Goal: Task Accomplishment & Management: Manage account settings

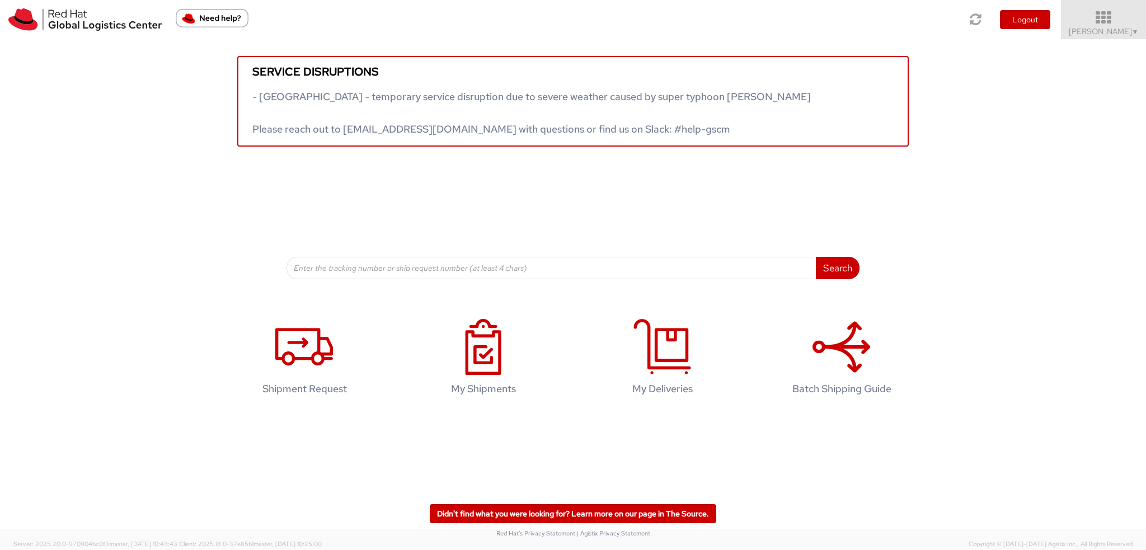
click at [1108, 13] on icon at bounding box center [1104, 18] width 98 height 16
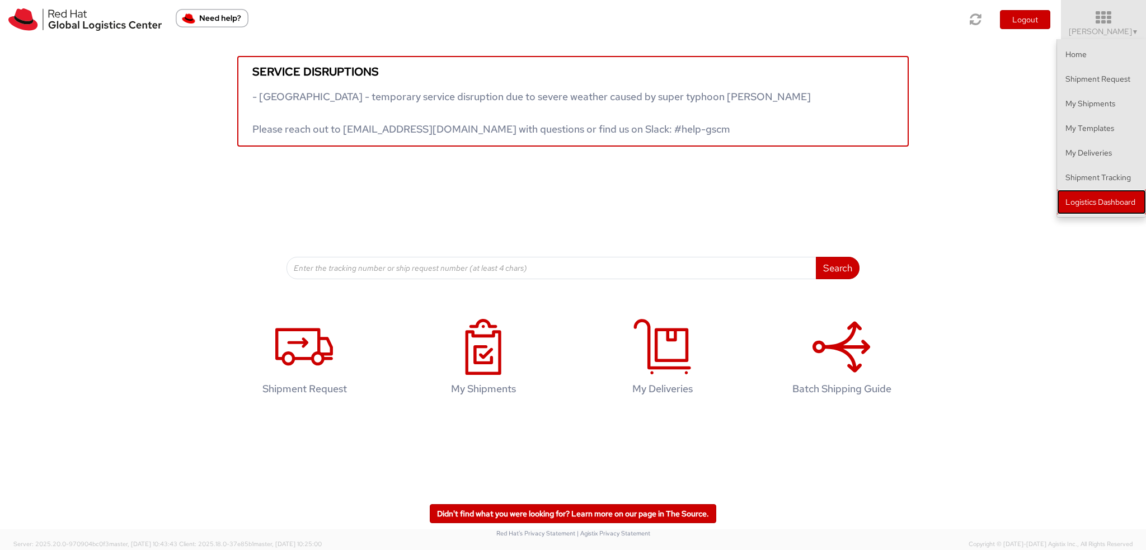
click at [1079, 199] on link "Logistics Dashboard" at bounding box center [1101, 202] width 89 height 25
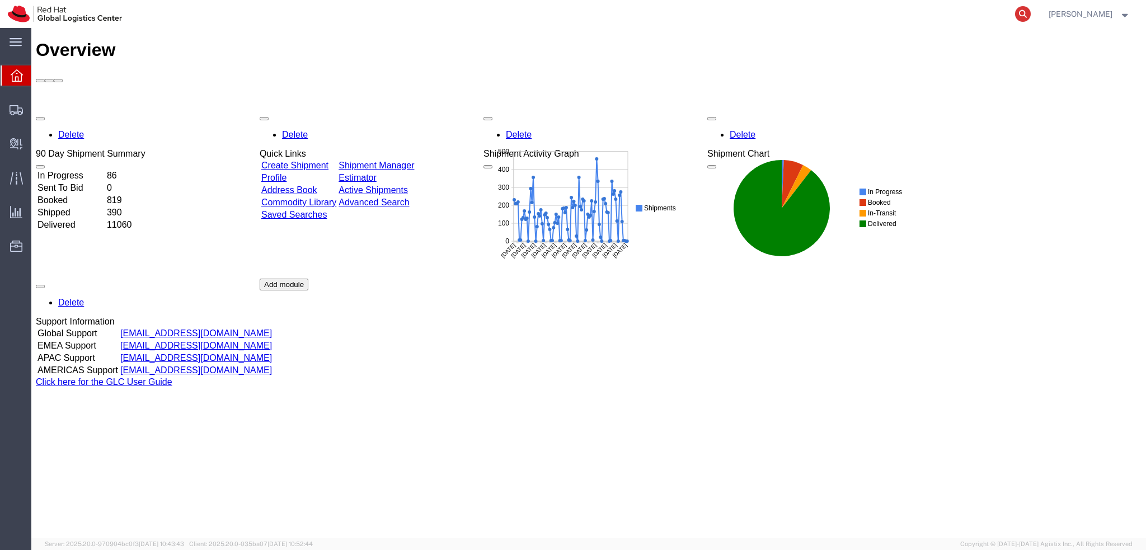
click at [1031, 14] on icon at bounding box center [1023, 14] width 16 height 16
click at [950, 16] on input "search" at bounding box center [845, 14] width 340 height 27
paste input "56684929"
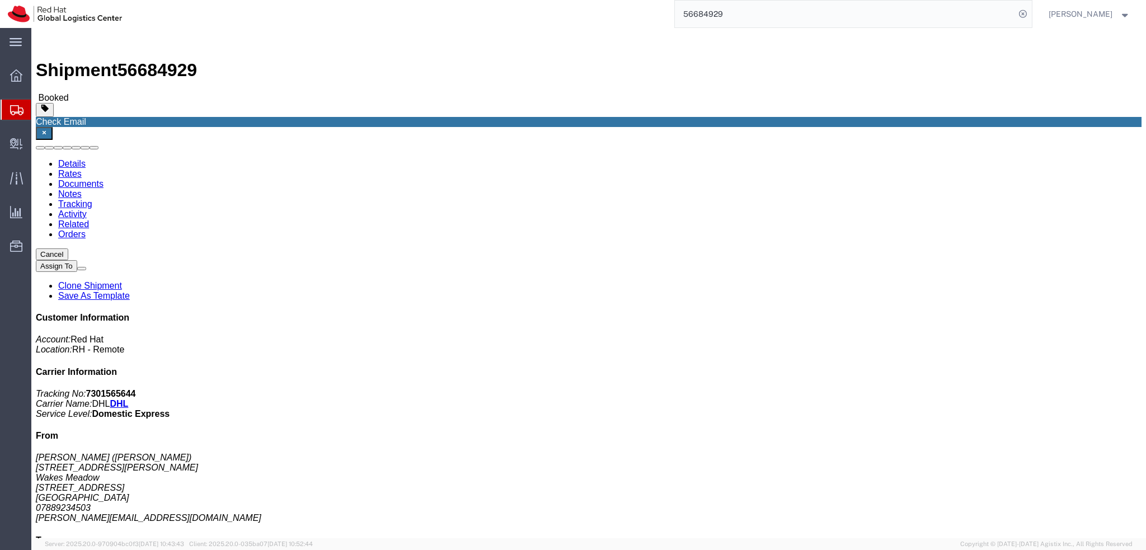
click button "button"
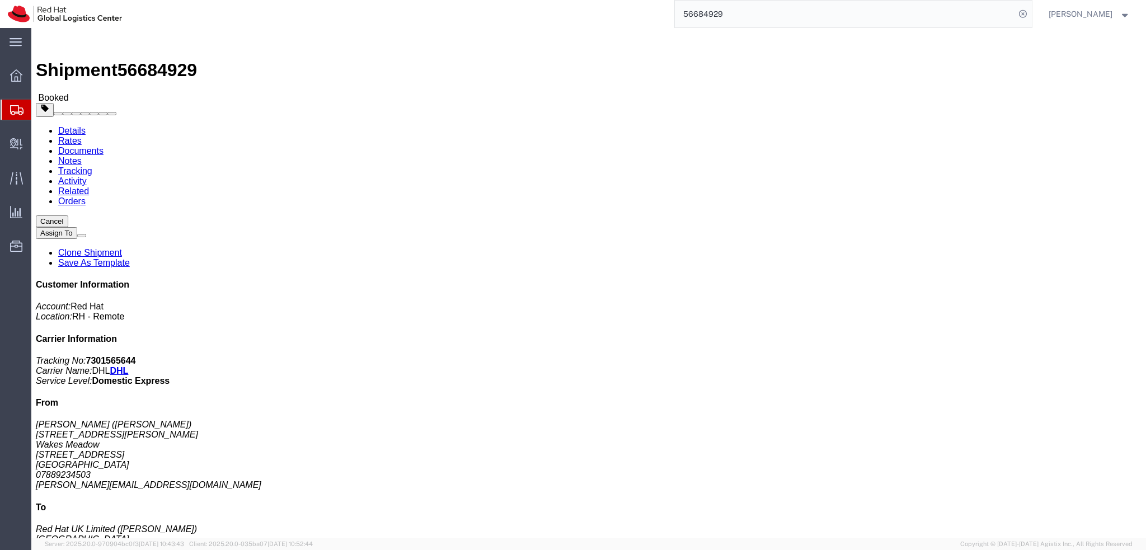
click button "Cancel"
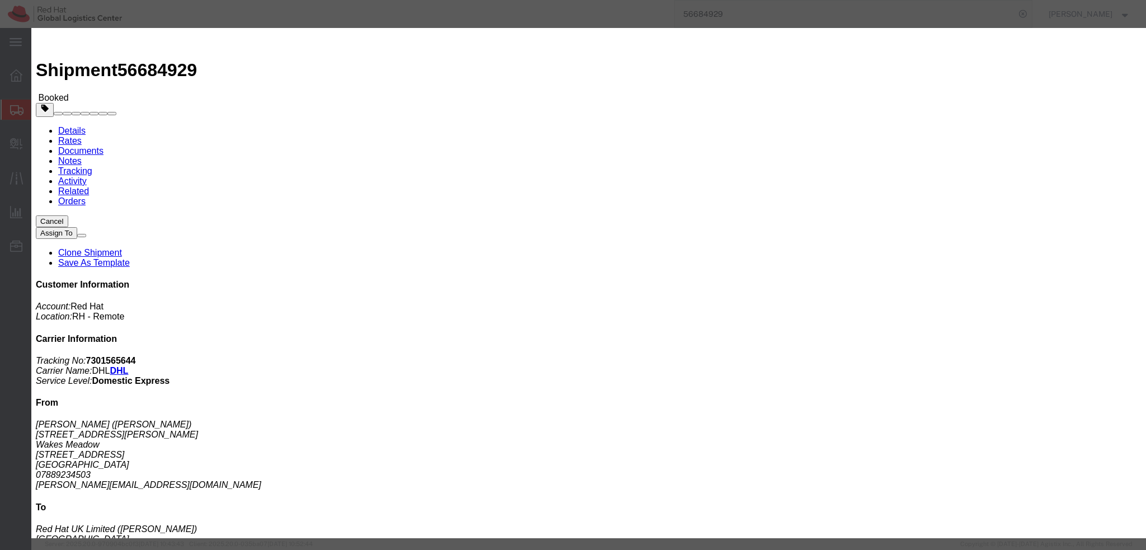
click button "Yes"
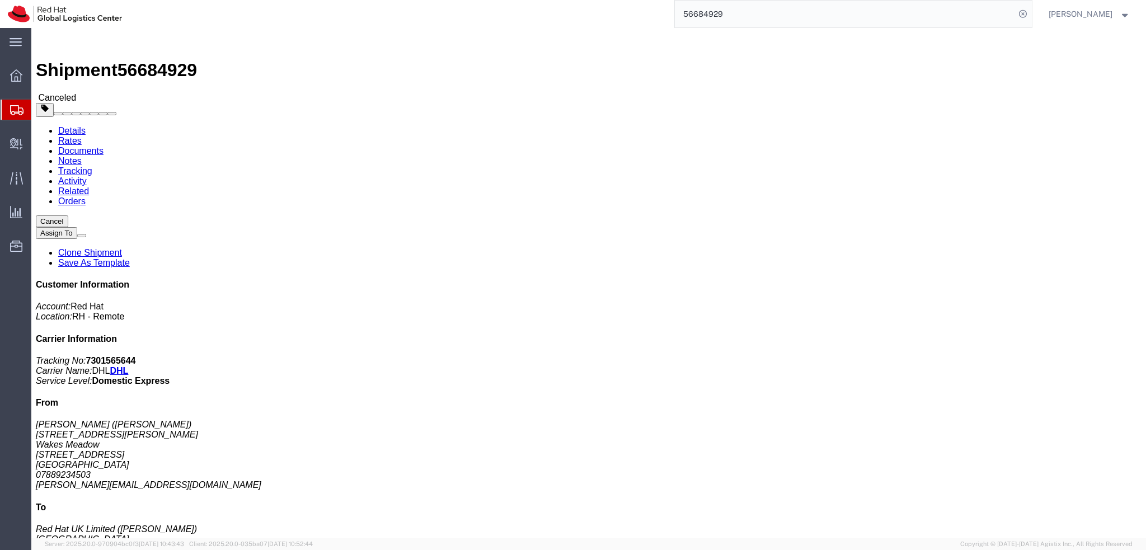
click at [762, 12] on input "56684929" at bounding box center [845, 14] width 340 height 27
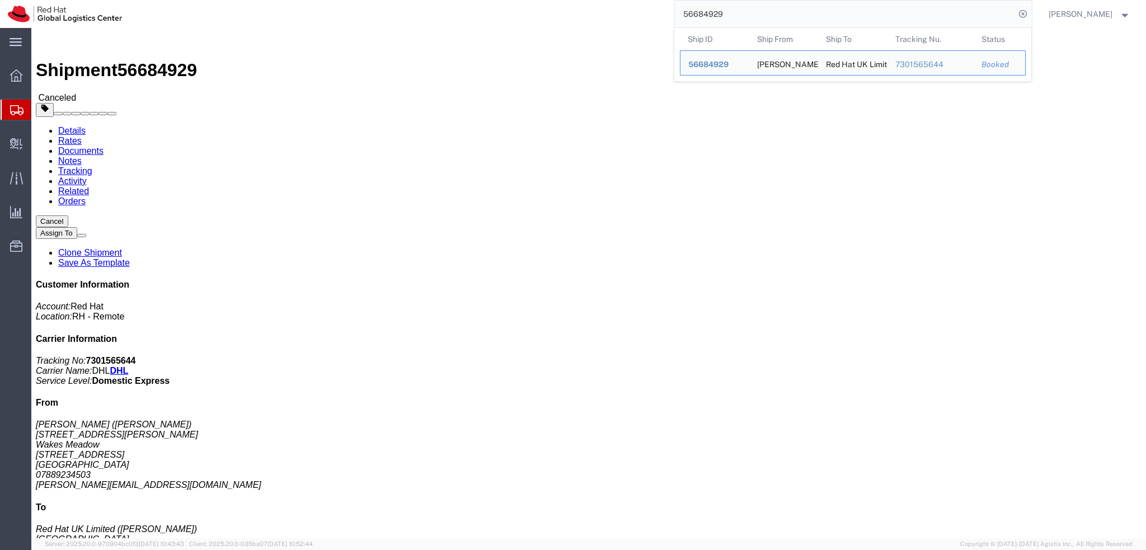
click at [762, 12] on input "56684929" at bounding box center [845, 14] width 340 height 27
paste input "21 4345 5193"
click at [734, 11] on input "21 4345 5193" at bounding box center [845, 14] width 340 height 27
type input "2143455193"
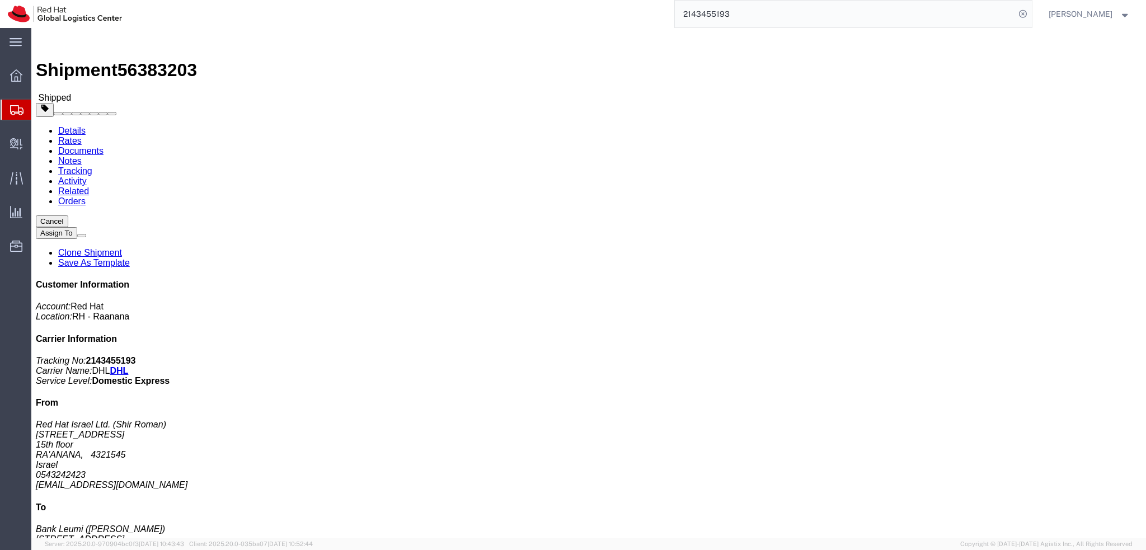
click b "2143455193"
copy b "2143455193"
click img
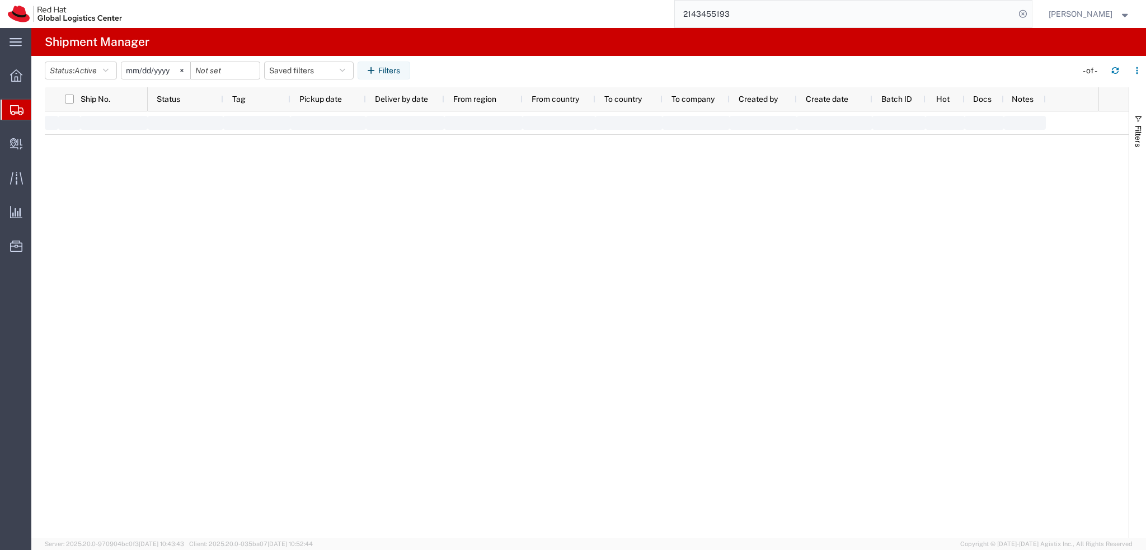
type input "[DATE]"
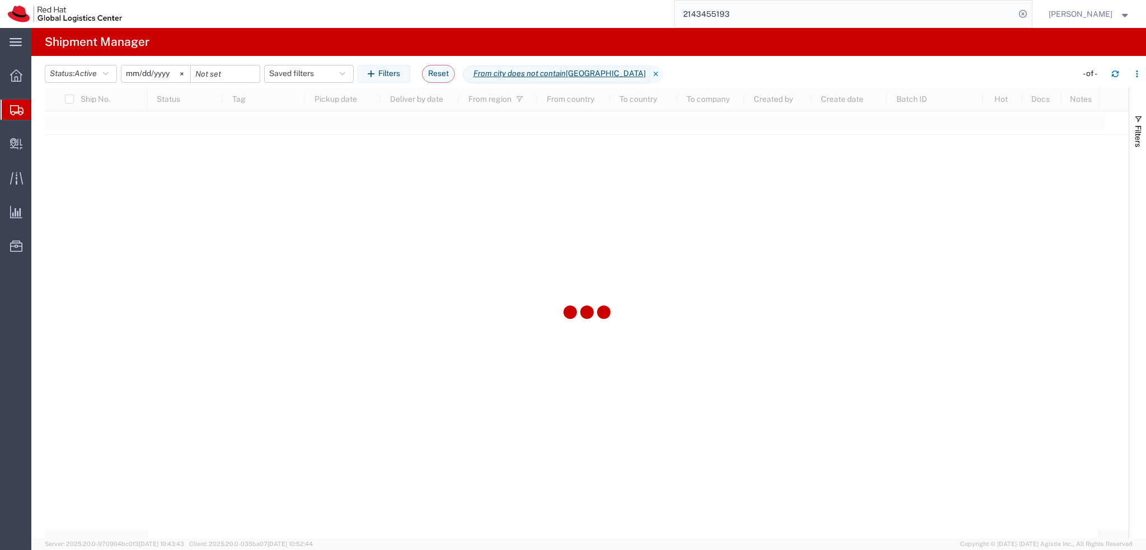
click at [773, 16] on input "2143455193" at bounding box center [845, 14] width 340 height 27
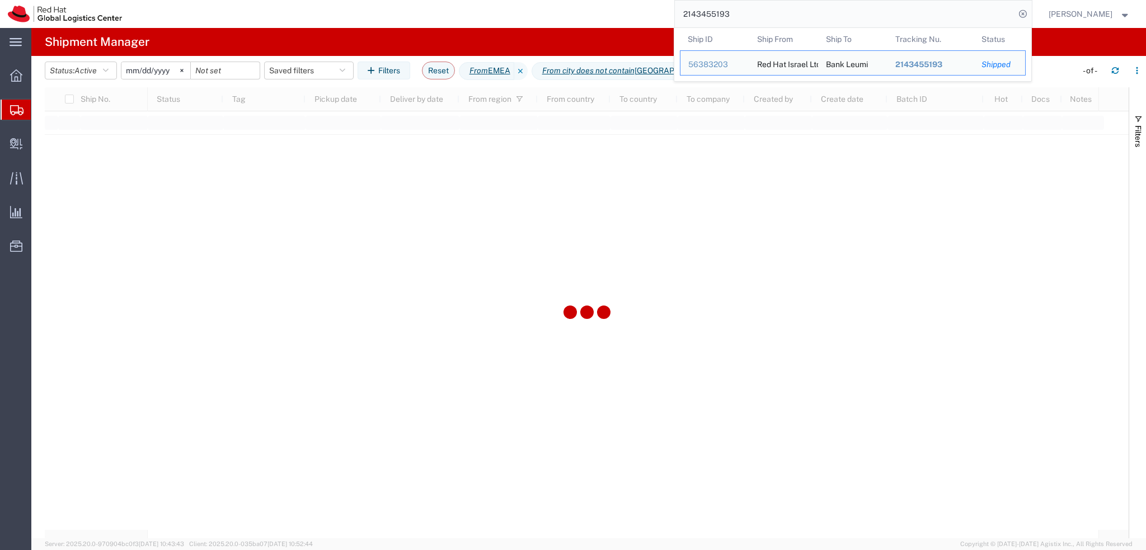
click at [773, 16] on input "2143455193" at bounding box center [845, 14] width 340 height 27
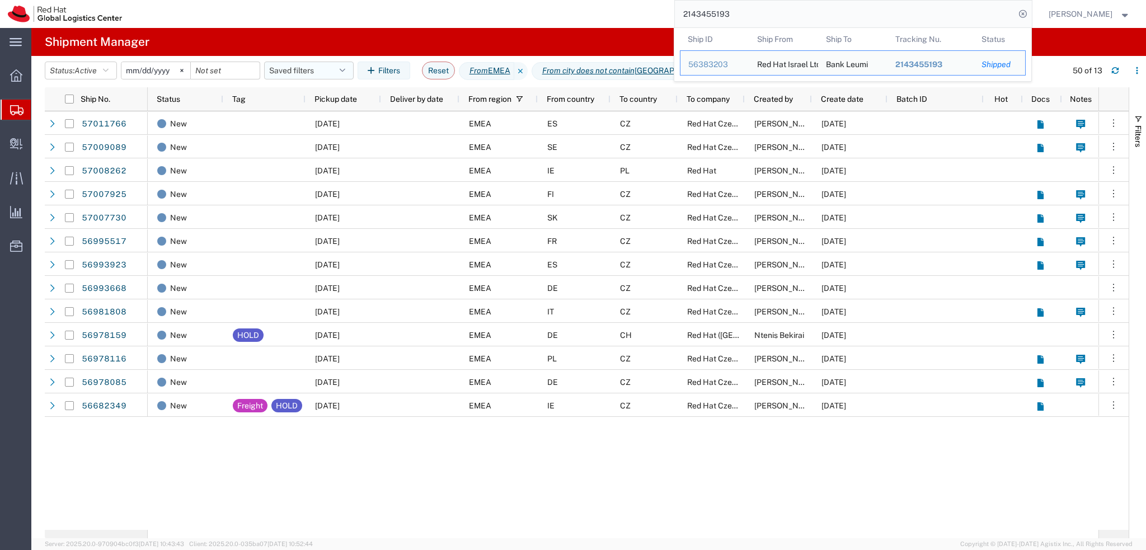
click at [289, 67] on button "Saved filters" at bounding box center [309, 71] width 90 height 18
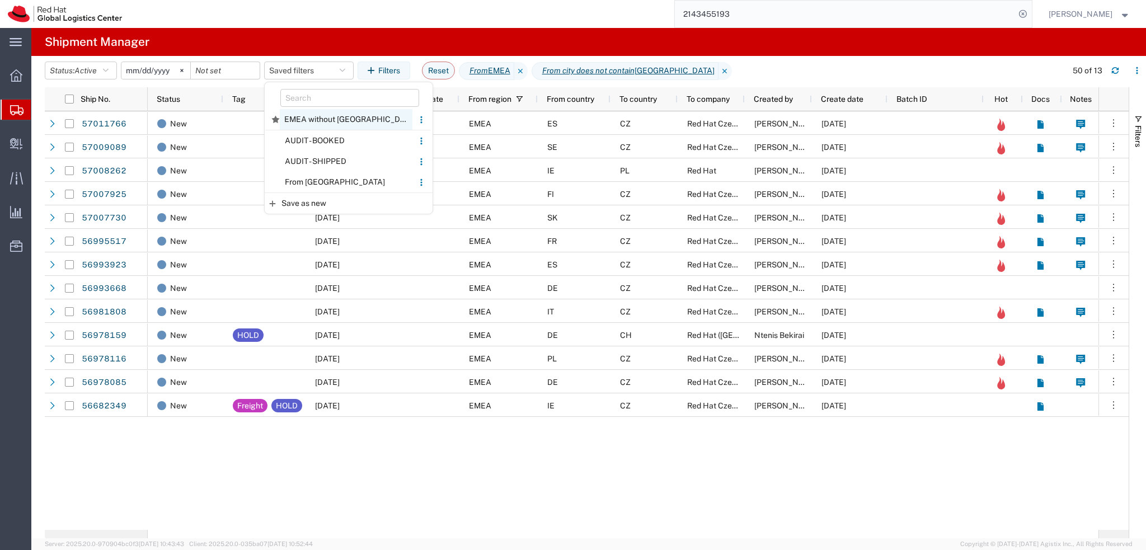
click at [322, 115] on span "EMEA without [GEOGRAPHIC_DATA]" at bounding box center [346, 119] width 133 height 21
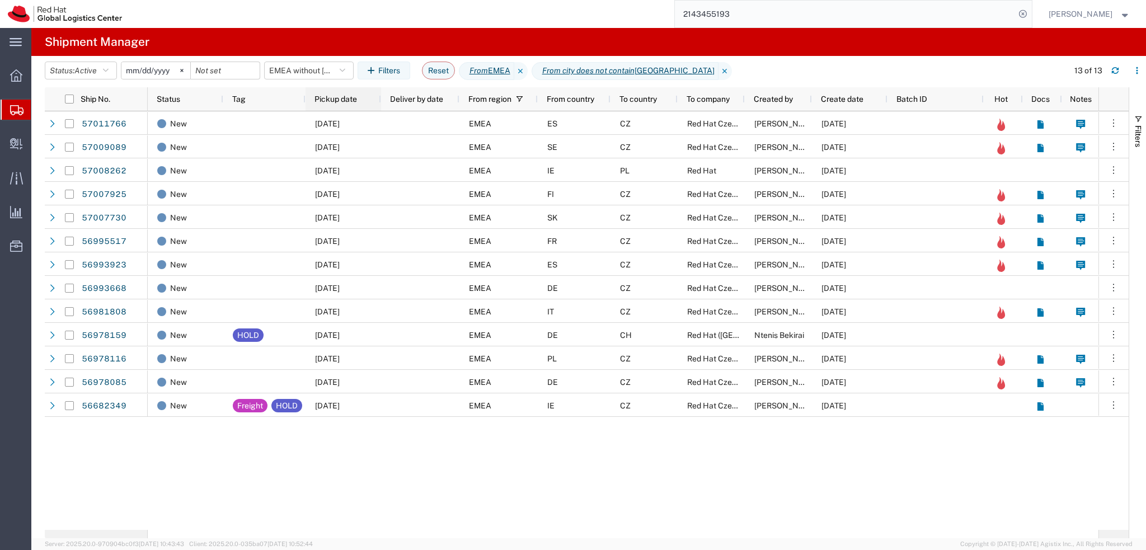
click at [346, 100] on span "Pickup date" at bounding box center [335, 99] width 43 height 9
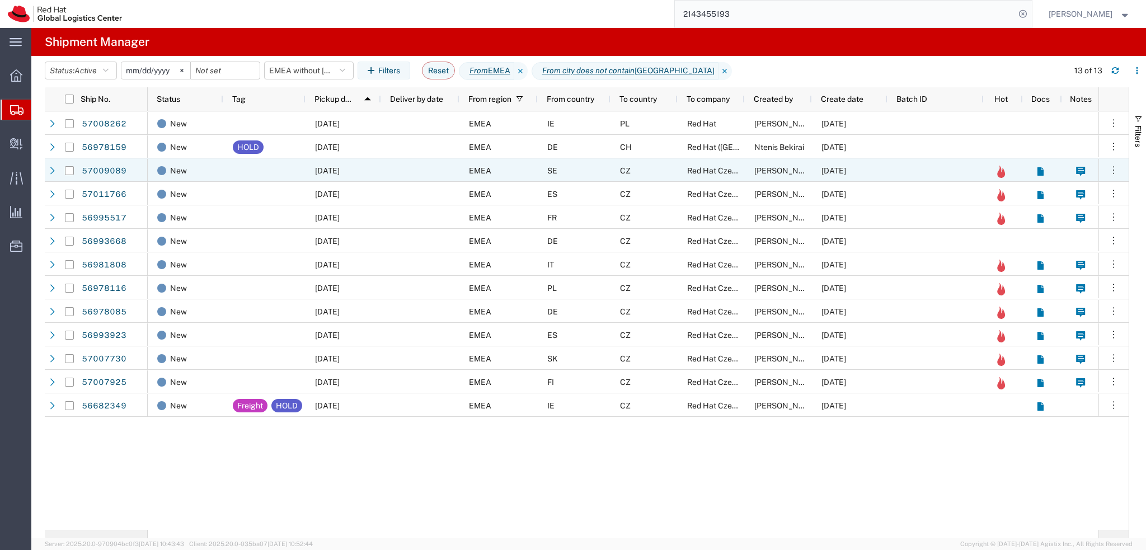
click at [388, 172] on div at bounding box center [420, 170] width 78 height 24
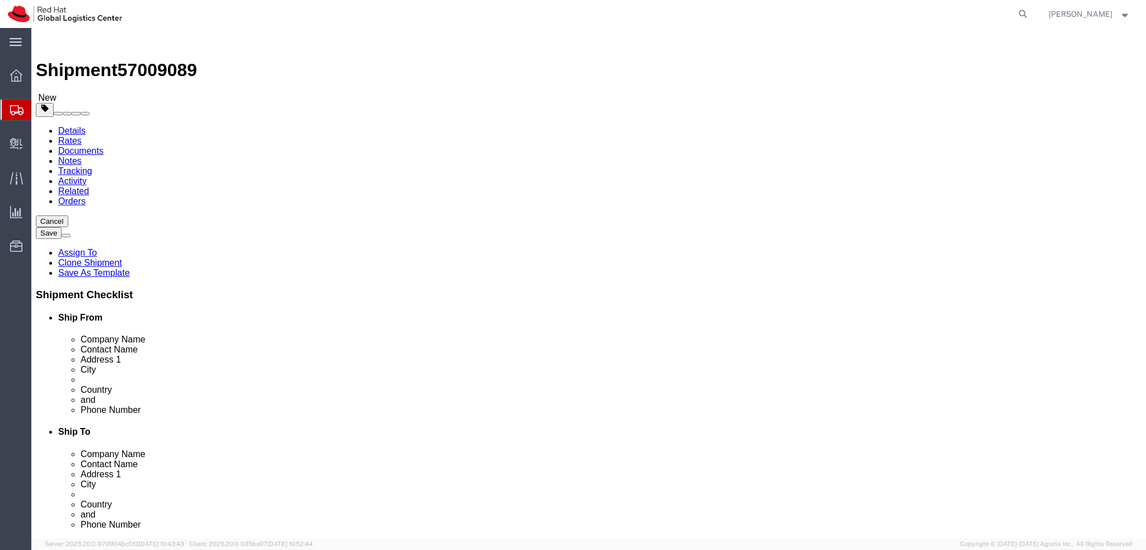
select select
select select "38036"
click link "Activity"
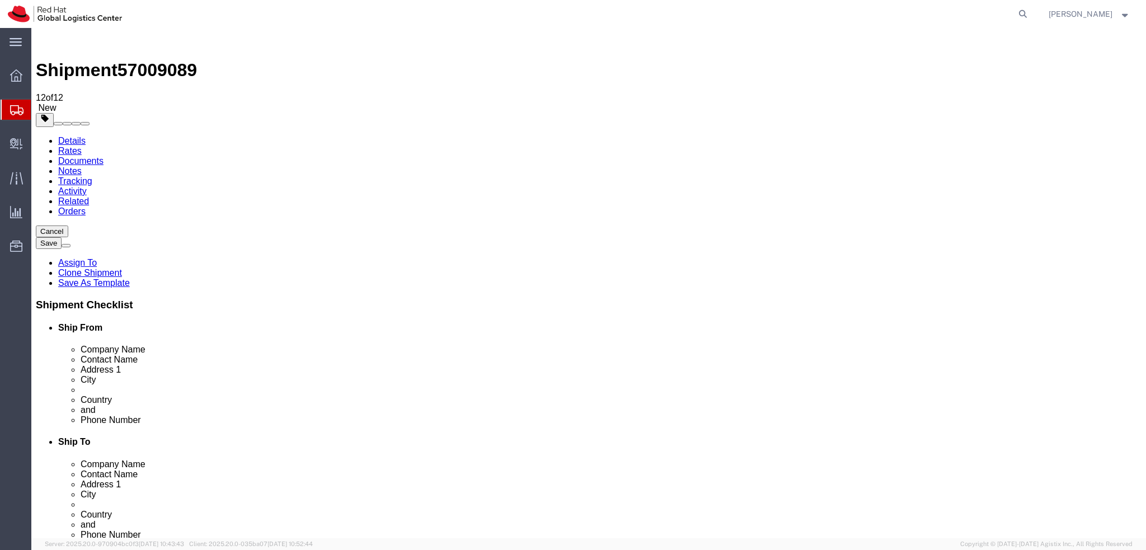
click at [74, 136] on link "Details" at bounding box center [71, 141] width 27 height 10
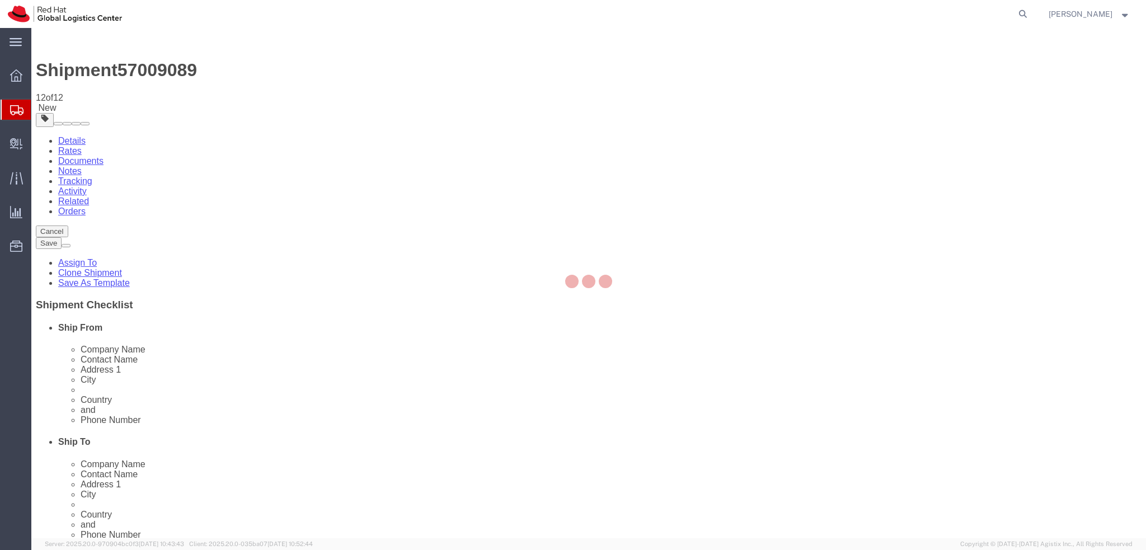
select select "38036"
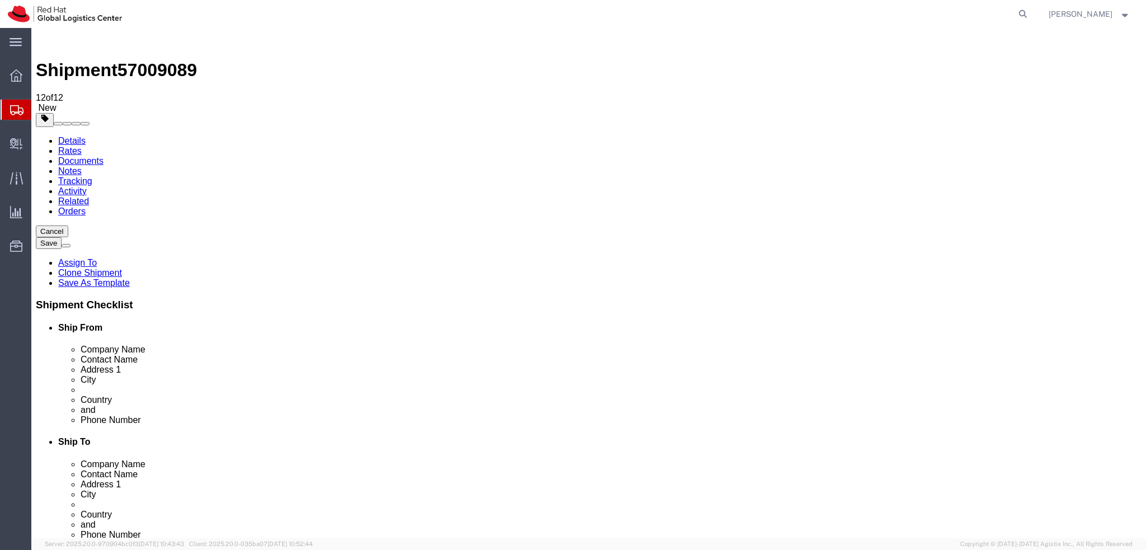
drag, startPoint x: 257, startPoint y: 231, endPoint x: 98, endPoint y: 238, distance: 159.0
click div "Contact Name Nicklas Ivansson"
paste input "Nicklas Ivansson"
drag, startPoint x: 228, startPoint y: 210, endPoint x: 134, endPoint y: 219, distance: 95.0
click div "Location Select Select My Profile Location RH - Amsterdam - MSO RH - Amsterdam …"
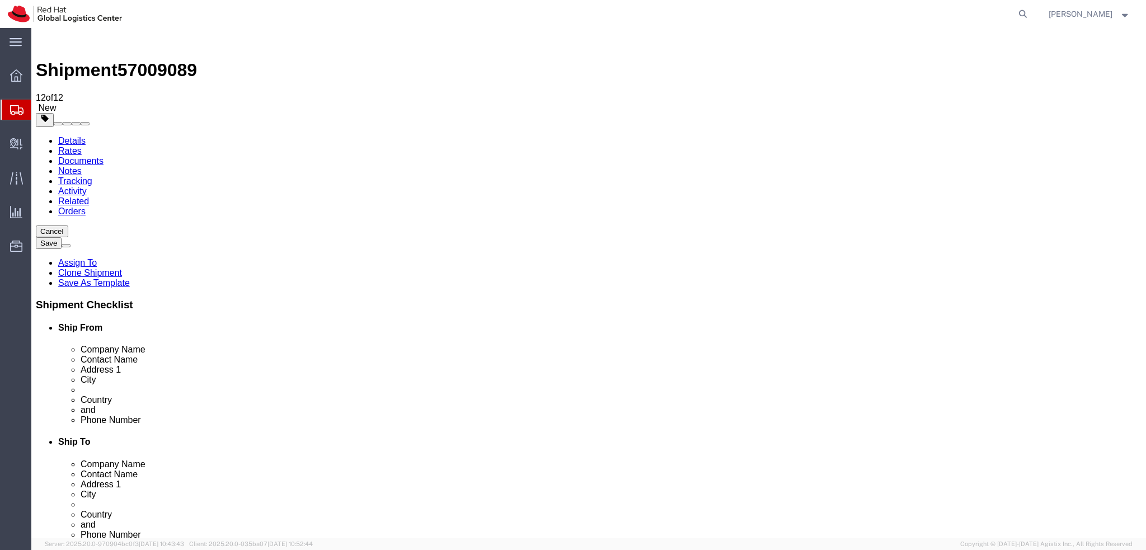
type input "Nicklas Ivansson"
drag, startPoint x: 87, startPoint y: 233, endPoint x: 79, endPoint y: 233, distance: 8.4
click label "Contact Name"
click label "Address 1"
click icon
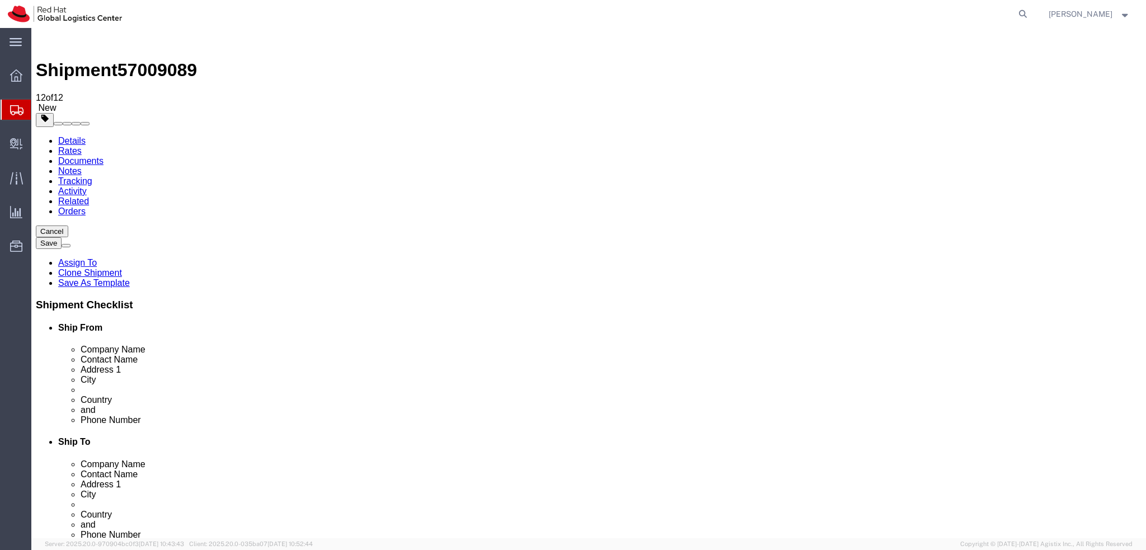
click dd "10000.00 SEK"
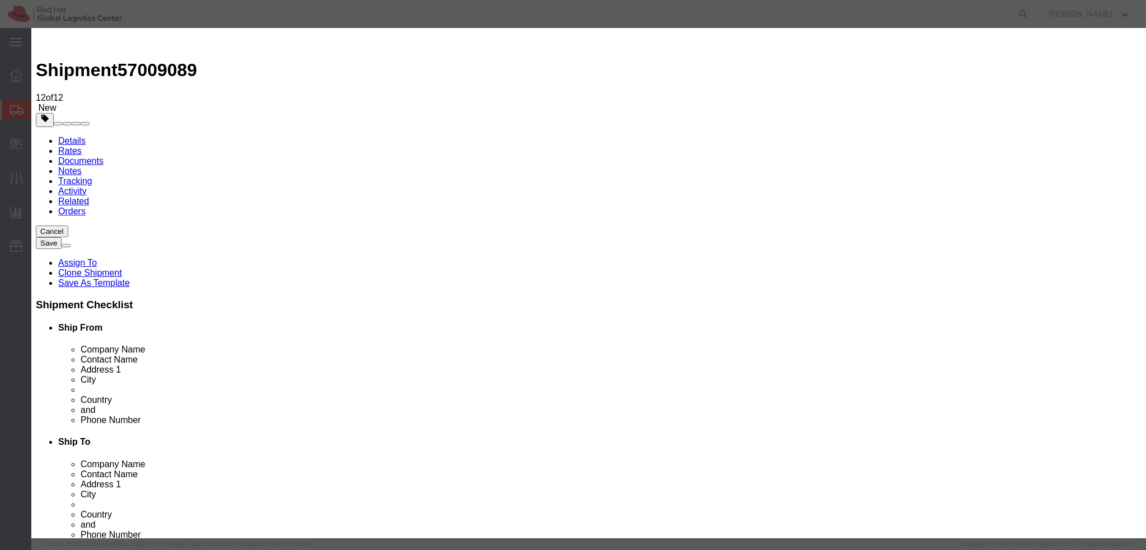
click select "Select ADP AED AFN ALL AMD AOA ARS ATS AUD AWG AZN BAM BBD BDT BGL BGN BHD BIF …"
select select "EUR"
click select "Select ADP AED AFN ALL AMD AOA ARS ATS AUD AWG AZN BAM BBD BDT BGL BGN BHD BIF …"
click input "10000.00"
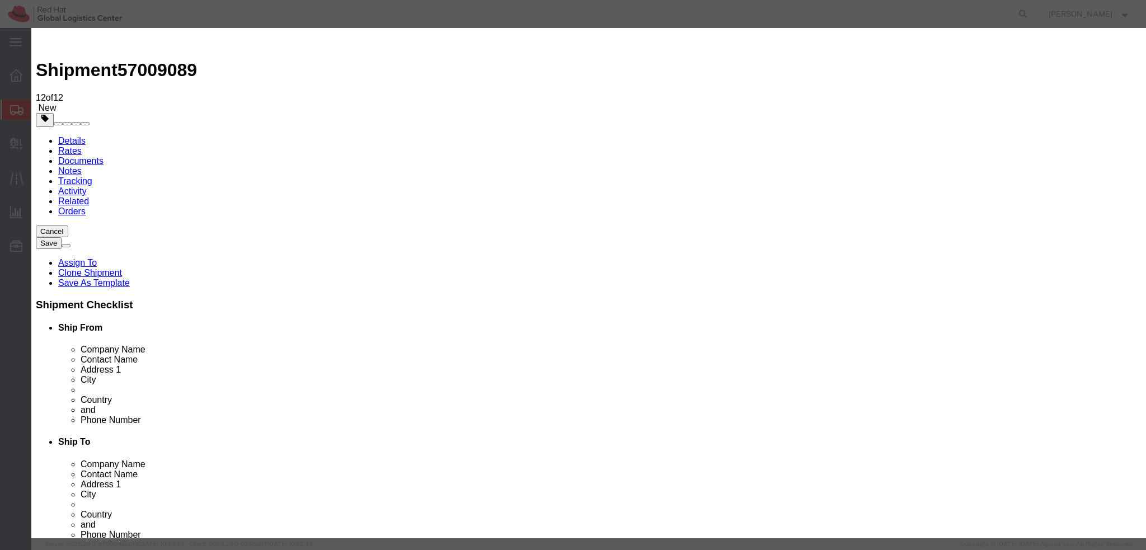
type input "500"
click textarea
type textarea "Laptop"
click button "Save & Close"
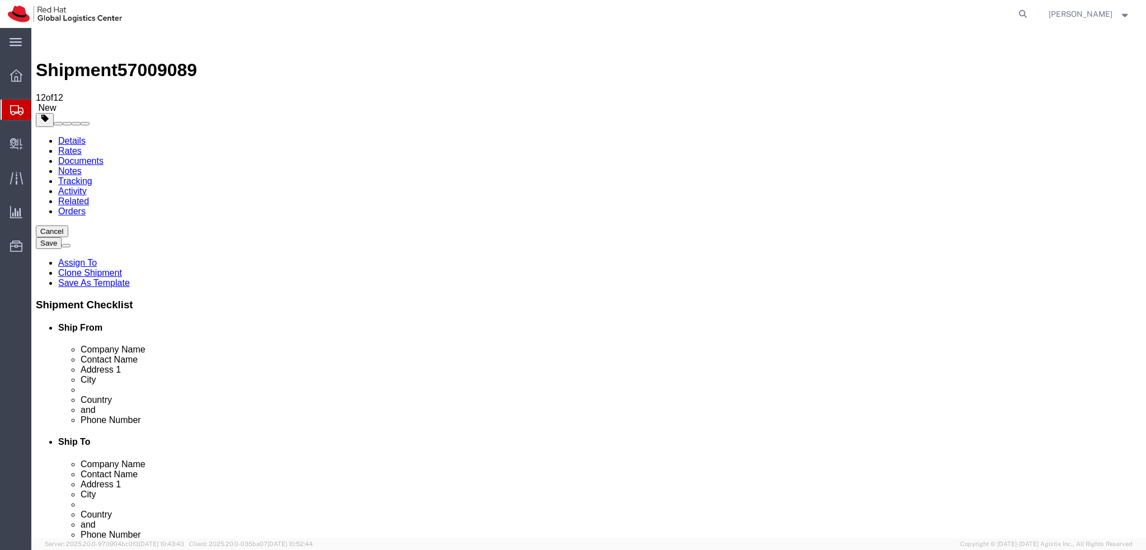
click link "Documents"
click at [79, 136] on link "Details" at bounding box center [71, 141] width 27 height 10
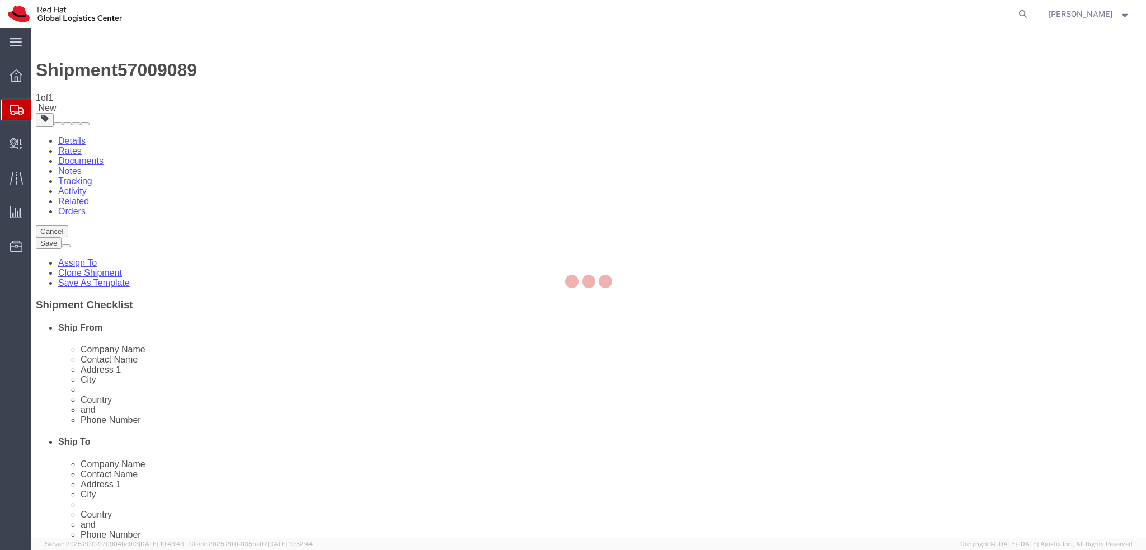
select select "38036"
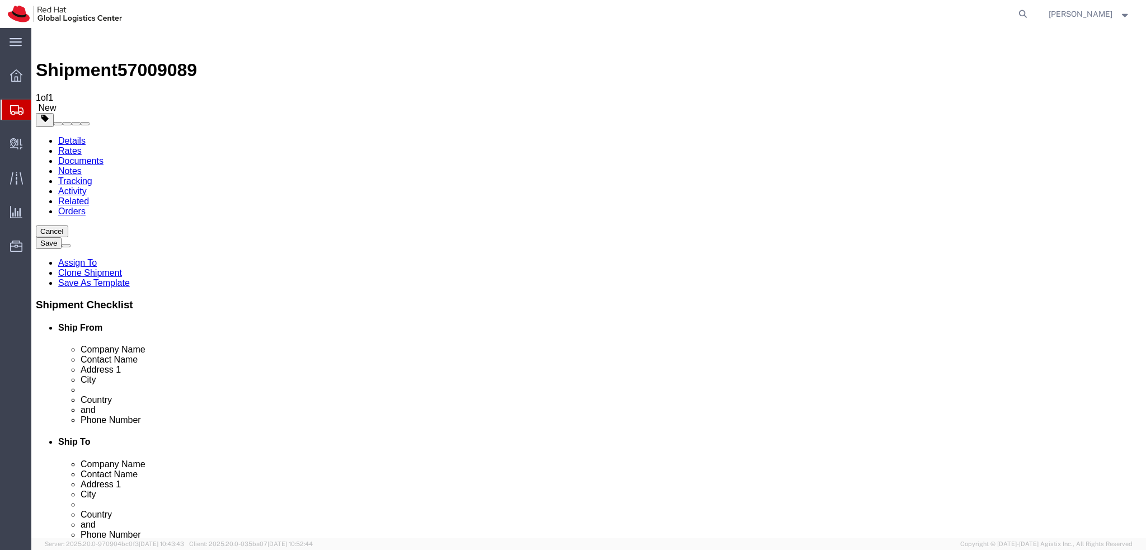
click icon
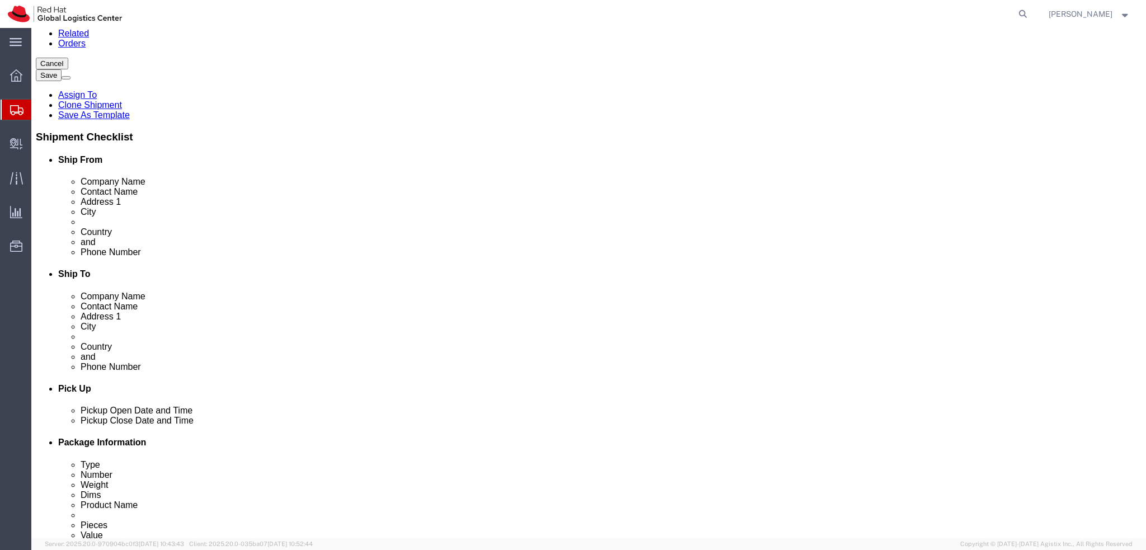
scroll to position [56, 0]
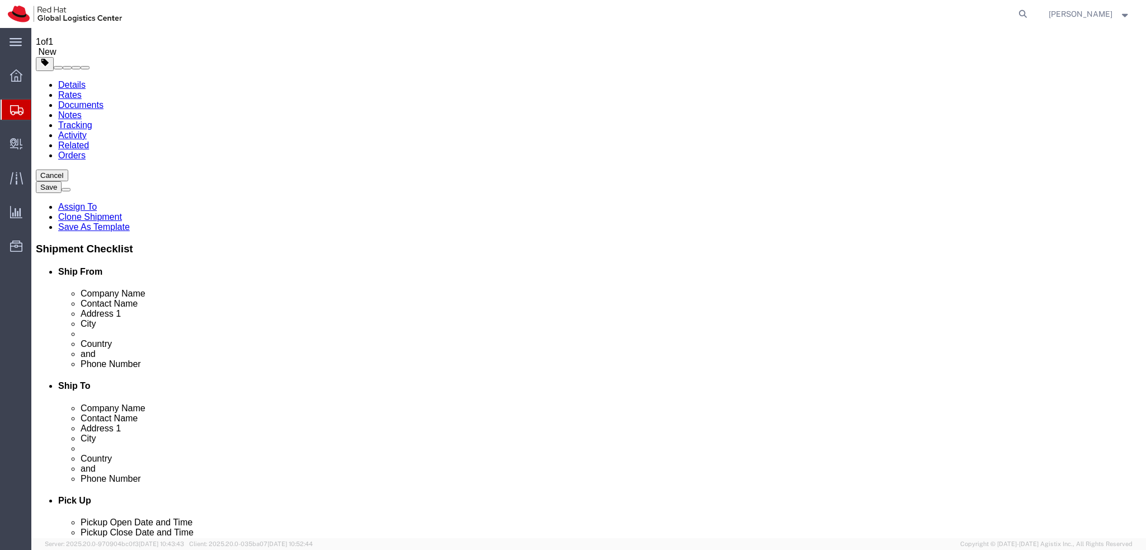
type input "850"
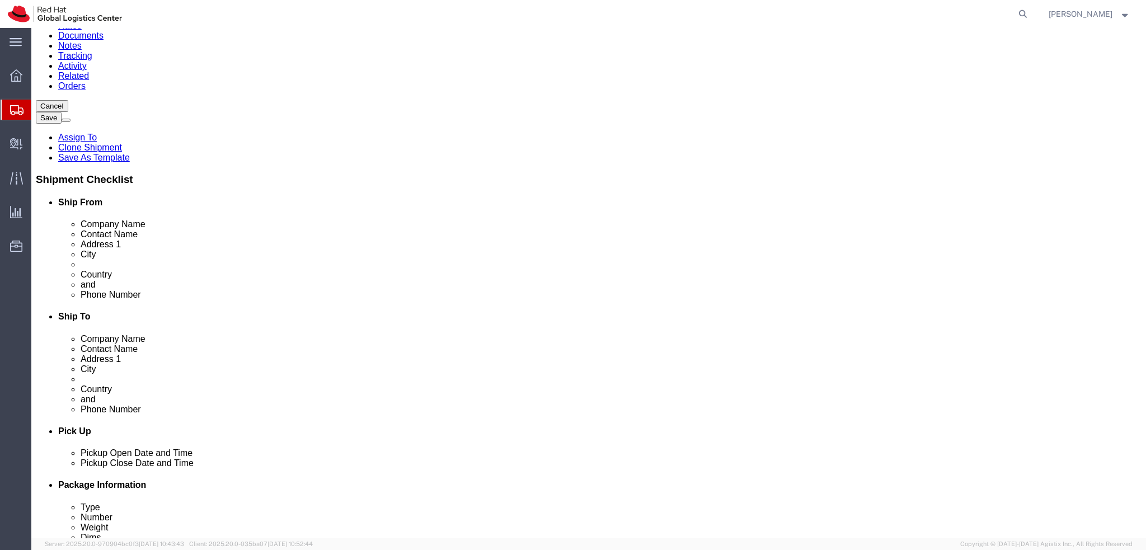
scroll to position [0, 0]
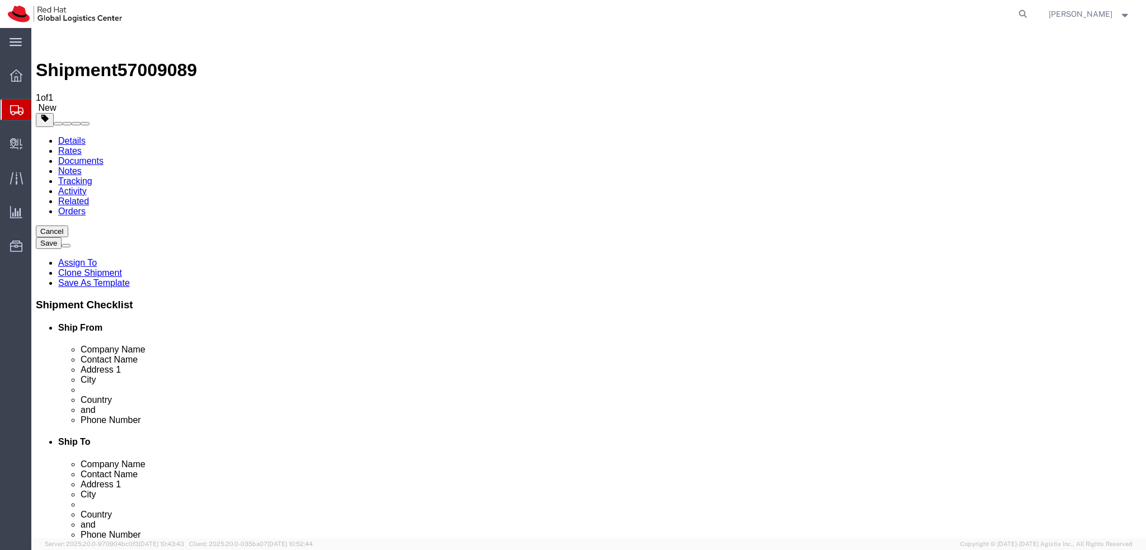
click icon
click at [1031, 8] on icon at bounding box center [1023, 14] width 16 height 16
click button "button"
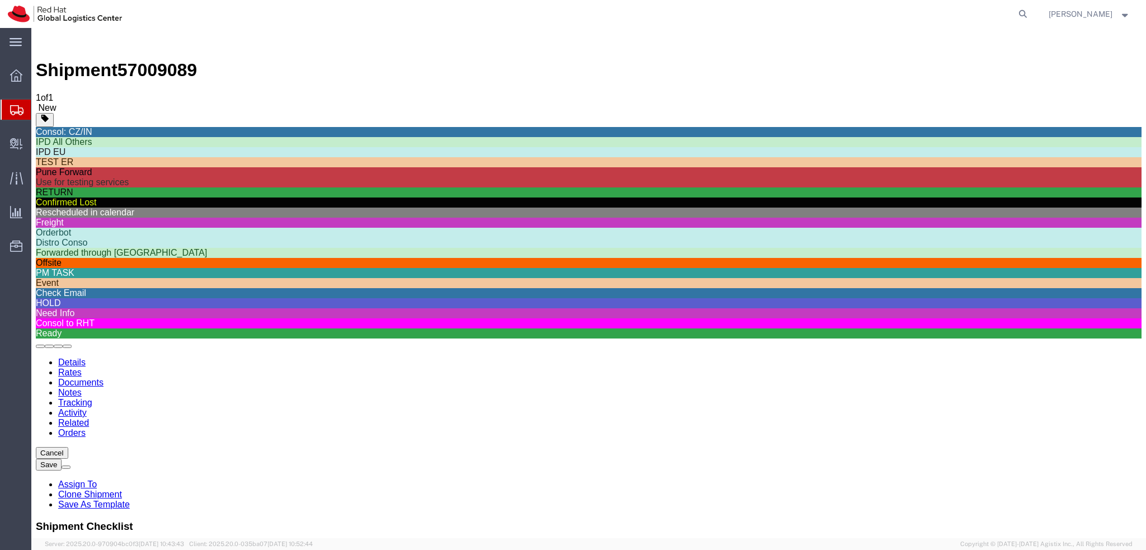
scroll to position [380, 0]
click div "Check Email"
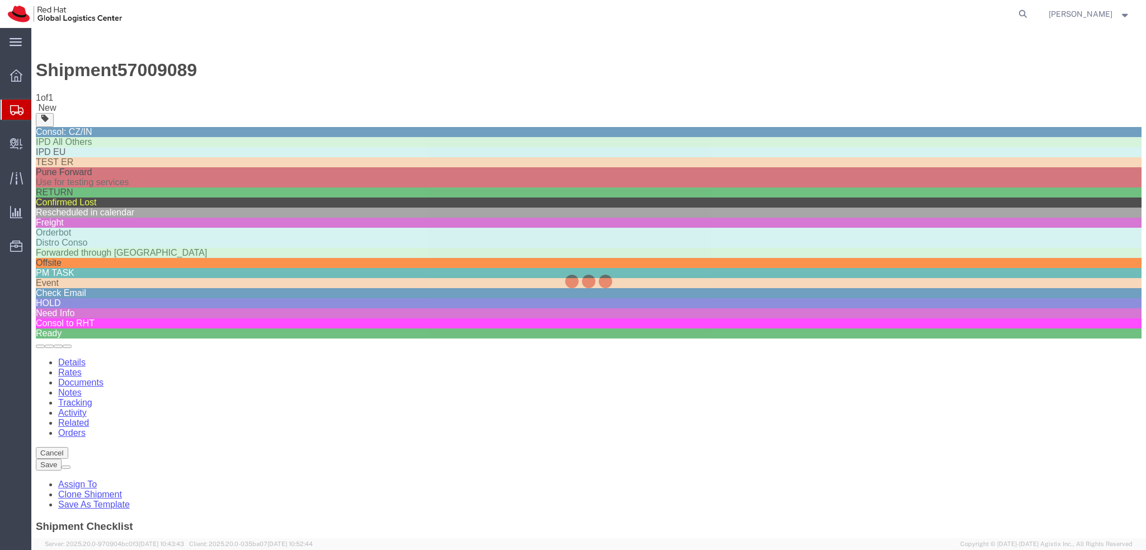
scroll to position [349, 0]
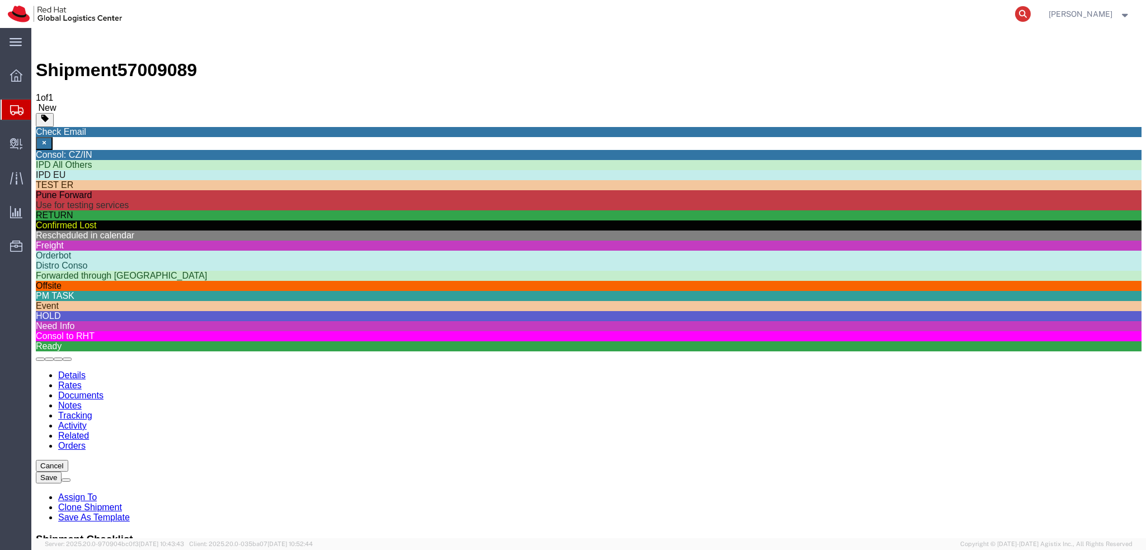
click at [1031, 15] on icon at bounding box center [1023, 14] width 16 height 16
click at [938, 22] on input "search" at bounding box center [845, 14] width 340 height 27
paste input "393444914897"
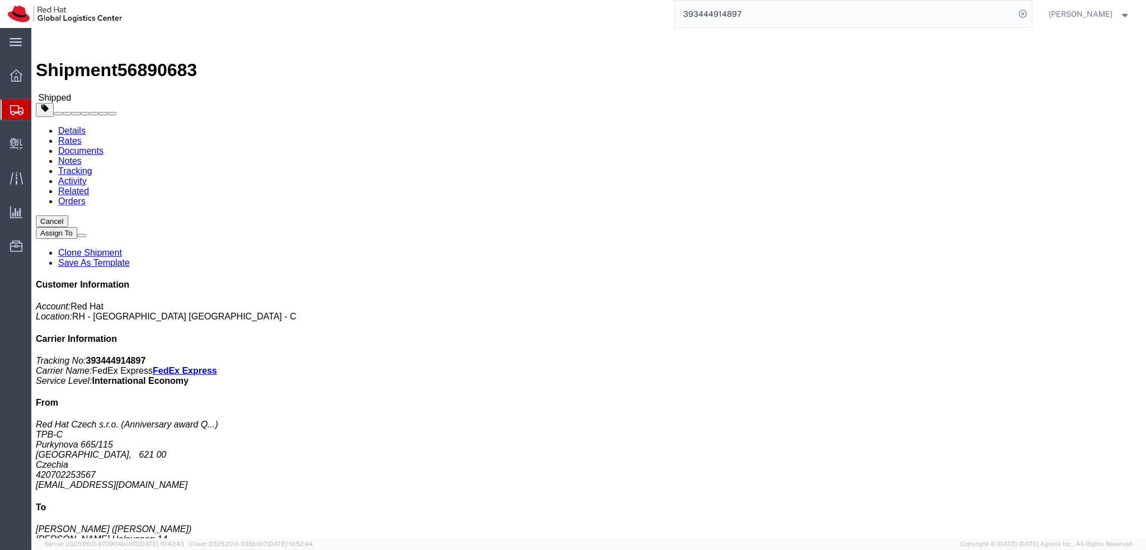
drag, startPoint x: 300, startPoint y: 175, endPoint x: 233, endPoint y: 181, distance: 67.4
click address "Yaron Feuer (Yaron Feuer) Migdal Halevanon 14 Modi'in-Maccabim, 7175807 Israel …"
copy address "yfeuer@redhat.com"
click address "Yaron Feuer (Yaron Feuer) Migdal Halevanon 14 Modi'in-Maccabim, 7175807 Israel …"
drag, startPoint x: 235, startPoint y: 121, endPoint x: 334, endPoint y: 163, distance: 107.8
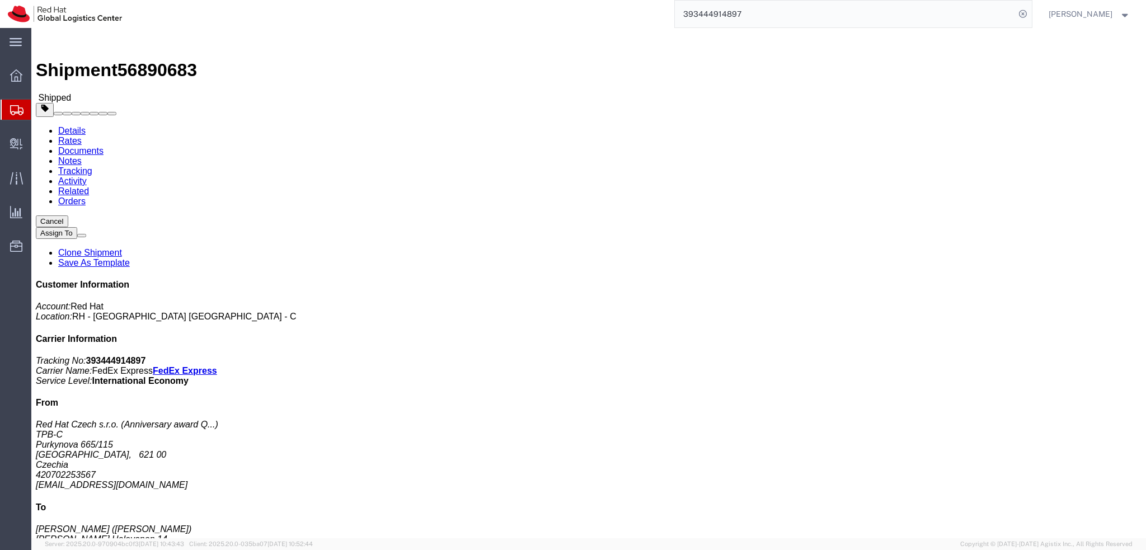
click address "Yaron Feuer (Yaron Feuer) Migdal Halevanon 14 Modi'in-Maccabim, 7175807 Israel …"
copy address "Yaron Feuer (Yaron Feuer) Migdal Halevanon 14 Modi'in-Maccabim, 7175807 Israel …"
click at [781, 15] on input "393444914897" at bounding box center [845, 14] width 340 height 27
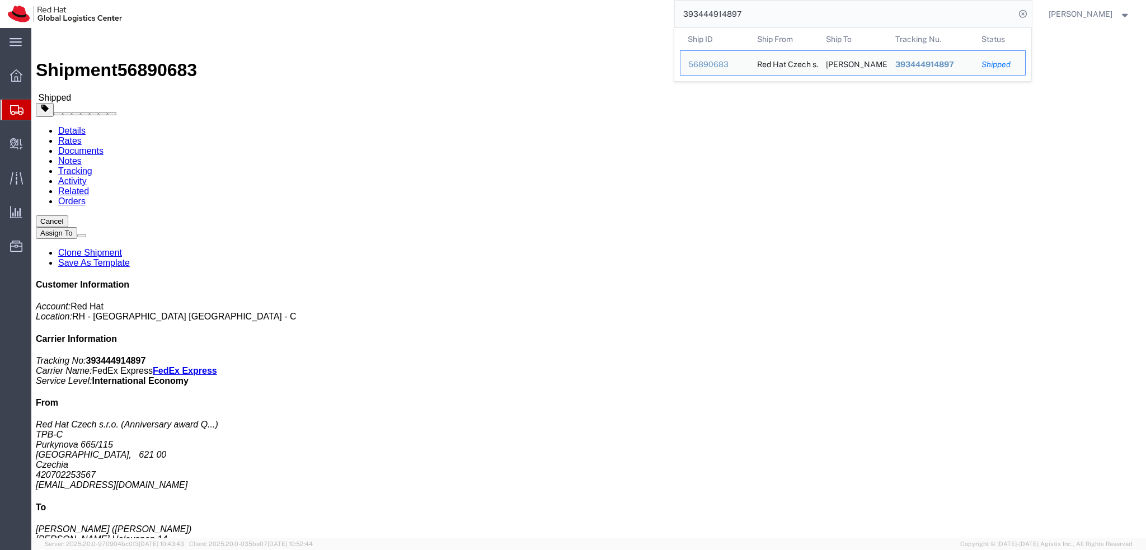
paste input "505485402"
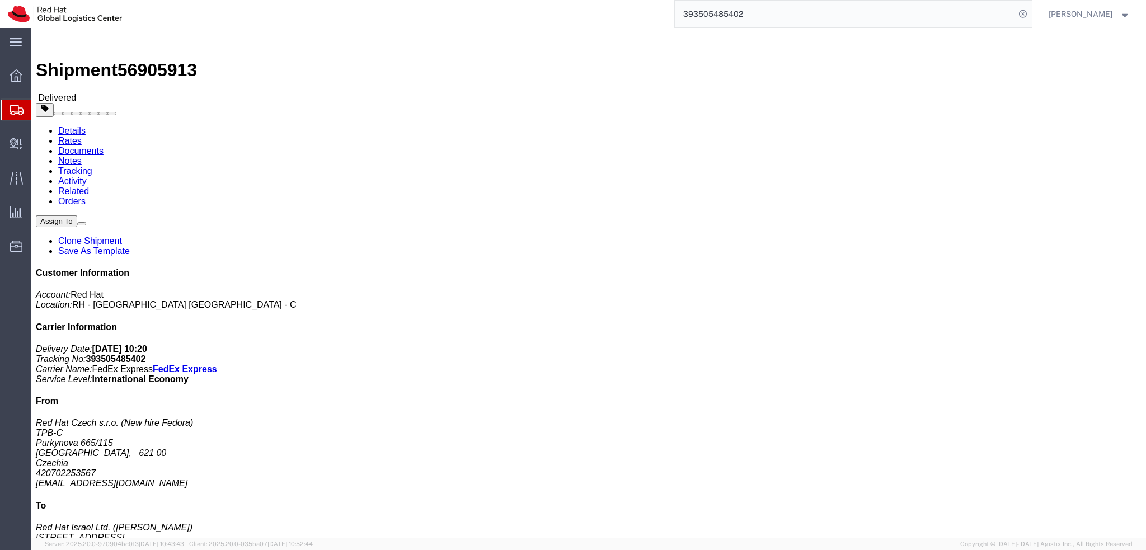
click at [822, 15] on input "393505485402" at bounding box center [845, 14] width 340 height 27
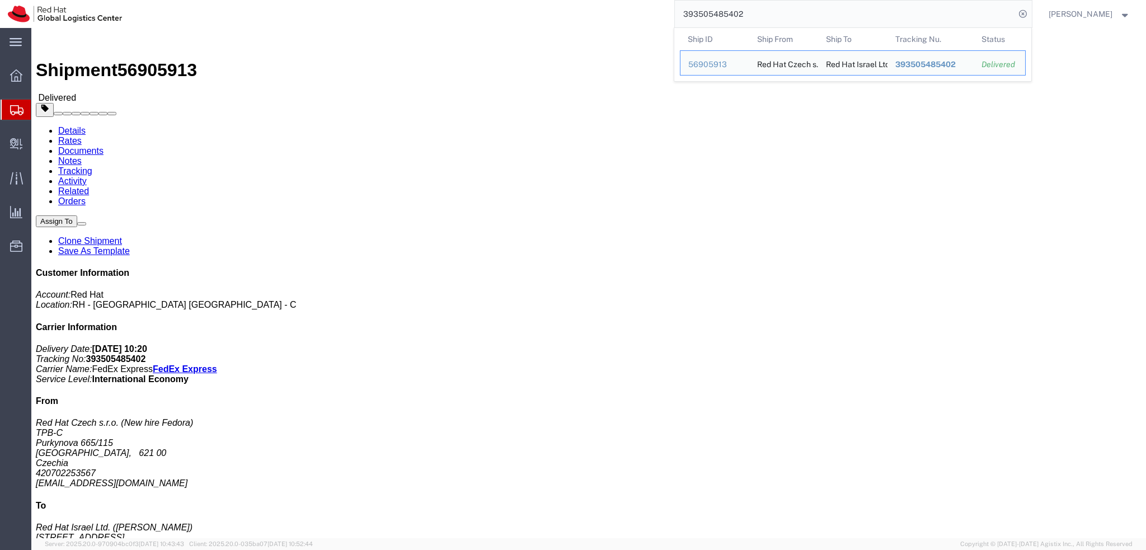
paste input "442912354"
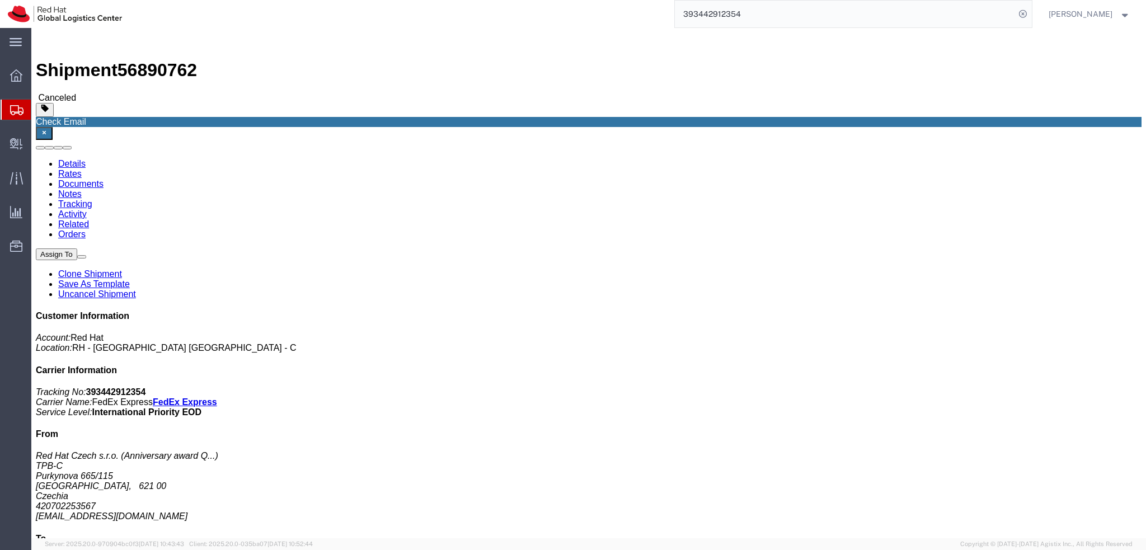
click link "Activity"
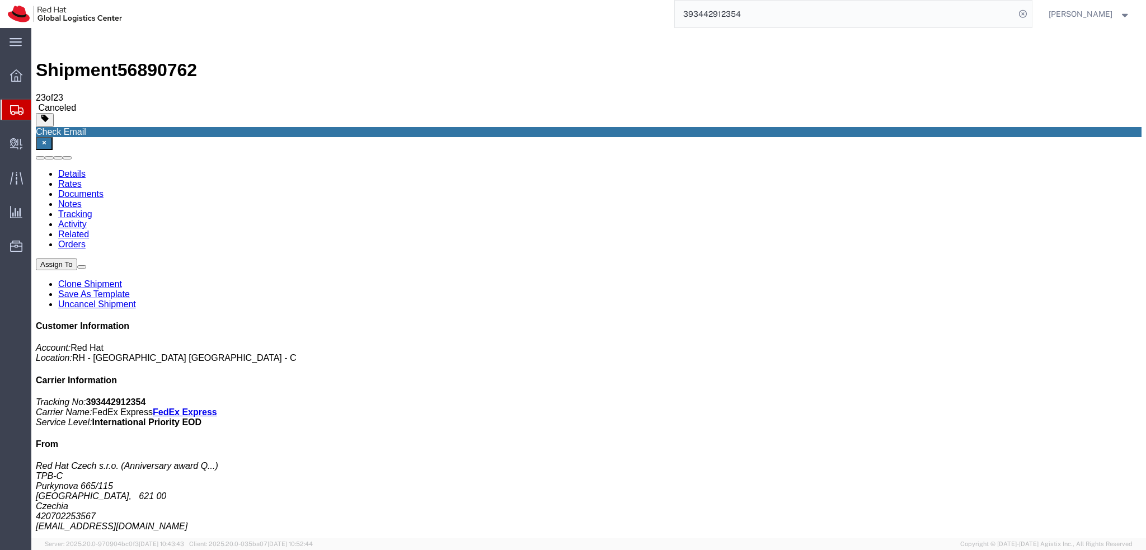
scroll to position [239, 0]
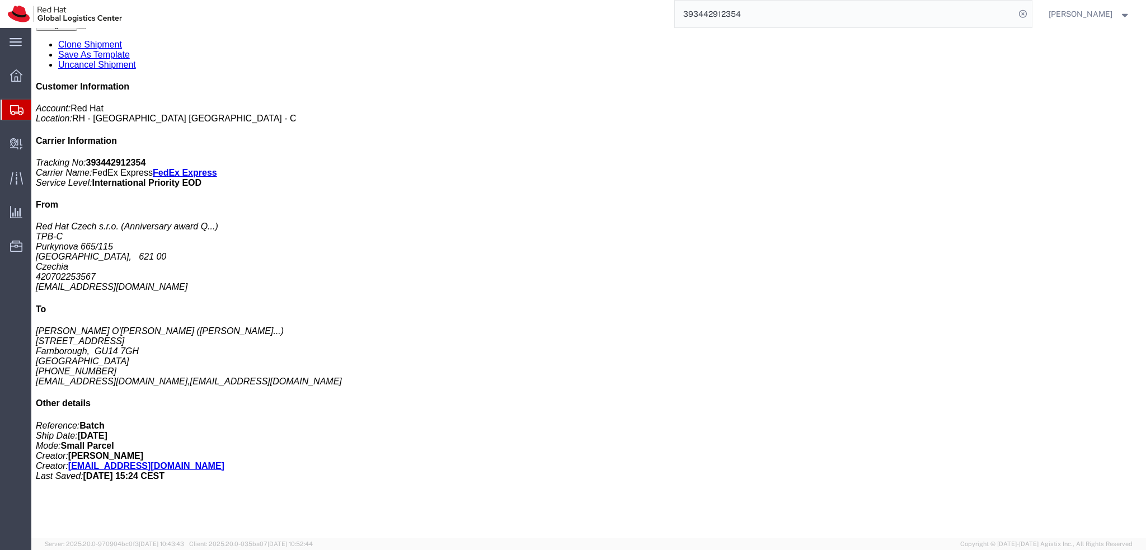
copy td "56891276"
click at [806, 28] on div "Shipment 56890762 23 of 23 Canceled Check Email Details Rates Documents Notes T…" at bounding box center [589, 147] width 1106 height 708
click at [784, 16] on input "393442912354" at bounding box center [845, 14] width 340 height 27
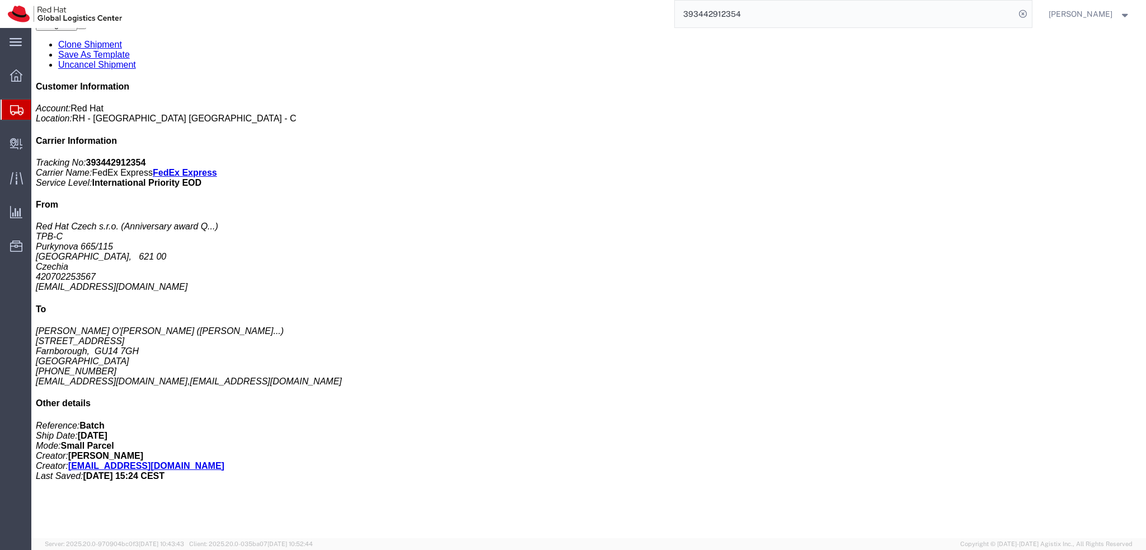
click at [784, 16] on input "393442912354" at bounding box center [845, 14] width 340 height 27
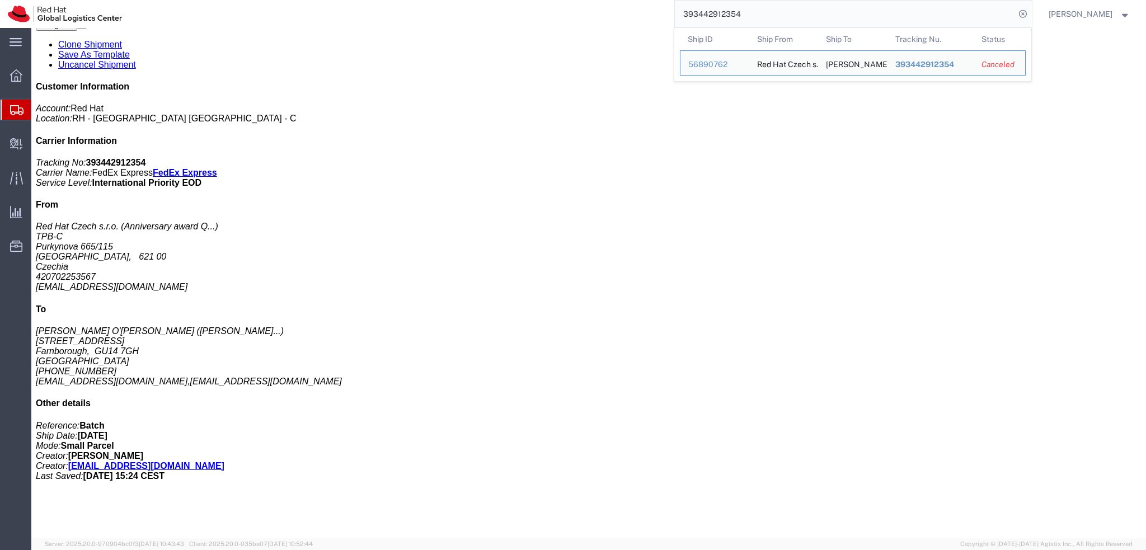
paste input "56891276"
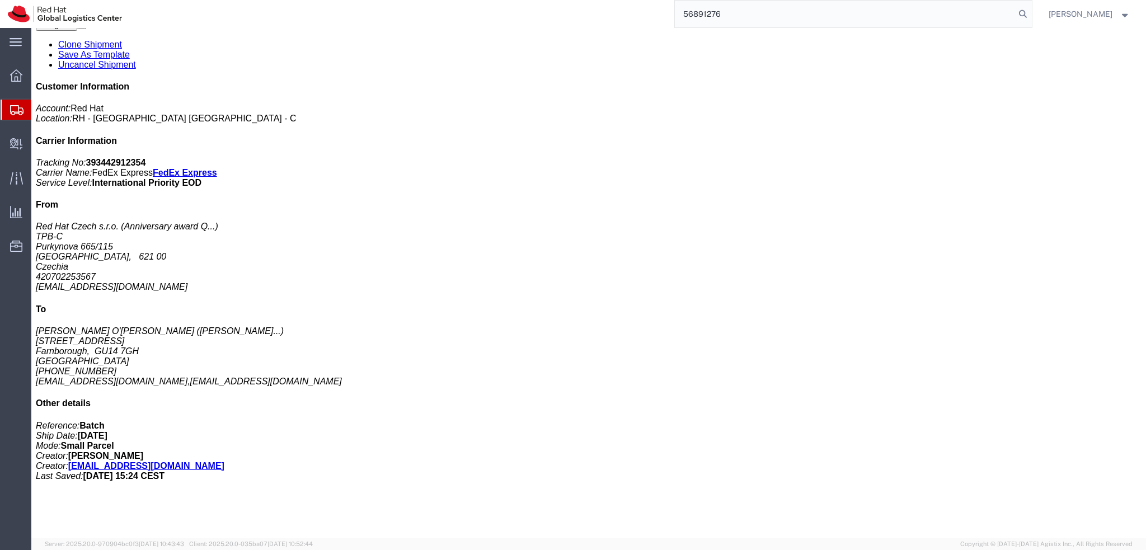
type input "56891276"
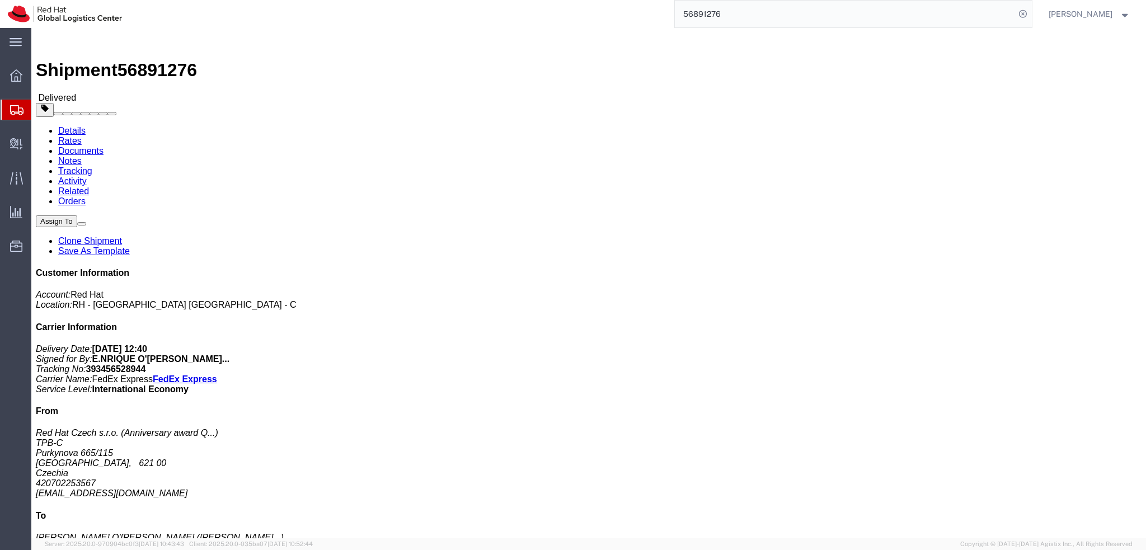
click img
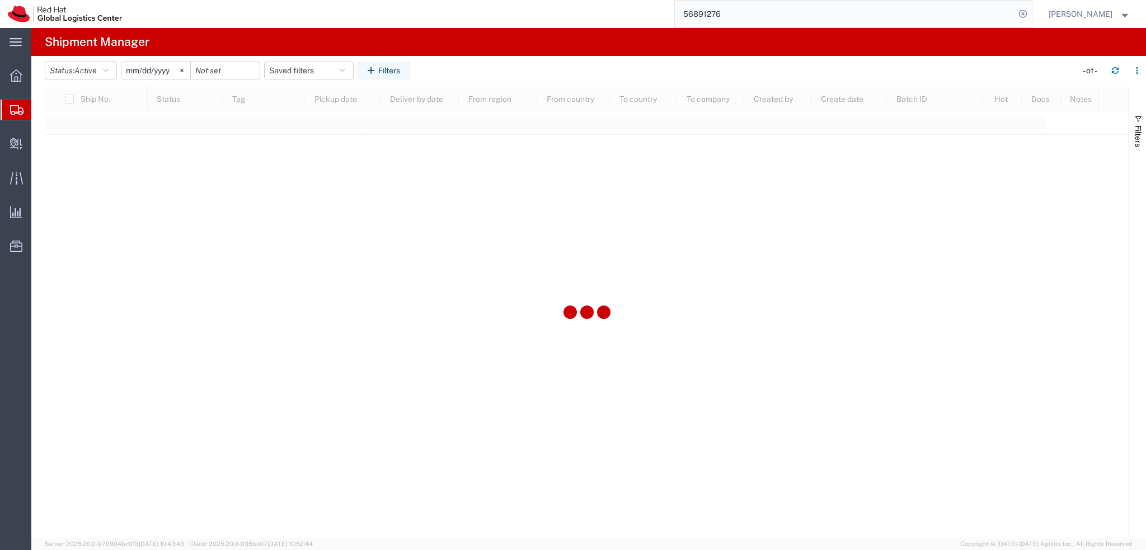
type input "2025-01-05"
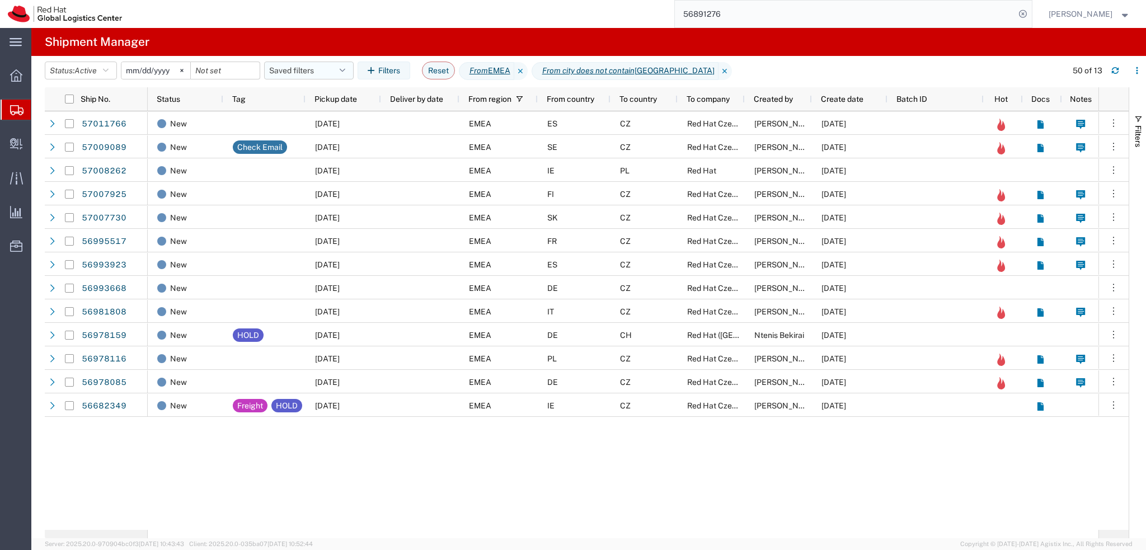
click at [318, 76] on button "Saved filters" at bounding box center [309, 71] width 90 height 18
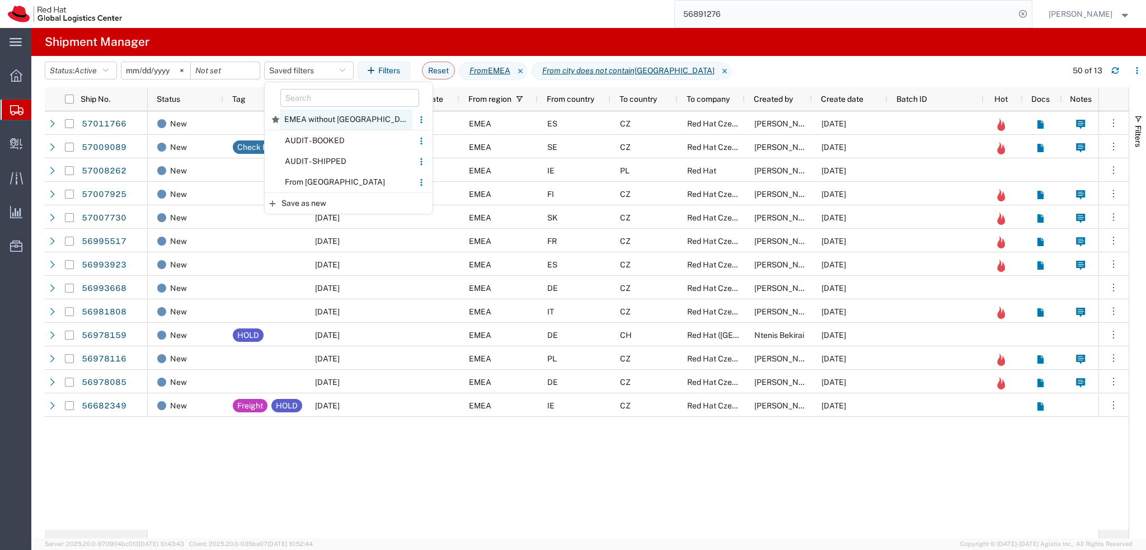
click at [347, 118] on span "EMEA without Brno" at bounding box center [346, 119] width 133 height 21
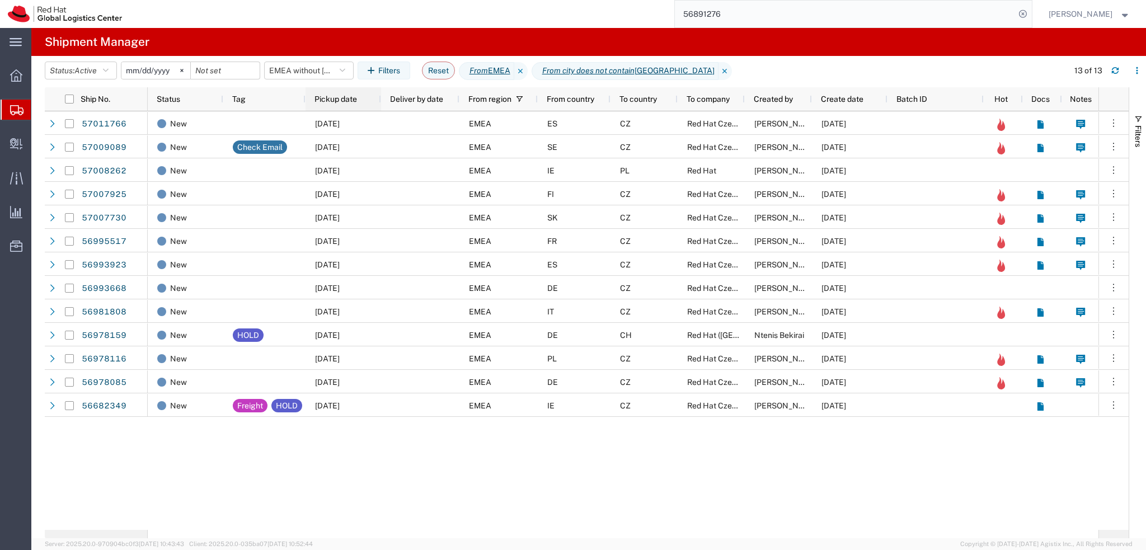
click at [354, 100] on span "Pickup date" at bounding box center [335, 99] width 43 height 9
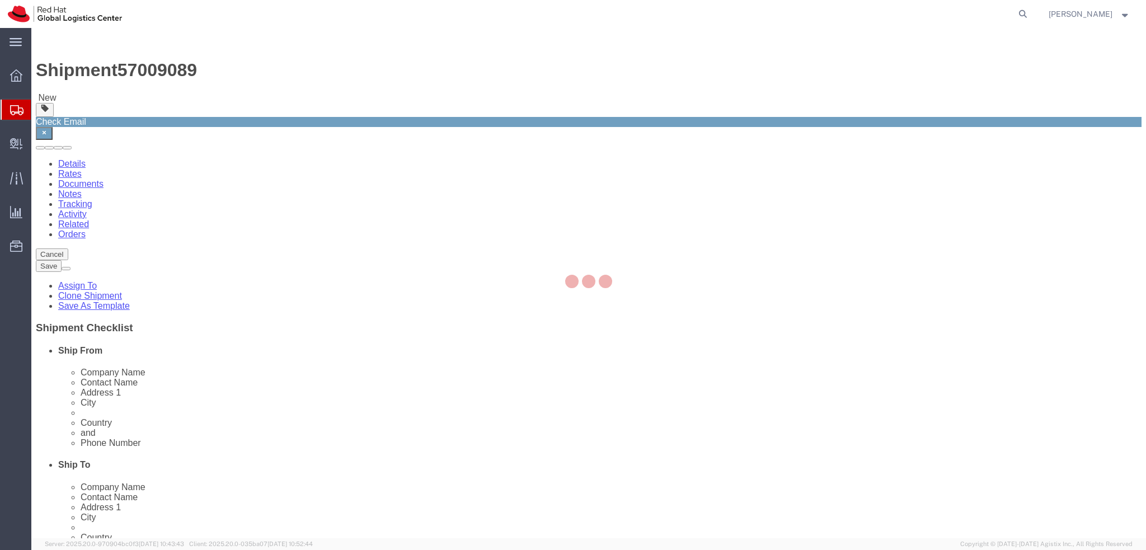
select select
select select "38036"
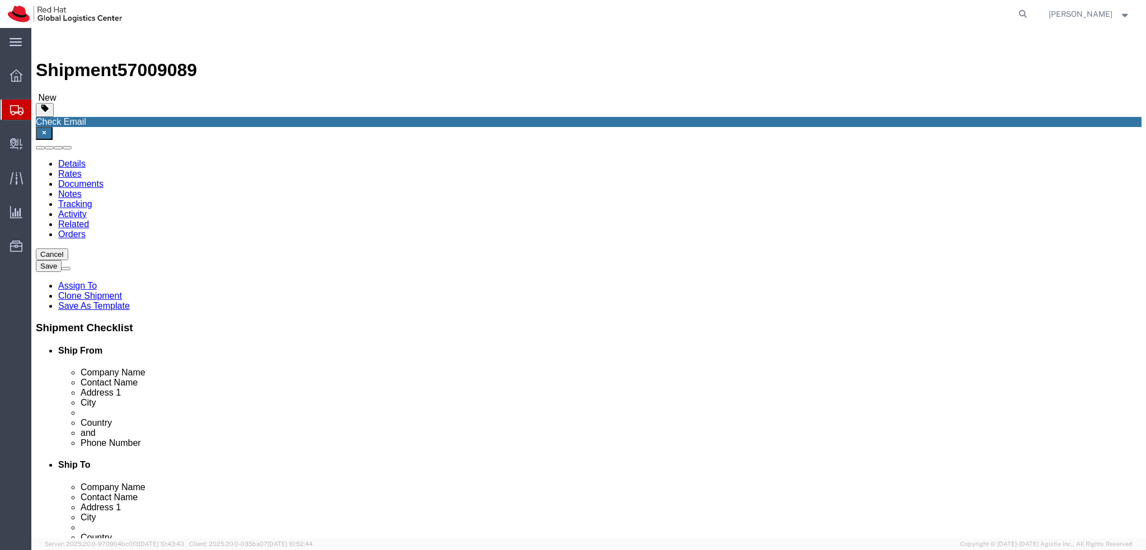
click icon
click input "24.13"
type input "41"
click input "31.75"
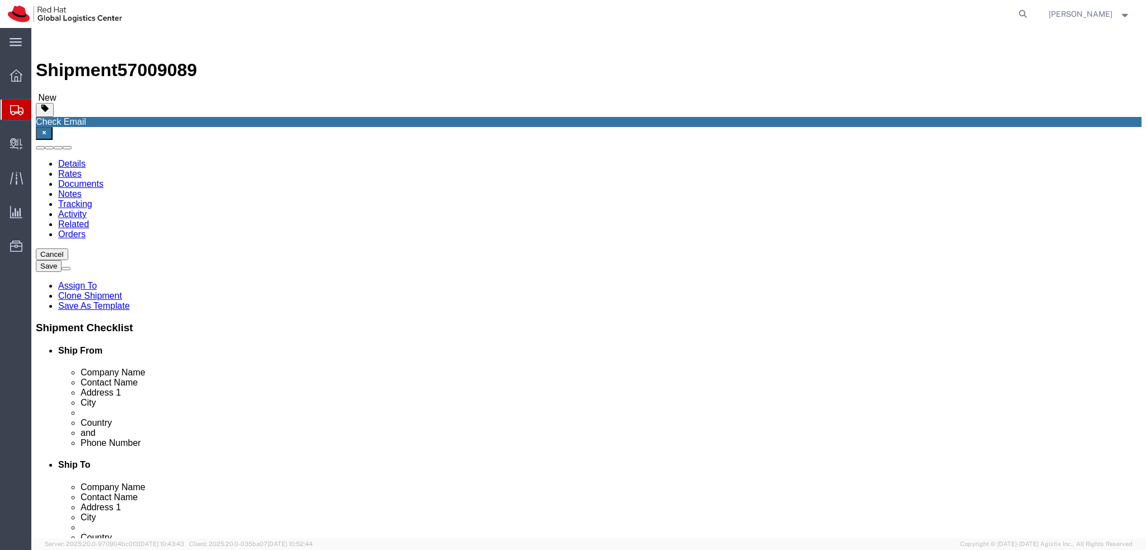
click input "31.75"
type input "27"
click input "0.64"
type input "8"
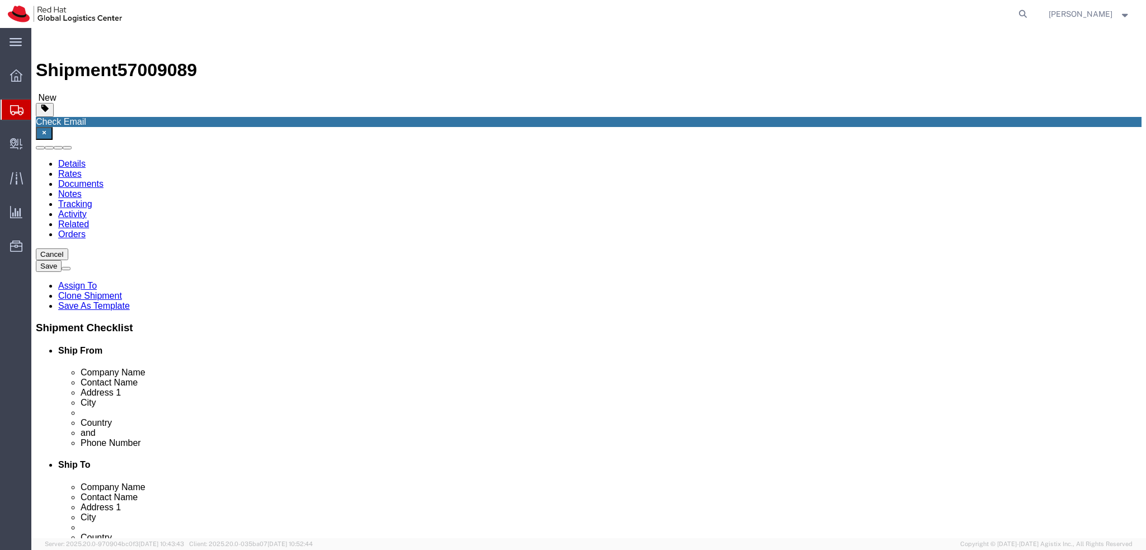
click input "2.00"
type input "3"
click div "Pieces: 1.00 Each Total value: 500.00 EUR"
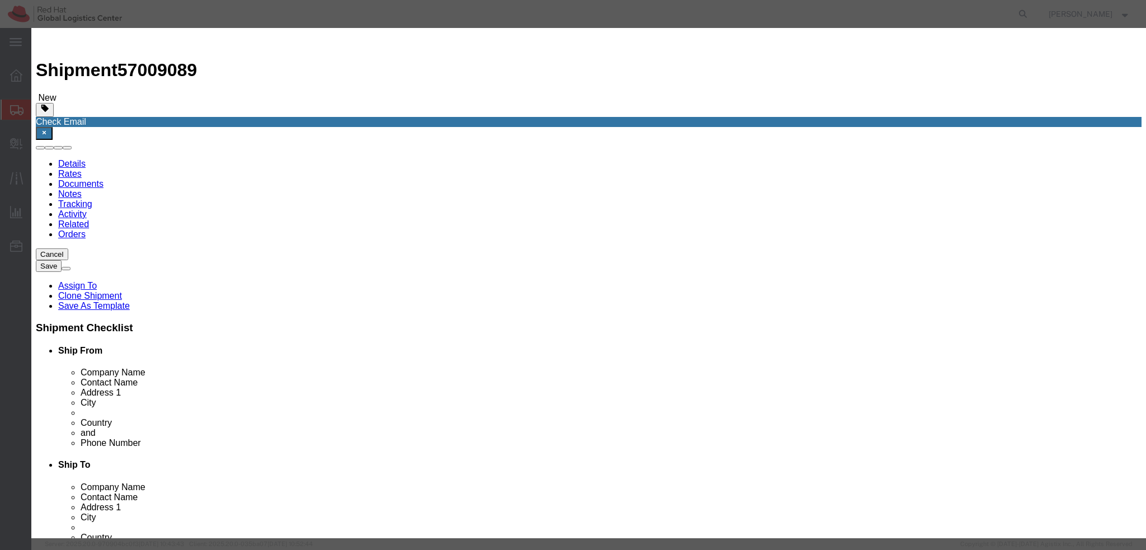
click button "Save & Close"
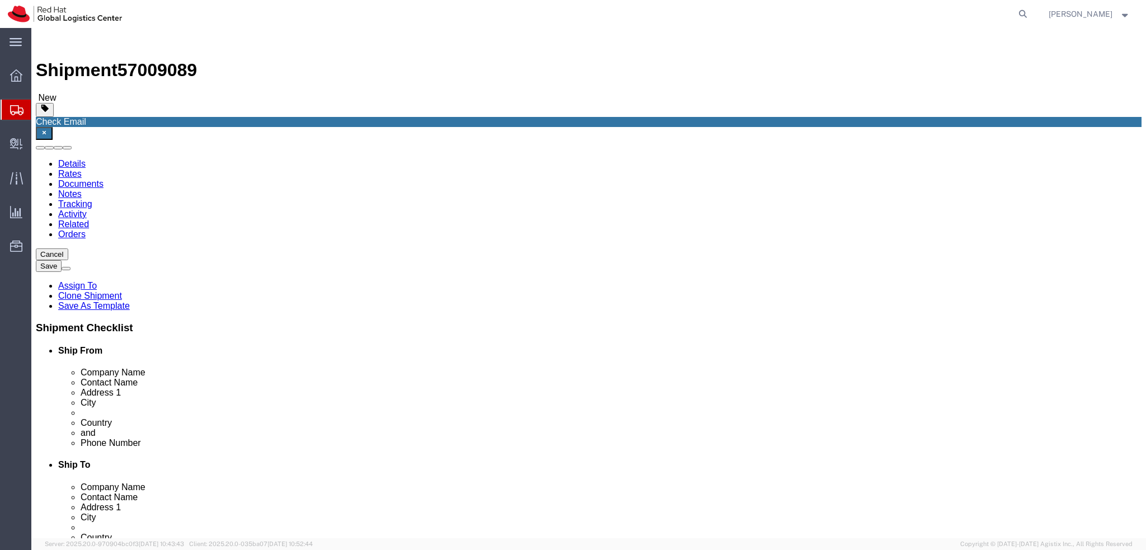
click dd "1.00 Each"
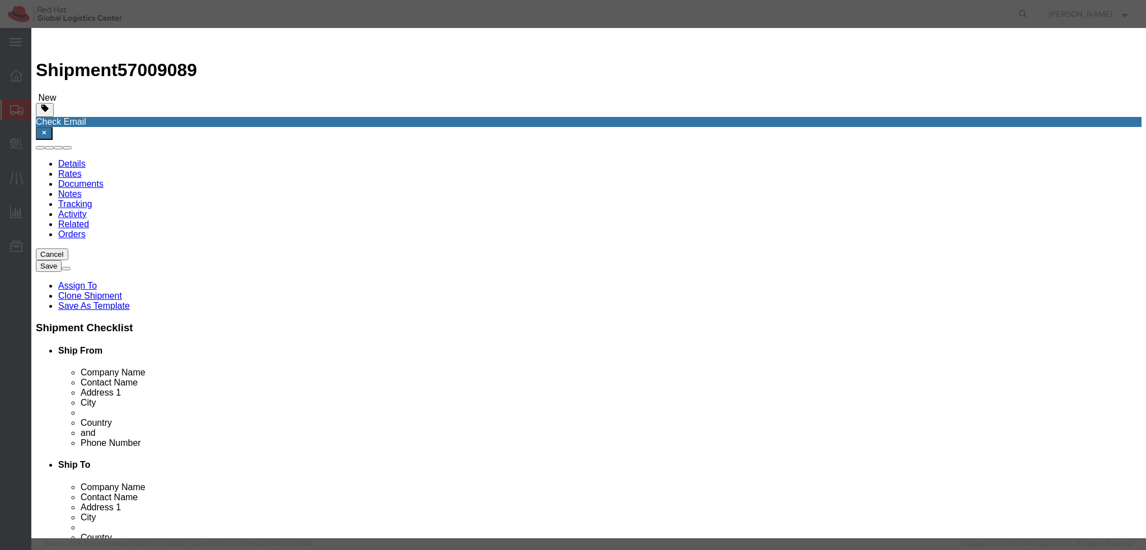
click button "Save & Close"
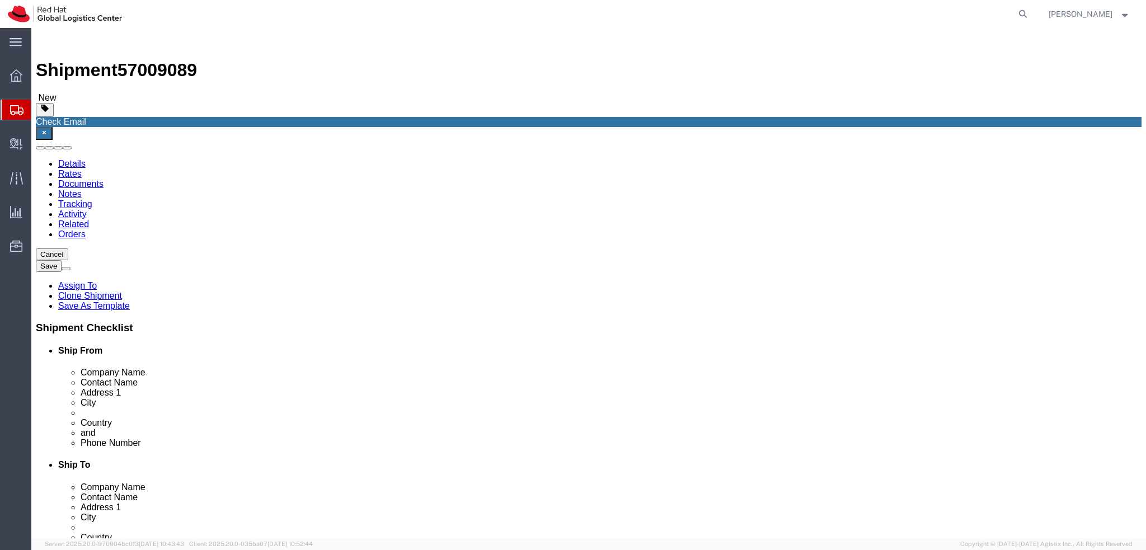
click icon
click link "Package Information"
click icon
click button "Rate Shipment"
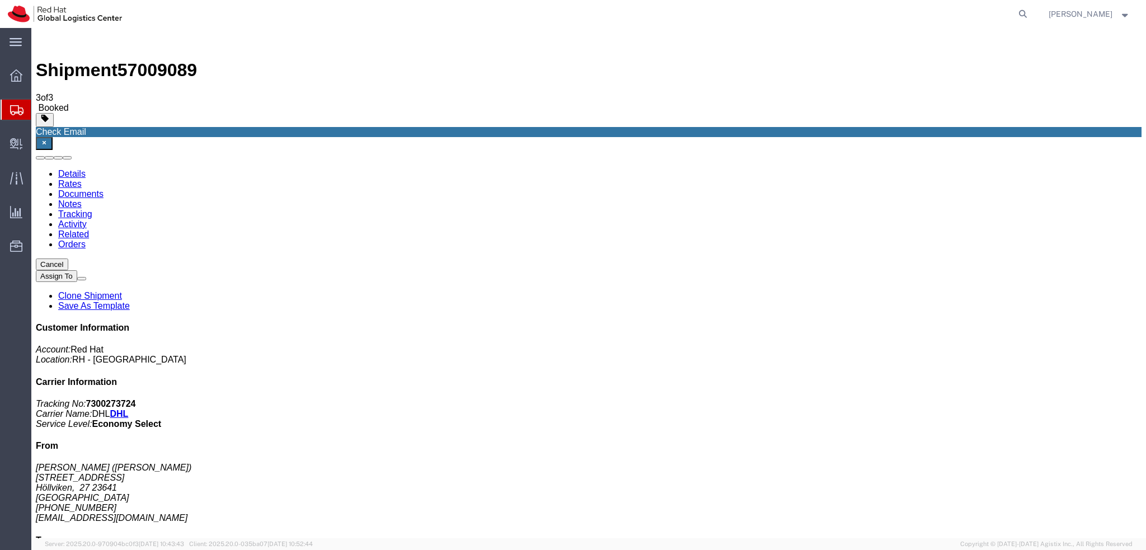
click at [75, 169] on link "Details" at bounding box center [71, 174] width 27 height 10
click link "Rates"
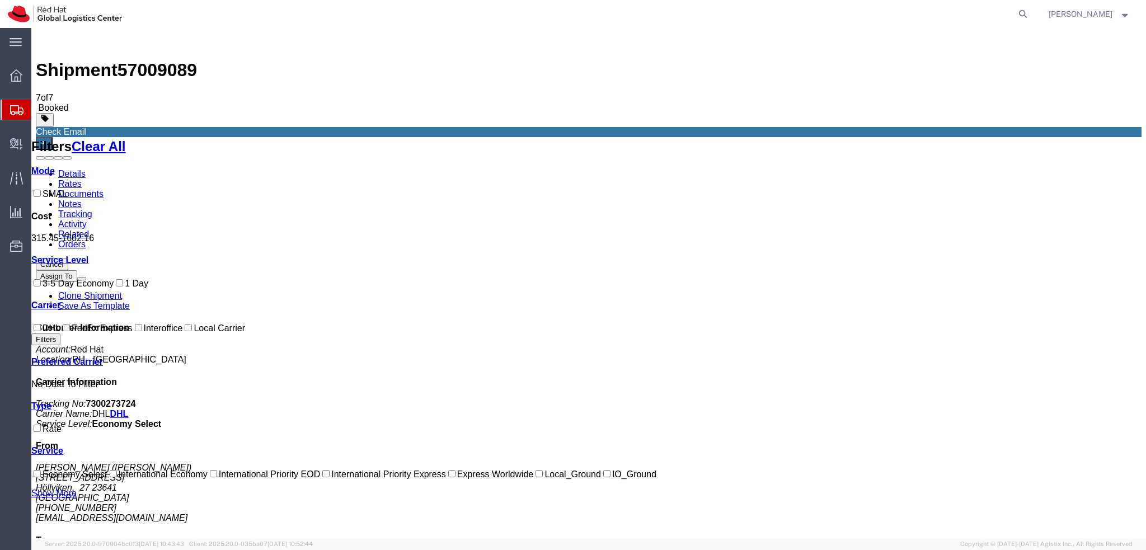
click at [159, 60] on span "57009089" at bounding box center [157, 70] width 79 height 20
copy span "57009089"
click at [58, 169] on link "Details" at bounding box center [71, 174] width 27 height 10
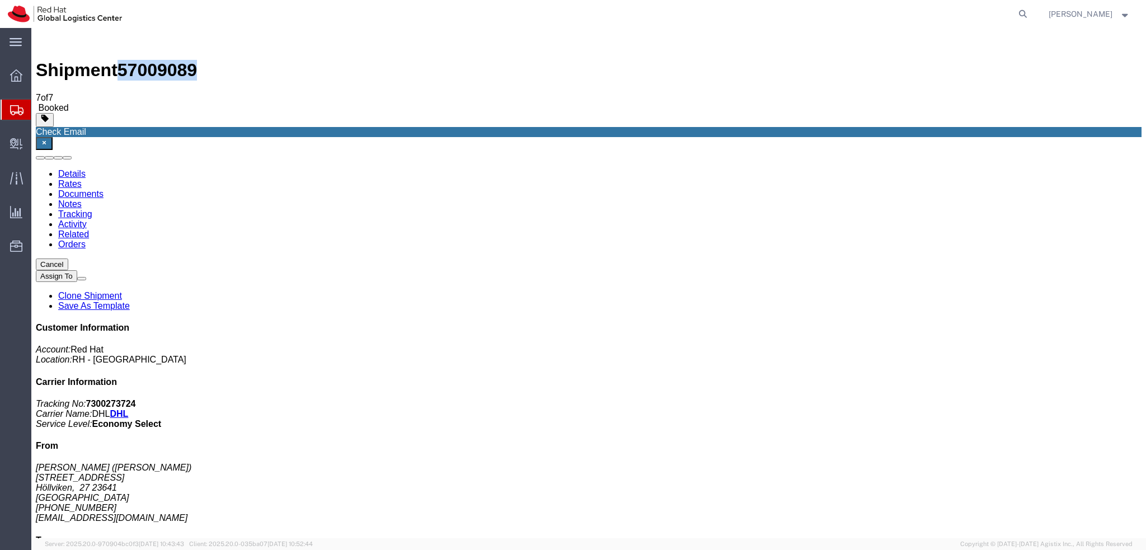
click link "Schedule pickup request"
click address "Nicklas Ivansson (Nicklas Ivansson) Rådjursvägen 49 Höllviken, 27 23641 Sweden …"
copy div "nnilsson@redhat.com"
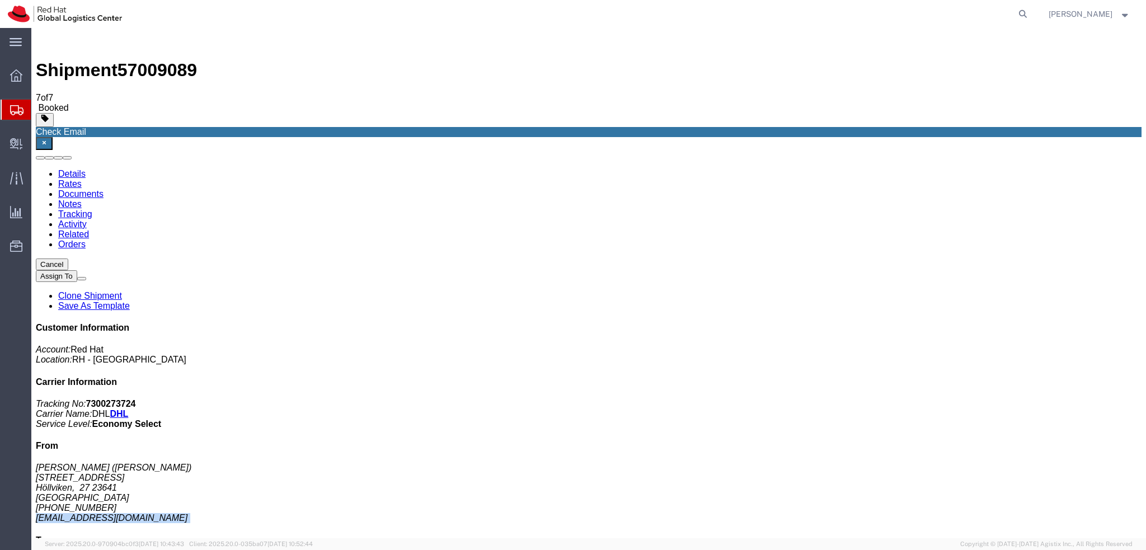
click link "Documents"
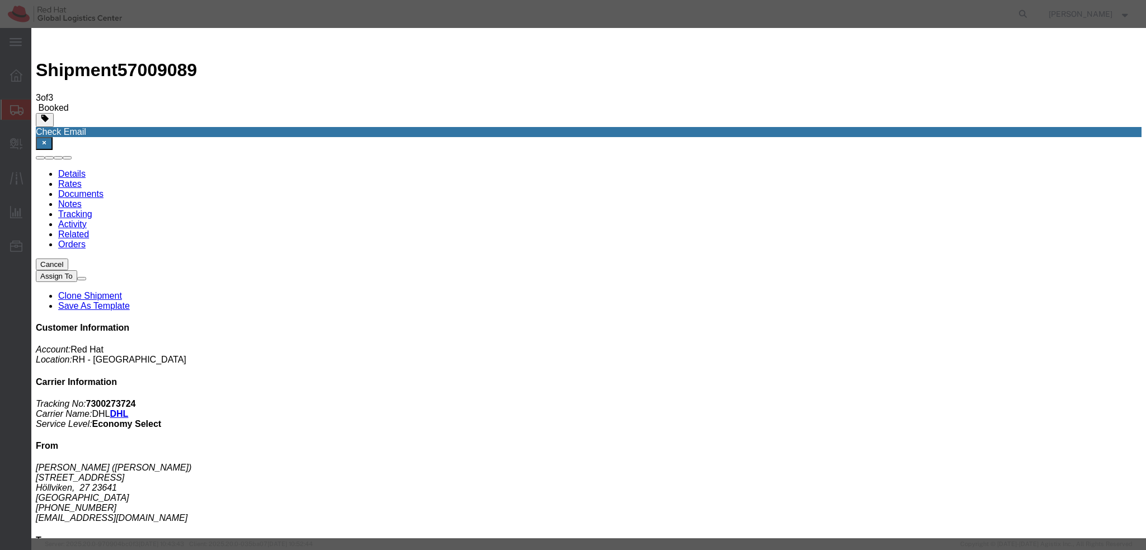
paste input "nnilsson@redhat.com"
type input "nnilsson@redhat.com"
paste textarea "Hi A, please find the label for your shipment to B attached to this email. Plea…"
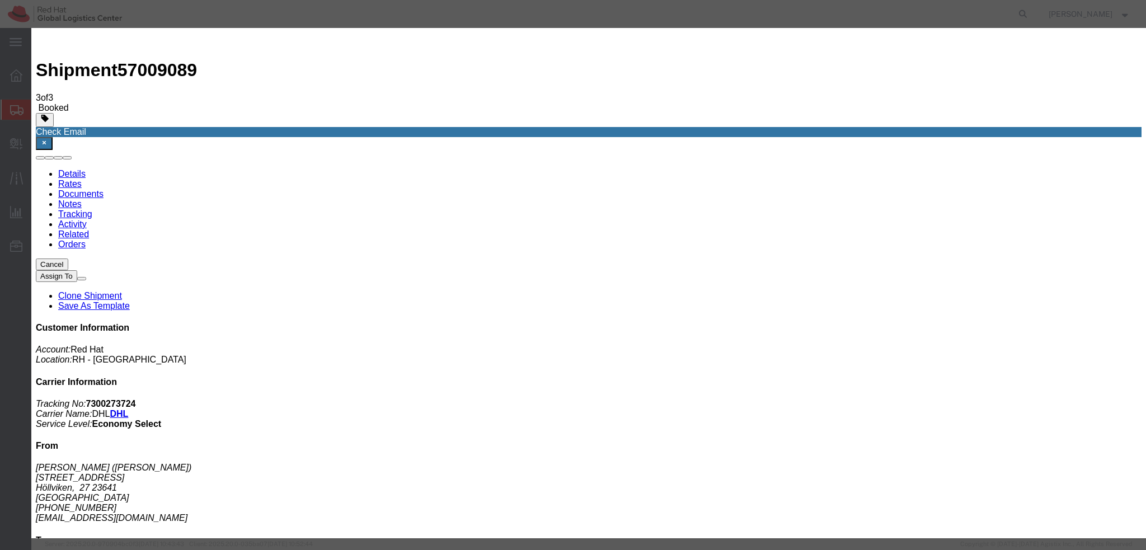
type textarea "Hi Nicklas, please find the label for your shipment to Brno attached to this em…"
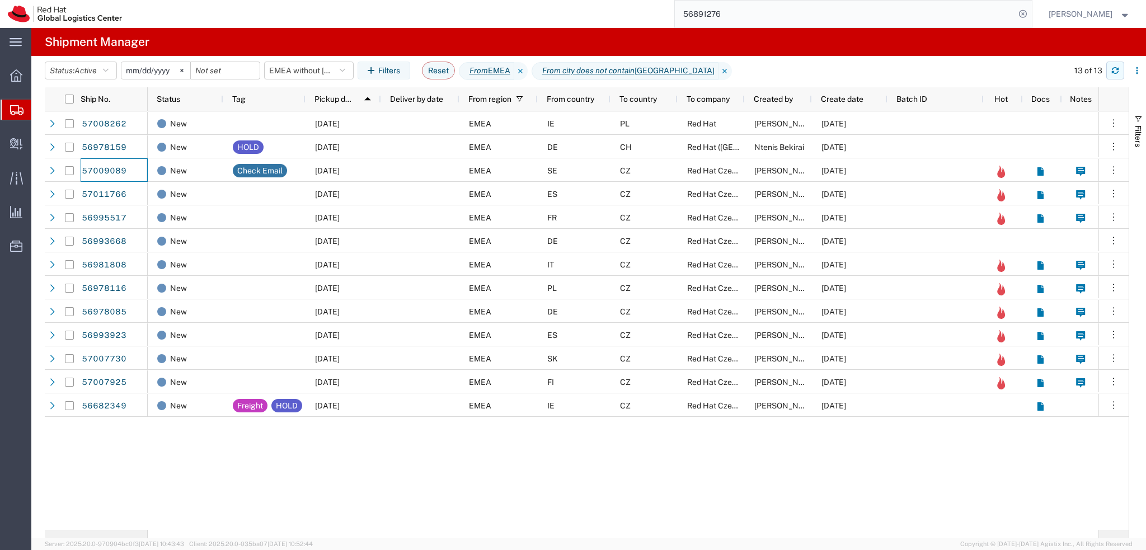
click at [1120, 73] on button "button" at bounding box center [1115, 71] width 18 height 18
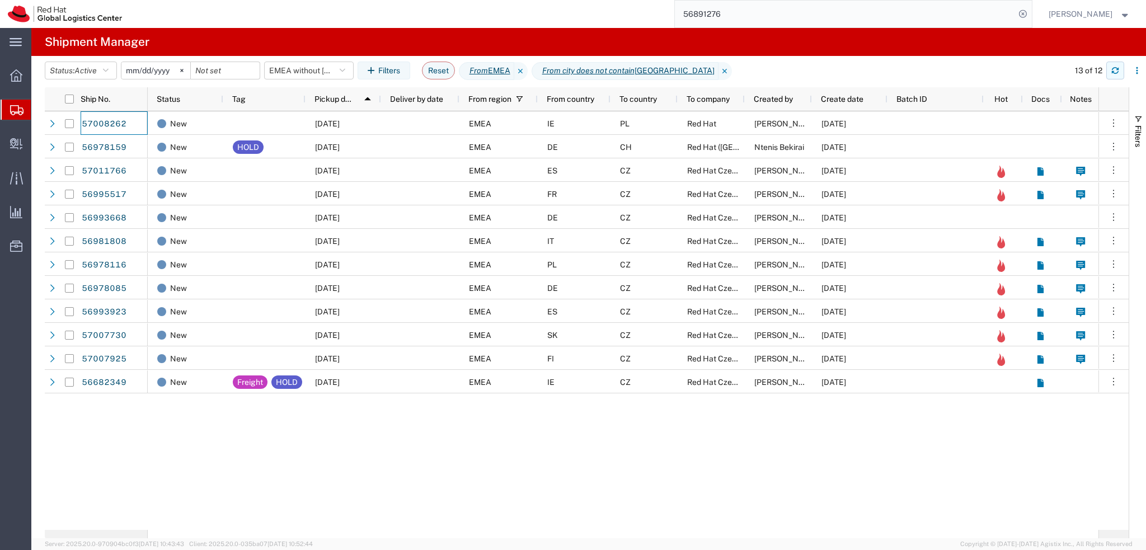
click at [1111, 73] on icon "button" at bounding box center [1115, 71] width 8 height 8
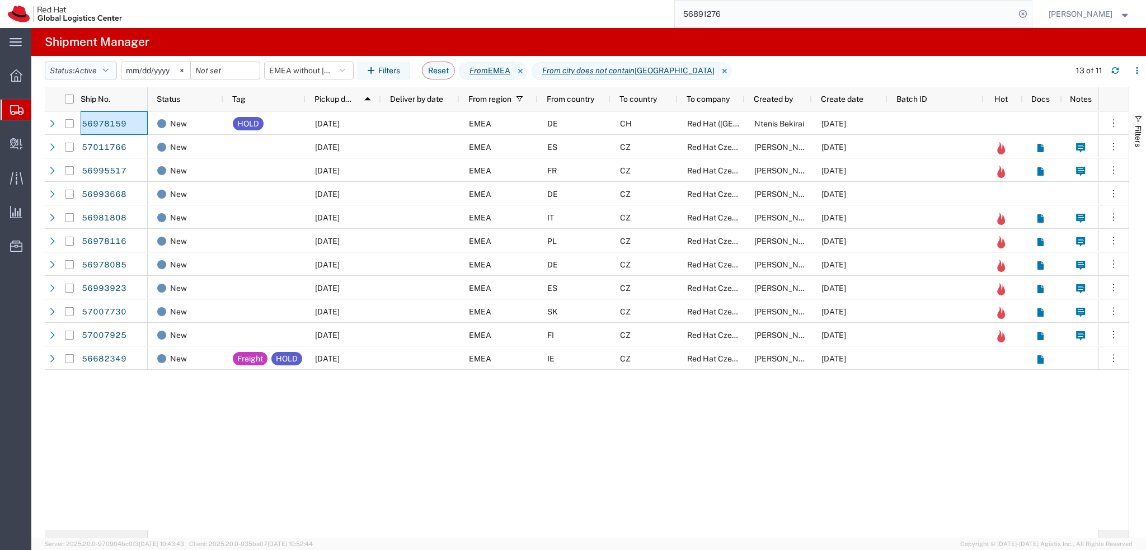
click at [96, 71] on span "Active" at bounding box center [85, 70] width 22 height 9
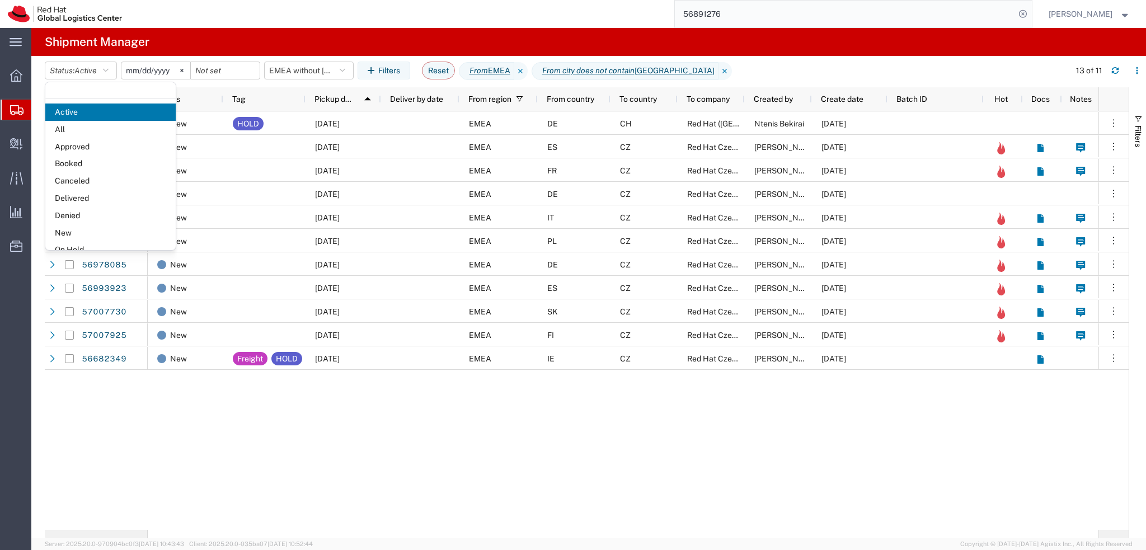
click at [147, 73] on input "2025-01-05" at bounding box center [155, 70] width 69 height 17
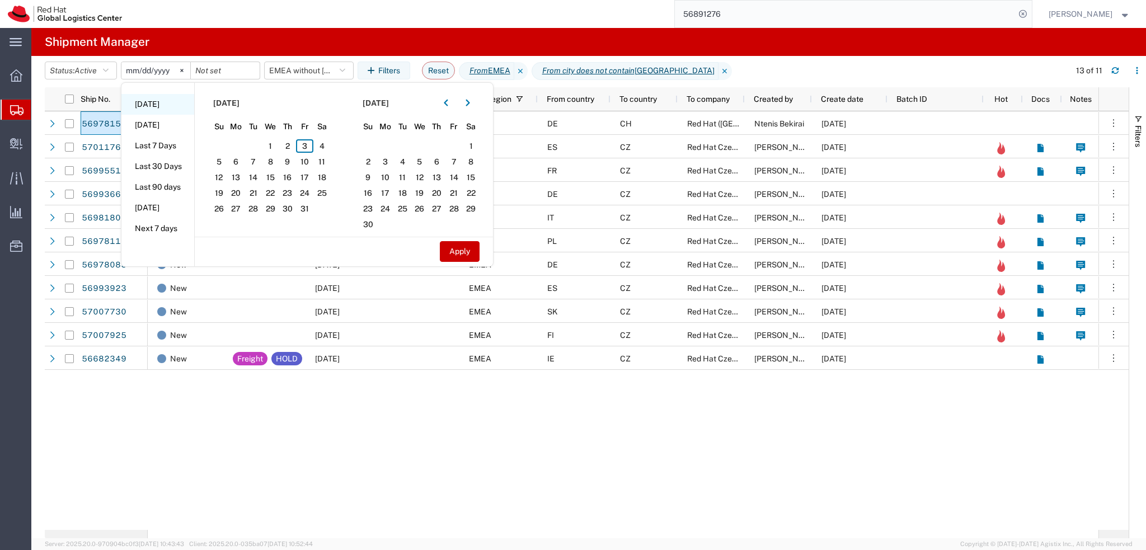
click at [166, 111] on li "Today" at bounding box center [157, 104] width 73 height 21
type input "2025-10-03"
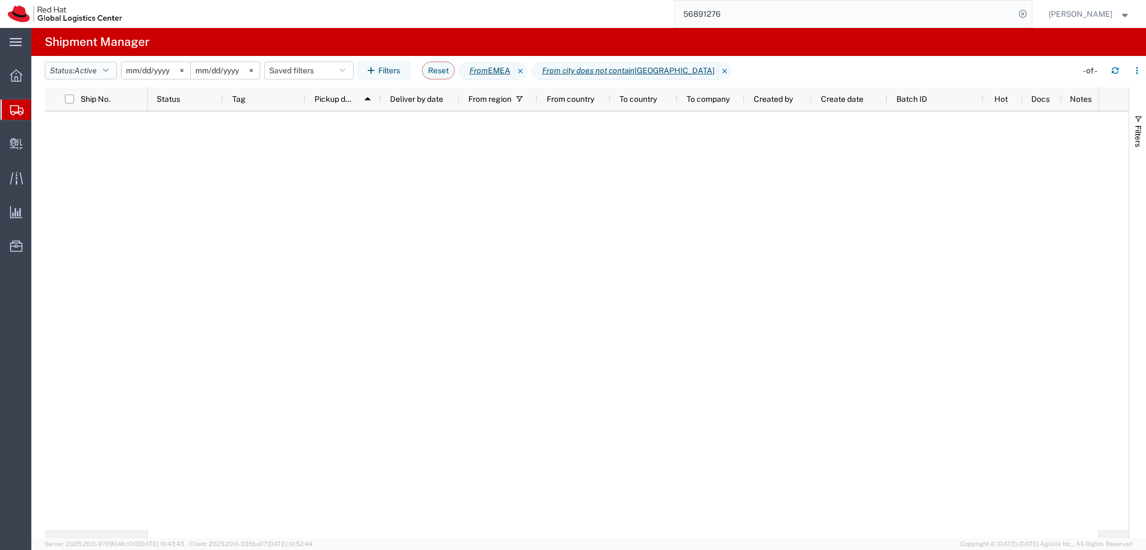
click at [81, 75] on span "Active" at bounding box center [85, 70] width 22 height 9
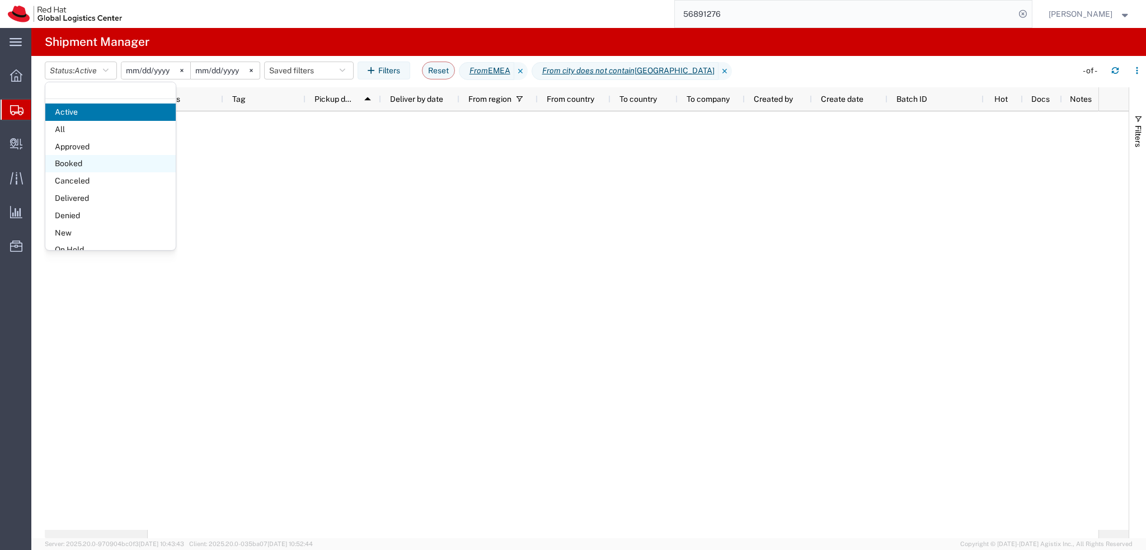
click at [91, 163] on span "Booked" at bounding box center [110, 163] width 130 height 17
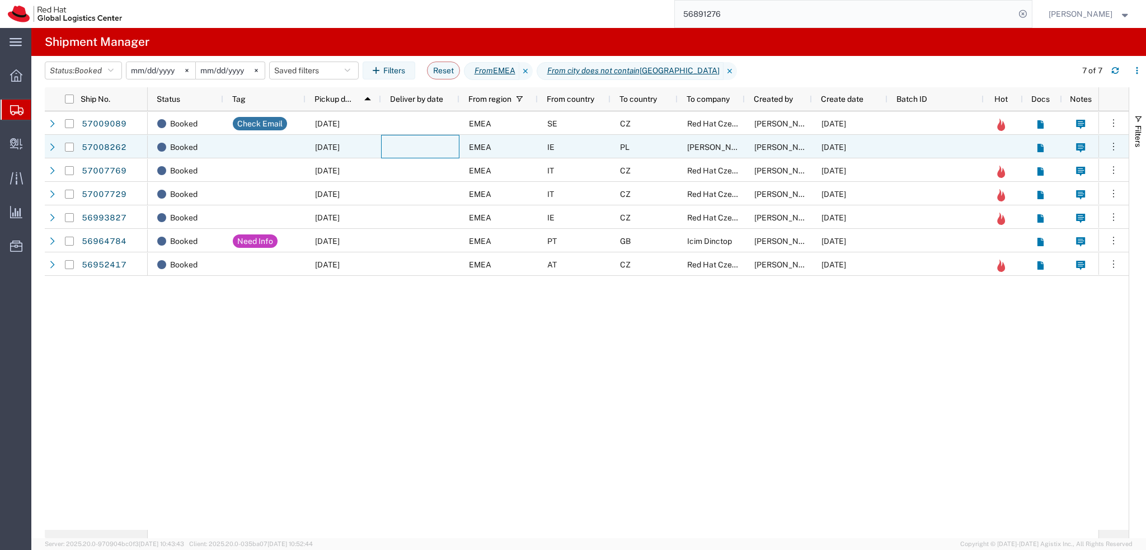
click at [446, 144] on div at bounding box center [420, 147] width 78 height 24
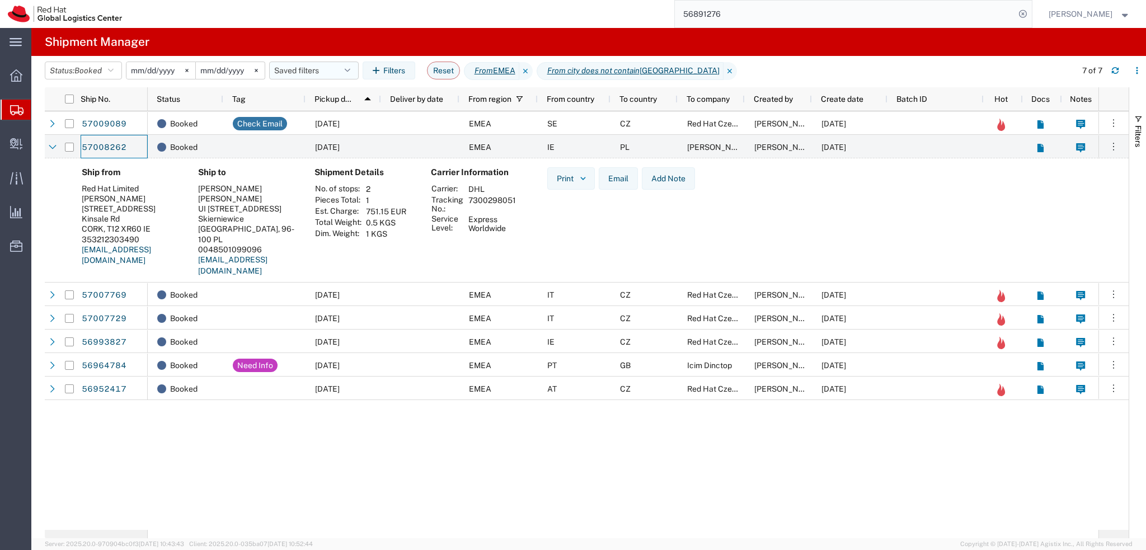
click at [309, 74] on button "Saved filters" at bounding box center [314, 71] width 90 height 18
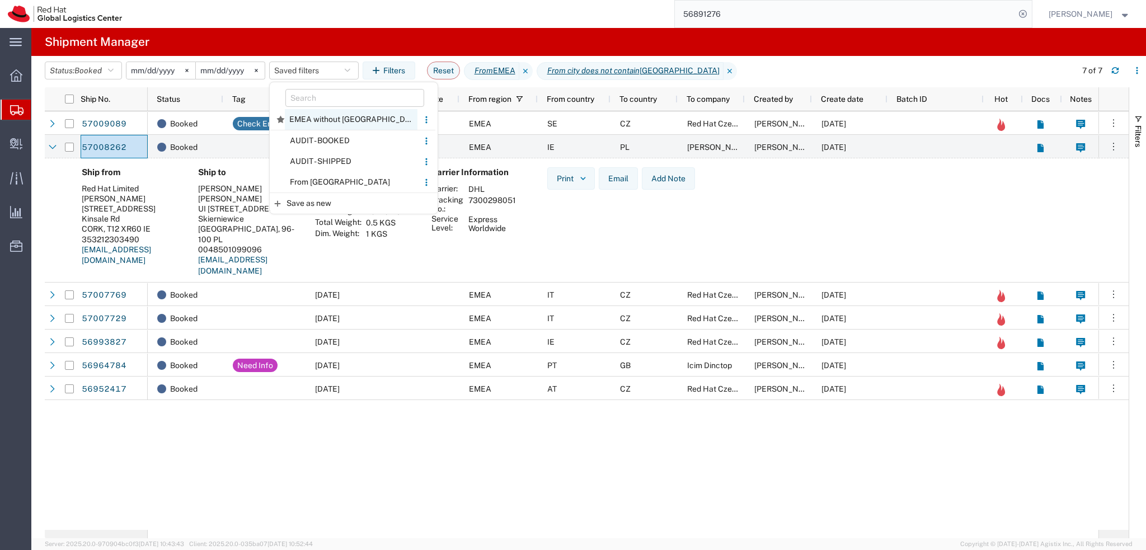
click at [365, 125] on span "EMEA without Brno" at bounding box center [351, 119] width 133 height 21
type input "2025-01-05"
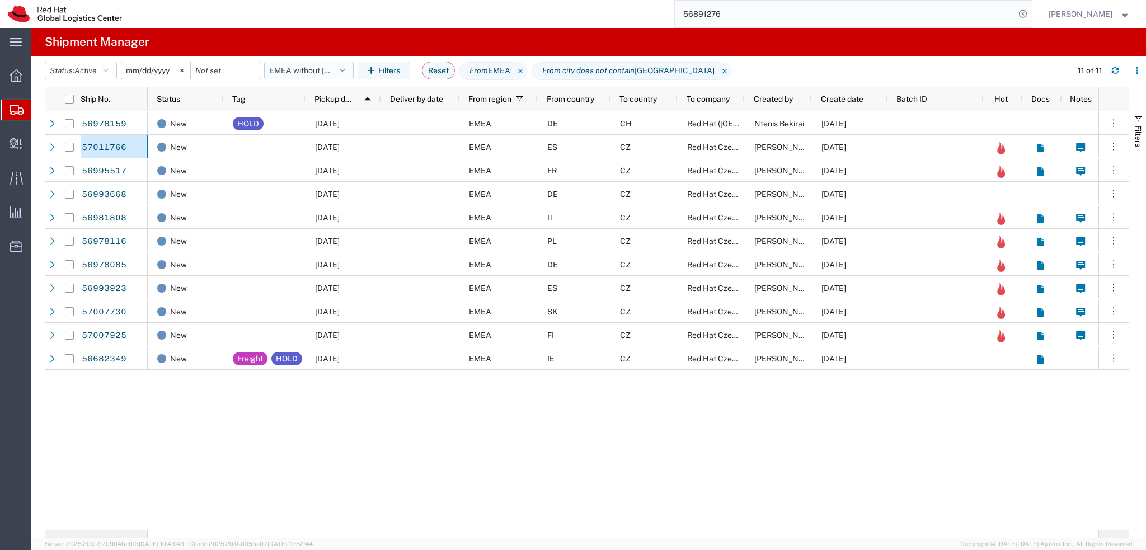
click at [310, 65] on button "EMEA without Brno" at bounding box center [309, 71] width 90 height 18
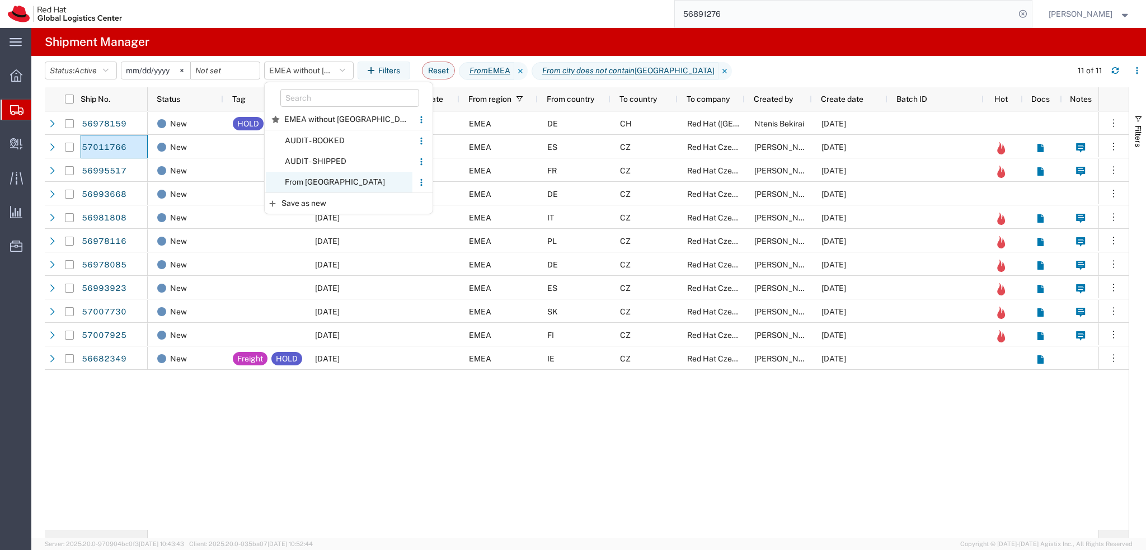
click at [330, 172] on span "From CZ" at bounding box center [339, 182] width 147 height 21
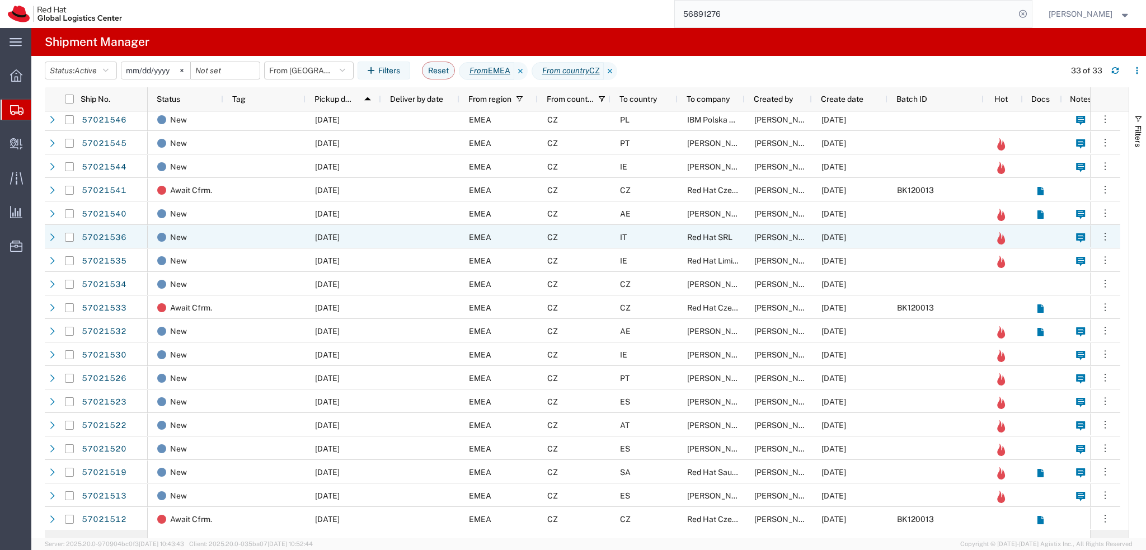
scroll to position [357, 0]
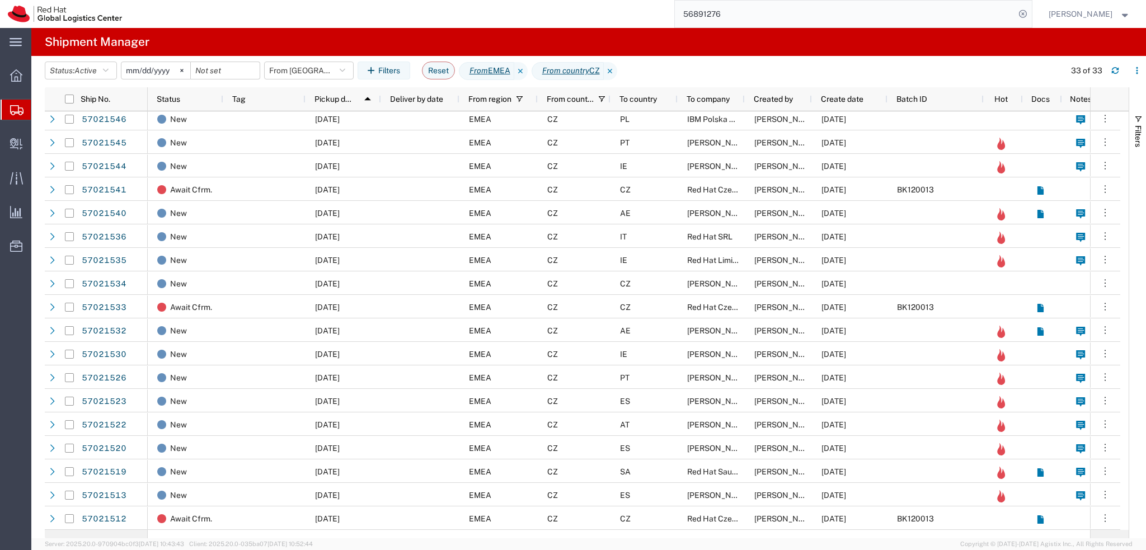
click at [140, 69] on input "2025-01-05" at bounding box center [155, 70] width 69 height 17
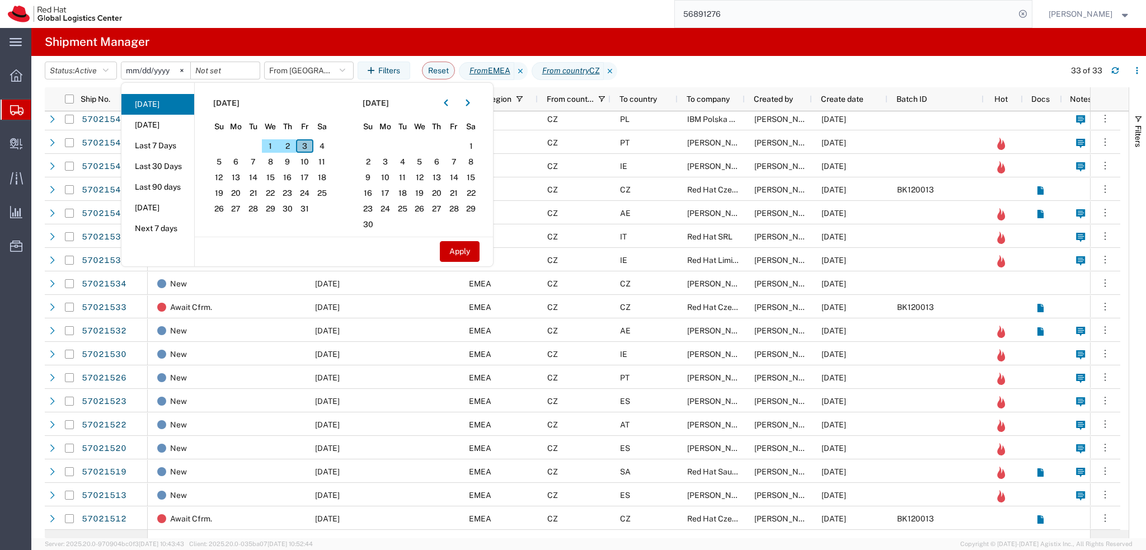
click at [304, 145] on span "3" at bounding box center [304, 145] width 17 height 13
click at [470, 253] on button "Apply" at bounding box center [460, 251] width 40 height 21
type input "2025-10-03"
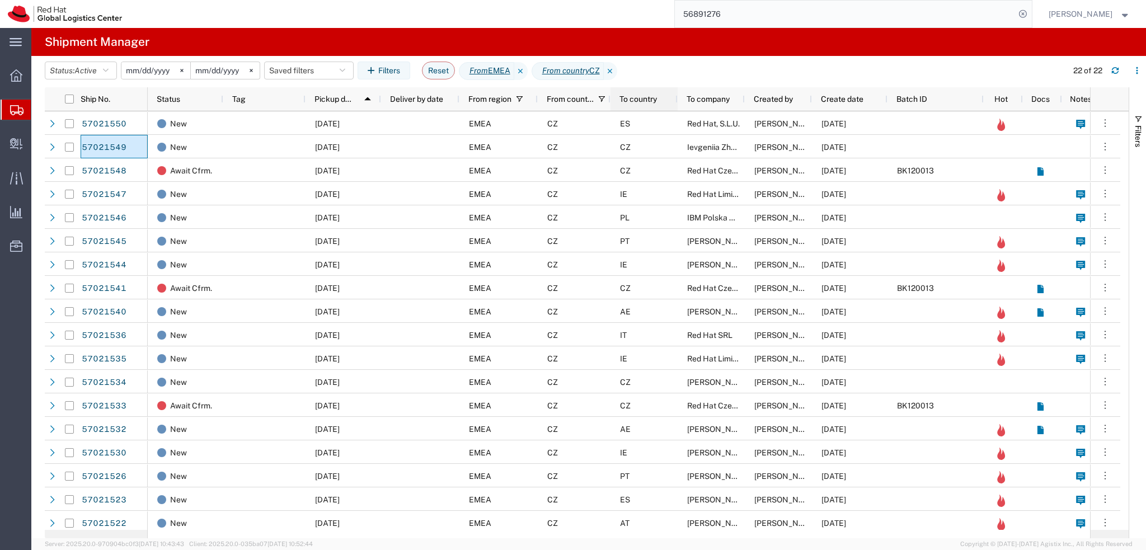
click at [629, 102] on span "To country" at bounding box center [637, 99] width 37 height 9
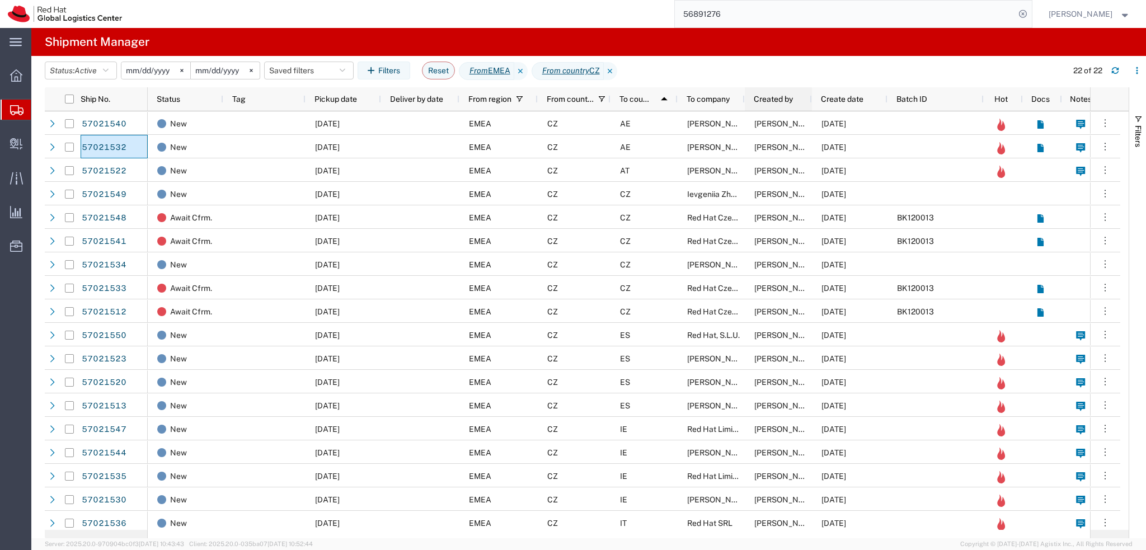
click at [768, 98] on span "Created by" at bounding box center [773, 99] width 39 height 9
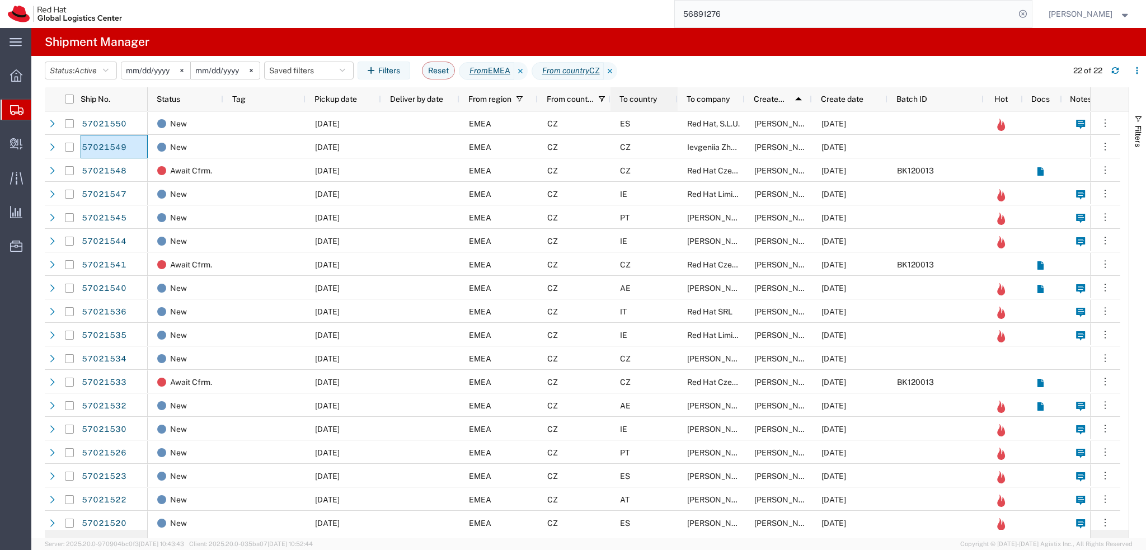
click at [661, 102] on div "To country" at bounding box center [646, 99] width 54 height 18
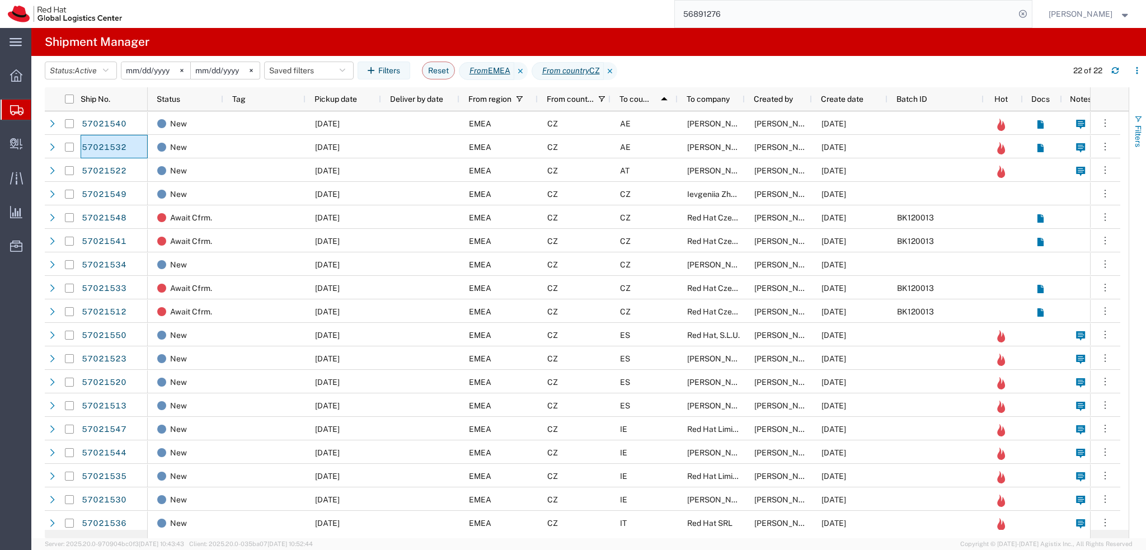
click at [1140, 130] on span "Filters" at bounding box center [1138, 136] width 9 height 22
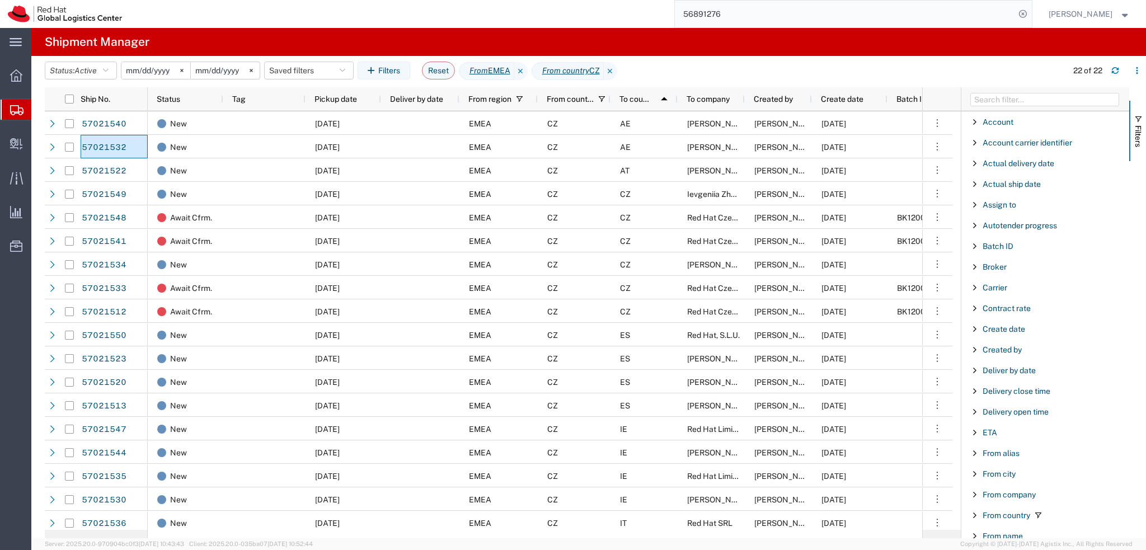
click at [698, 67] on agx-table-filter-chips "Status: Active Active All Approved Booked Canceled Delivered Denied New On Hold…" at bounding box center [553, 75] width 1017 height 26
click at [1134, 116] on span "button" at bounding box center [1138, 119] width 9 height 9
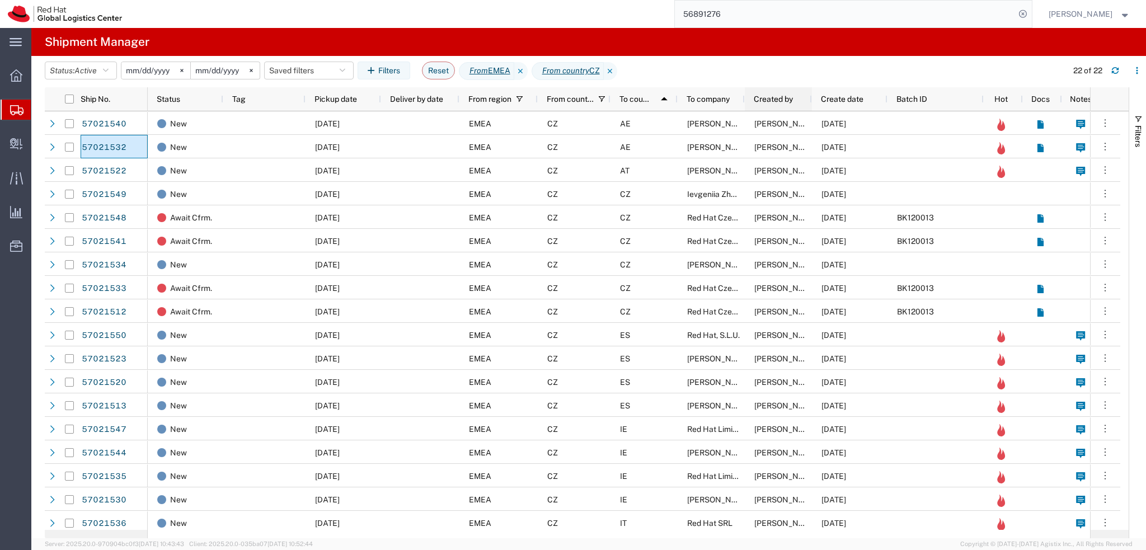
click at [779, 105] on div "Created by" at bounding box center [781, 99] width 54 height 18
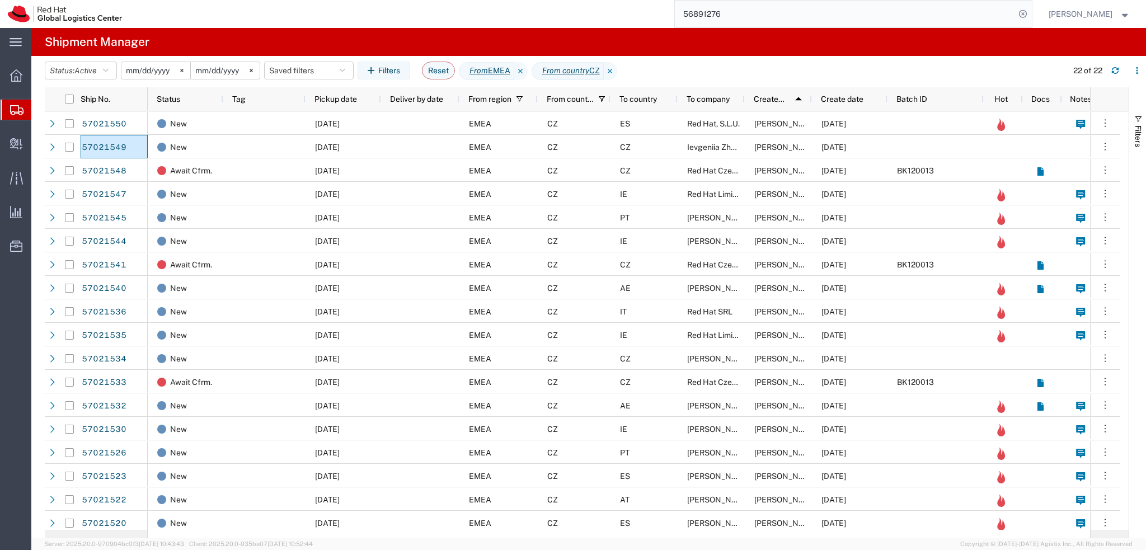
click at [784, 101] on span "Created by" at bounding box center [770, 99] width 32 height 9
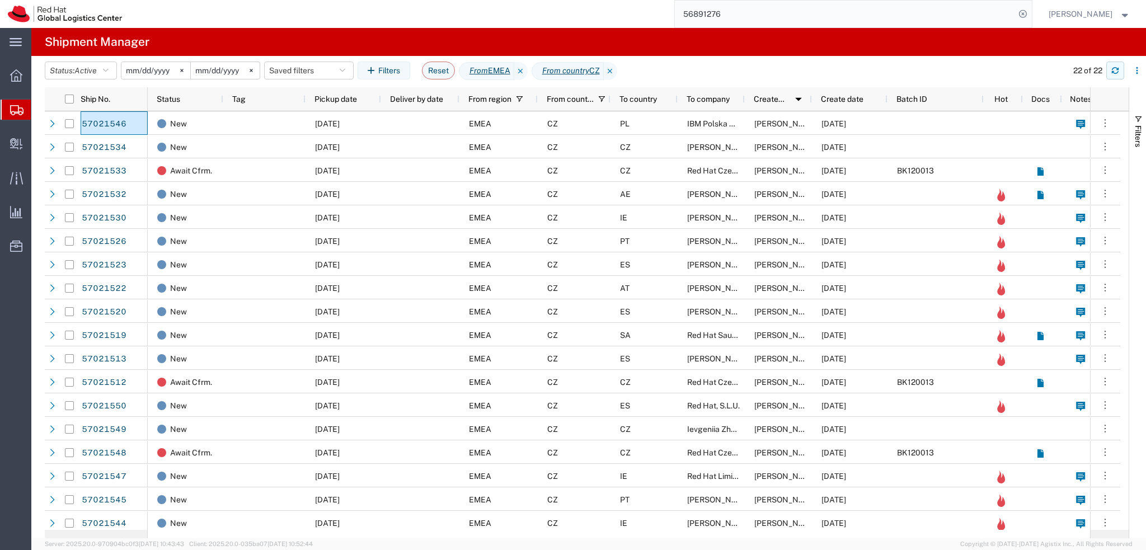
click at [1117, 72] on icon "button" at bounding box center [1115, 71] width 8 height 8
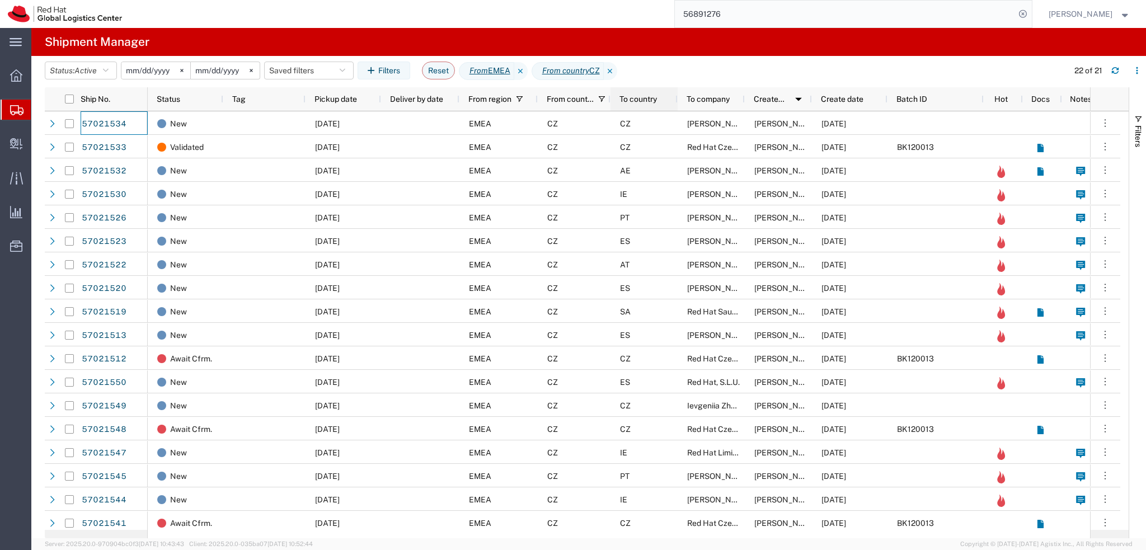
click at [654, 96] on span "To country" at bounding box center [637, 99] width 37 height 9
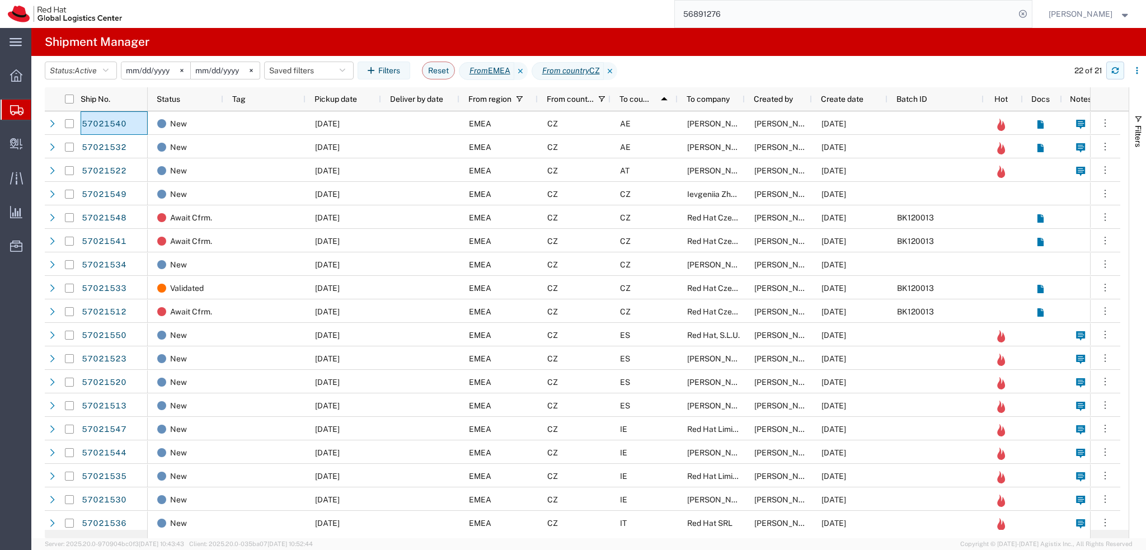
click at [1113, 69] on icon "button" at bounding box center [1115, 71] width 8 height 8
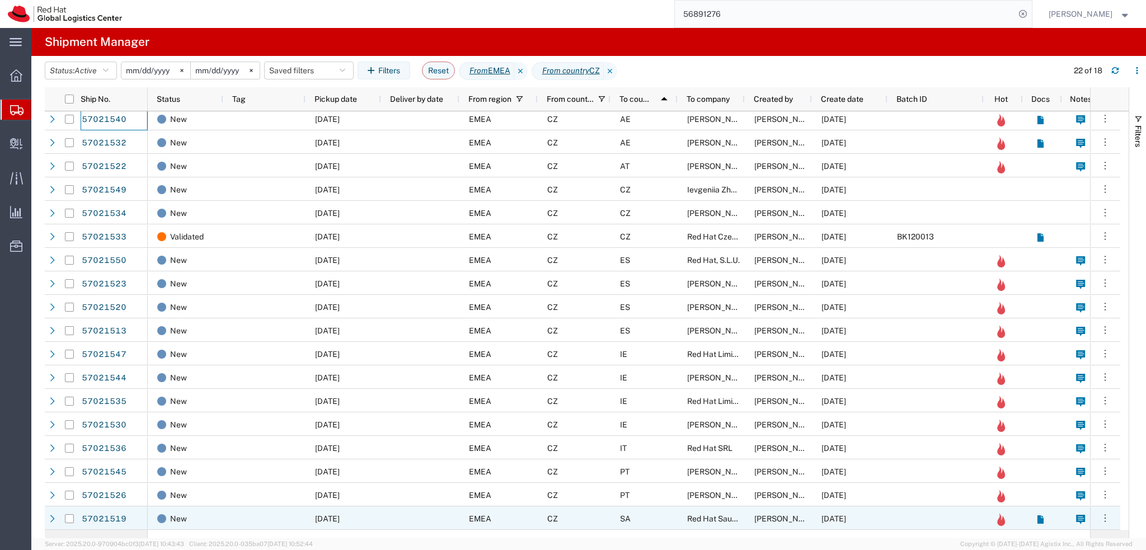
click at [665, 515] on div "SA" at bounding box center [643, 518] width 67 height 24
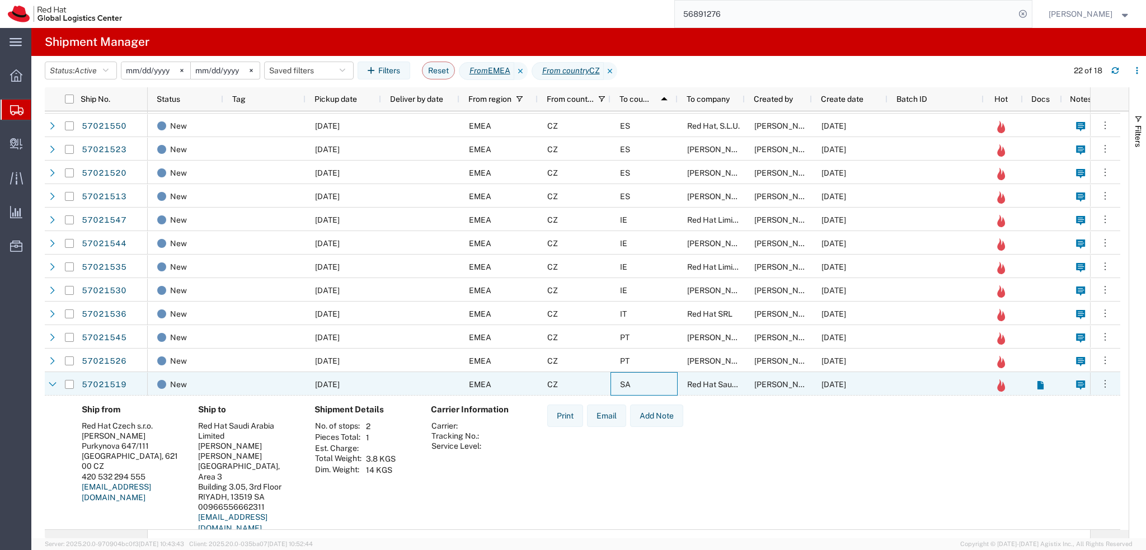
click at [657, 381] on div "SA" at bounding box center [643, 384] width 67 height 24
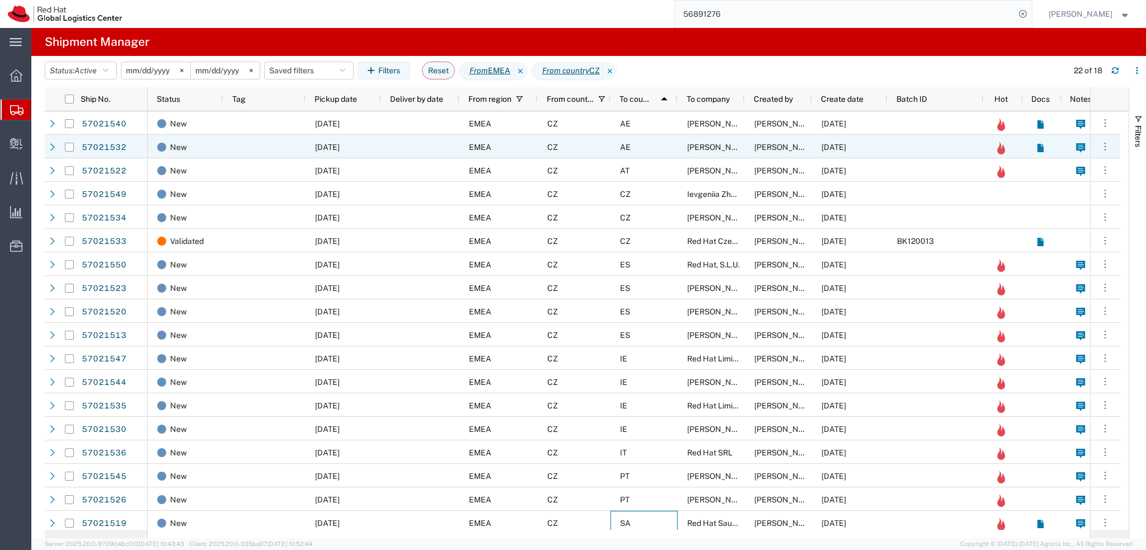
click at [656, 143] on div "AE" at bounding box center [643, 147] width 67 height 24
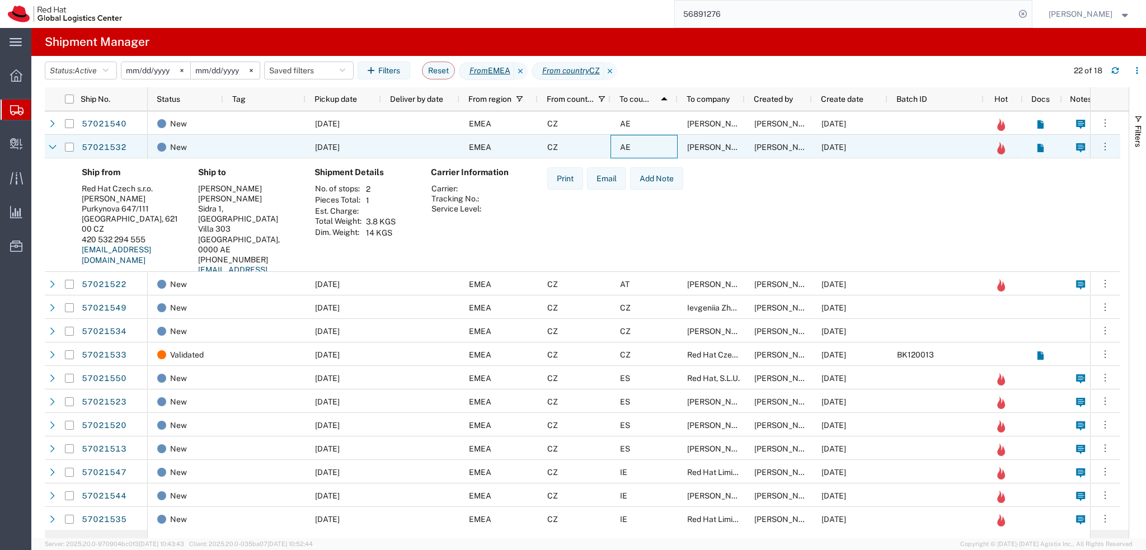
click at [656, 143] on div "AE" at bounding box center [643, 147] width 67 height 24
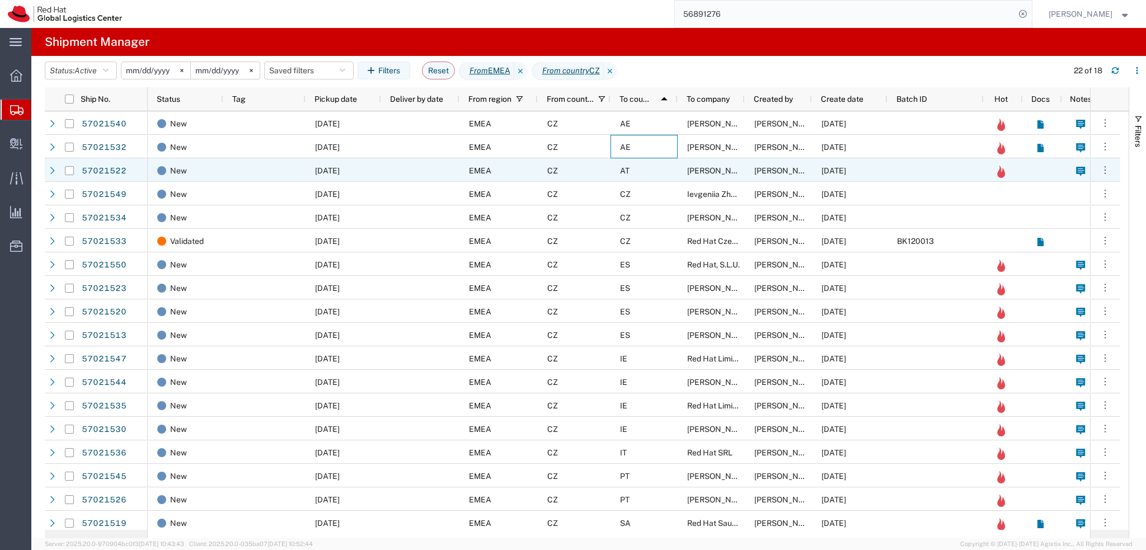
click at [657, 169] on div "AT" at bounding box center [643, 170] width 67 height 24
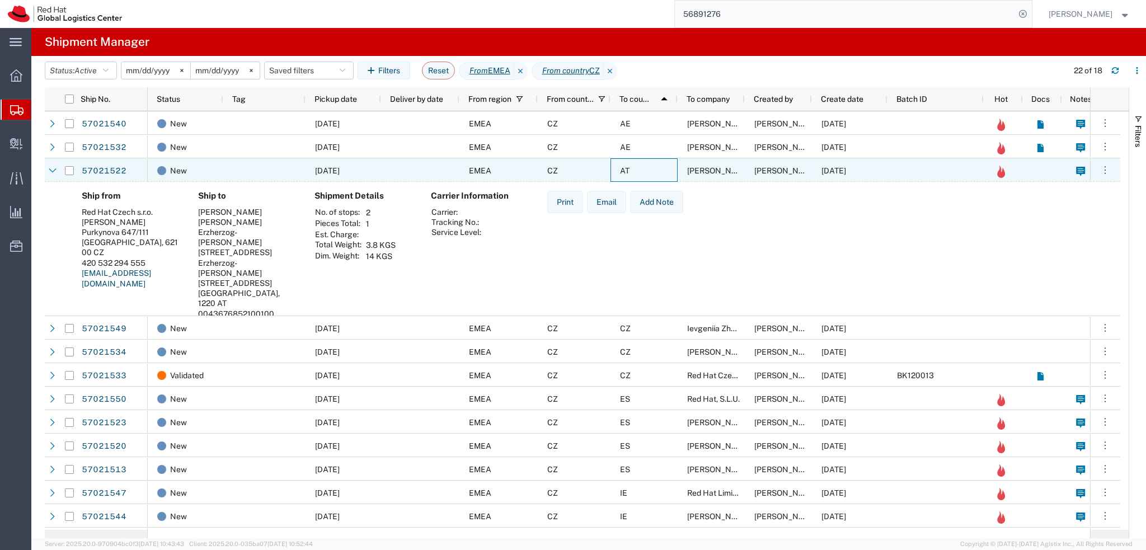
click at [657, 169] on div "AT" at bounding box center [643, 170] width 67 height 24
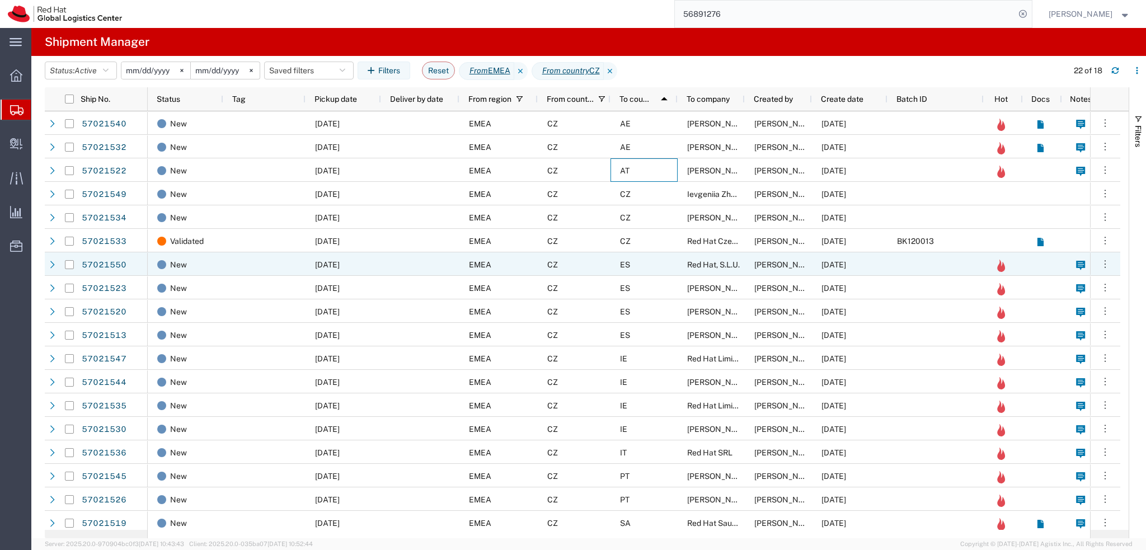
click at [656, 267] on div "ES" at bounding box center [643, 264] width 67 height 24
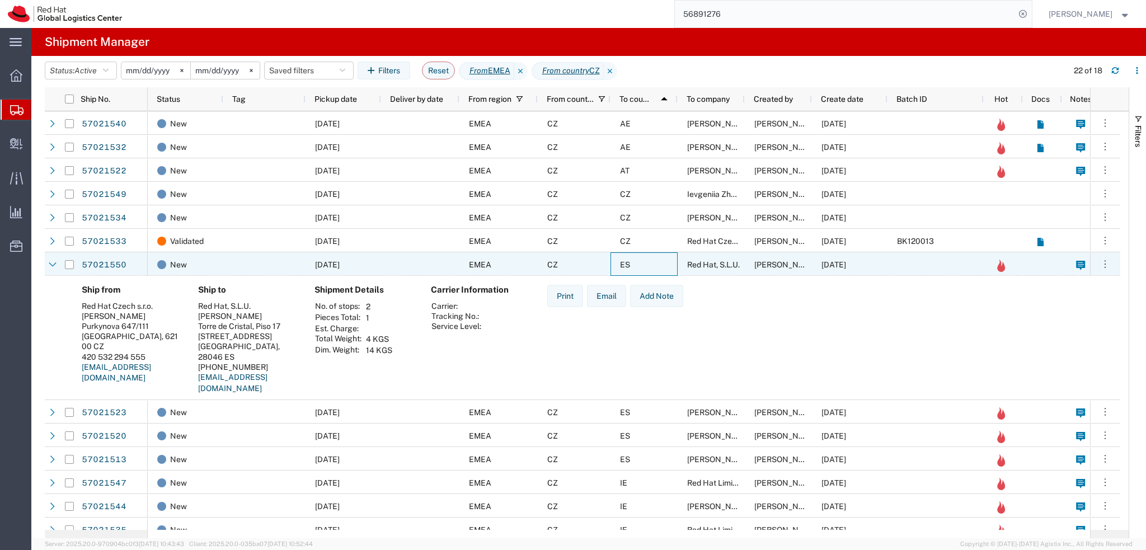
click at [656, 267] on div "ES" at bounding box center [643, 264] width 67 height 24
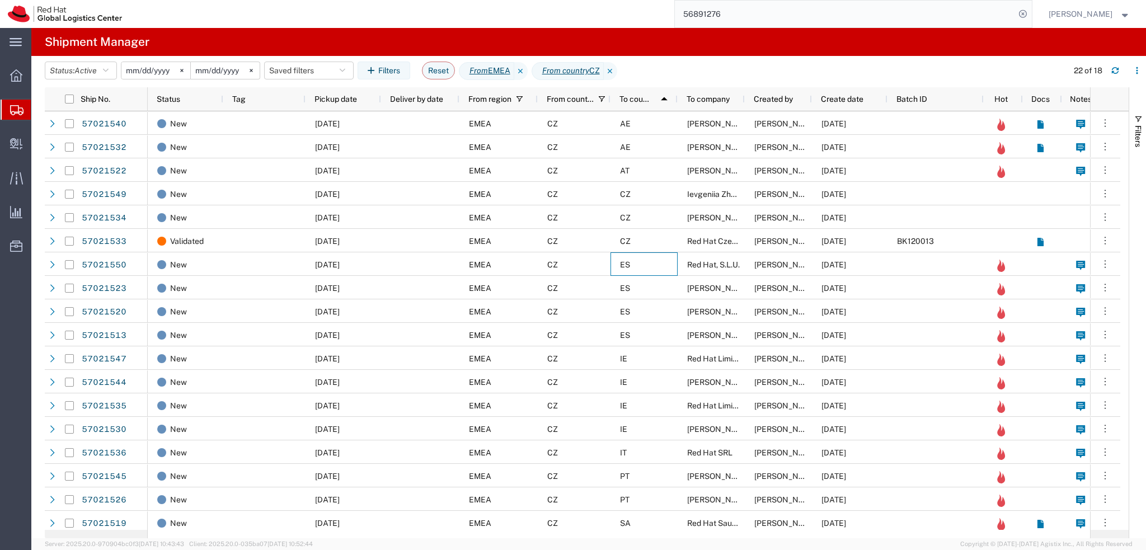
click at [656, 292] on div "ES" at bounding box center [643, 288] width 67 height 24
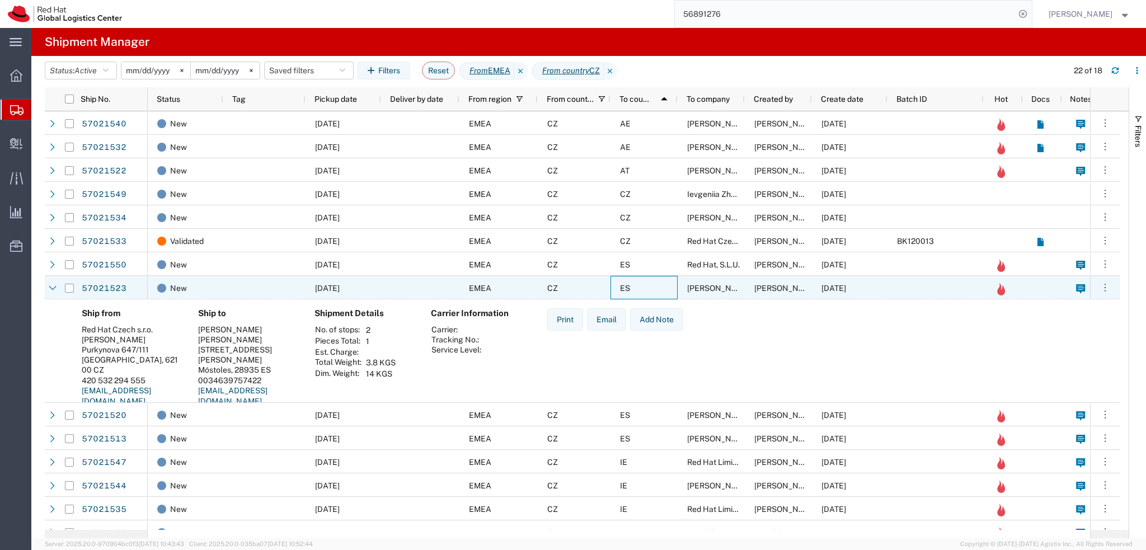
click at [656, 292] on div "ES" at bounding box center [643, 288] width 67 height 24
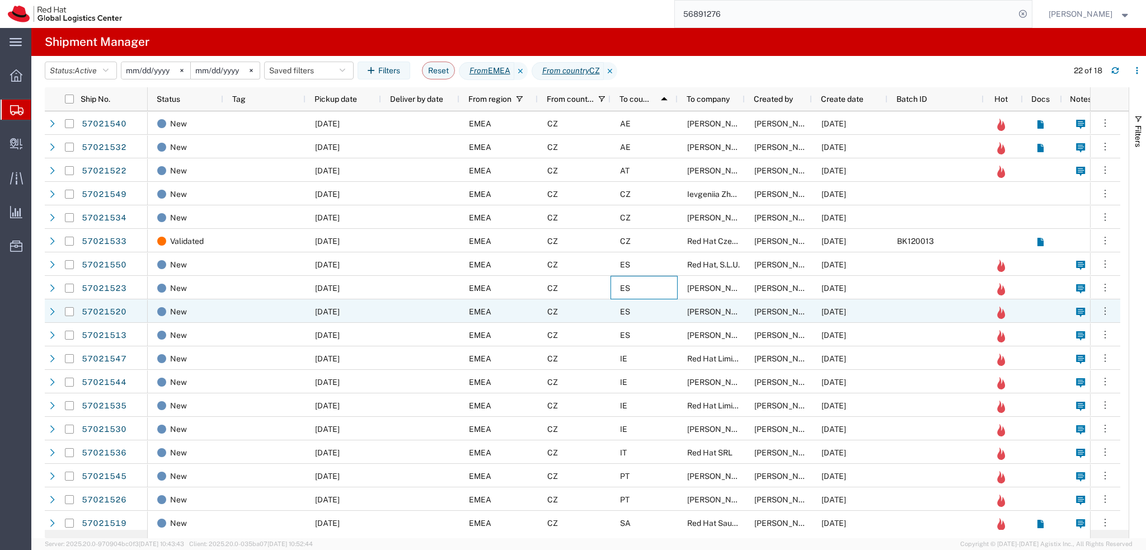
click at [657, 308] on div "ES" at bounding box center [643, 311] width 67 height 24
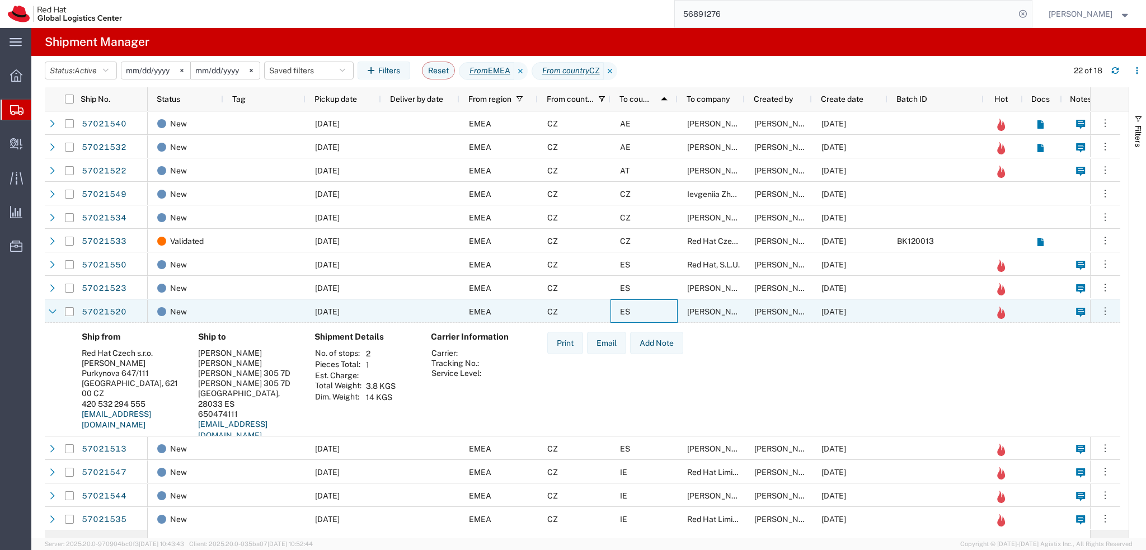
click at [657, 308] on div "ES" at bounding box center [643, 311] width 67 height 24
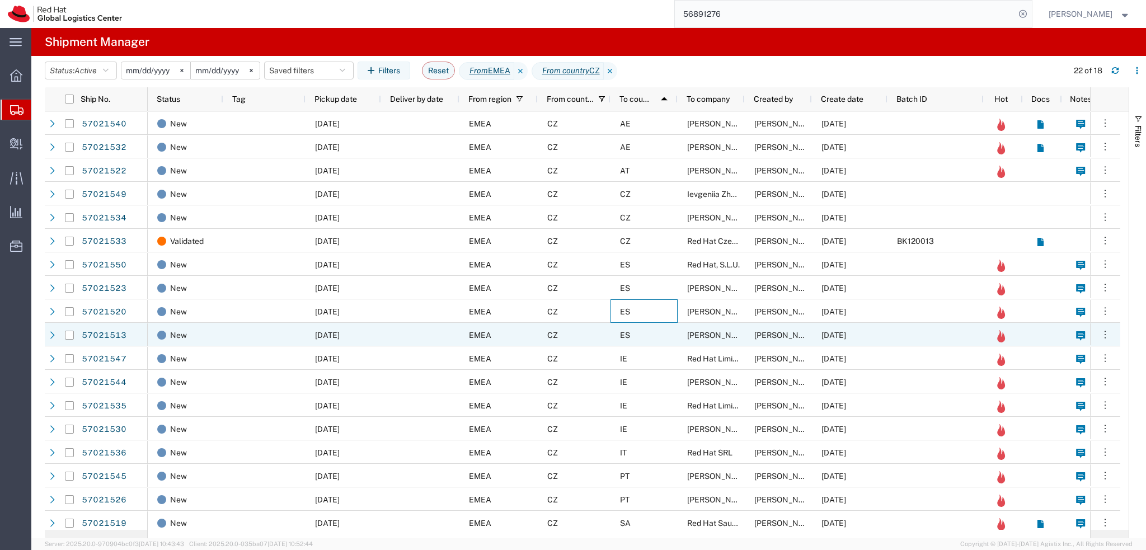
click at [657, 328] on div "ES" at bounding box center [643, 335] width 67 height 24
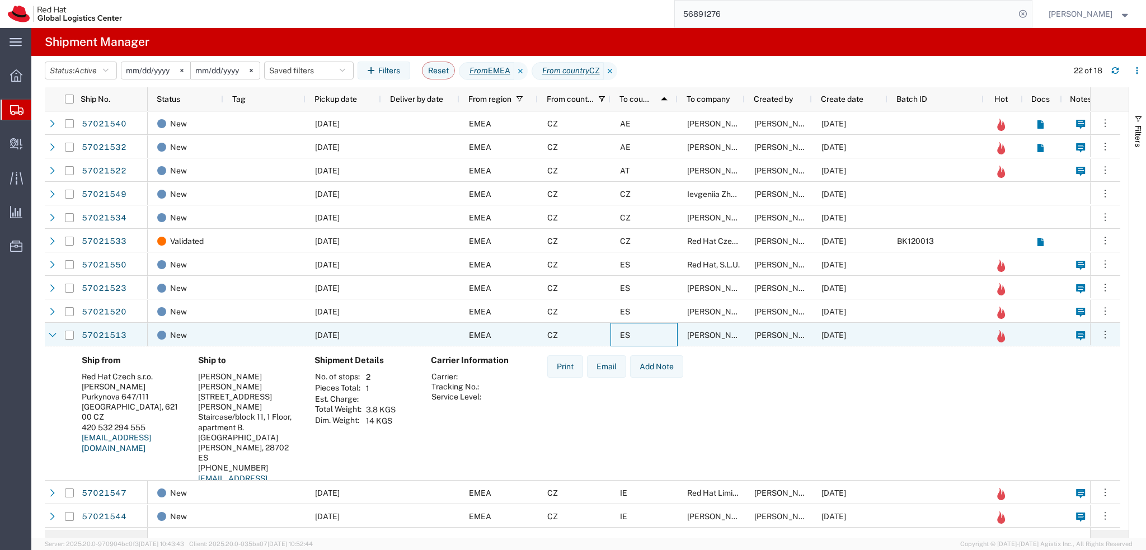
click at [657, 330] on div "ES" at bounding box center [643, 335] width 67 height 24
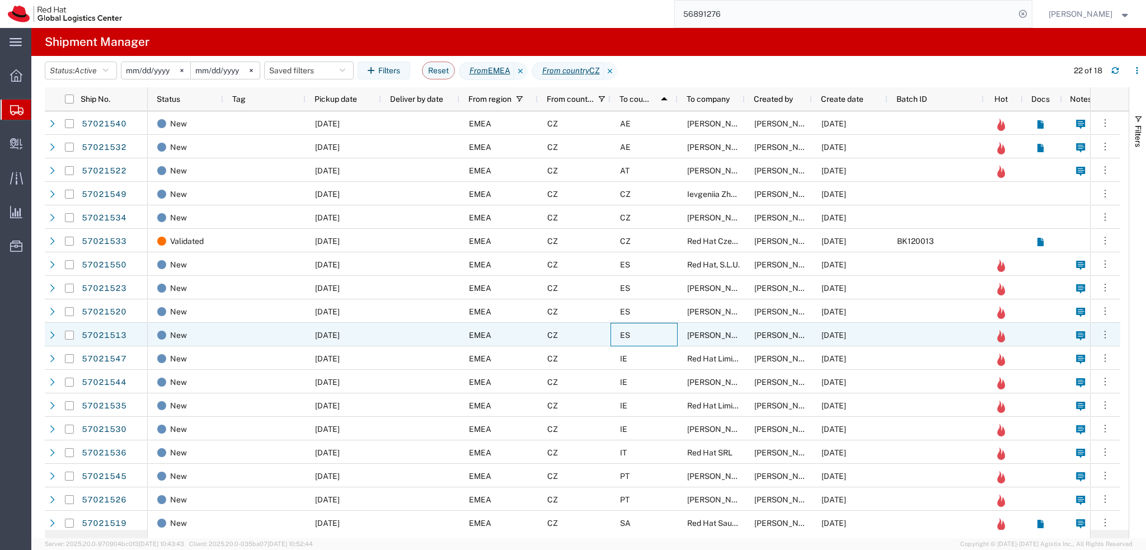
click at [657, 330] on div "ES" at bounding box center [643, 335] width 67 height 24
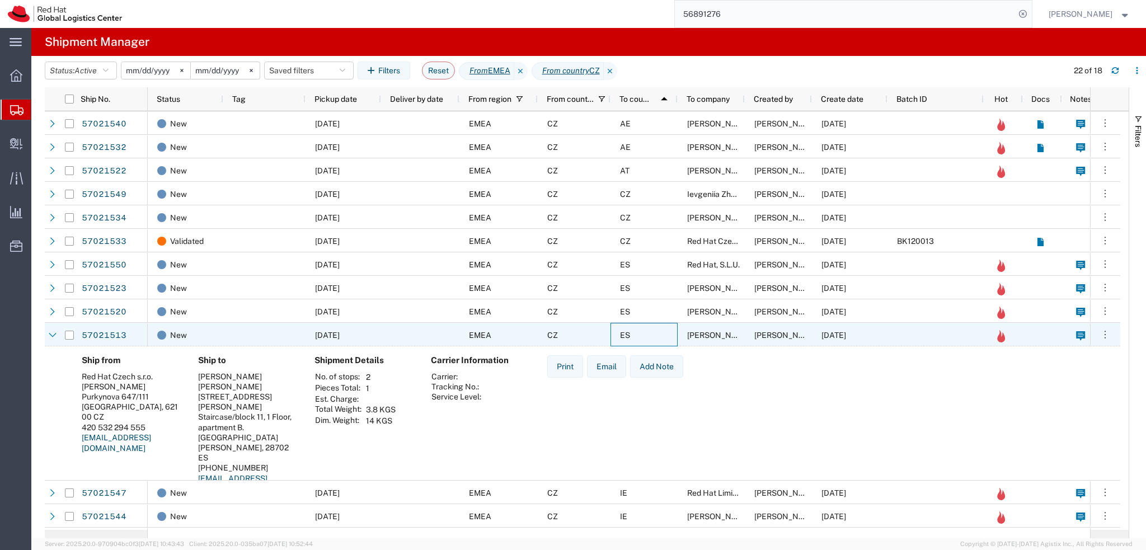
click at [657, 330] on div "ES" at bounding box center [643, 335] width 67 height 24
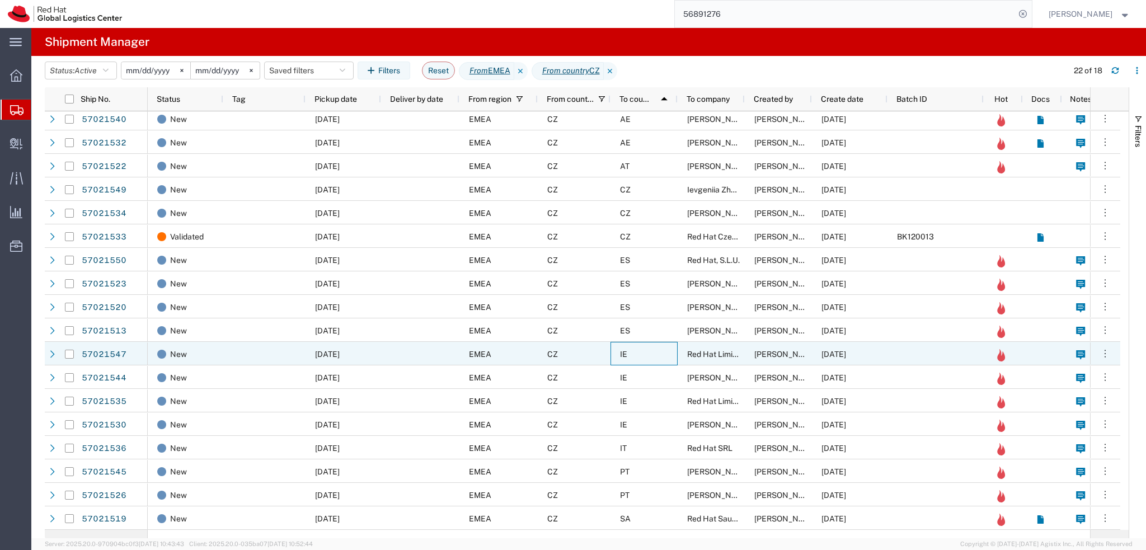
click at [637, 351] on div "IE" at bounding box center [643, 354] width 67 height 24
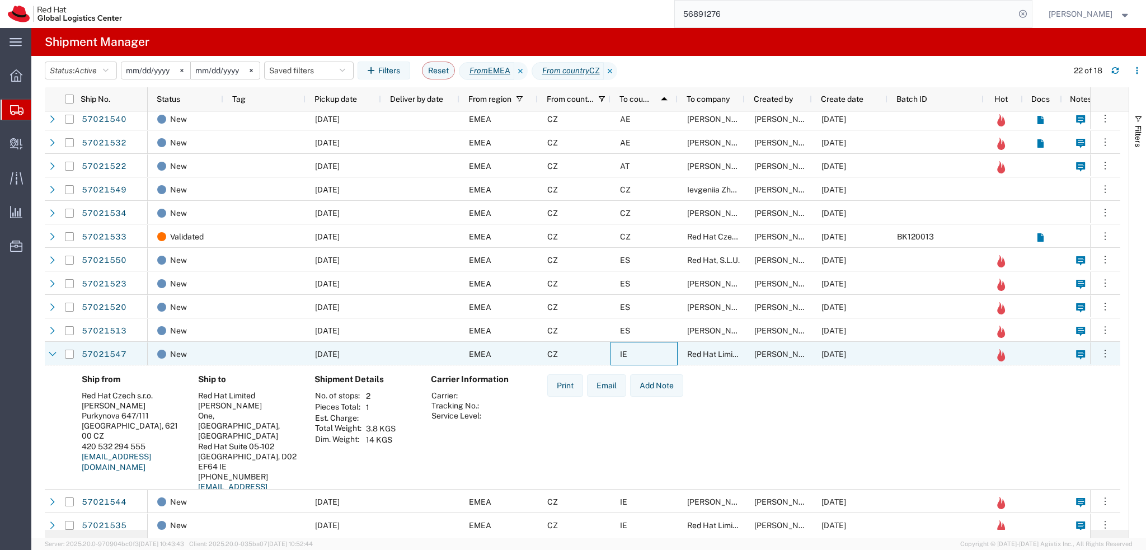
click at [637, 351] on div "IE" at bounding box center [643, 354] width 67 height 24
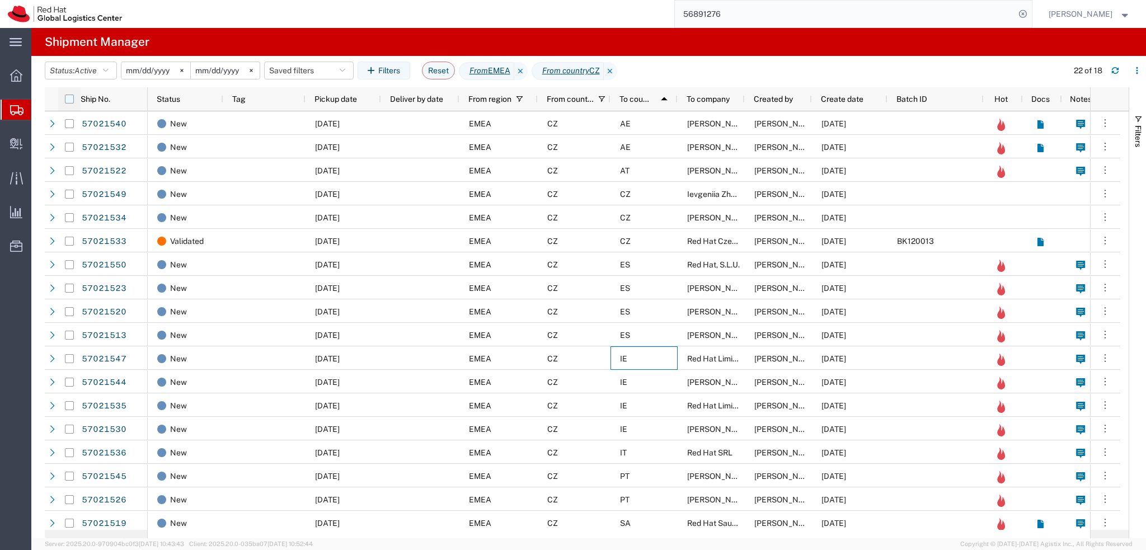
click at [71, 100] on input "checkbox" at bounding box center [69, 99] width 9 height 9
checkbox input "true"
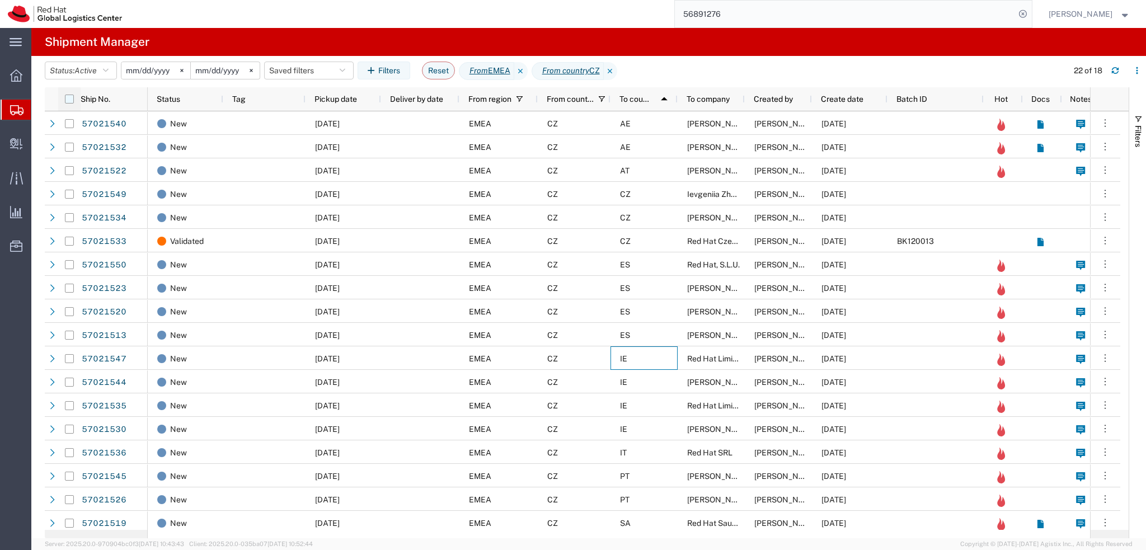
checkbox input "true"
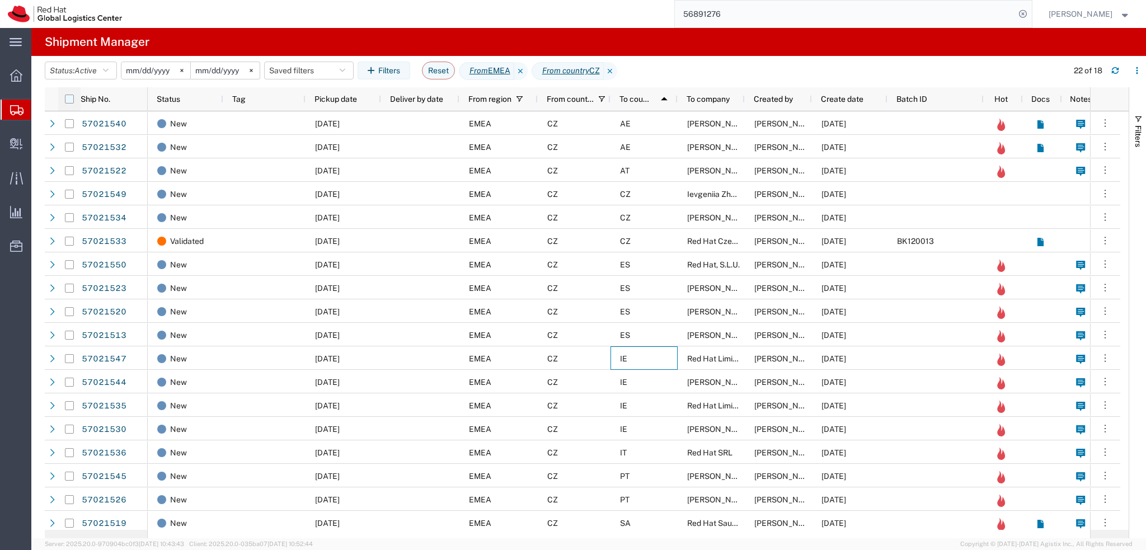
checkbox input "true"
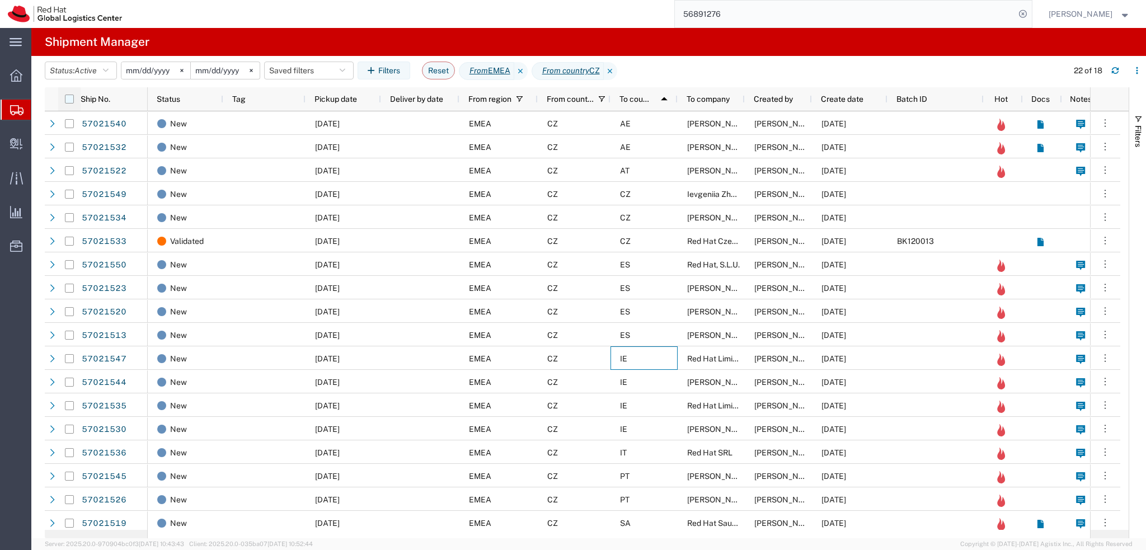
checkbox input "true"
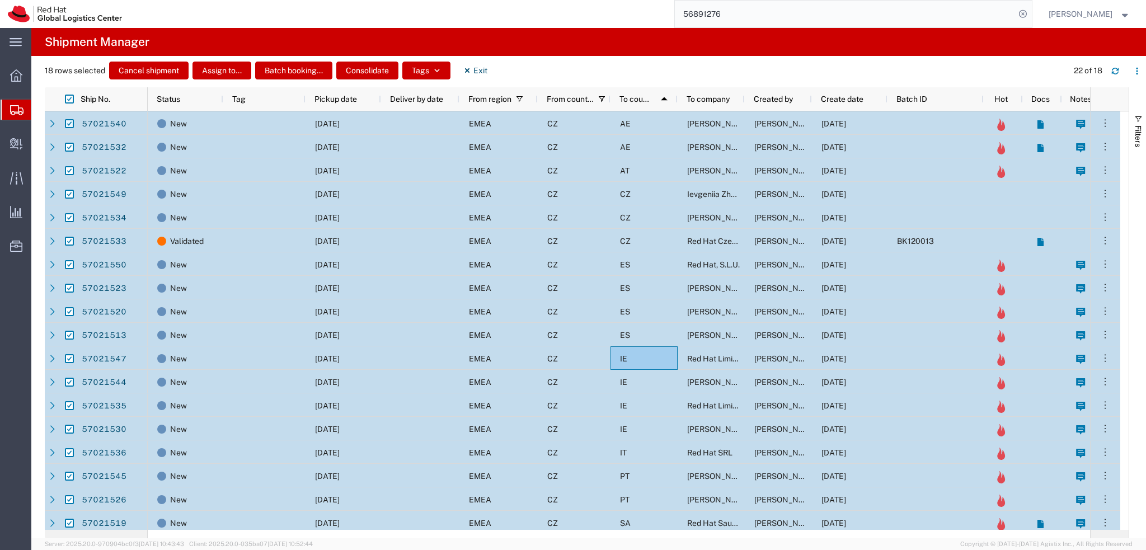
click at [71, 123] on input "Press Space to toggle row selection (checked)" at bounding box center [69, 123] width 9 height 9
checkbox input "false"
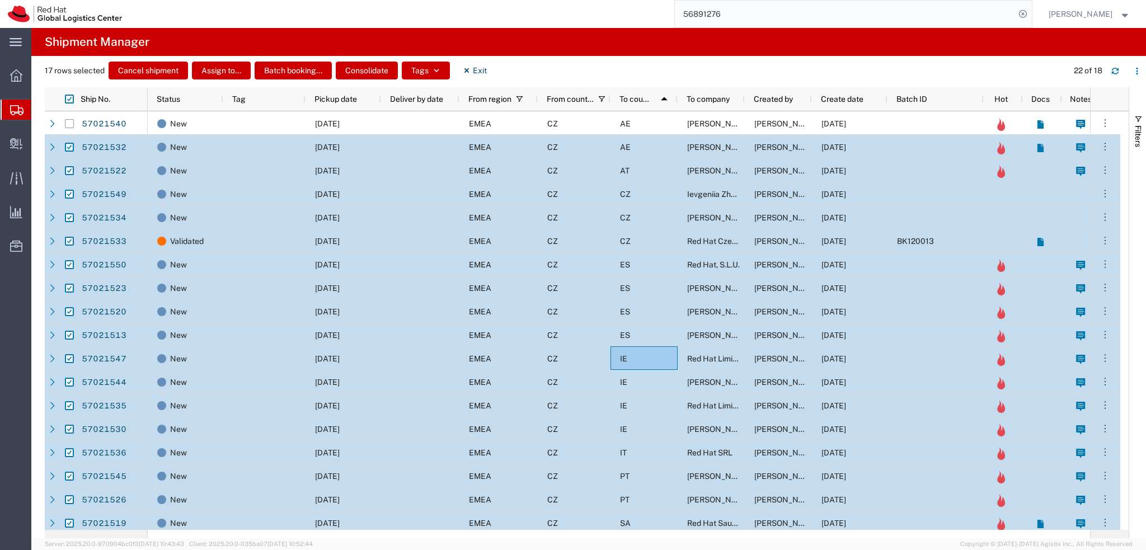
click at [70, 147] on input "Press Space to toggle row selection (checked)" at bounding box center [69, 147] width 9 height 9
checkbox input "false"
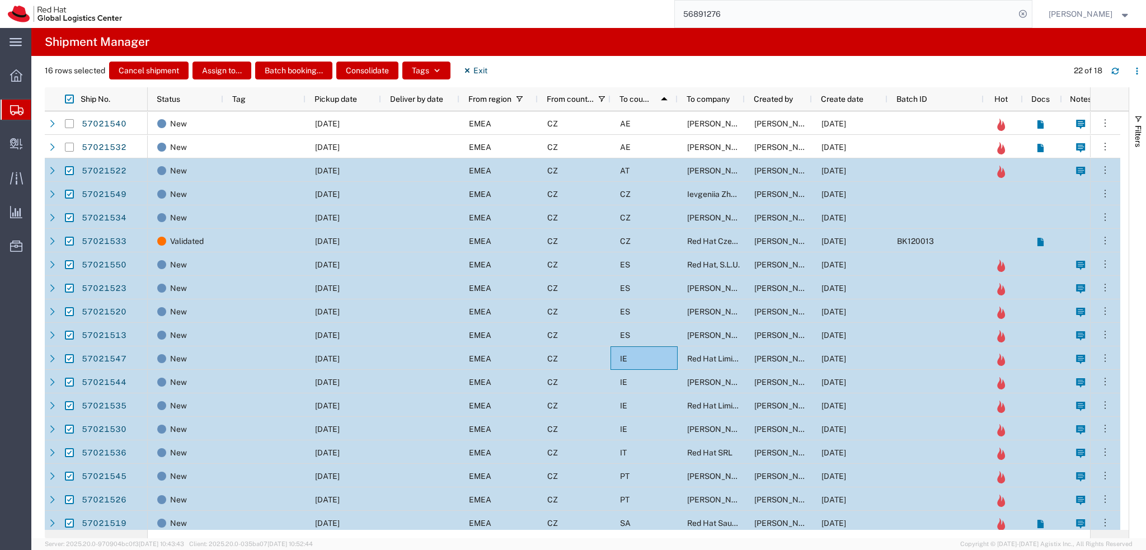
click at [70, 192] on input "Press Space to toggle row selection (checked)" at bounding box center [69, 194] width 9 height 9
checkbox input "false"
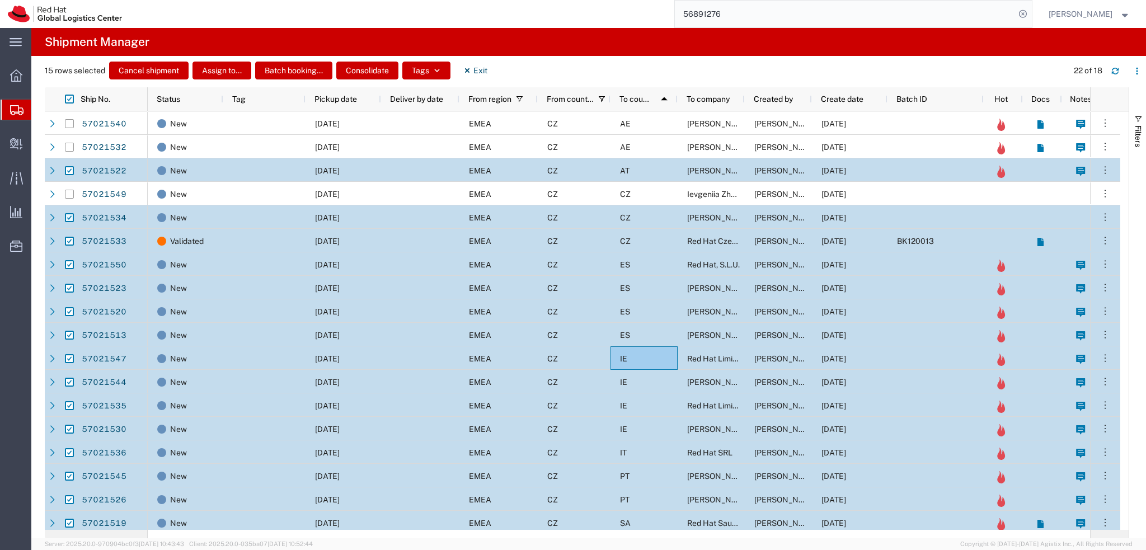
click at [72, 217] on input "Press Space to toggle row selection (checked)" at bounding box center [69, 217] width 9 height 9
checkbox input "false"
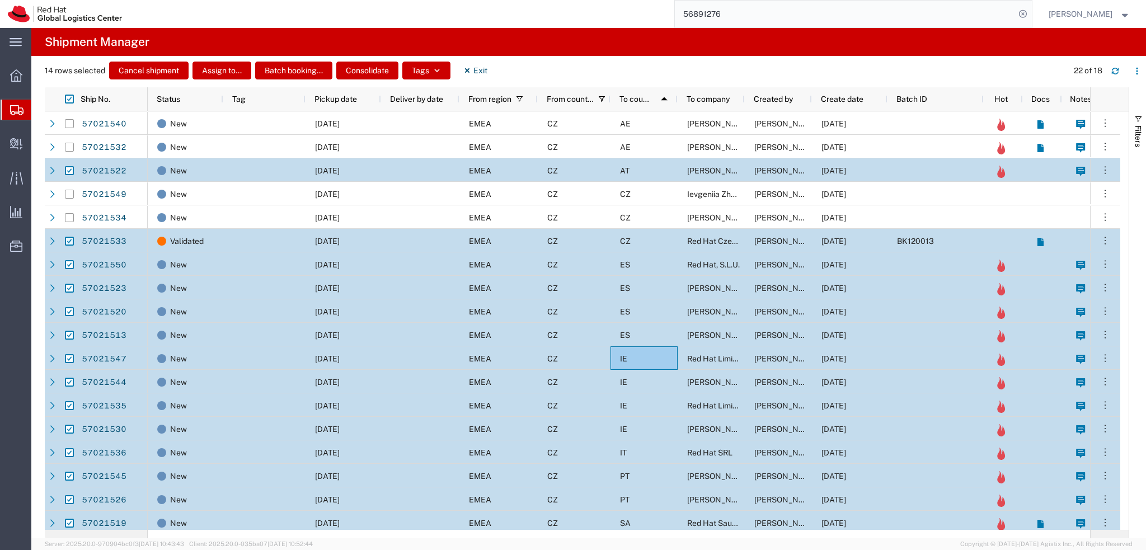
click at [67, 243] on input "Press Space to toggle row selection (checked)" at bounding box center [69, 241] width 9 height 9
checkbox input "false"
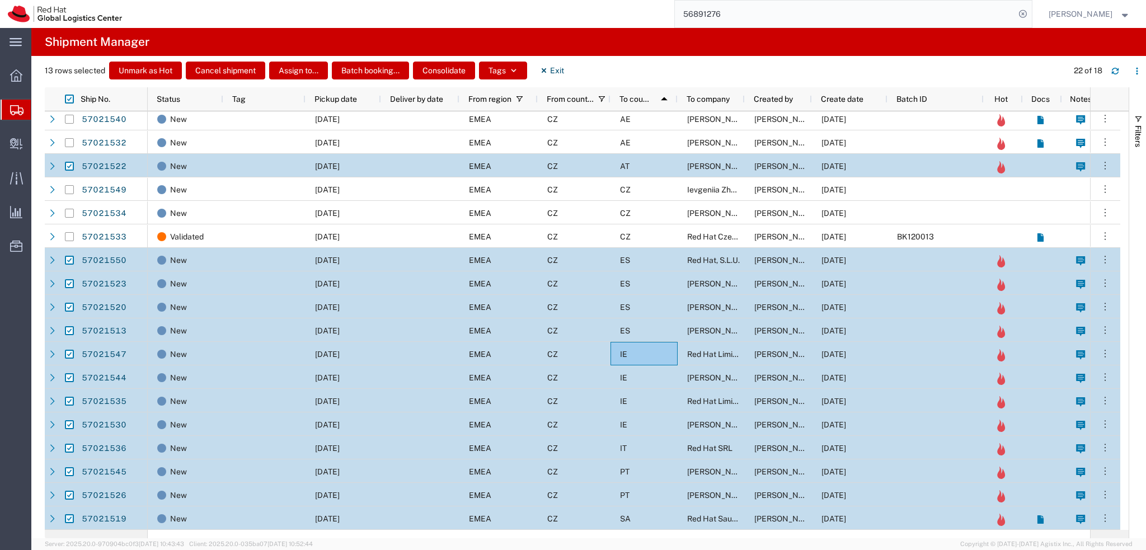
click at [69, 516] on input "Press Space to toggle row selection (checked)" at bounding box center [69, 518] width 9 height 9
checkbox input "false"
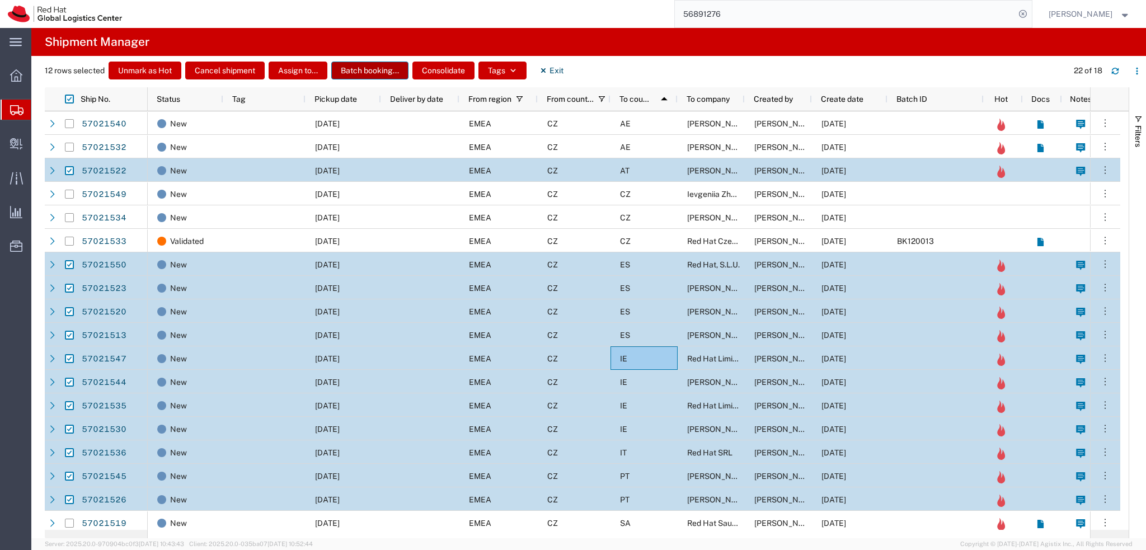
click at [365, 71] on button "Batch booking..." at bounding box center [369, 71] width 77 height 18
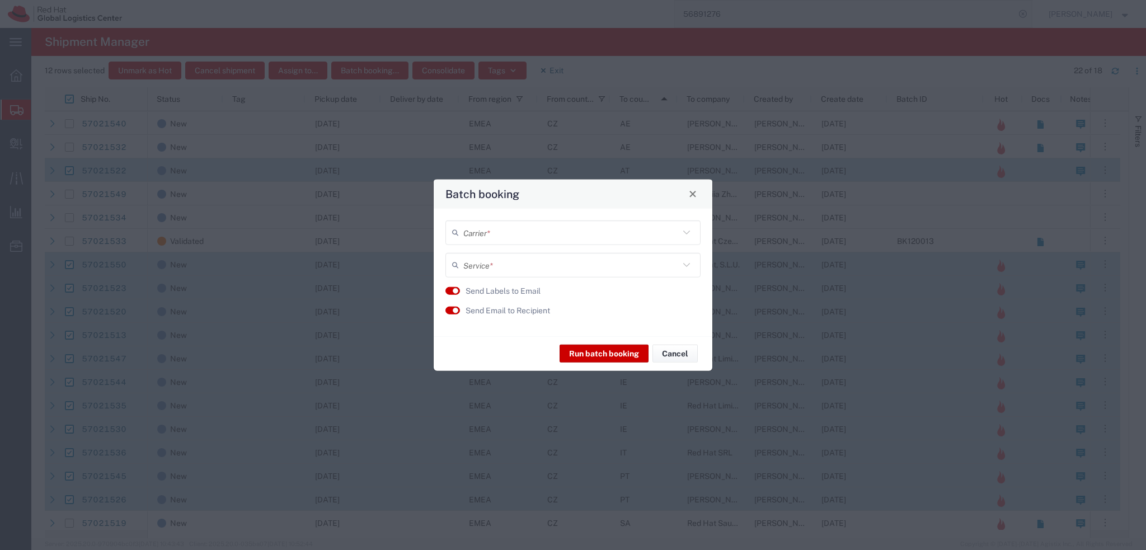
click at [555, 229] on input "text" at bounding box center [571, 233] width 216 height 20
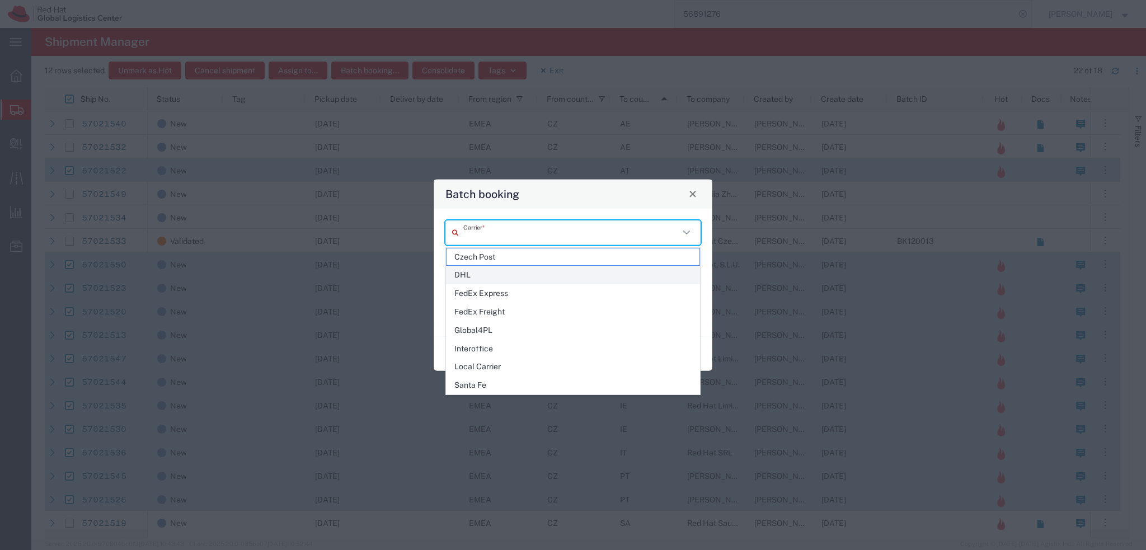
click at [482, 271] on span "DHL" at bounding box center [573, 274] width 253 height 17
type input "DHL"
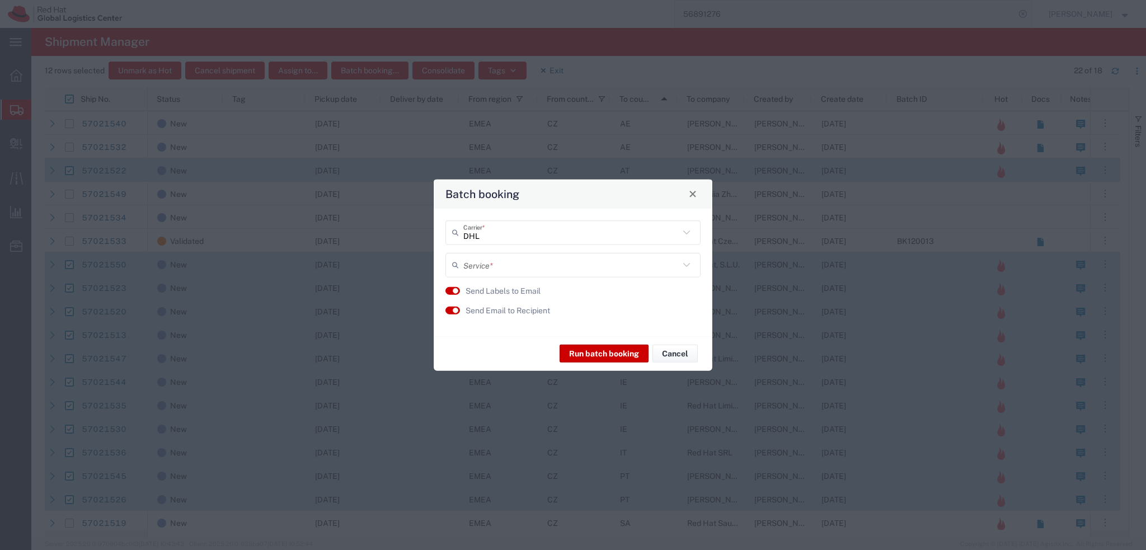
click at [502, 261] on input "text" at bounding box center [571, 265] width 216 height 20
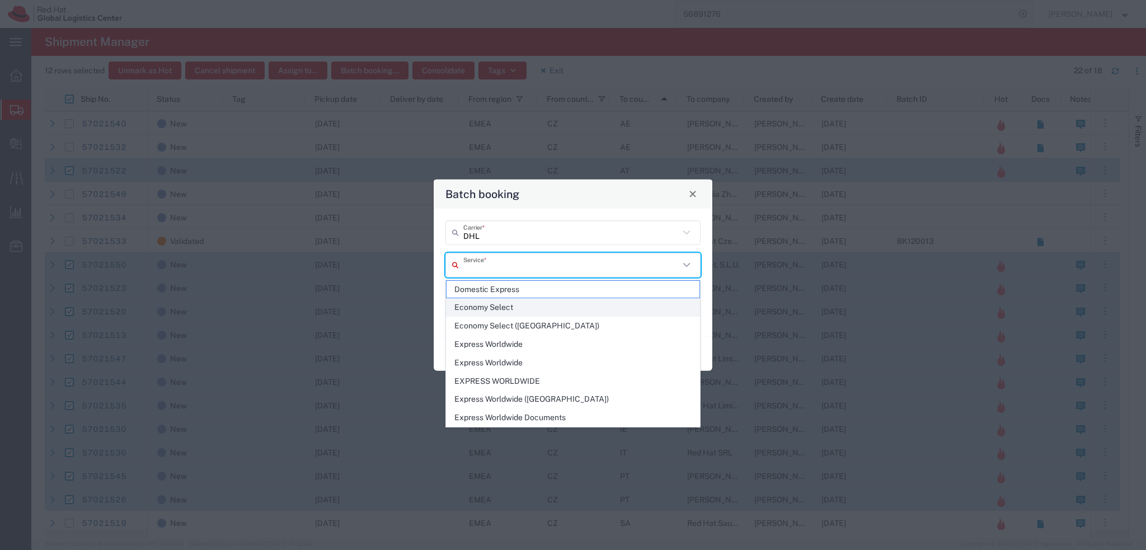
click at [531, 308] on span "Economy Select" at bounding box center [573, 307] width 253 height 17
type input "Economy Select"
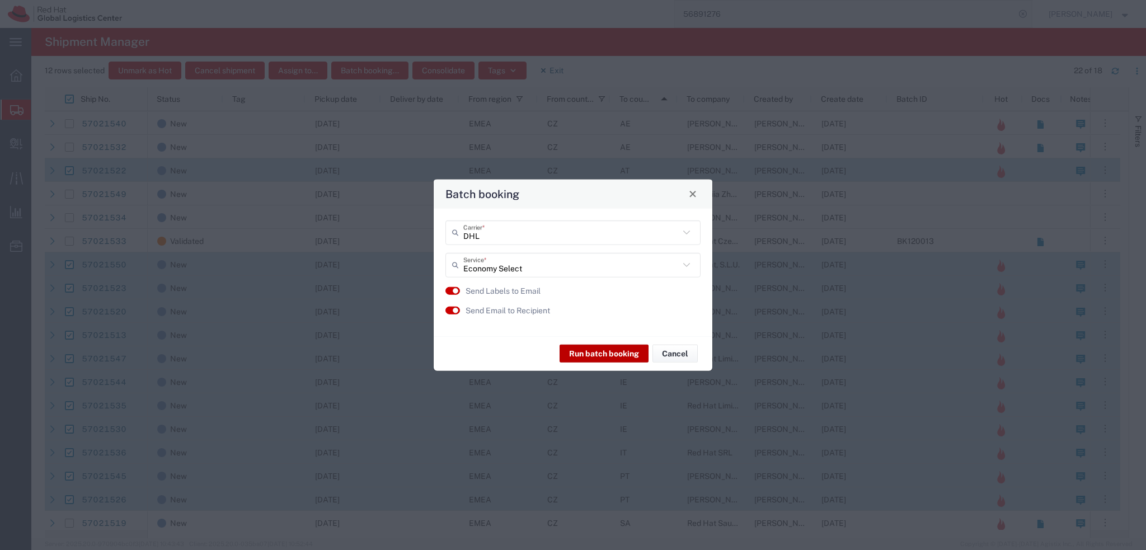
click at [579, 355] on button "Run batch booking" at bounding box center [604, 354] width 89 height 18
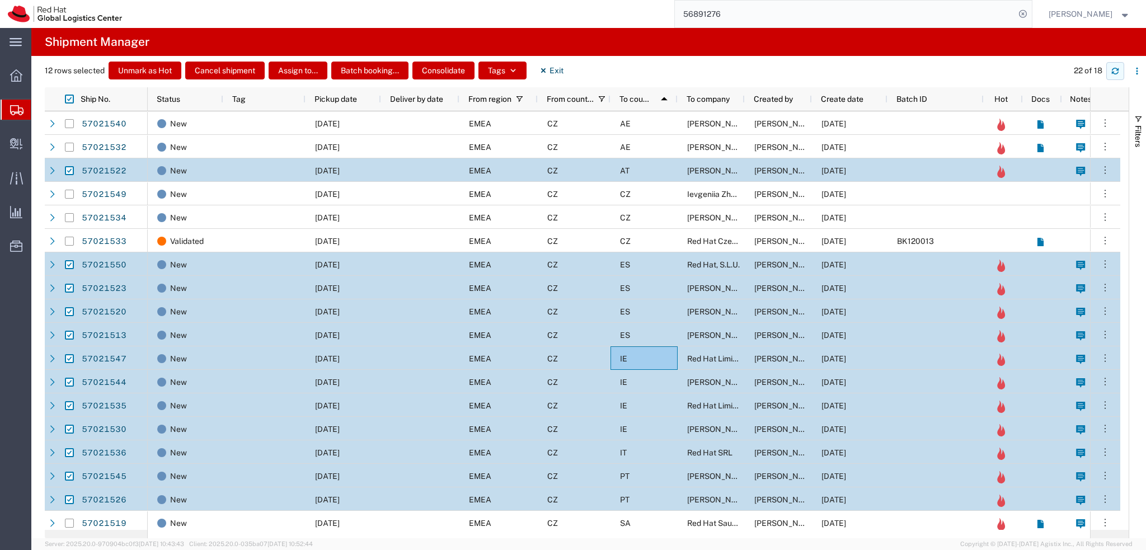
click at [1115, 78] on button "button" at bounding box center [1115, 71] width 18 height 18
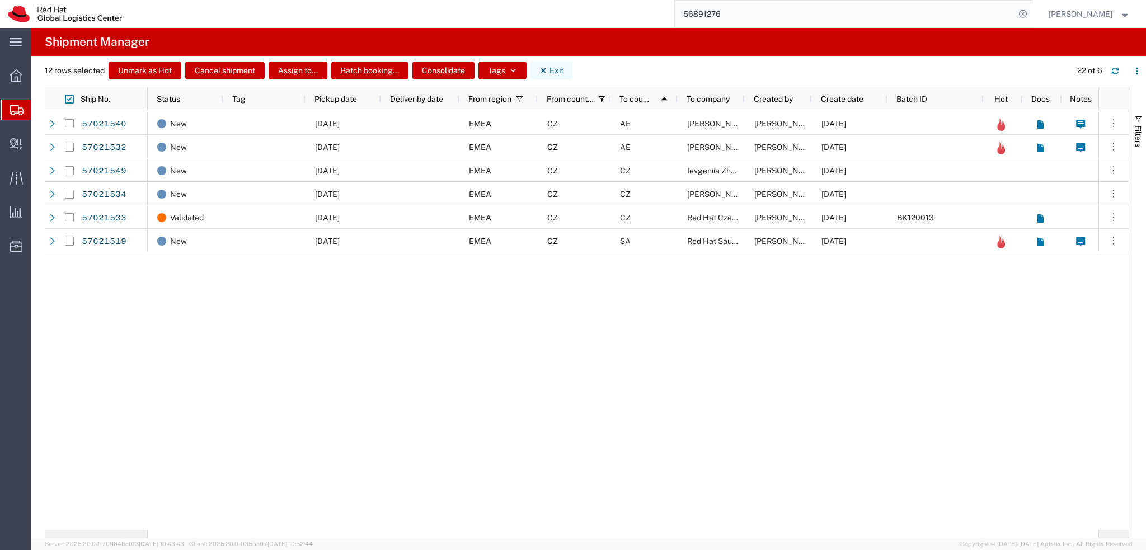
click at [553, 69] on button "Exit" at bounding box center [551, 71] width 42 height 18
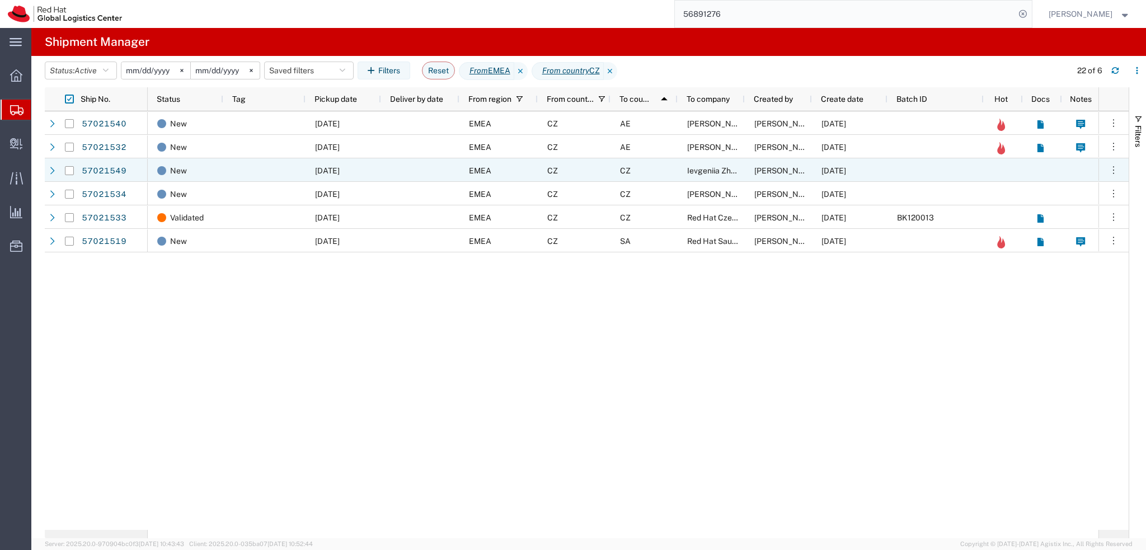
drag, startPoint x: 72, startPoint y: 172, endPoint x: 72, endPoint y: 184, distance: 12.3
click at [72, 172] on input "Press Space to toggle row selection (unchecked)" at bounding box center [69, 170] width 9 height 9
checkbox input "true"
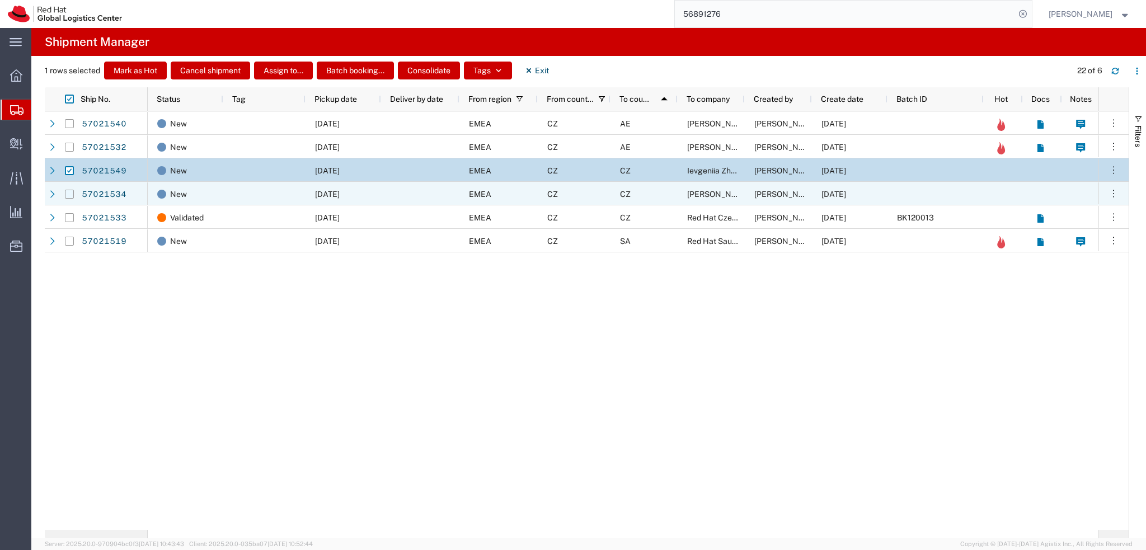
click at [72, 194] on input "Press Space to toggle row selection (unchecked)" at bounding box center [69, 194] width 9 height 9
checkbox input "true"
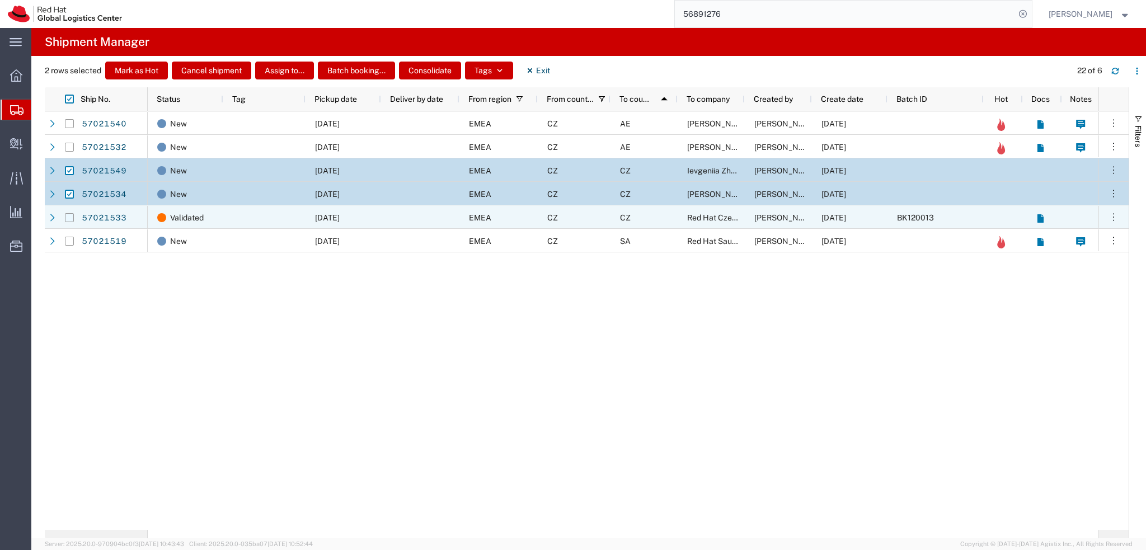
click at [68, 218] on input "Press Space to toggle row selection (unchecked)" at bounding box center [69, 217] width 9 height 9
checkbox input "true"
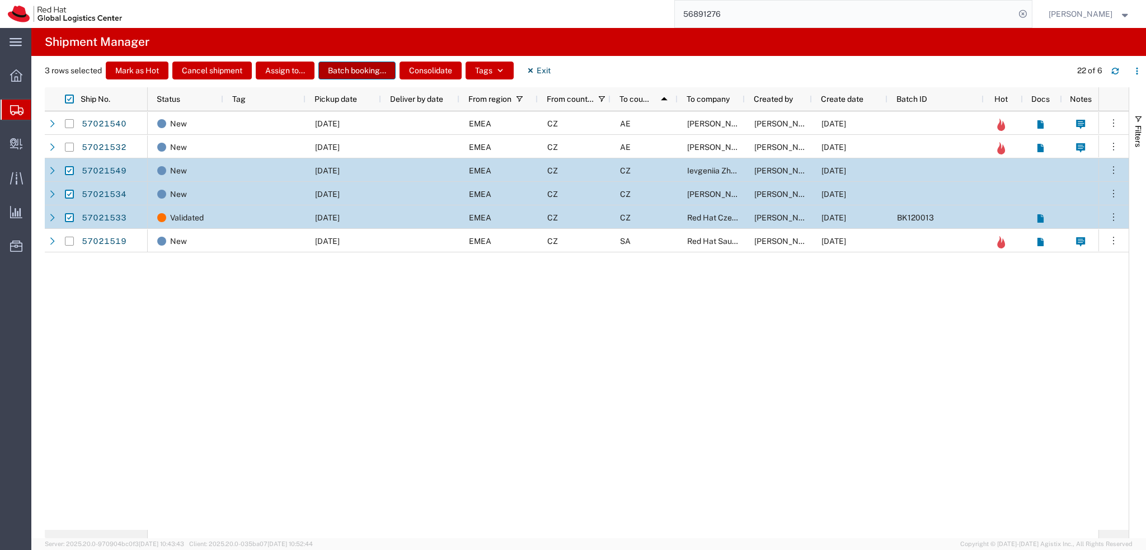
click at [350, 72] on button "Batch booking..." at bounding box center [356, 71] width 77 height 18
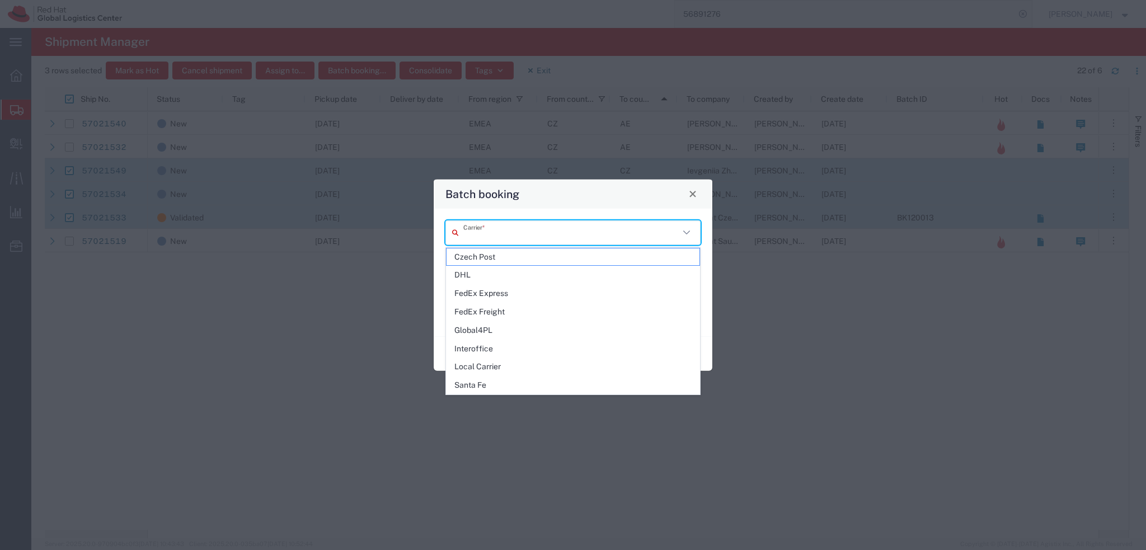
click at [502, 229] on input "text" at bounding box center [571, 233] width 216 height 20
click at [487, 276] on span "DHL" at bounding box center [573, 274] width 253 height 17
type input "DHL"
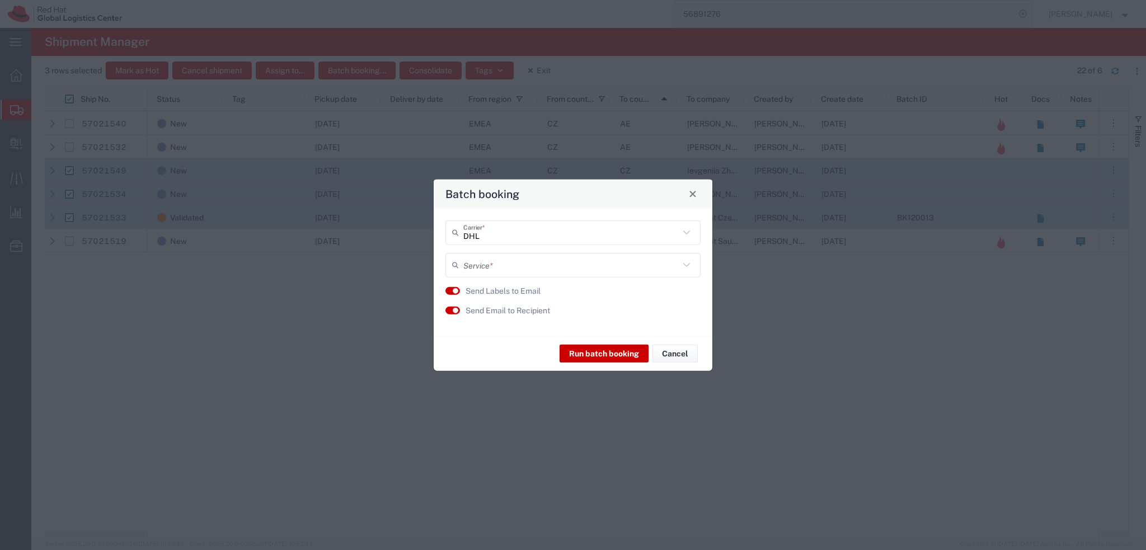
click at [524, 269] on input "text" at bounding box center [571, 265] width 216 height 20
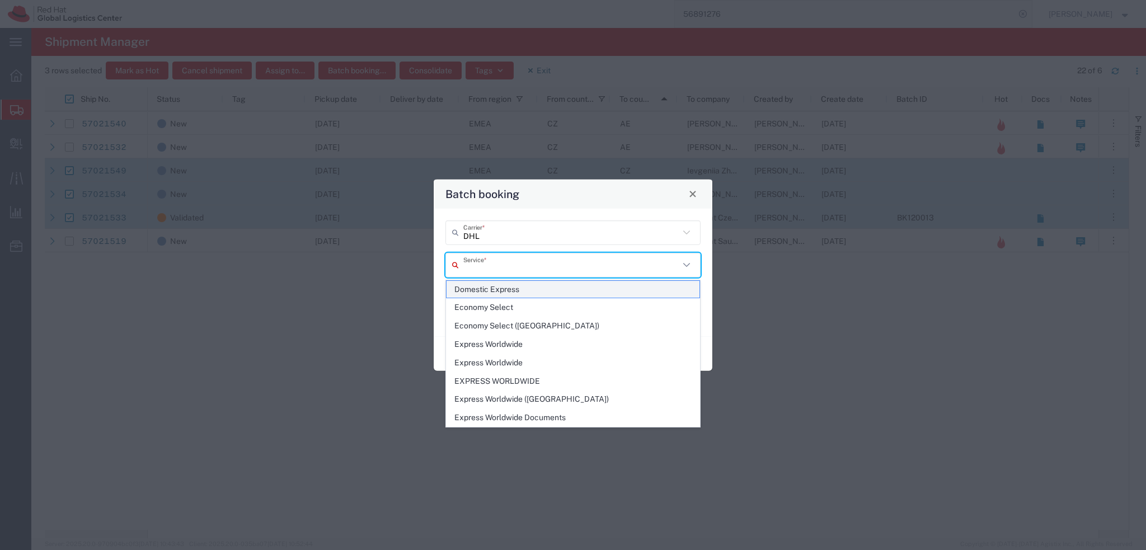
click at [525, 284] on span "Domestic Express" at bounding box center [573, 289] width 253 height 17
type input "Domestic Express"
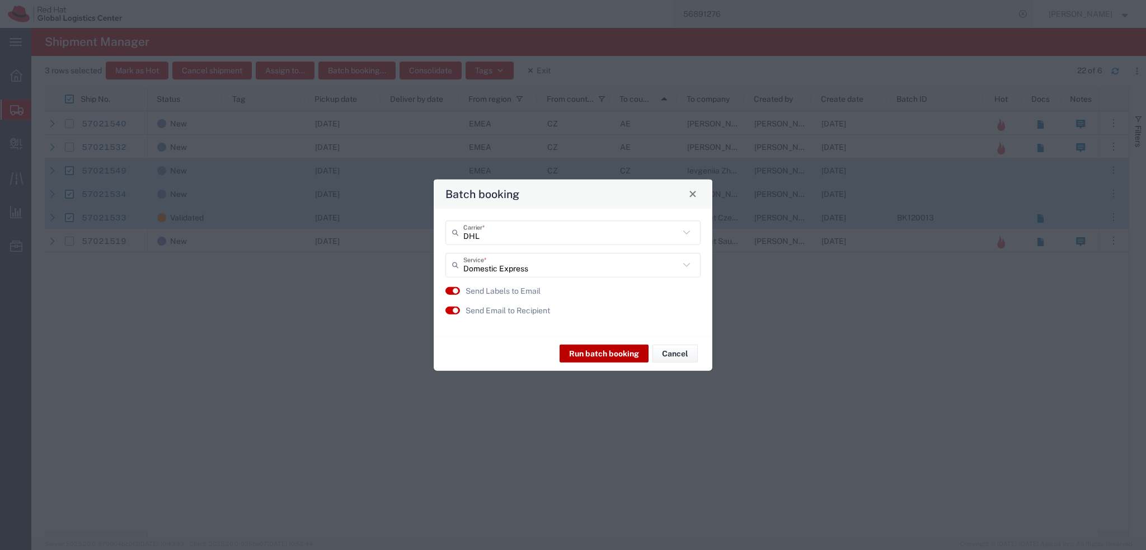
click at [610, 354] on button "Run batch booking" at bounding box center [604, 354] width 89 height 18
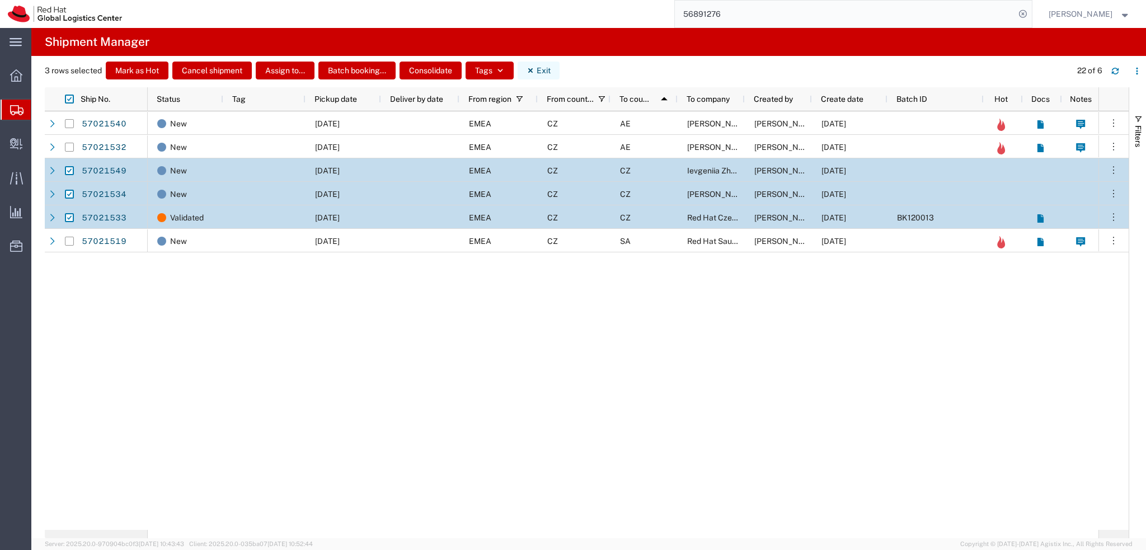
click at [535, 72] on button "Exit" at bounding box center [539, 71] width 42 height 18
checkbox input "false"
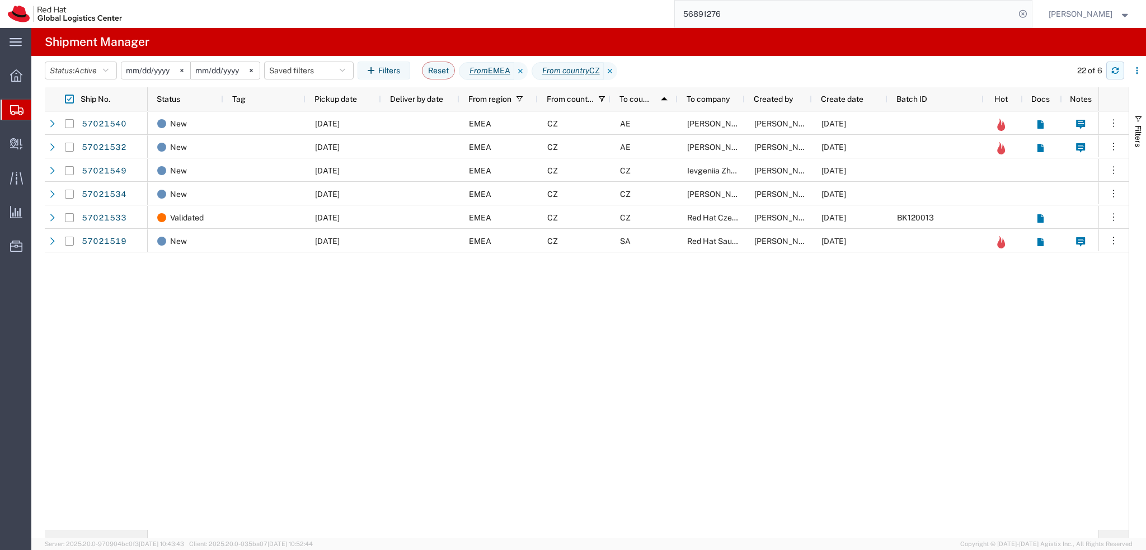
click at [1122, 73] on button "button" at bounding box center [1115, 71] width 18 height 18
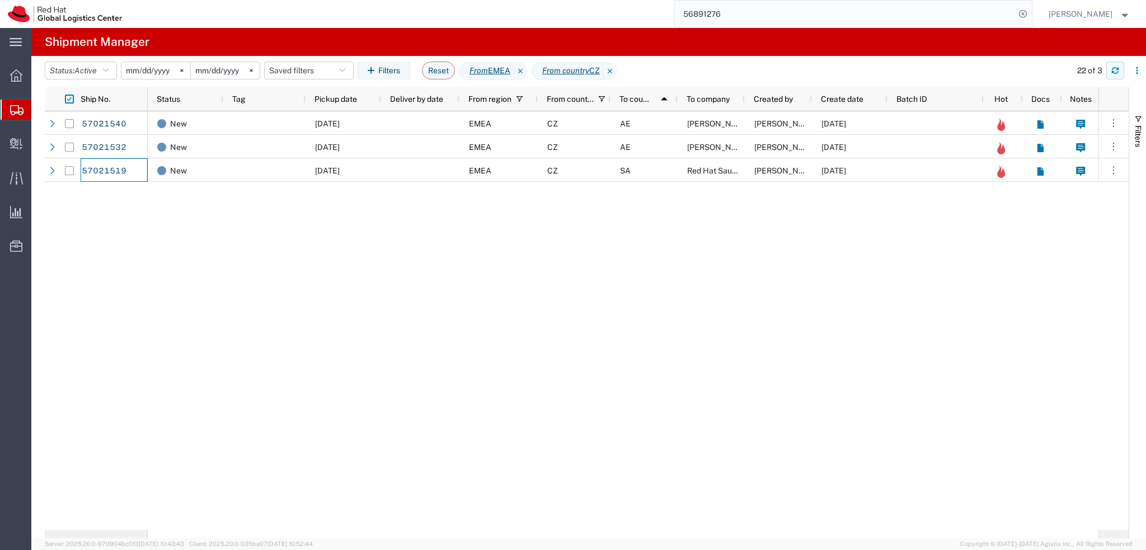
click at [1115, 74] on button "button" at bounding box center [1115, 71] width 18 height 18
click at [1111, 68] on icon "button" at bounding box center [1115, 71] width 8 height 8
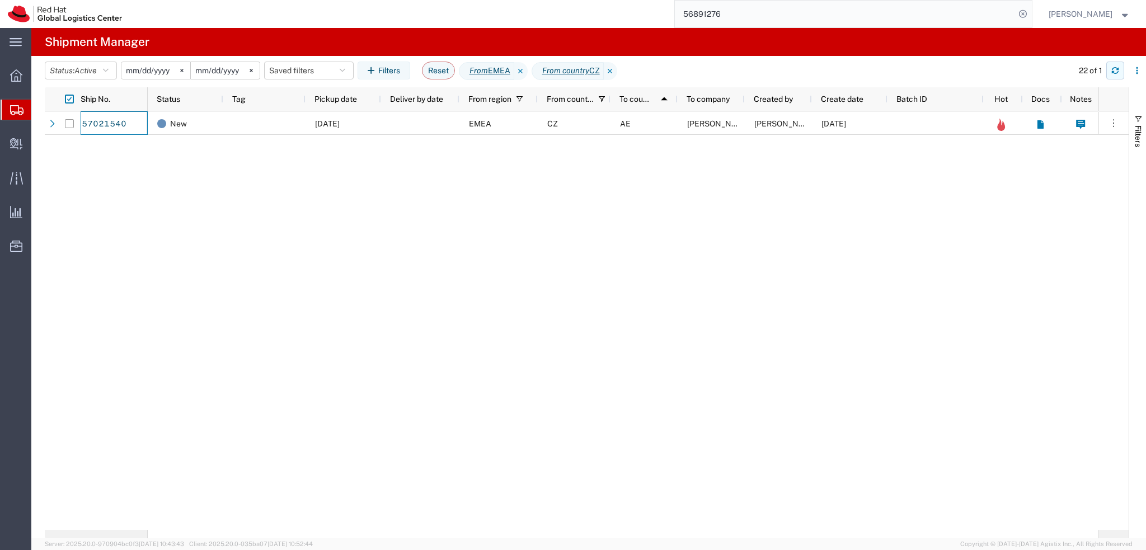
click at [1117, 73] on icon "button" at bounding box center [1115, 71] width 8 height 8
click at [309, 72] on button "Saved filters" at bounding box center [309, 71] width 90 height 18
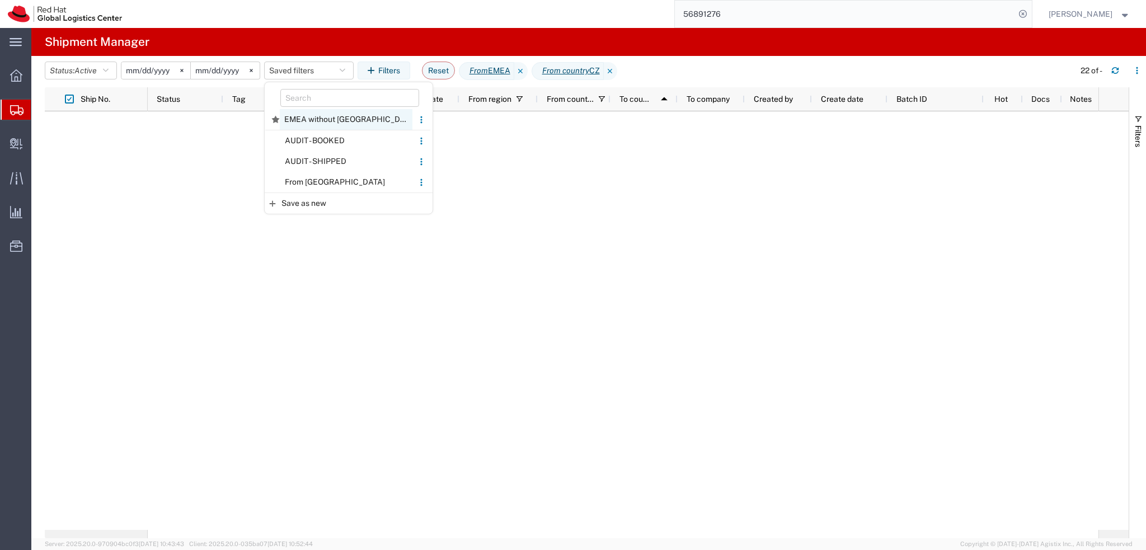
click at [347, 122] on span "EMEA without Brno" at bounding box center [346, 119] width 133 height 21
type input "2025-01-05"
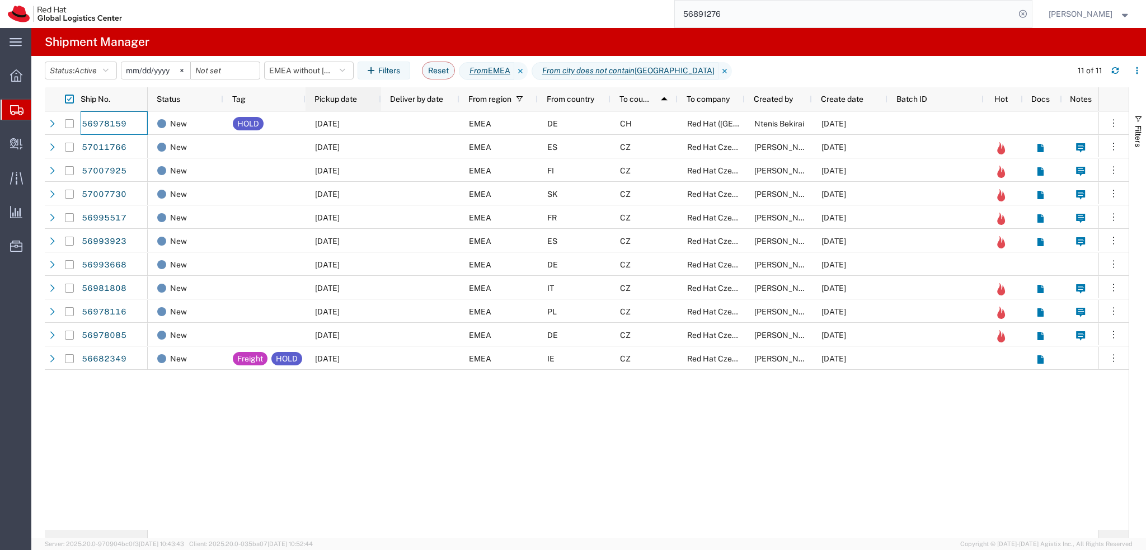
click at [339, 101] on span "Pickup date" at bounding box center [335, 99] width 43 height 9
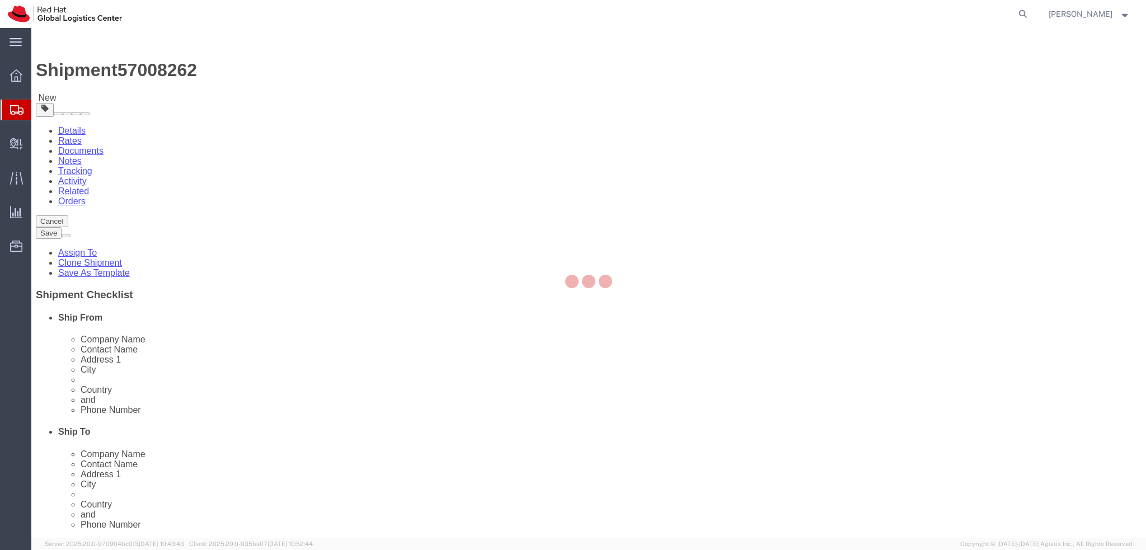
select select "37944"
select select
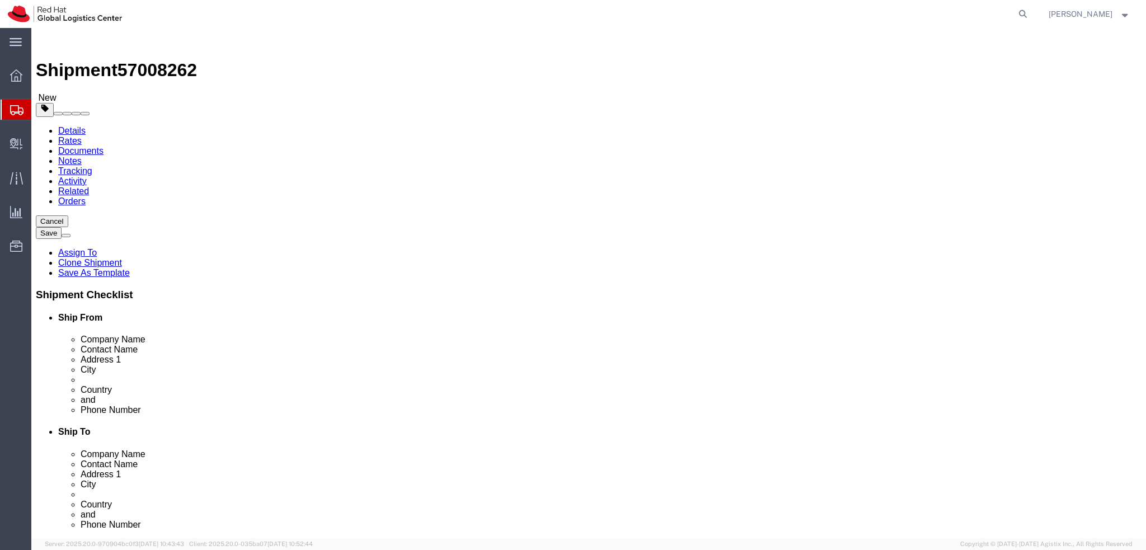
drag, startPoint x: 716, startPoint y: 229, endPoint x: 556, endPoint y: 233, distance: 160.1
click div "Contact Name Przemyslaw Roguski"
drag, startPoint x: 687, startPoint y: 208, endPoint x: 482, endPoint y: 222, distance: 205.2
click div "Location My Profile Location RH - Amsterdam - MSO RH - Amsterdam Data Center RH…"
paste input "Przemyslaw Roguski"
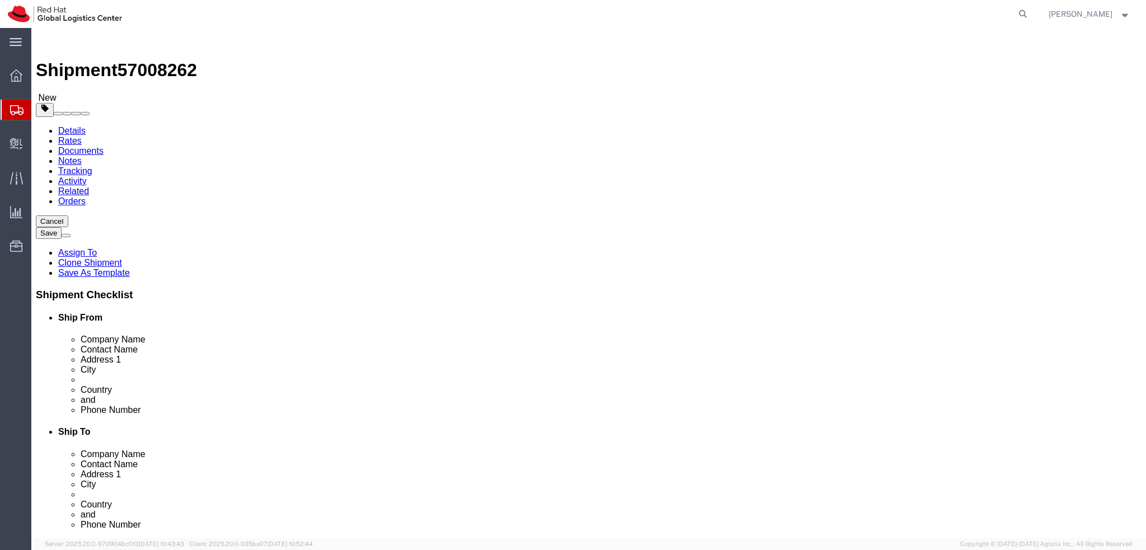
type input "[PERSON_NAME]"
click div "Location My Profile Location RH - Amsterdam - MSO RH - Amsterdam Data Center RH…"
click icon
click dd "1.00 Each"
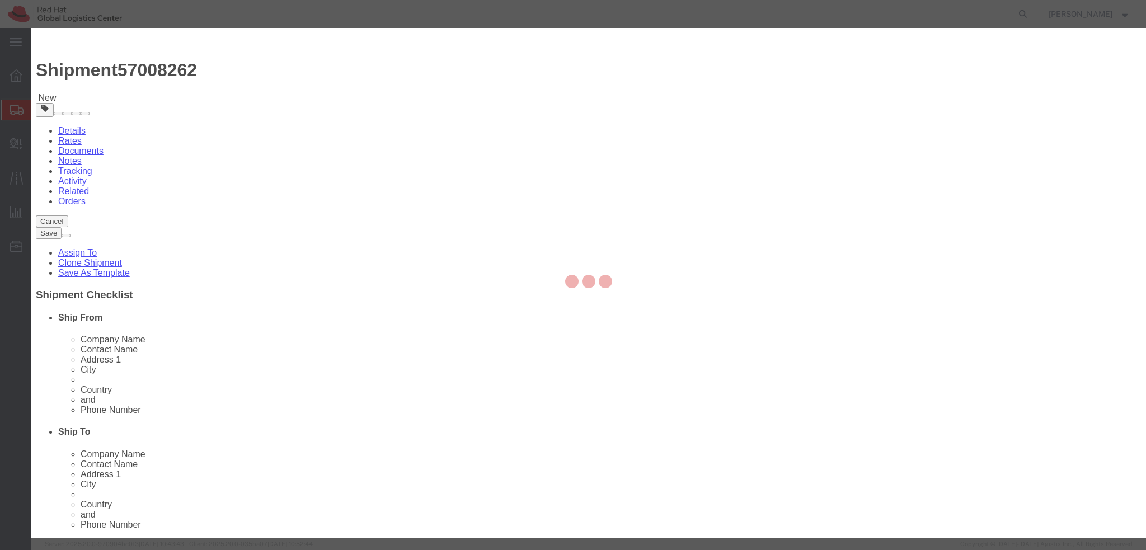
click at [713, 119] on div at bounding box center [588, 283] width 1115 height 510
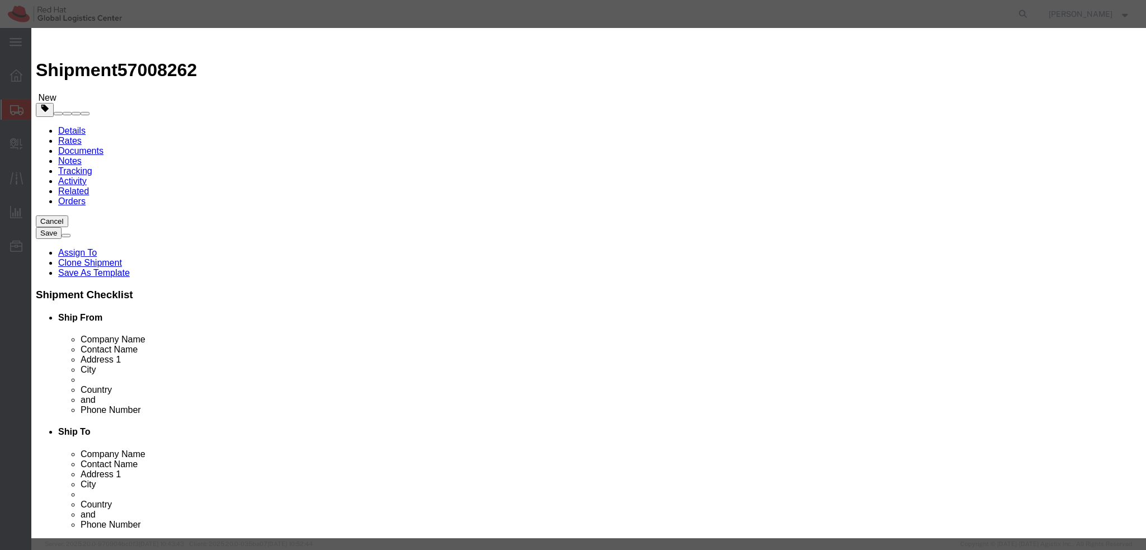
click textarea
type textarea "Documents"
click button "Save & Close"
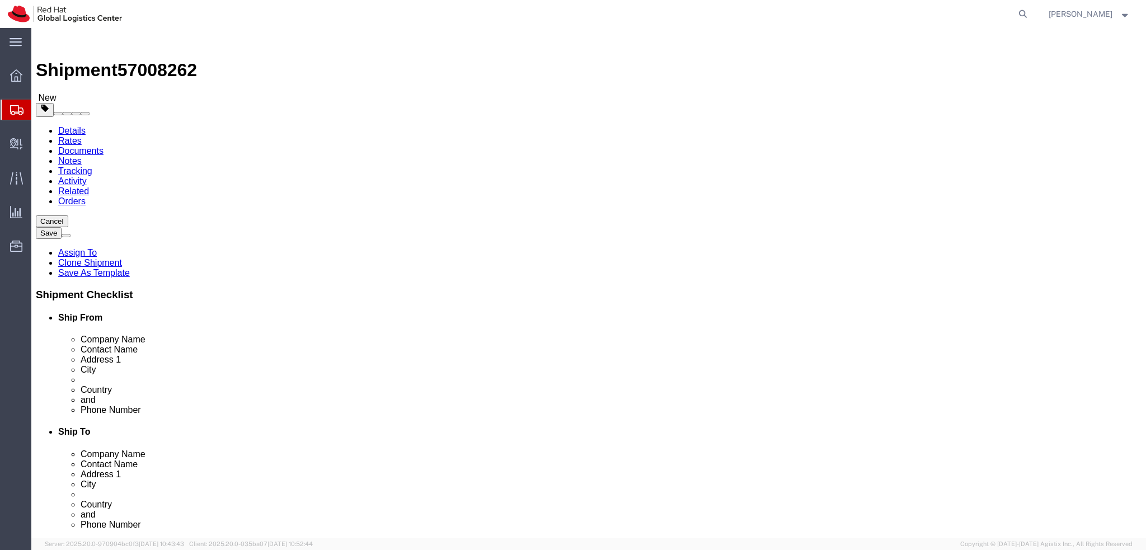
click icon
select select "COSTCENTER"
click button "Rate Shipment"
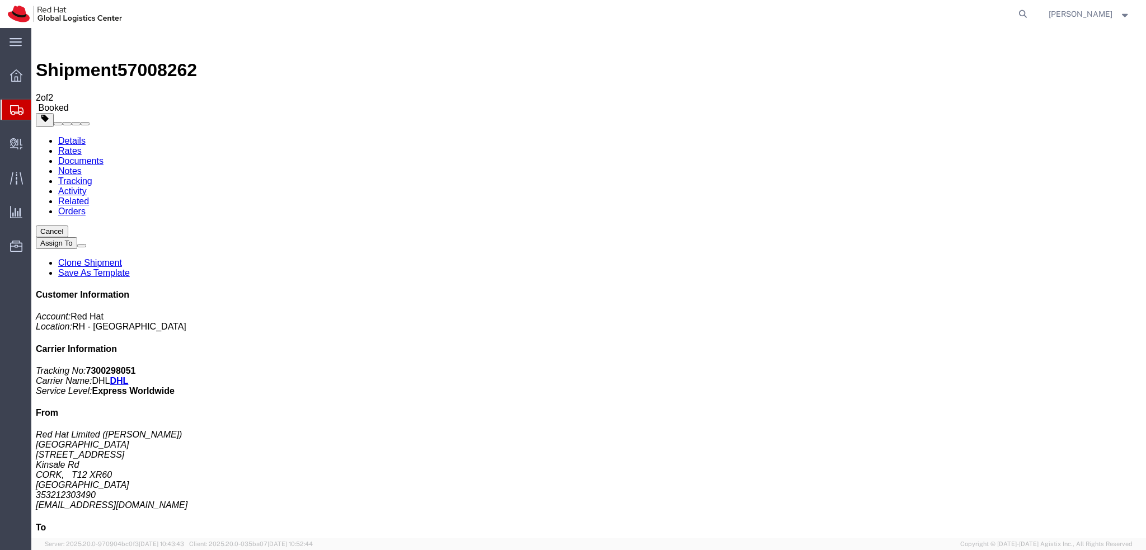
click at [64, 136] on link "Details" at bounding box center [71, 141] width 27 height 10
click span "button"
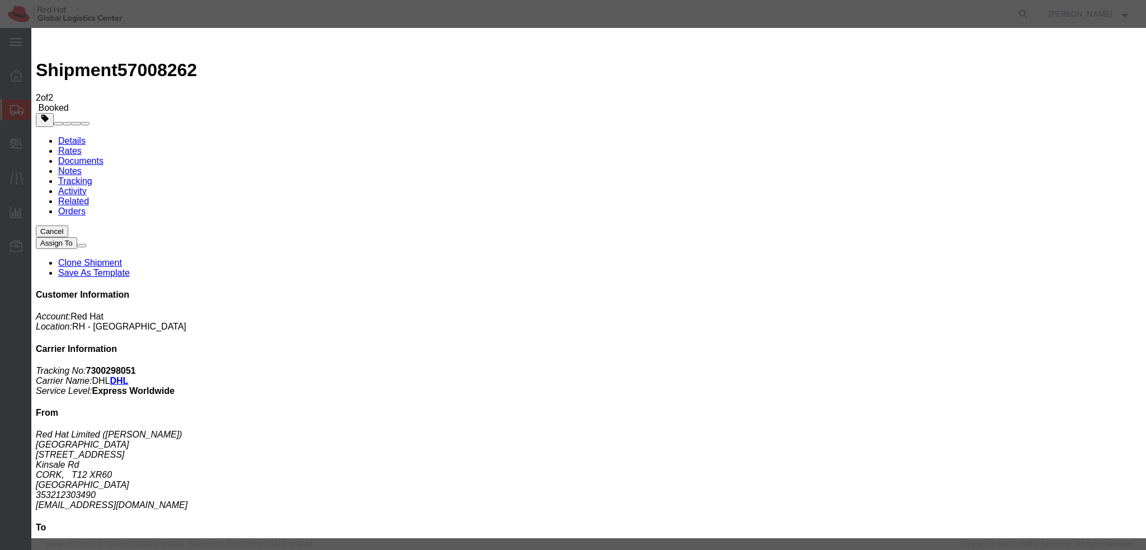
click div "Oct 03 2025 11:28 AM"
type input "12:00 PM"
click button "Apply"
click div "Oct 03 2025 12:28 PM"
type input "3:00 PM"
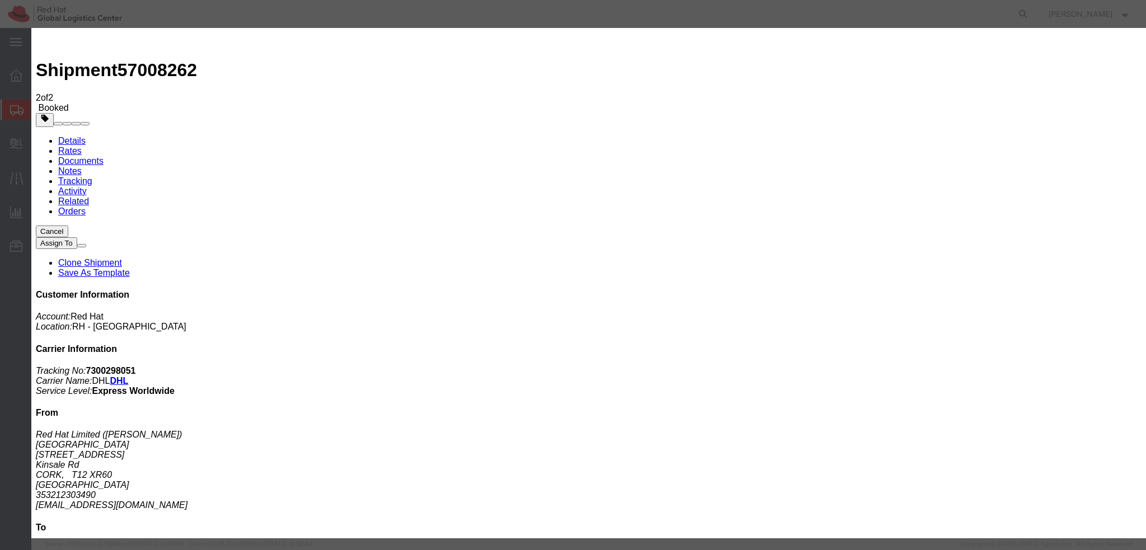
click button "Apply"
click button "Save"
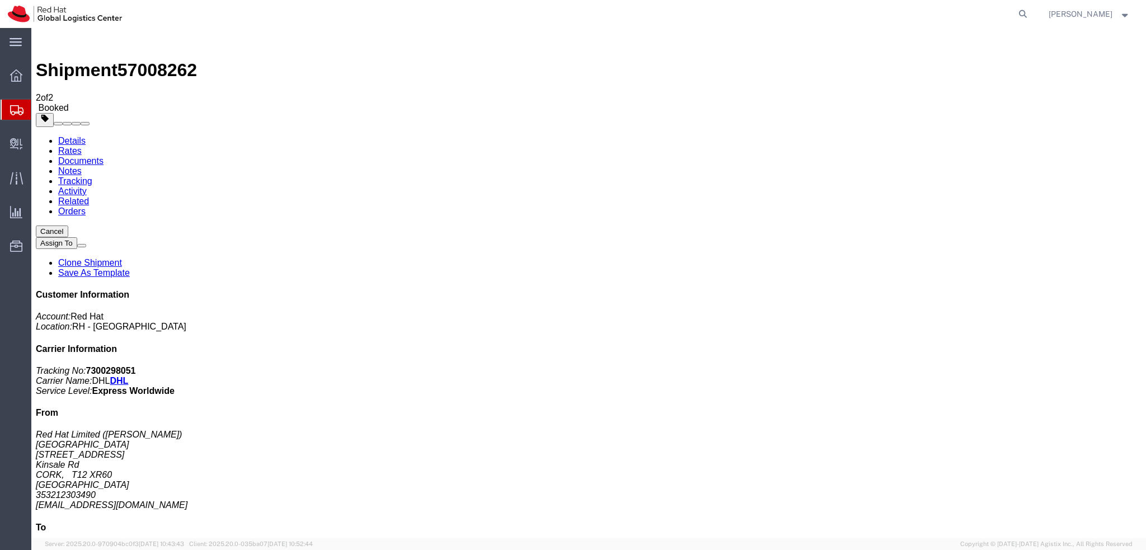
click button "Close"
click address "Red Hat Limited (Maura Connolly) CORK 6700 Cork Airport Business Park Kinsale R…"
copy div "mconnoll@redhat.com"
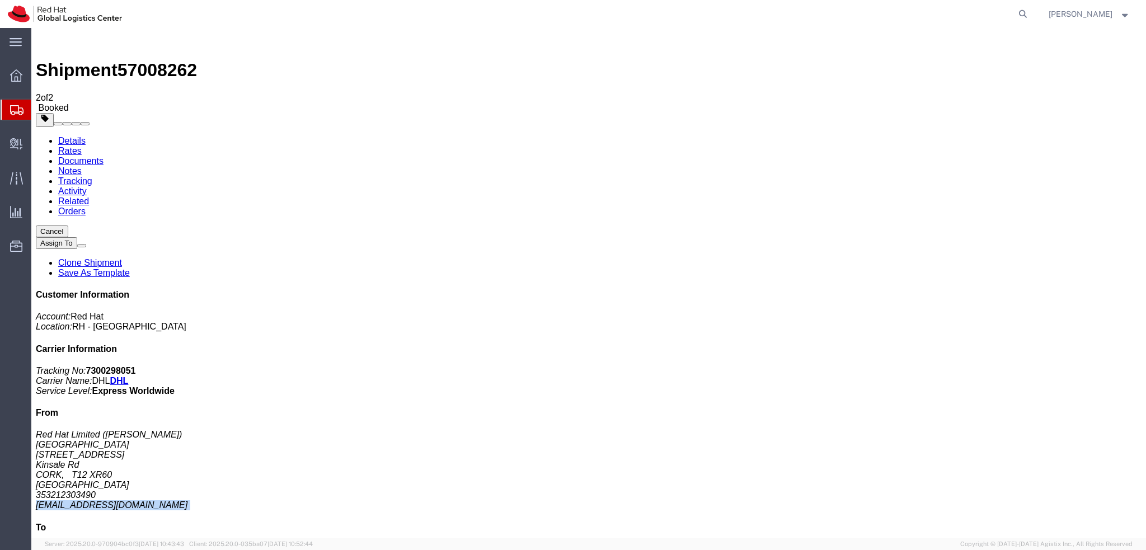
click link "Documents"
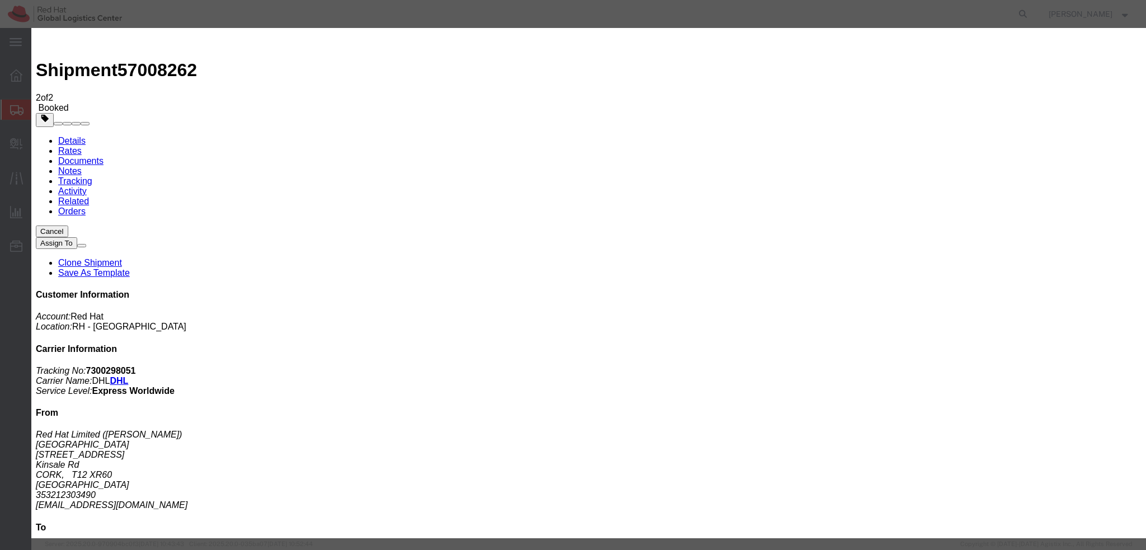
paste input "mconnoll@redhat.com"
type input "mconnoll@redhat.com"
paste textarea "Hi Nicklas, please find the label for your shipment to Brno attached to this em…"
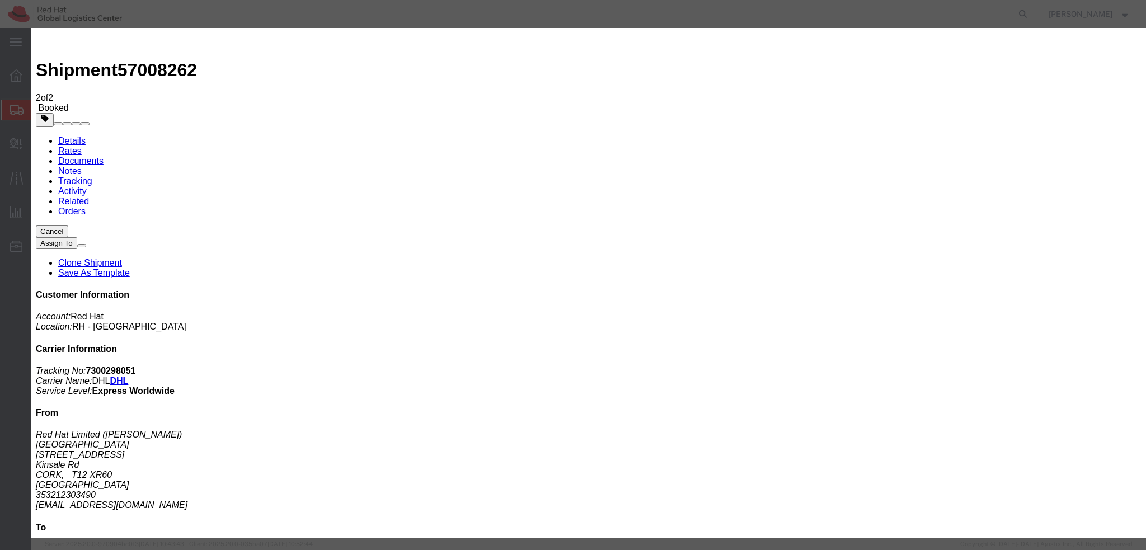
type textarea "Hi Maura, please find the label for your shipment to Poland attached to this em…"
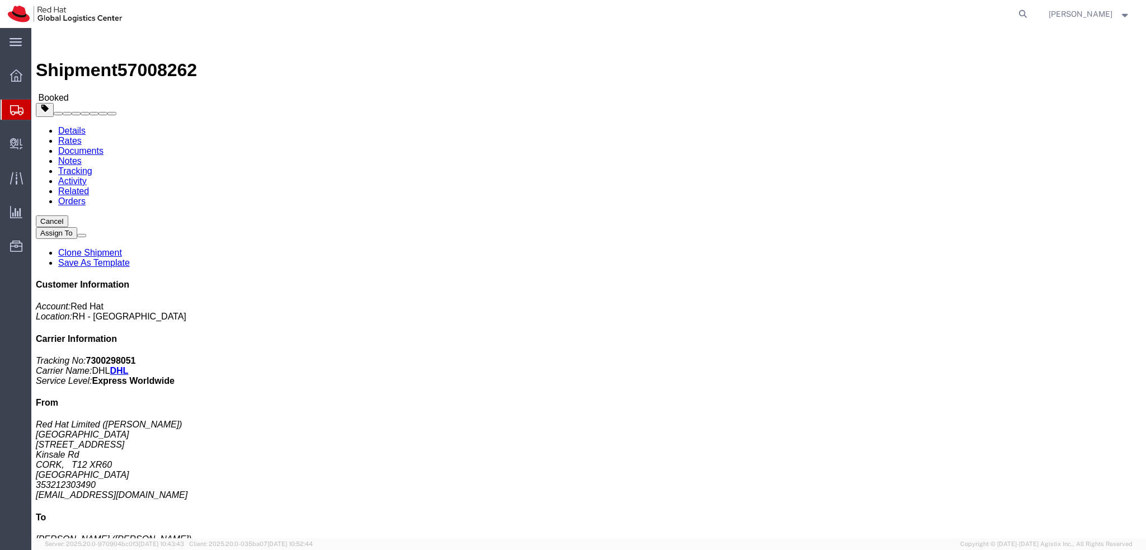
click span "57008262"
copy span "57008262"
click link "Rates"
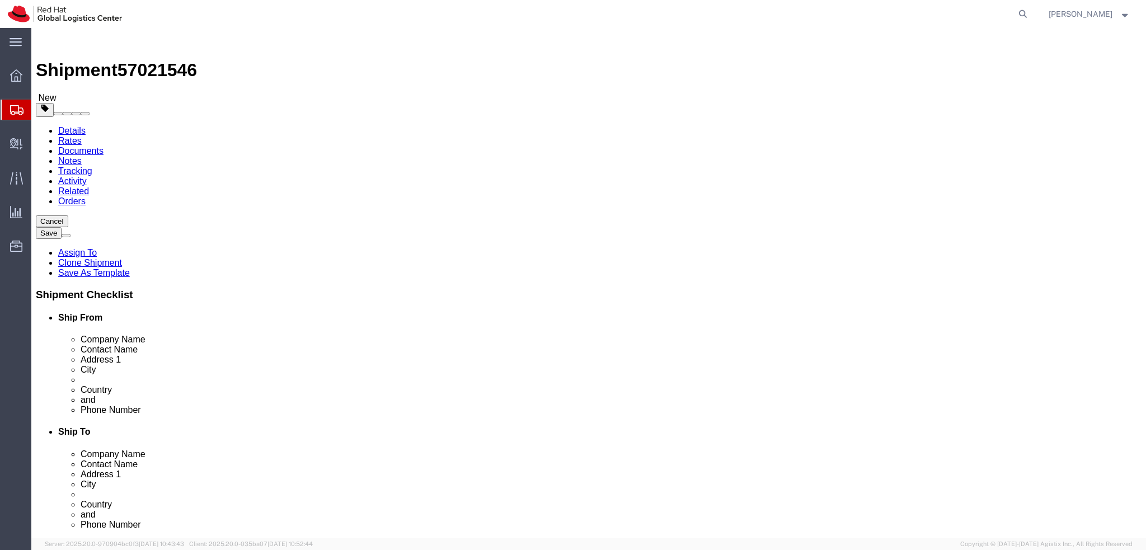
select select "38036"
select select
click icon
click select "Select Case(s) Crate(s) Envelope Large Box Medium Box PAK Skid(s) Small Box Sma…"
select select "LBX"
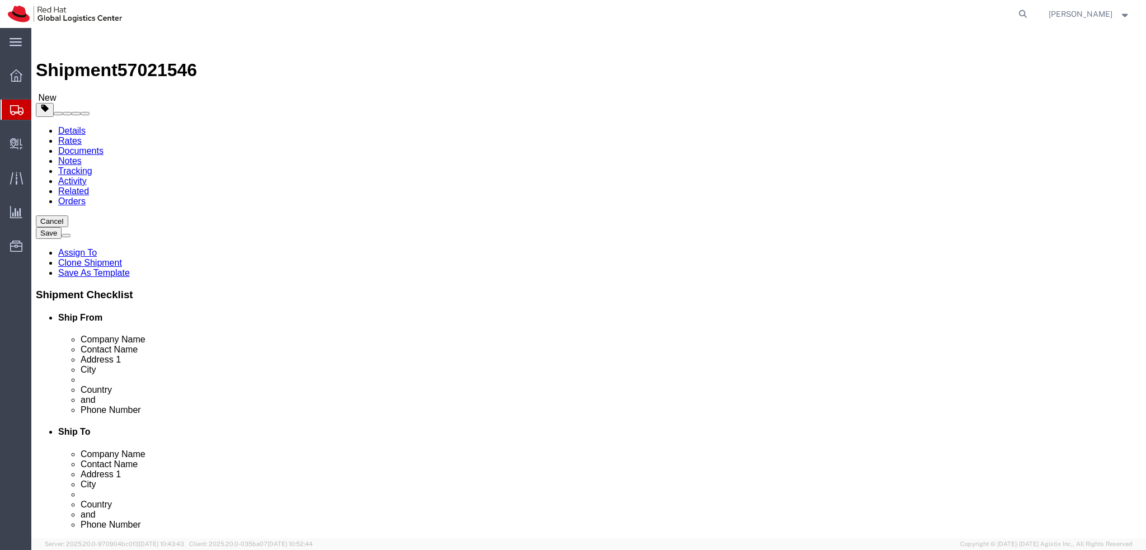
click select "Select Case(s) Crate(s) Envelope Large Box Medium Box PAK Skid(s) Small Box Sma…"
click input "0.50"
type input "1.8"
click span "57021546"
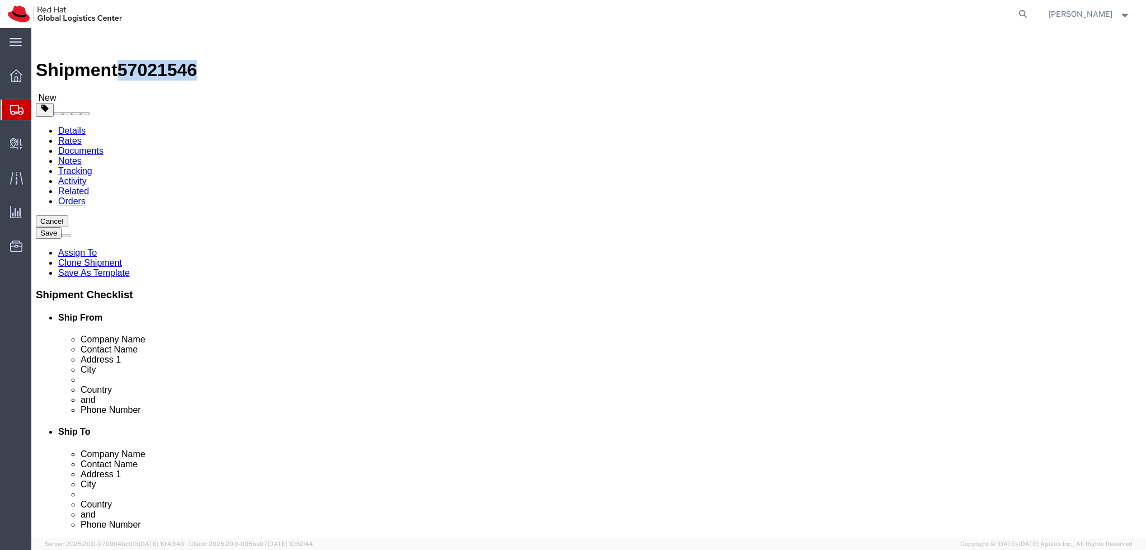
click span "57021546"
copy span "57021546"
click dd "1.00 Each"
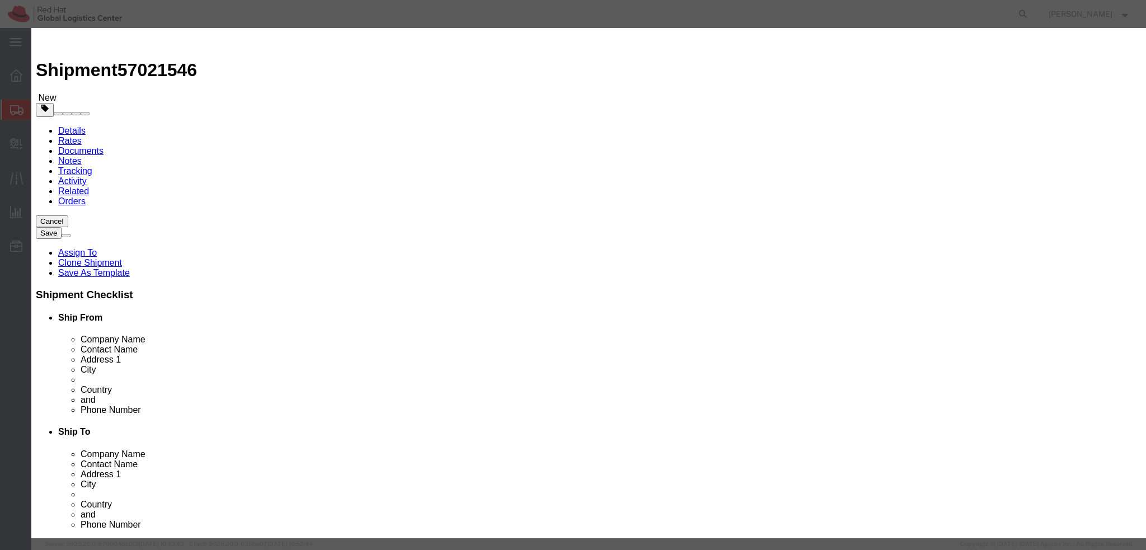
click textarea
type textarea "Documents"
click button "Save & Close"
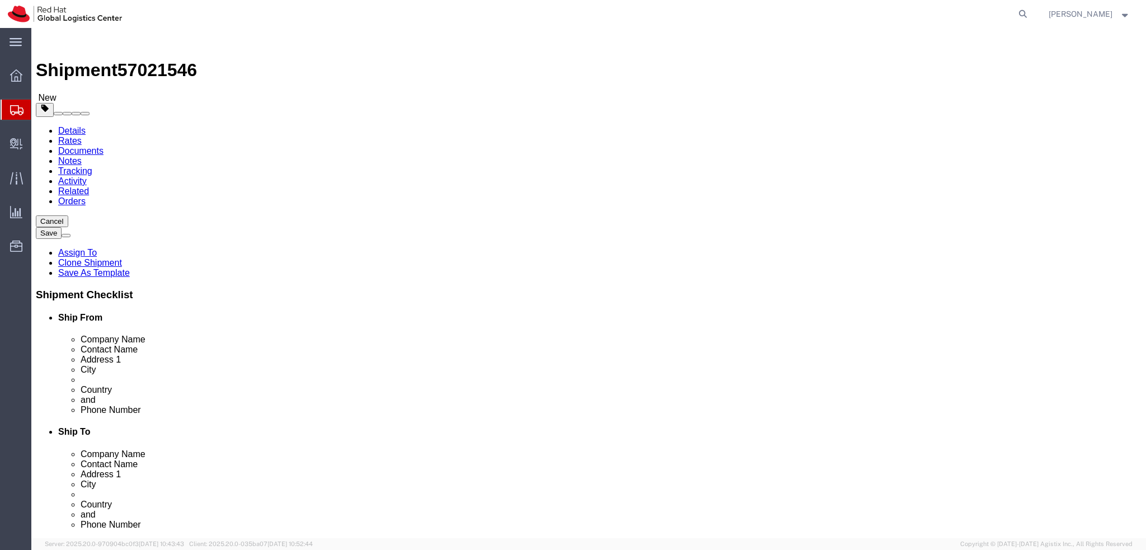
click icon
select select "10961"
click icon
click link "Special Services"
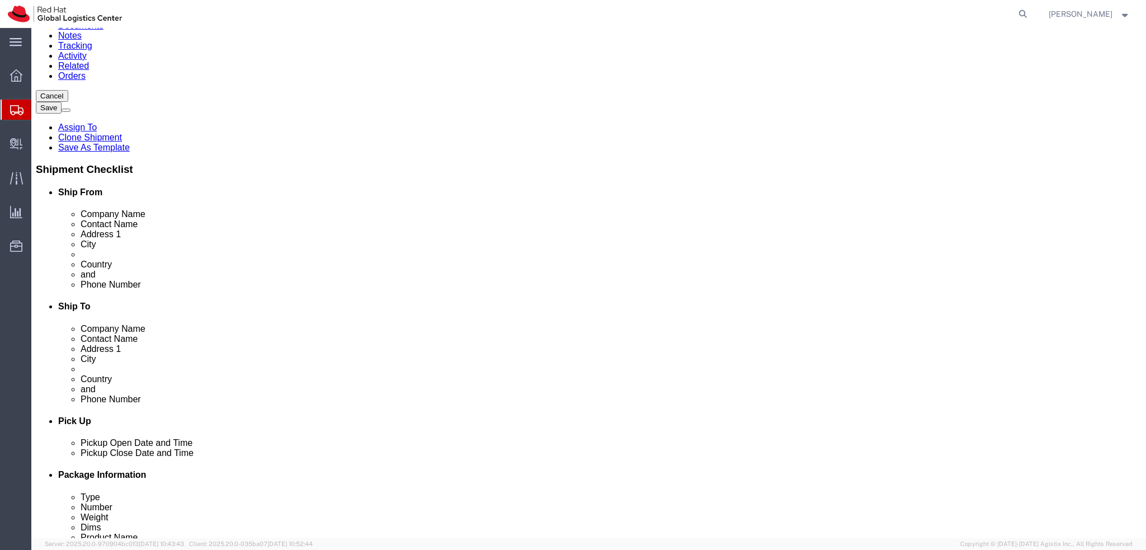
scroll to position [69, 0]
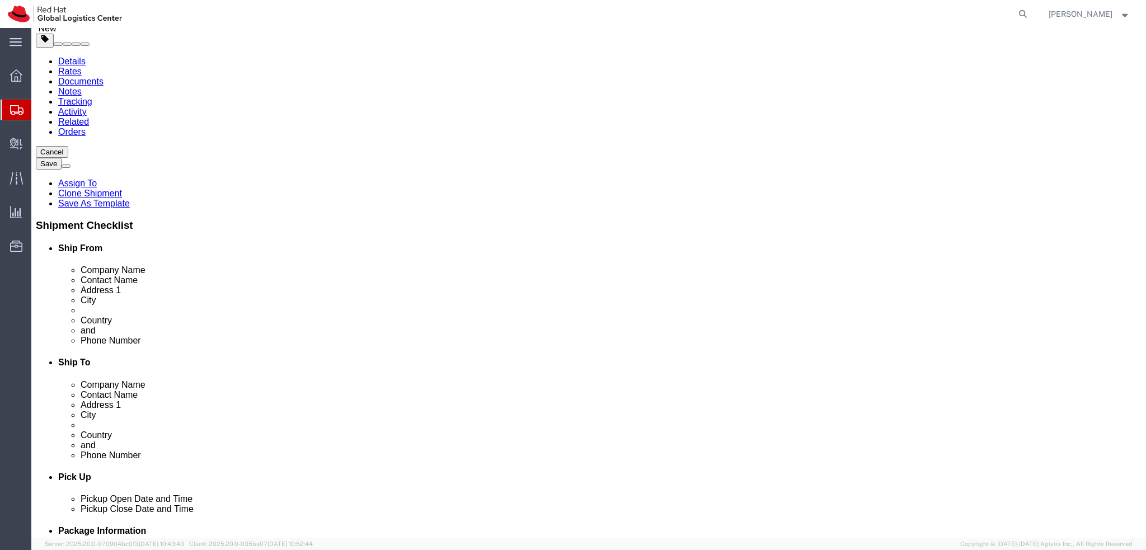
click button "Rate Shipment"
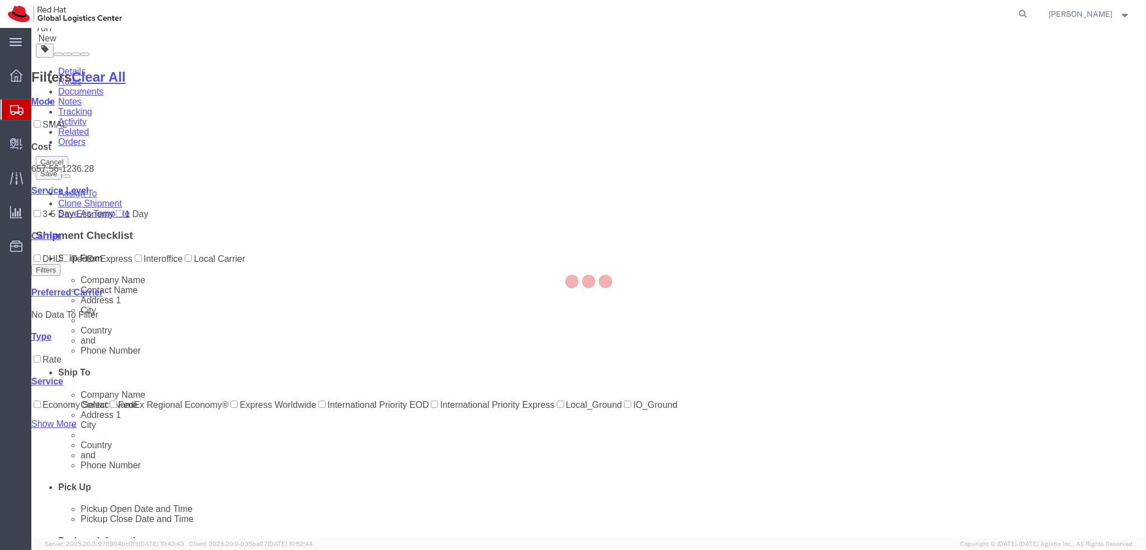
scroll to position [0, 0]
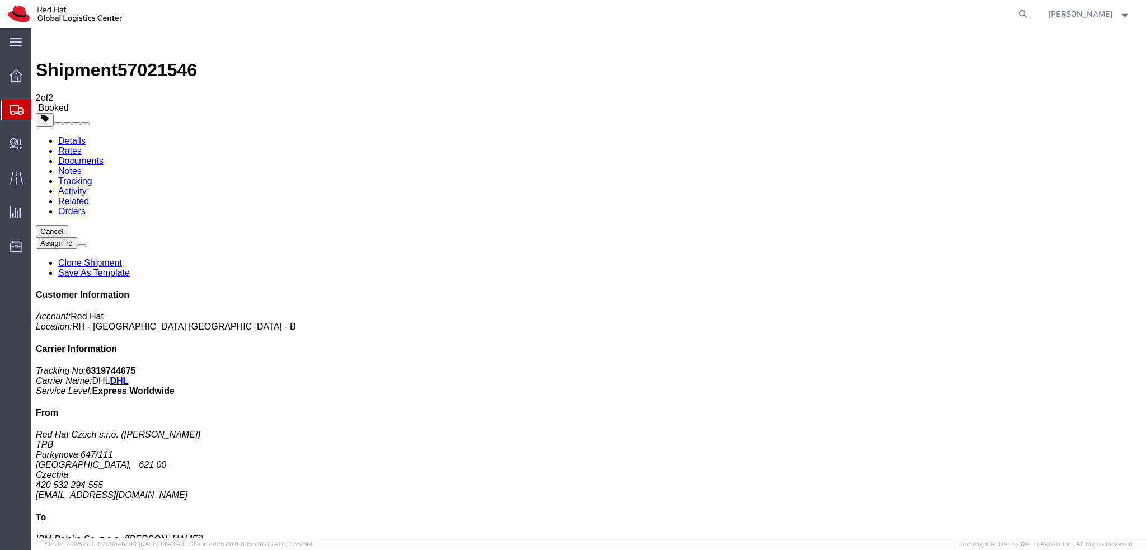
drag, startPoint x: 154, startPoint y: 177, endPoint x: 500, endPoint y: 394, distance: 407.8
drag, startPoint x: 148, startPoint y: 177, endPoint x: 491, endPoint y: 302, distance: 365.5
click at [72, 136] on link "Details" at bounding box center [71, 141] width 27 height 10
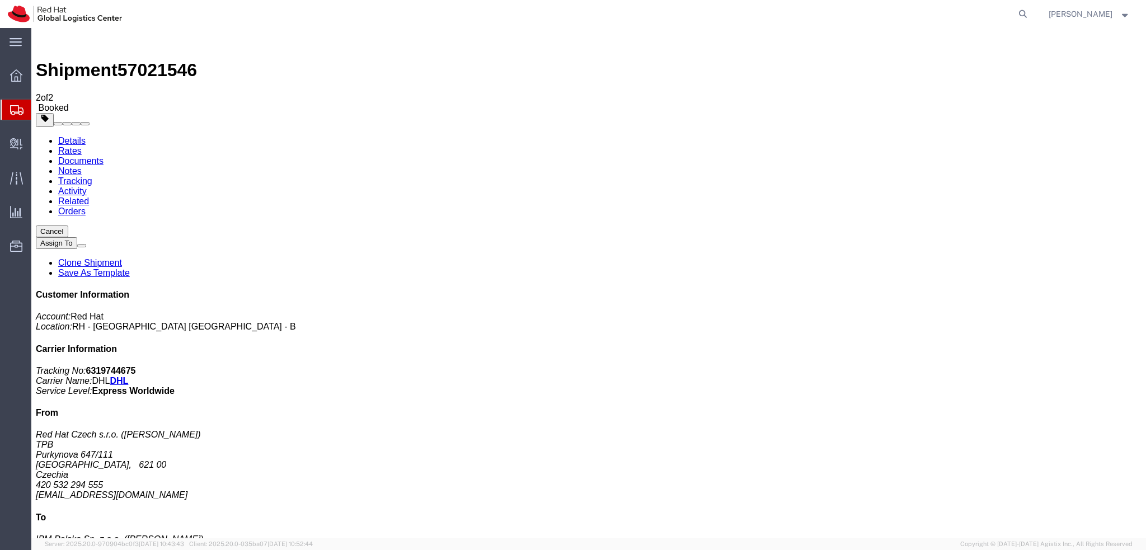
click link "Schedule pickup request"
click link "Rates"
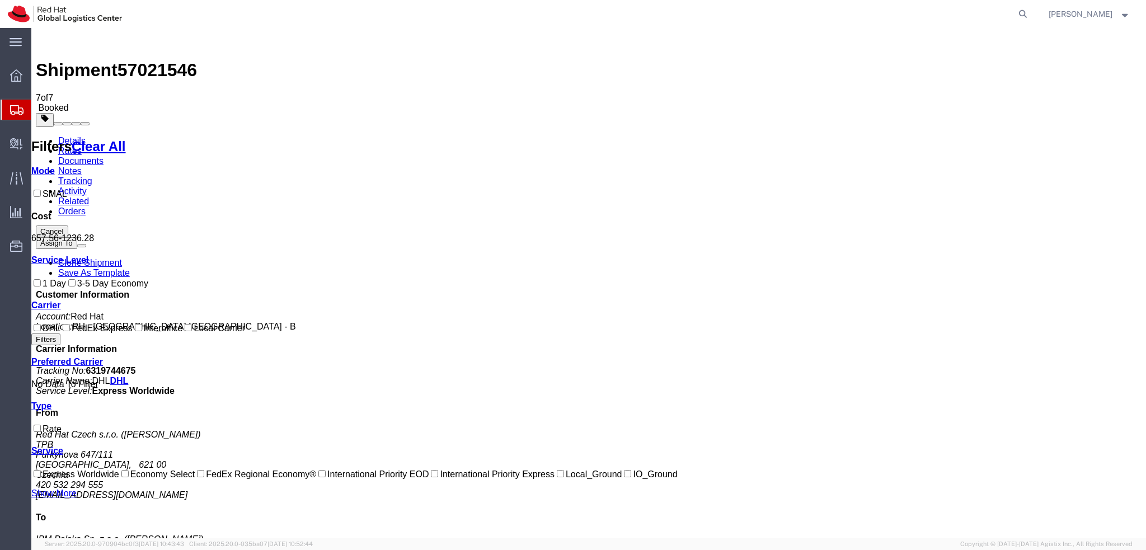
click at [87, 186] on link "Activity" at bounding box center [72, 191] width 29 height 10
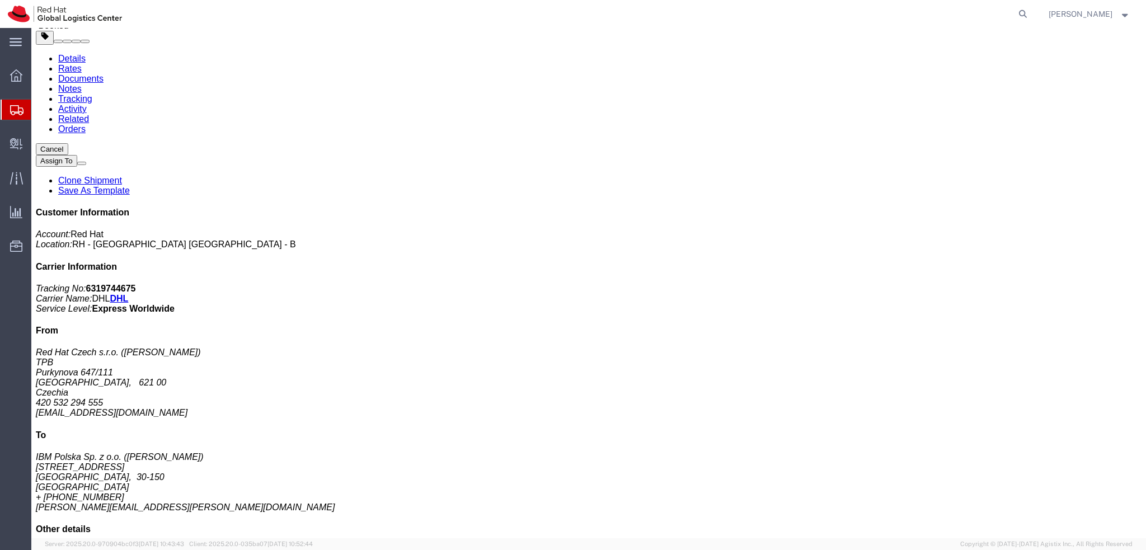
scroll to position [199, 0]
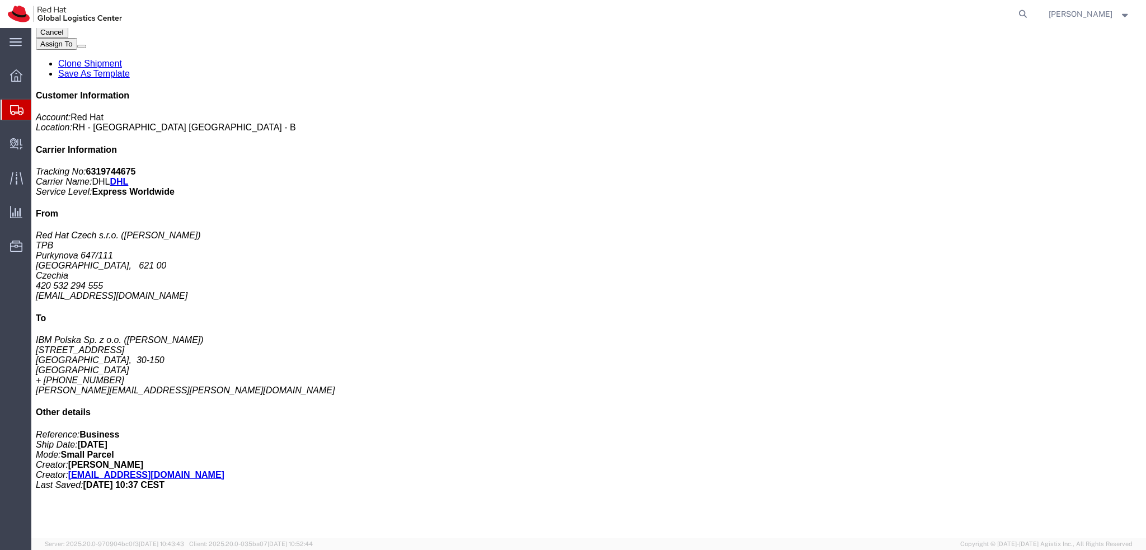
copy td "57021579"
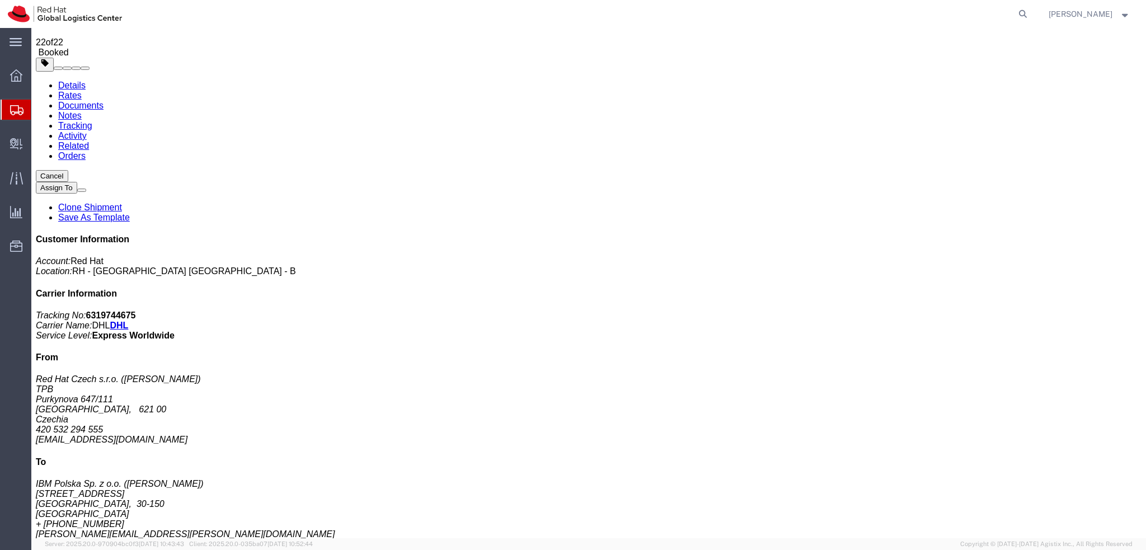
scroll to position [0, 0]
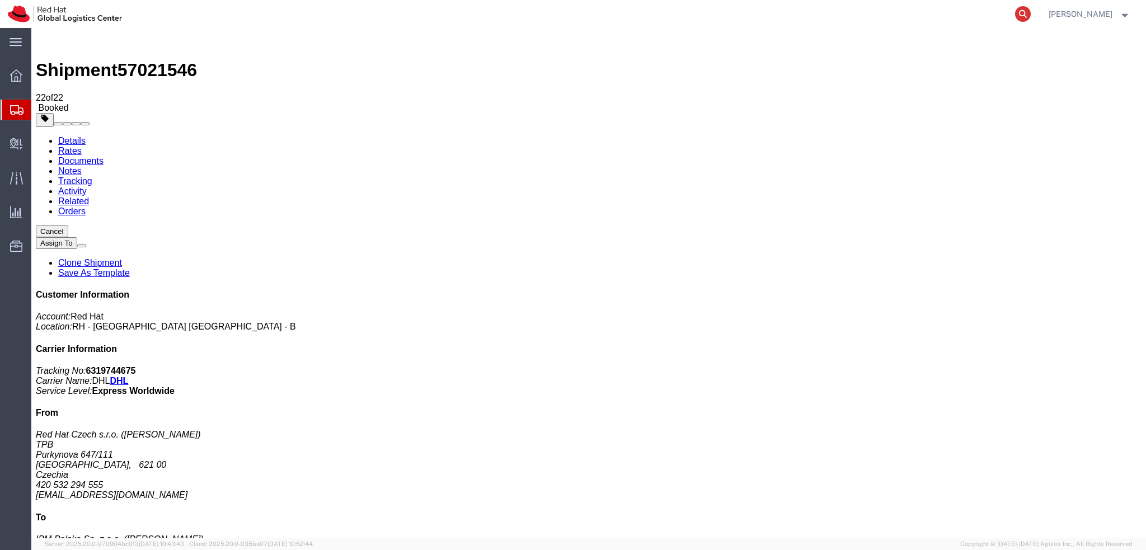
click at [1031, 10] on icon at bounding box center [1023, 14] width 16 height 16
paste input "57021579"
type input "57021579"
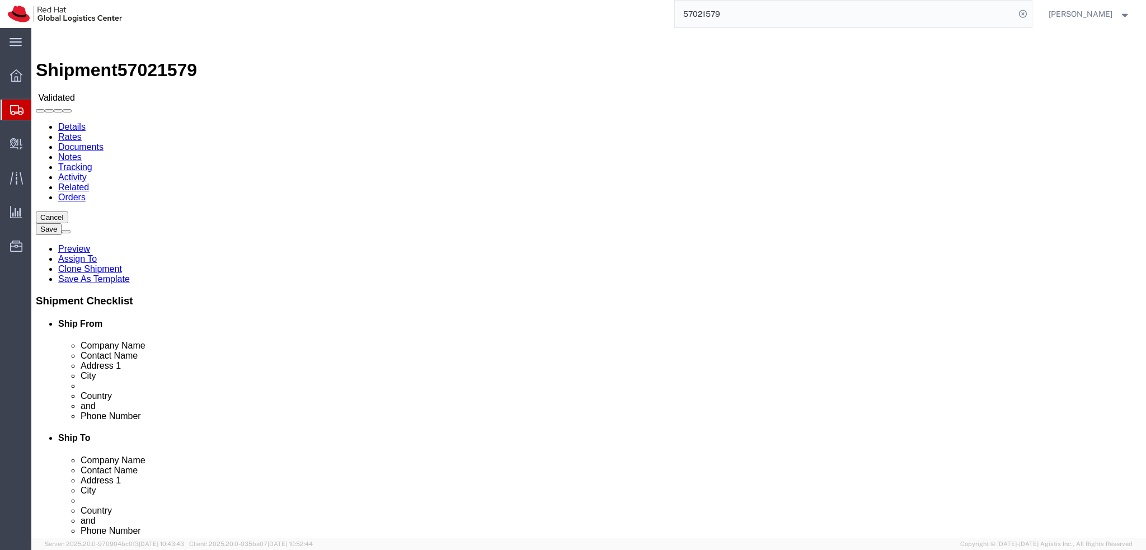
select select "38036"
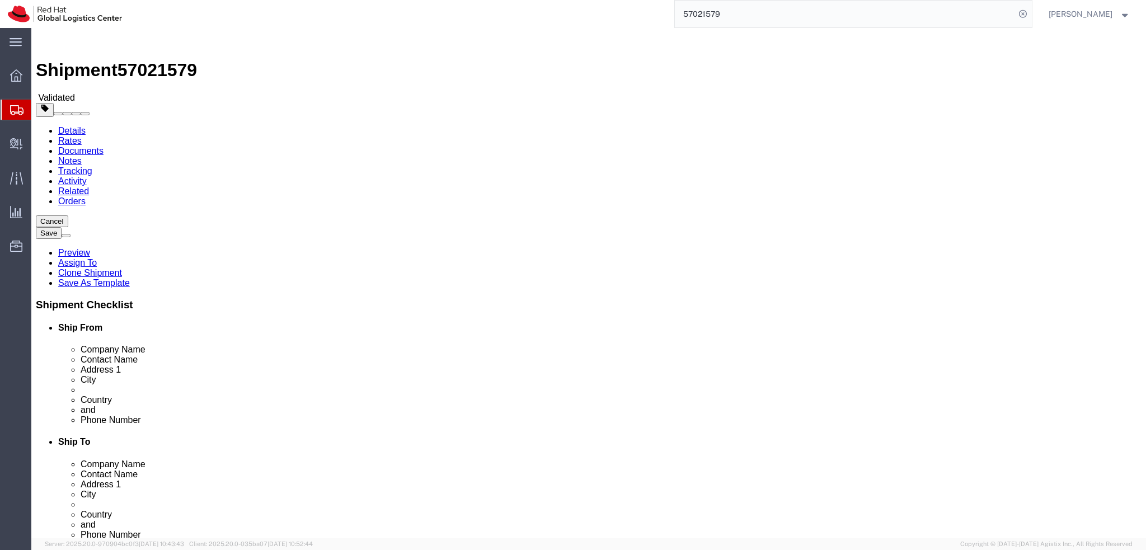
click icon
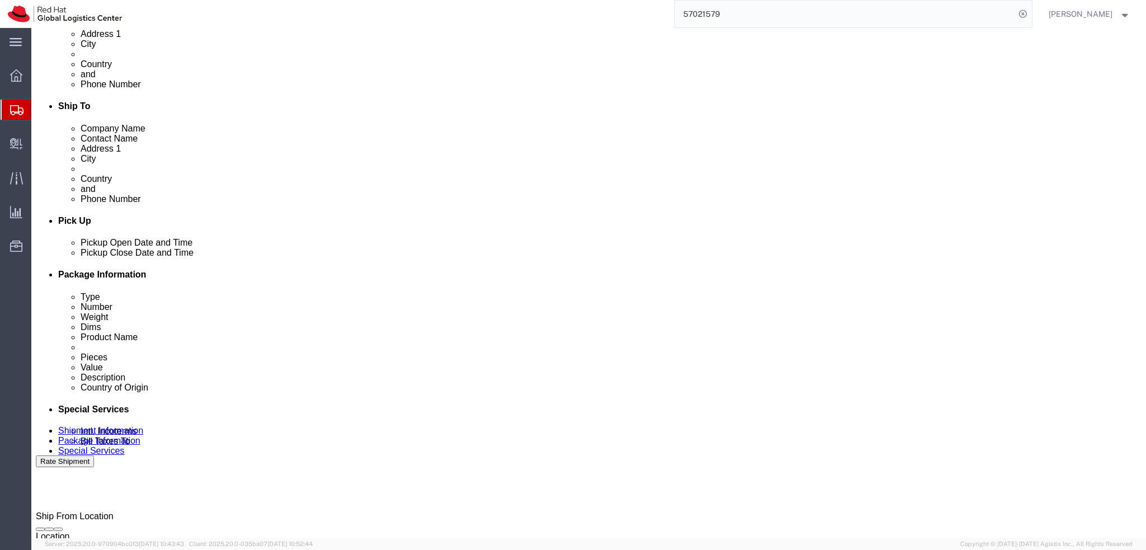
scroll to position [517, 0]
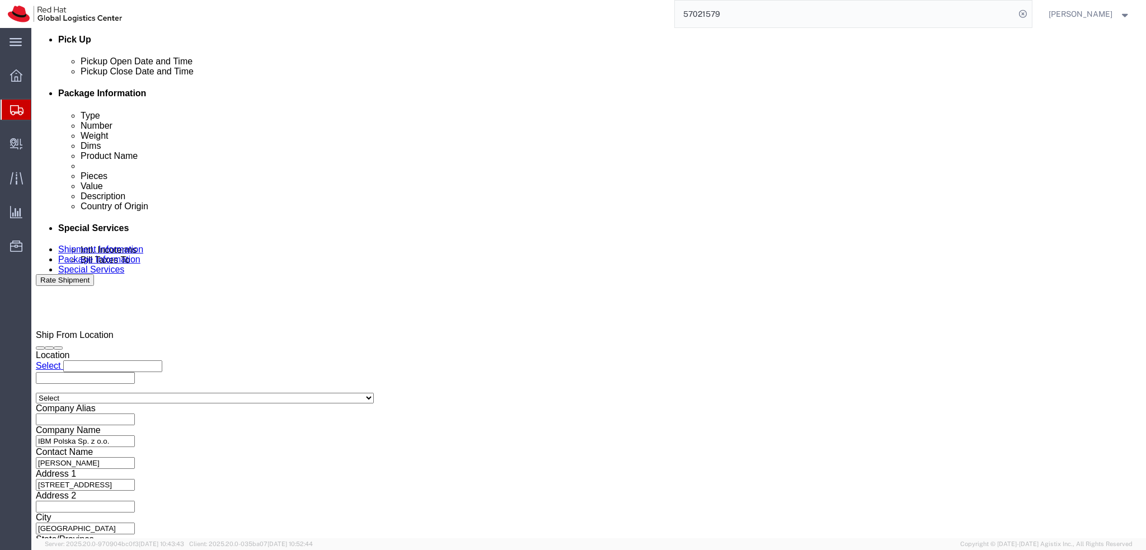
click button "Rate Shipment"
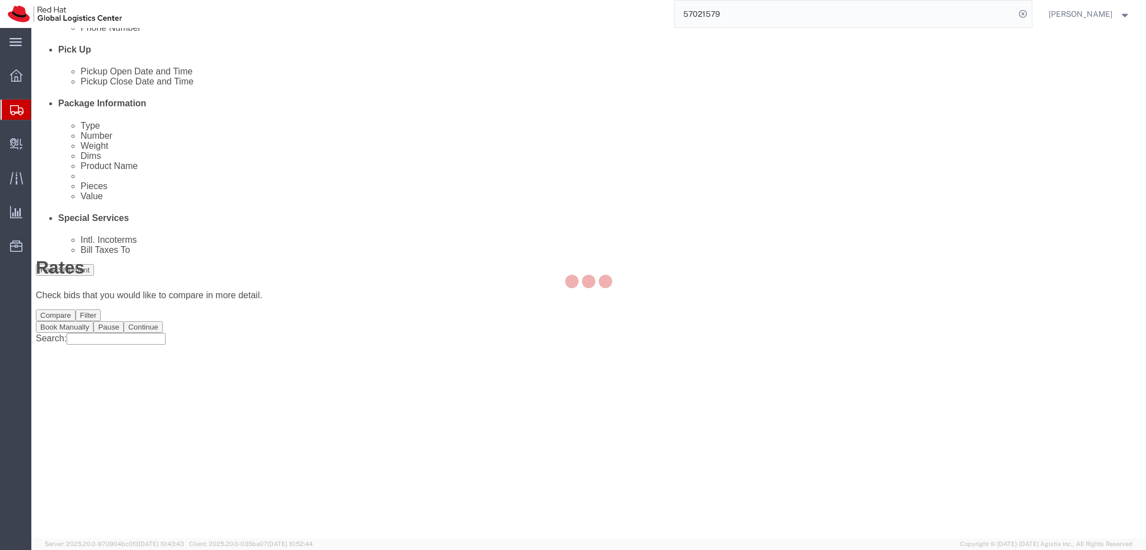
scroll to position [0, 0]
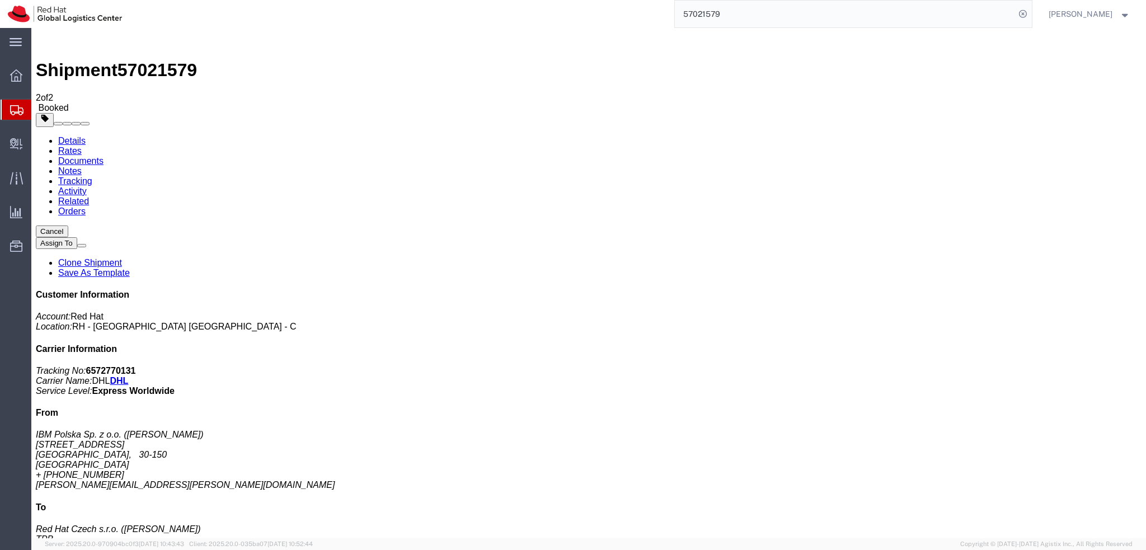
drag, startPoint x: 121, startPoint y: 176, endPoint x: 506, endPoint y: 384, distance: 437.6
click at [63, 136] on link "Details" at bounding box center [71, 141] width 27 height 10
click button "button"
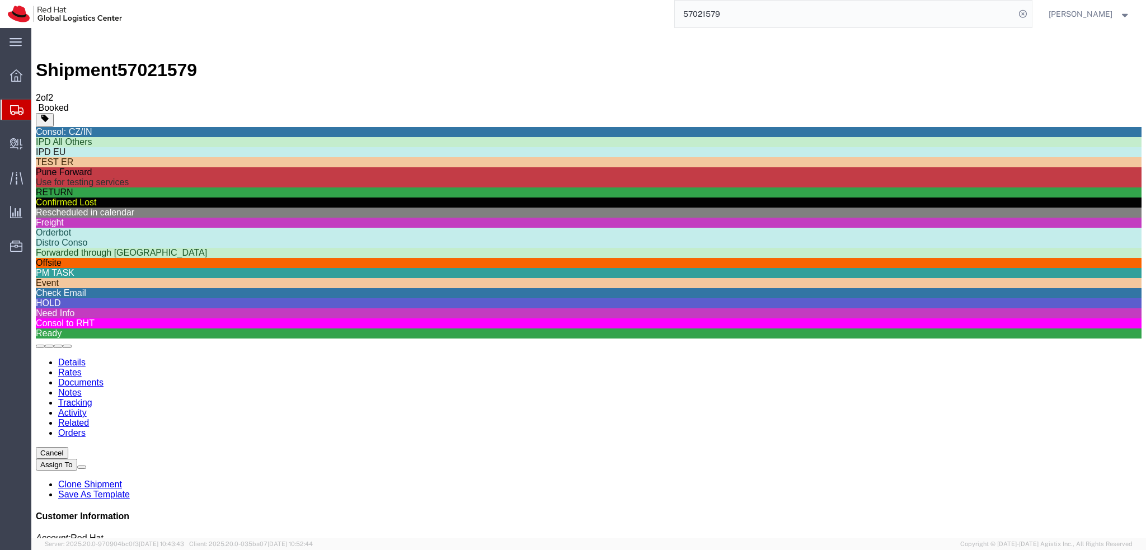
scroll to position [56, 0]
click div "RETURN"
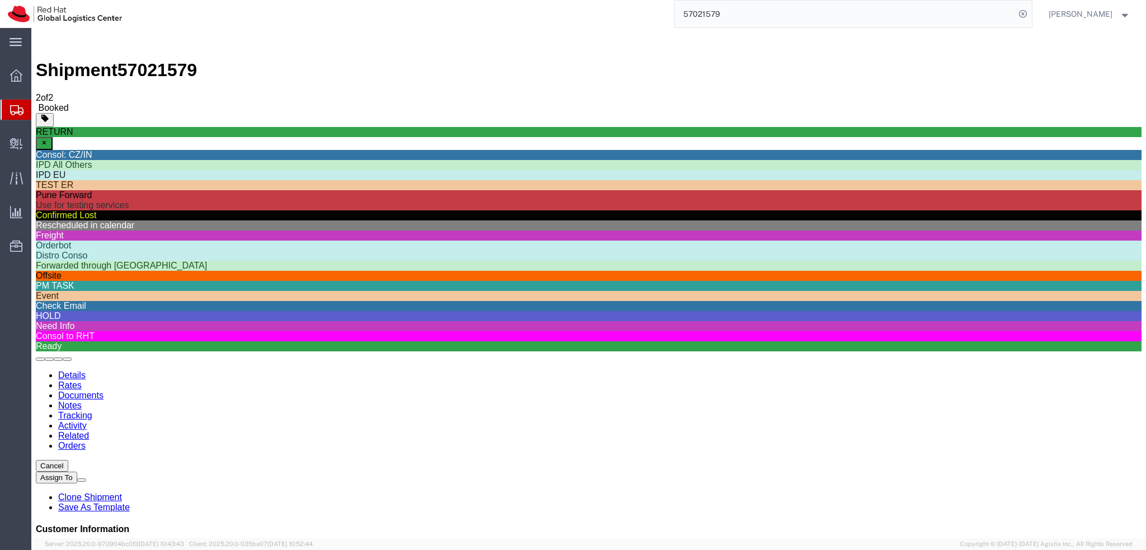
click h4 "Routing & Vehicle Information"
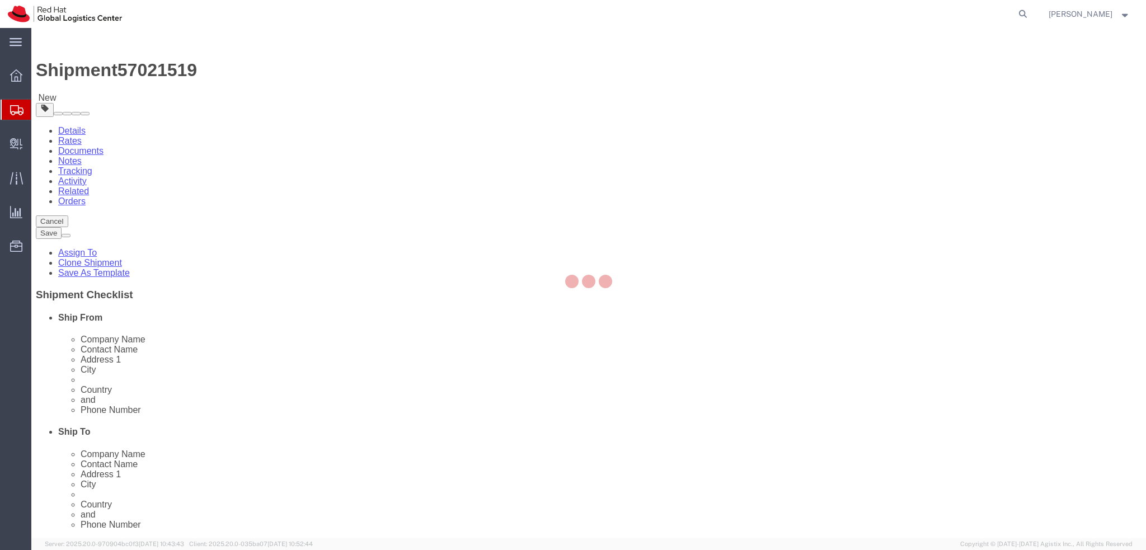
select select "38036"
select select "52191"
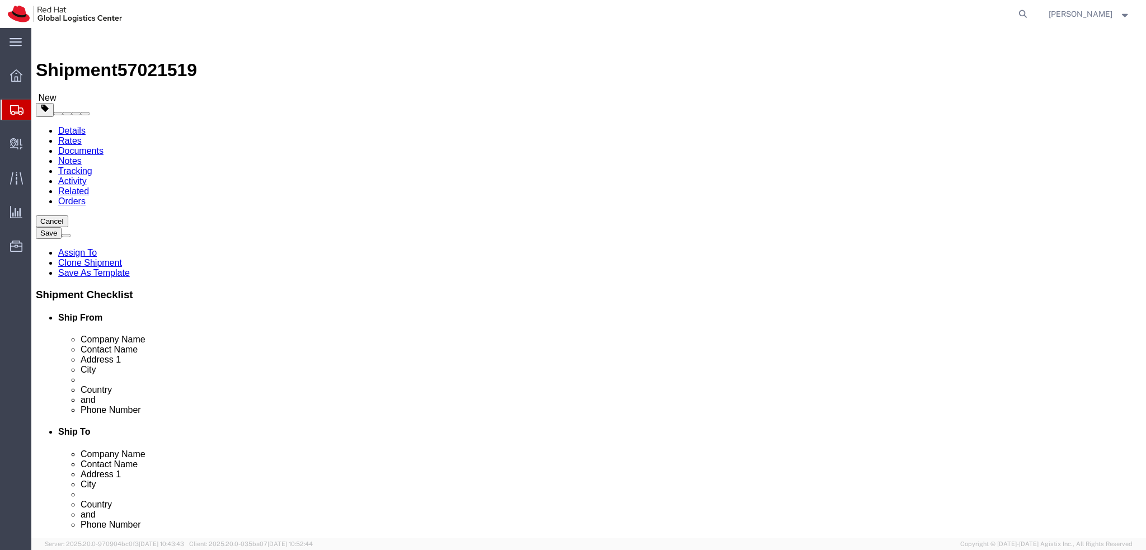
drag, startPoint x: 703, startPoint y: 397, endPoint x: 712, endPoint y: 400, distance: 8.8
click input "[EMAIL_ADDRESS][DOMAIN_NAME]"
drag, startPoint x: 814, startPoint y: 403, endPoint x: 697, endPoint y: 422, distance: 118.5
click div "Location [GEOGRAPHIC_DATA] - [GEOGRAPHIC_DATA] - [GEOGRAPHIC_DATA] My Profile L…"
type input "[EMAIL_ADDRESS][DOMAIN_NAME], [EMAIL_ADDRESS][DOMAIN_NAME]"
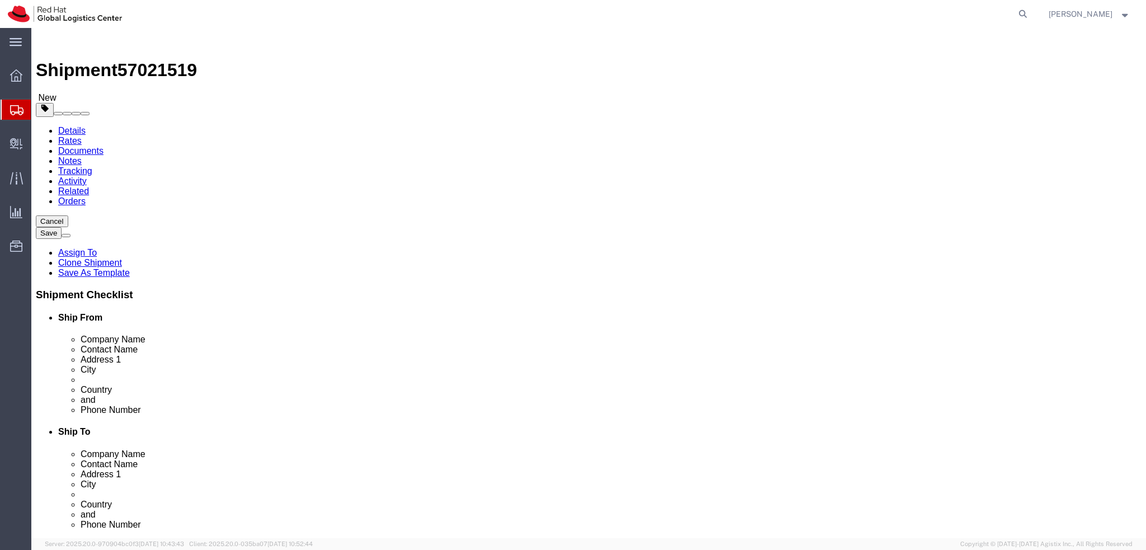
click icon
click dd "1134.10 EUR"
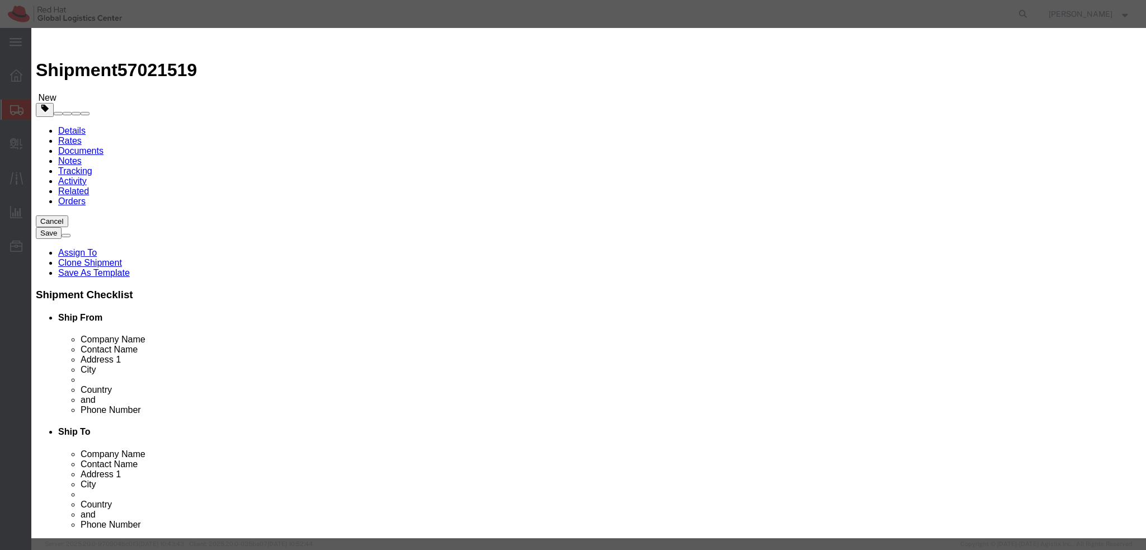
type input "8471.30"
click button
type input "8517.62"
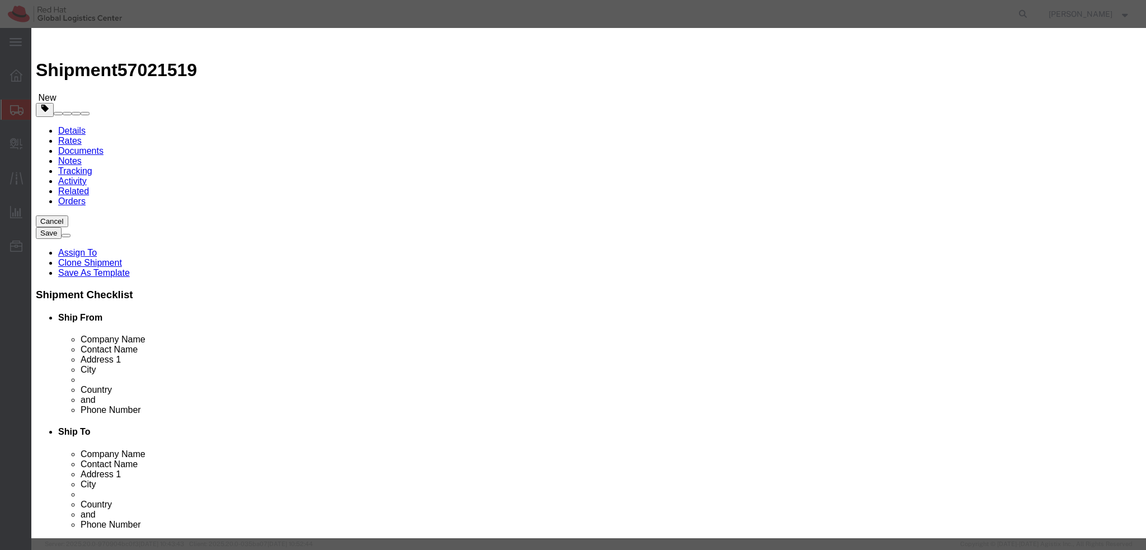
click button "Save & Close"
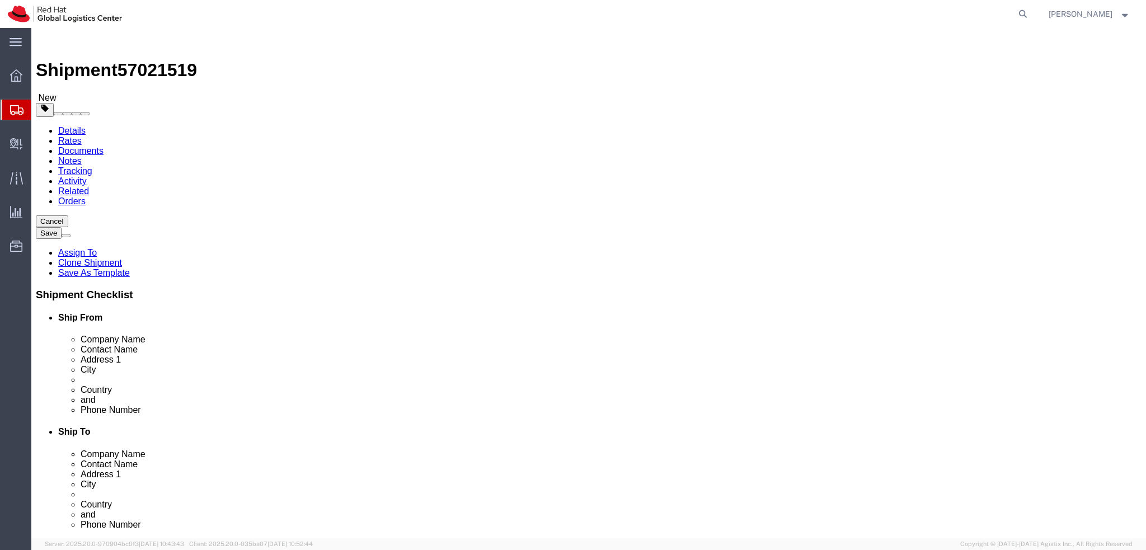
click icon
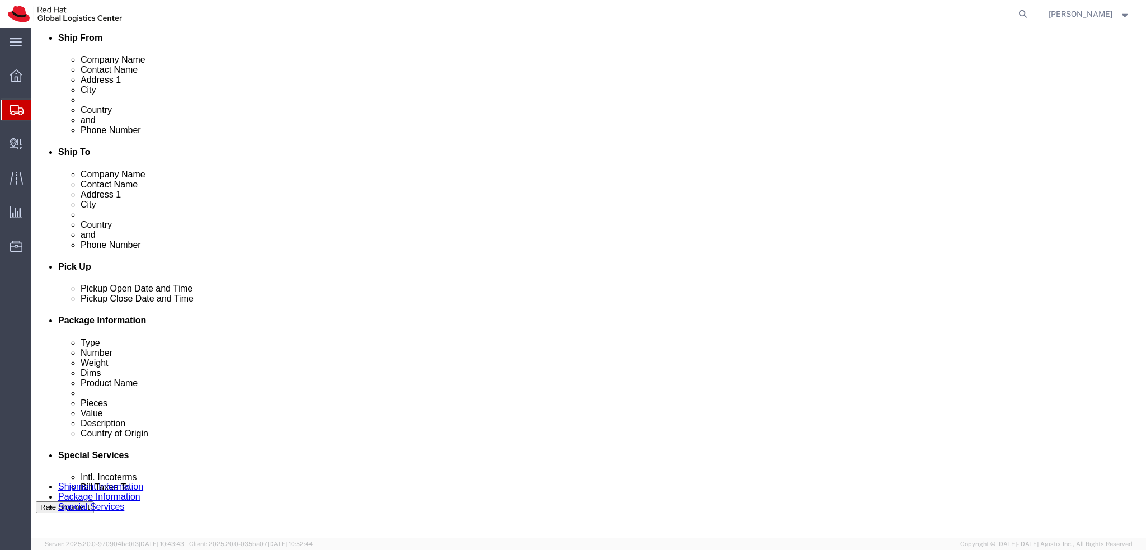
scroll to position [517, 0]
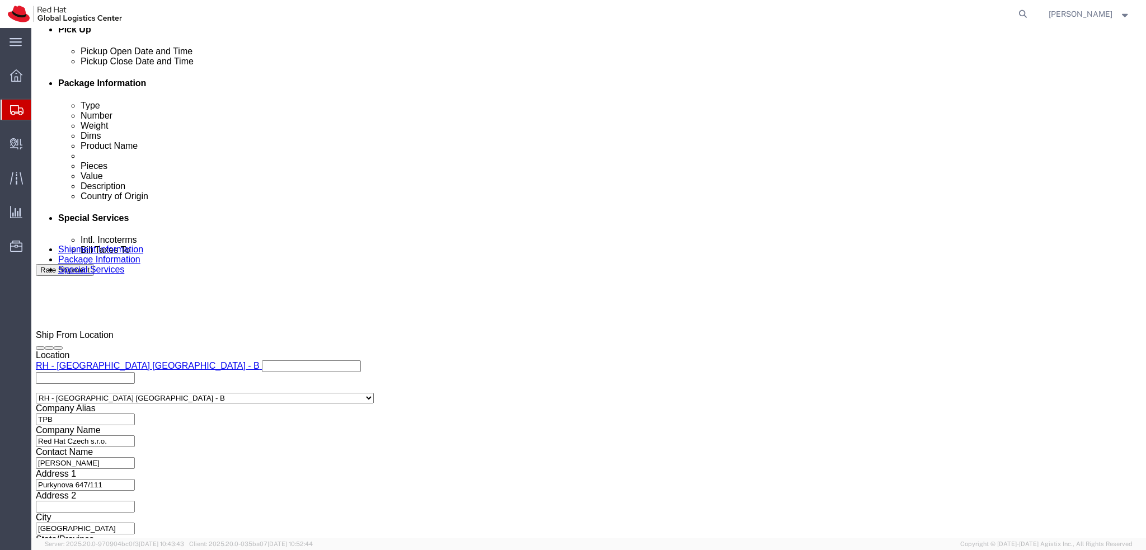
click icon
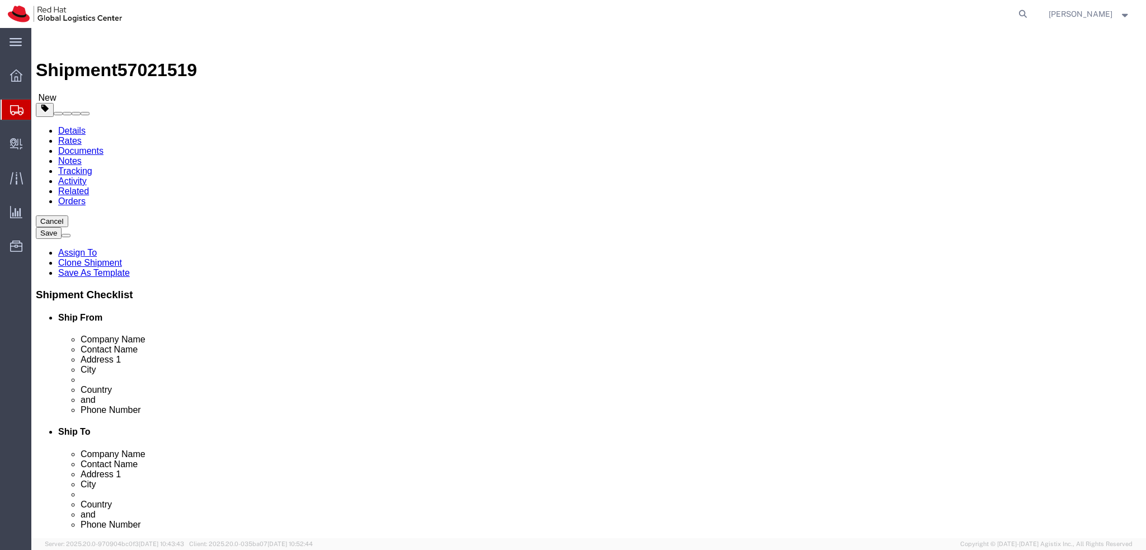
click icon
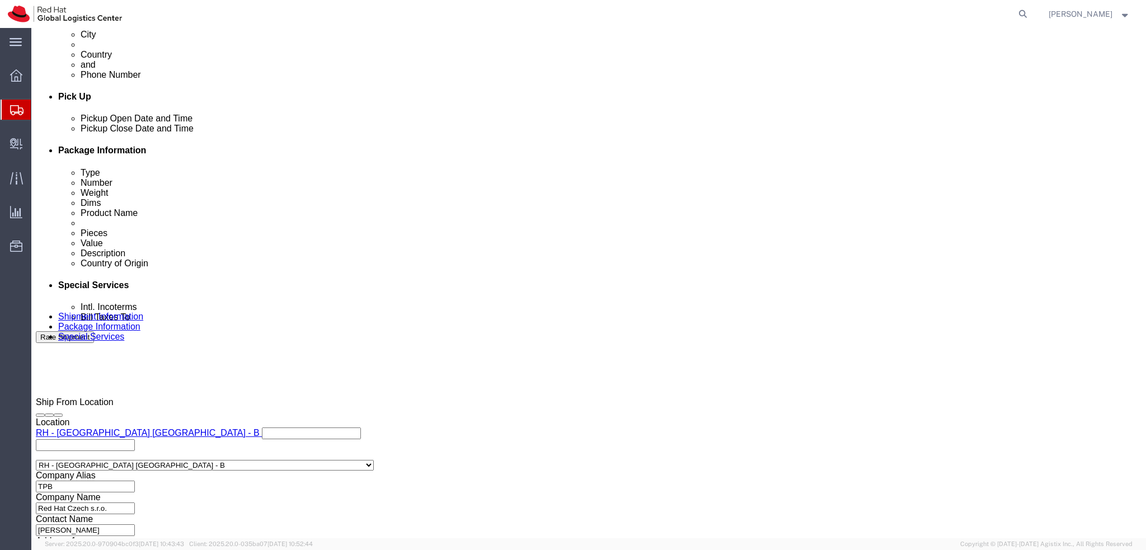
scroll to position [517, 0]
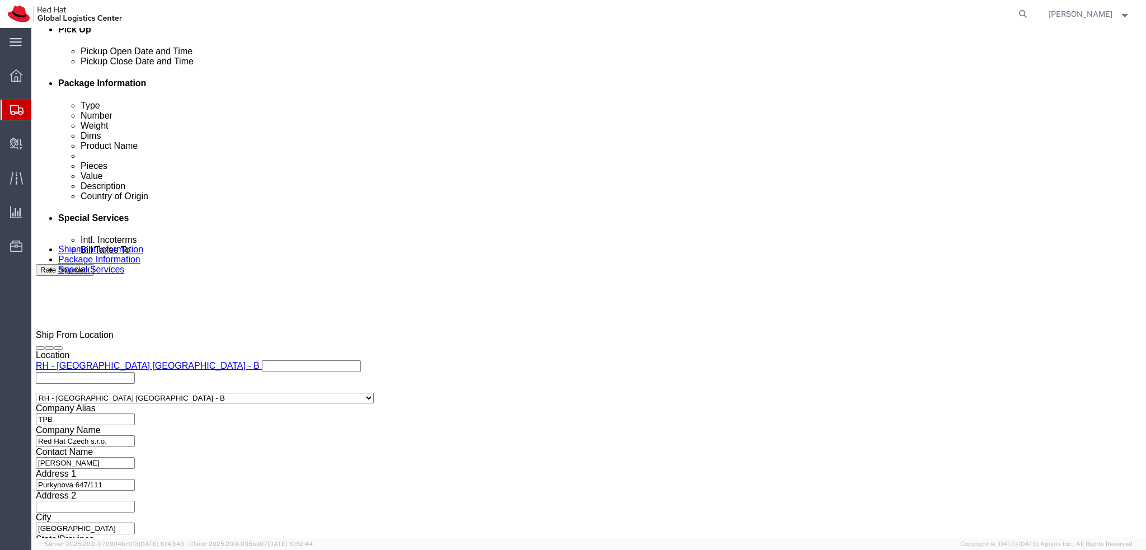
type input "riy"
click input "text"
type input "[EMAIL_ADDRESS][DOMAIN_NAME]"
click link "Shipment Information"
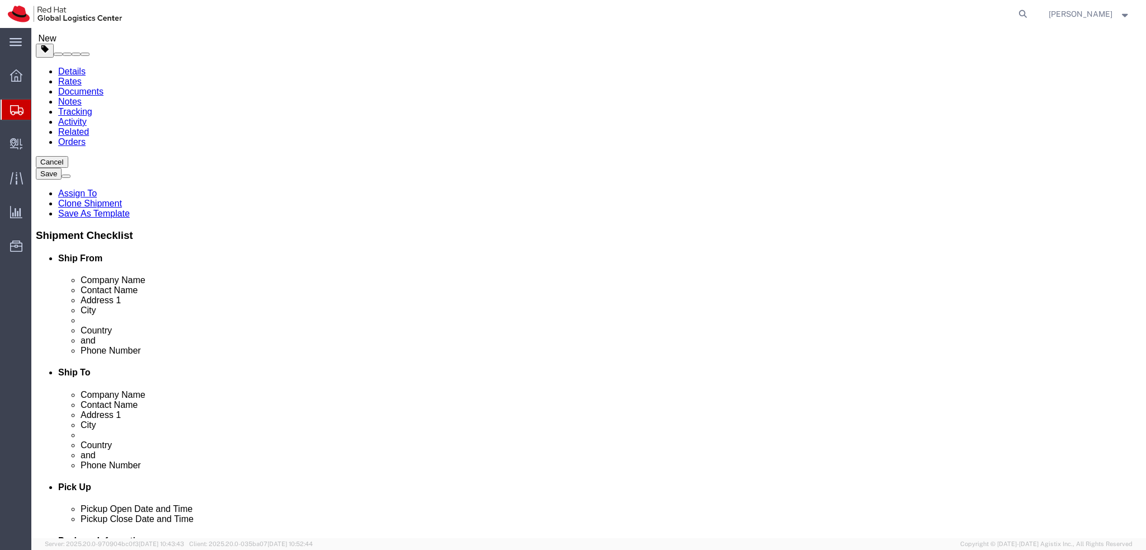
scroll to position [59, 0]
drag, startPoint x: 701, startPoint y: 325, endPoint x: 595, endPoint y: 327, distance: 105.2
click div "Phone Number 00966556662311"
click link "Special Services"
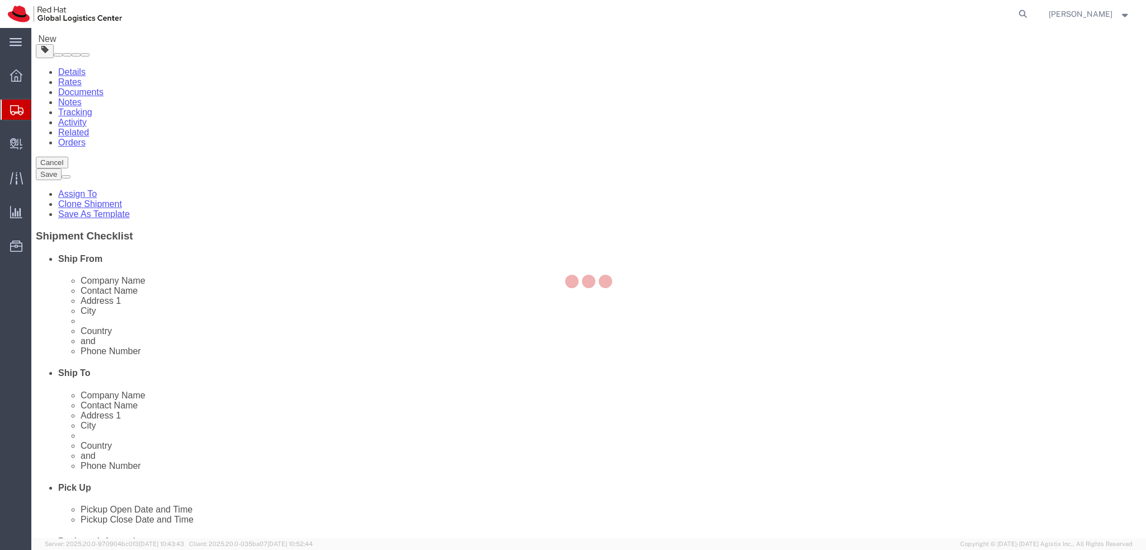
select select "COSTCENTER"
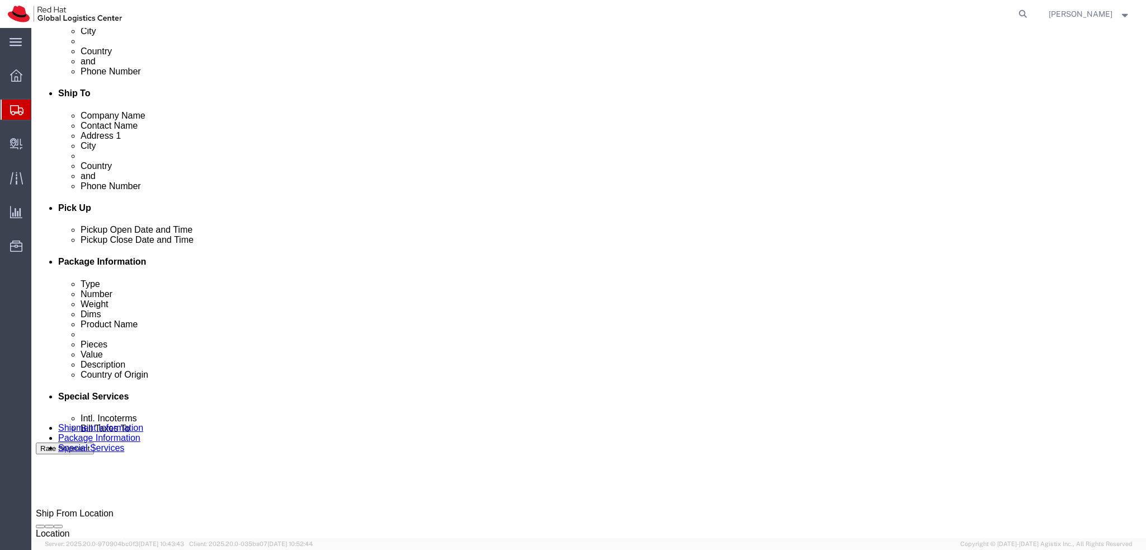
scroll to position [517, 0]
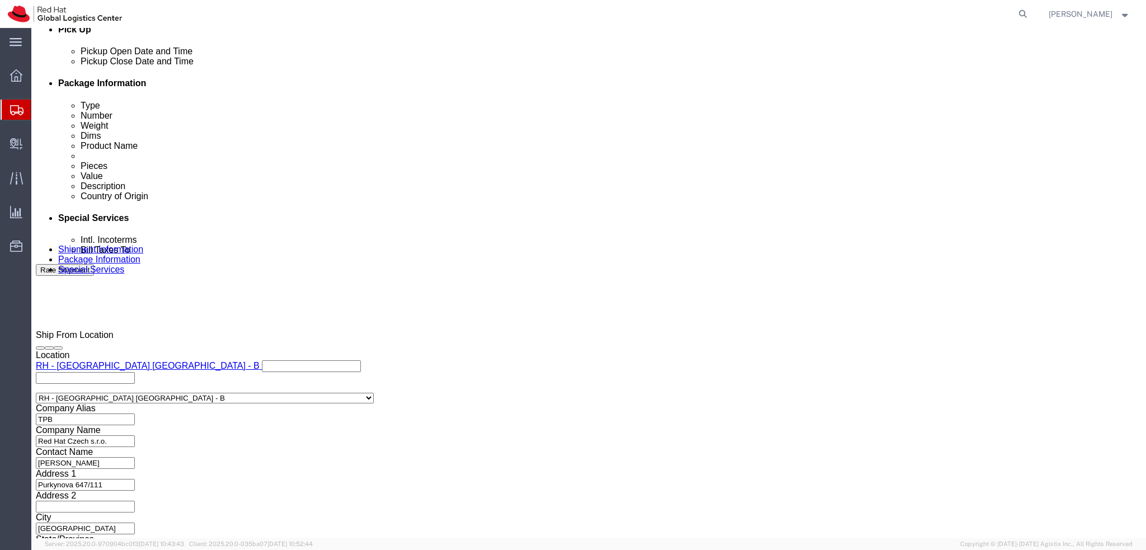
click input "text"
paste input "00966556662311"
type input "00966556662311"
click label "Address 2"
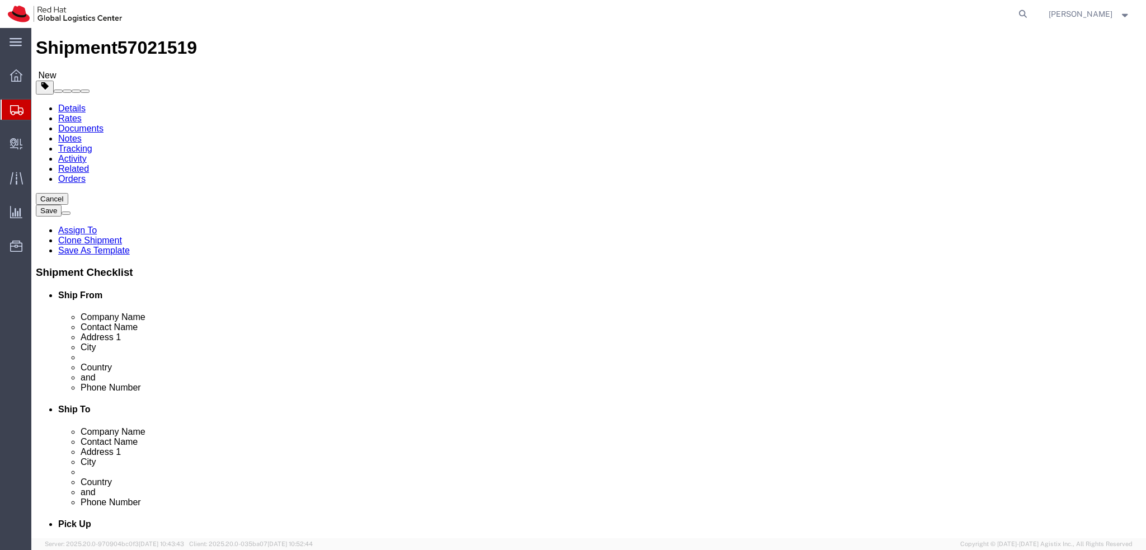
scroll to position [0, 0]
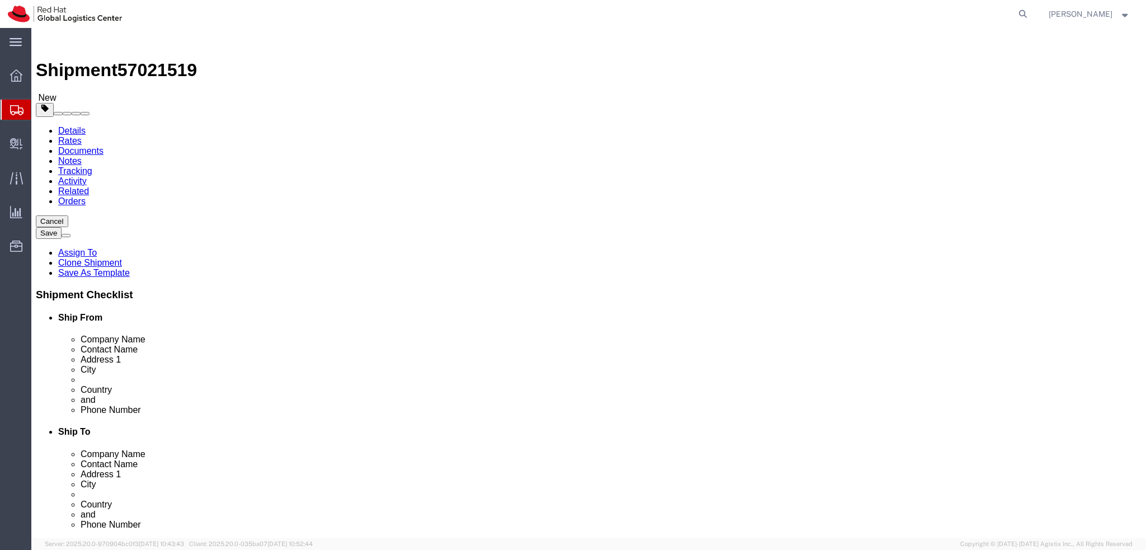
click link "Shipment Information"
click button "Rate Shipment"
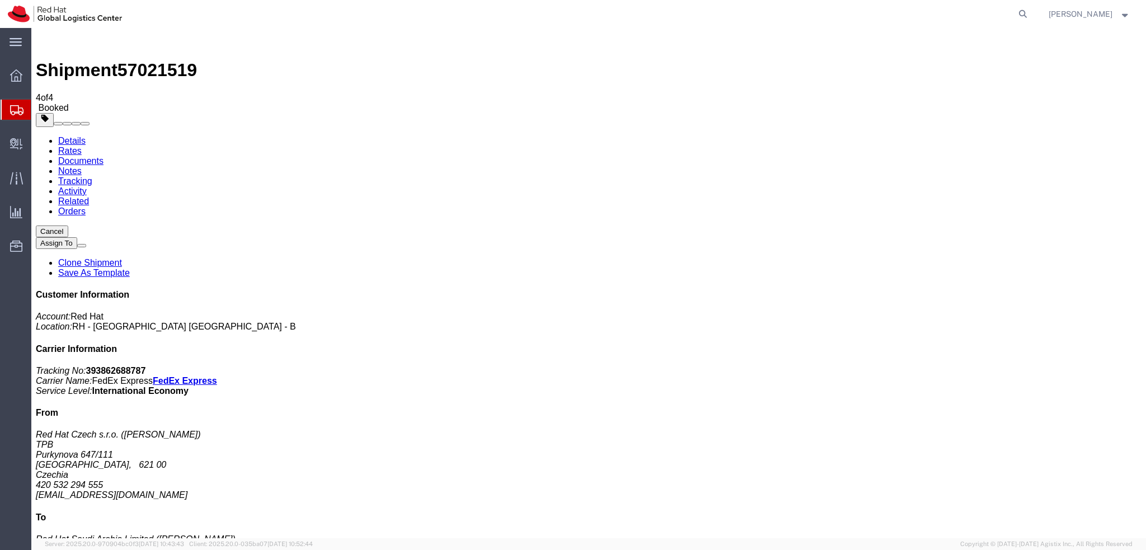
click at [82, 146] on link "Rates" at bounding box center [70, 151] width 24 height 10
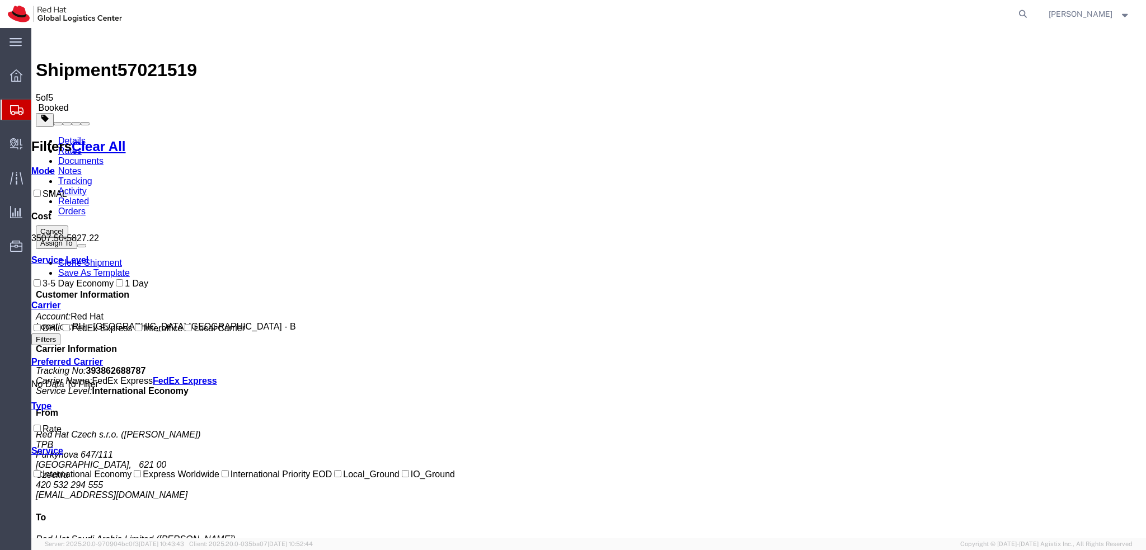
click at [156, 60] on span "57021519" at bounding box center [157, 70] width 79 height 20
copy span "57021519"
click at [72, 136] on link "Details" at bounding box center [71, 141] width 27 height 10
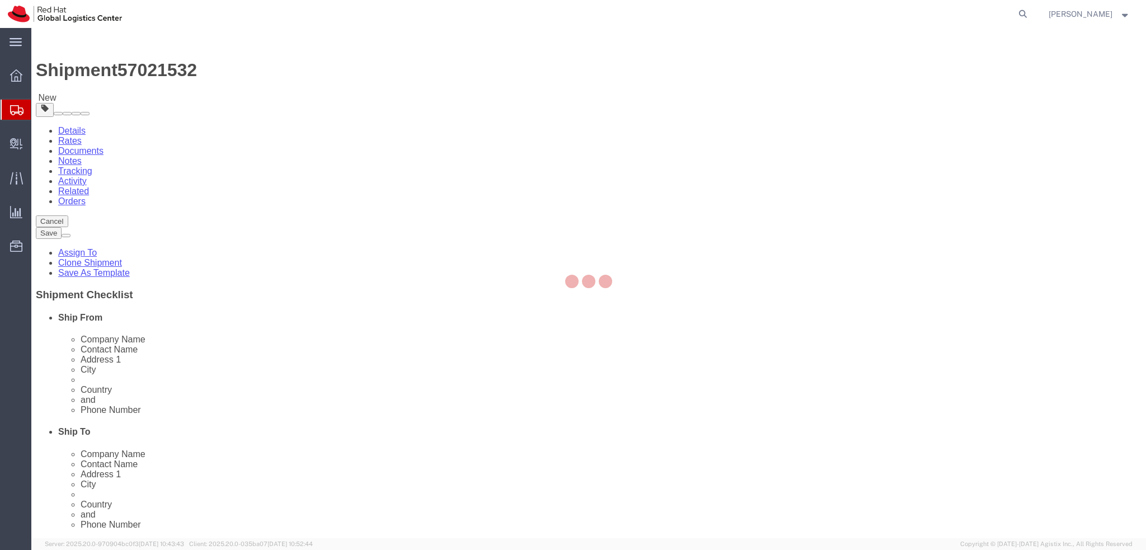
select select "38036"
select select
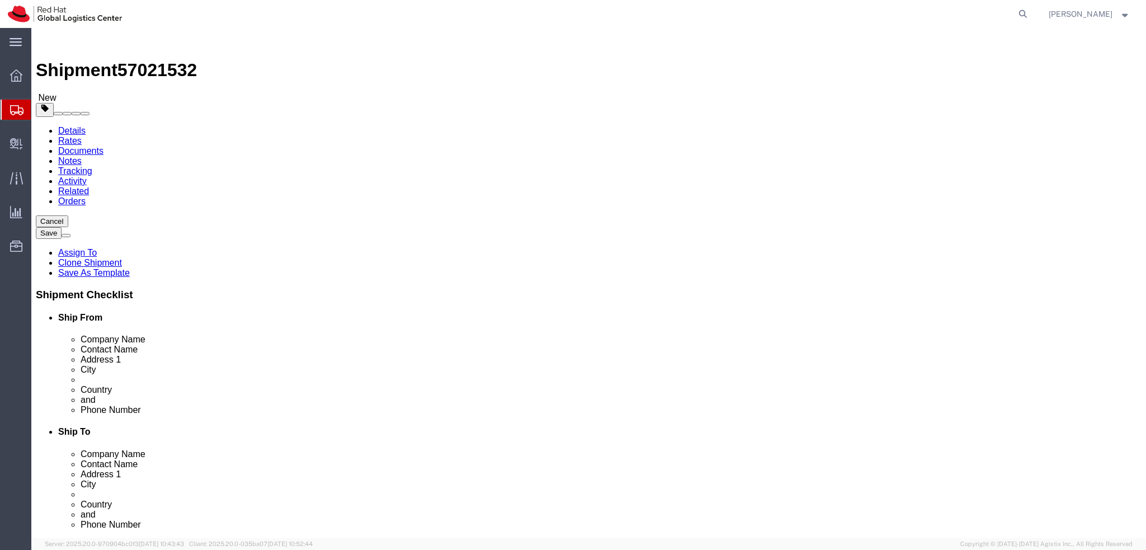
click input "[EMAIL_ADDRESS][DOMAIN_NAME]"
paste input ", [EMAIL_ADDRESS][DOMAIN_NAME]"
type input "[EMAIL_ADDRESS][DOMAIN_NAME], [EMAIL_ADDRESS][DOMAIN_NAME]"
click span "57021532"
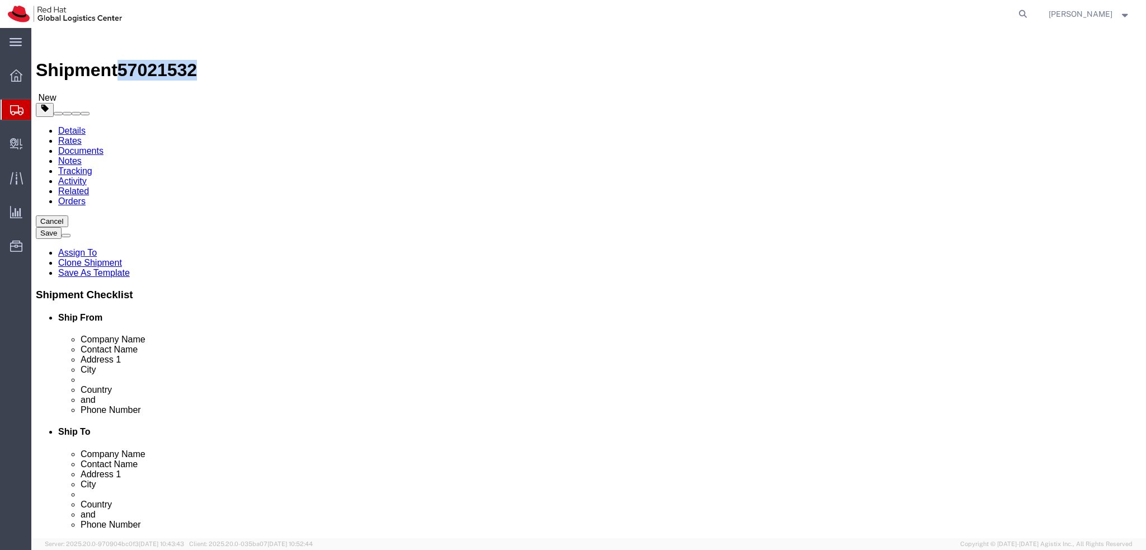
copy span "57021532"
click icon
click dd "1251.88 EUR"
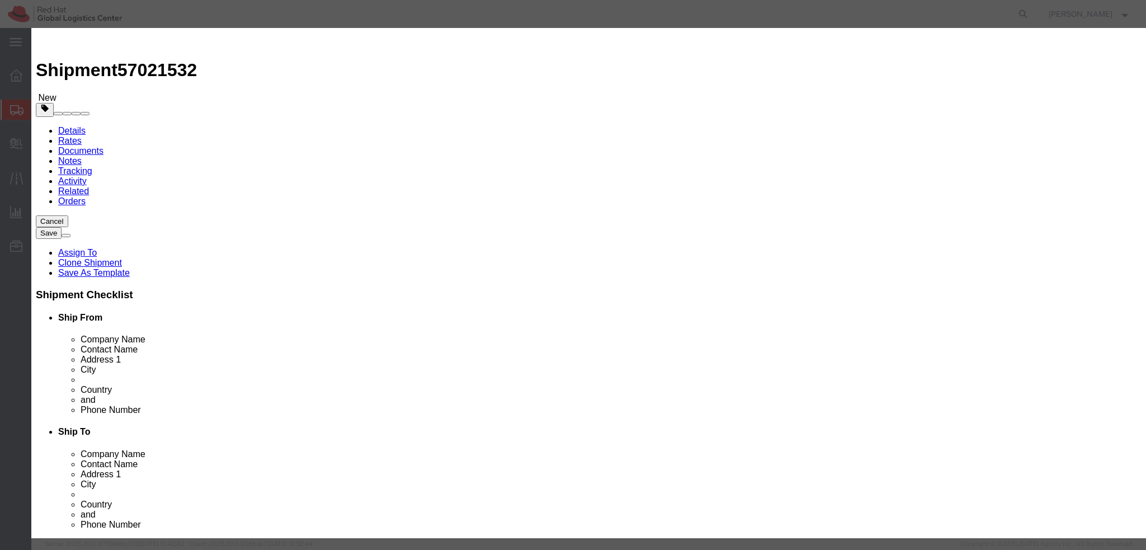
type input "8471.30"
click icon
type input "8517.62"
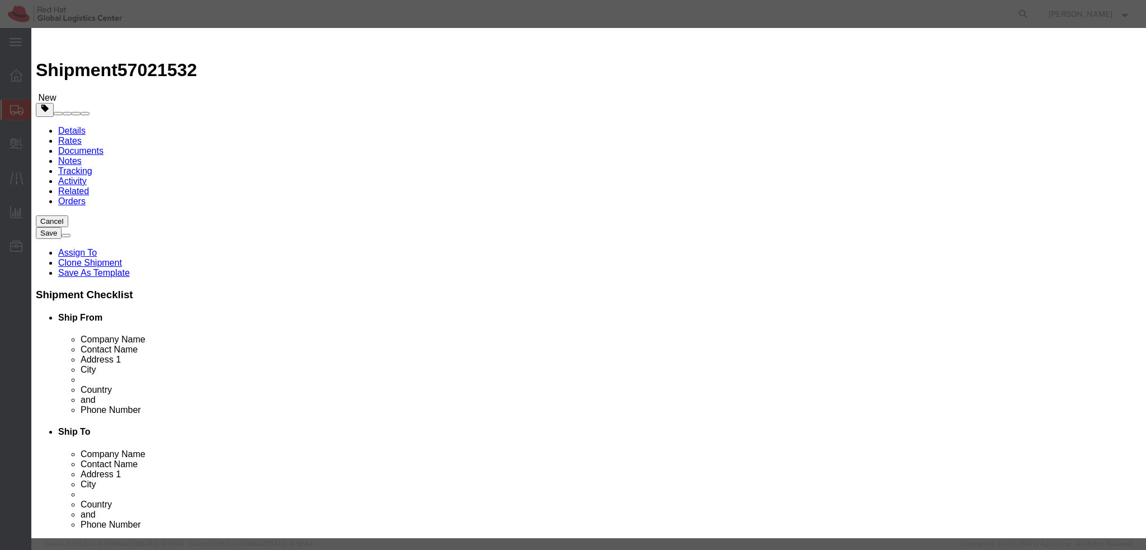
click button "Save & Close"
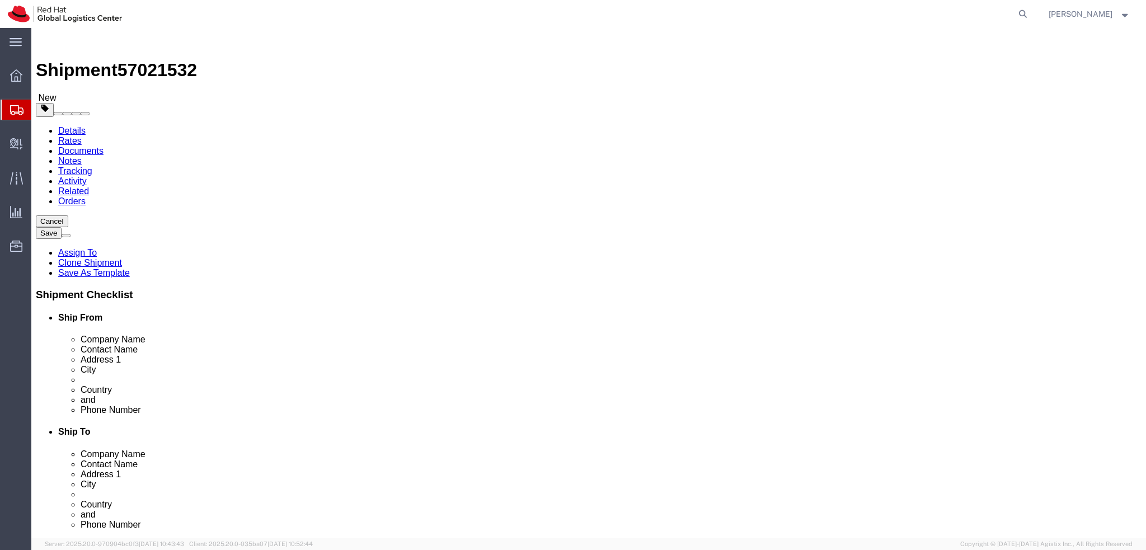
click icon
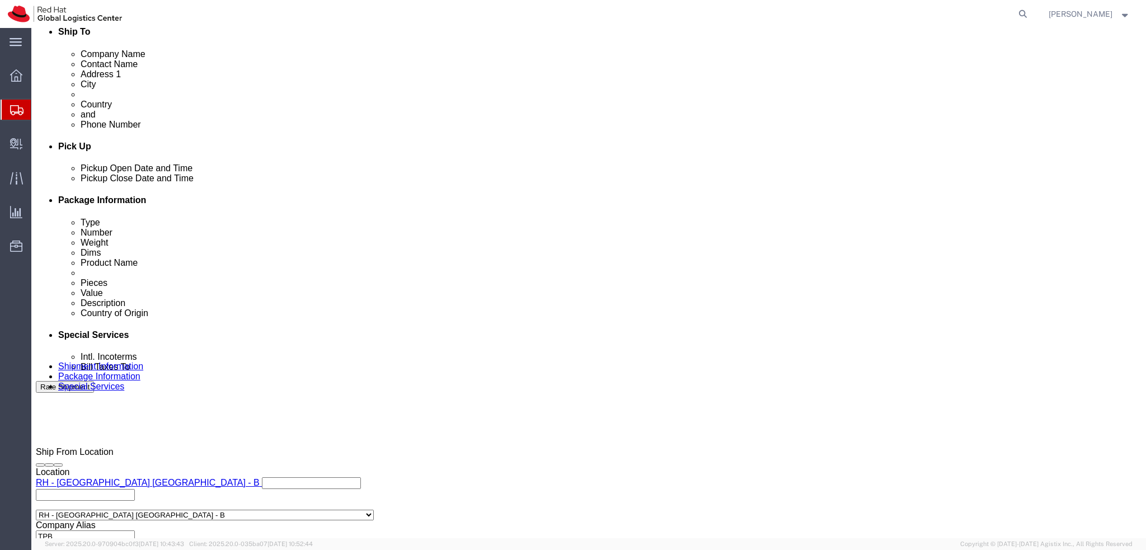
scroll to position [461, 0]
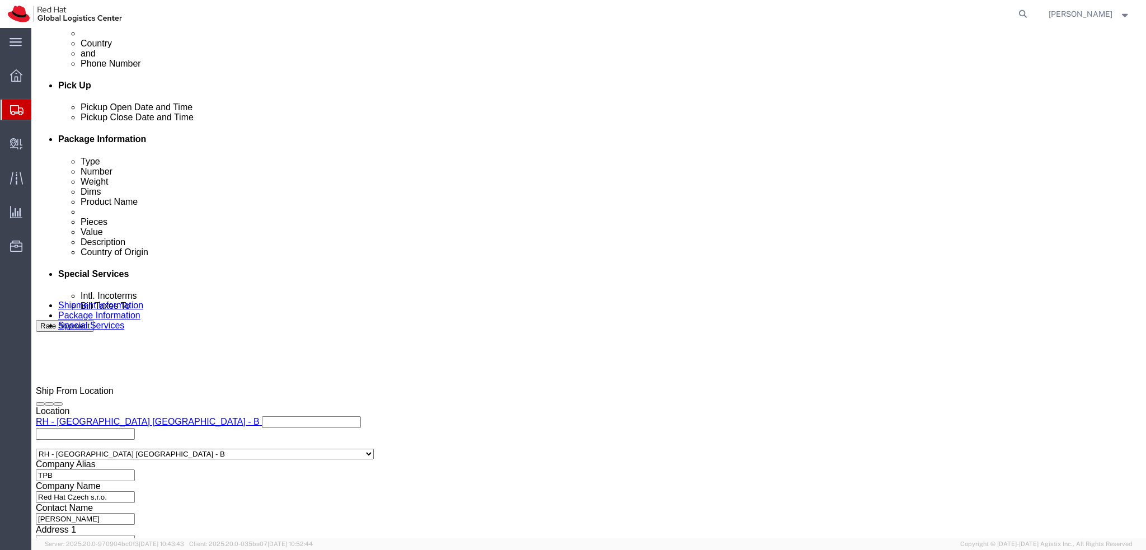
type input "duba"
click input "text"
type input "[EMAIL_ADDRESS][DOMAIN_NAME]"
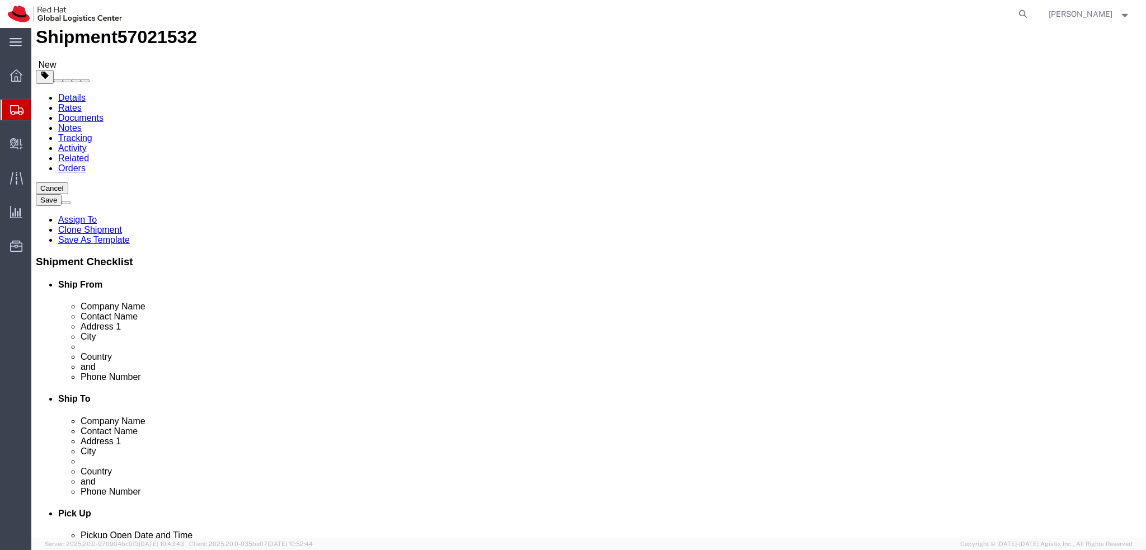
scroll to position [0, 0]
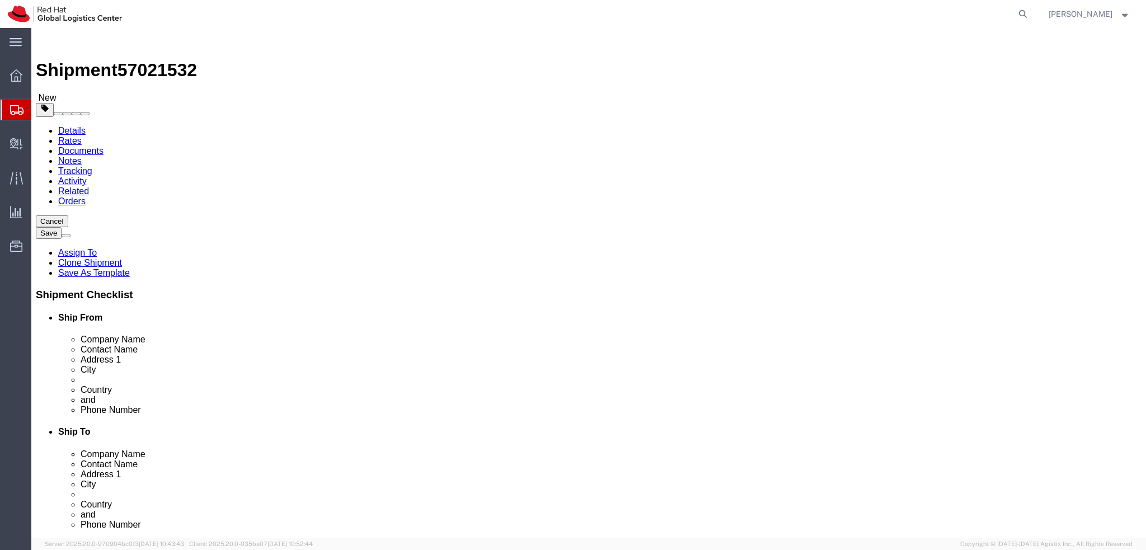
click button "Rate Shipment"
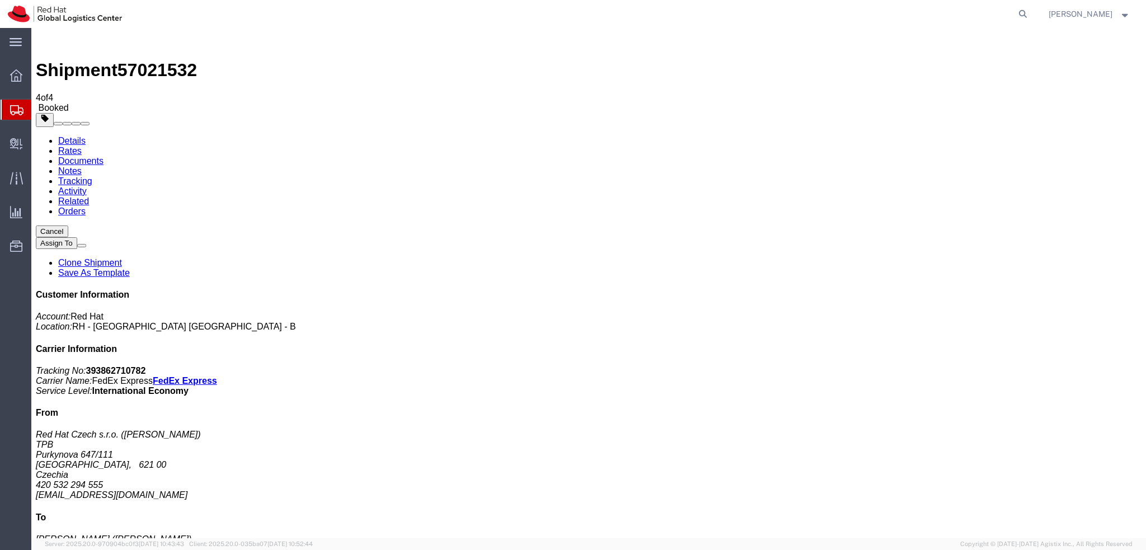
drag, startPoint x: 110, startPoint y: 200, endPoint x: 351, endPoint y: 388, distance: 306.6
click at [82, 146] on link "Rates" at bounding box center [70, 151] width 24 height 10
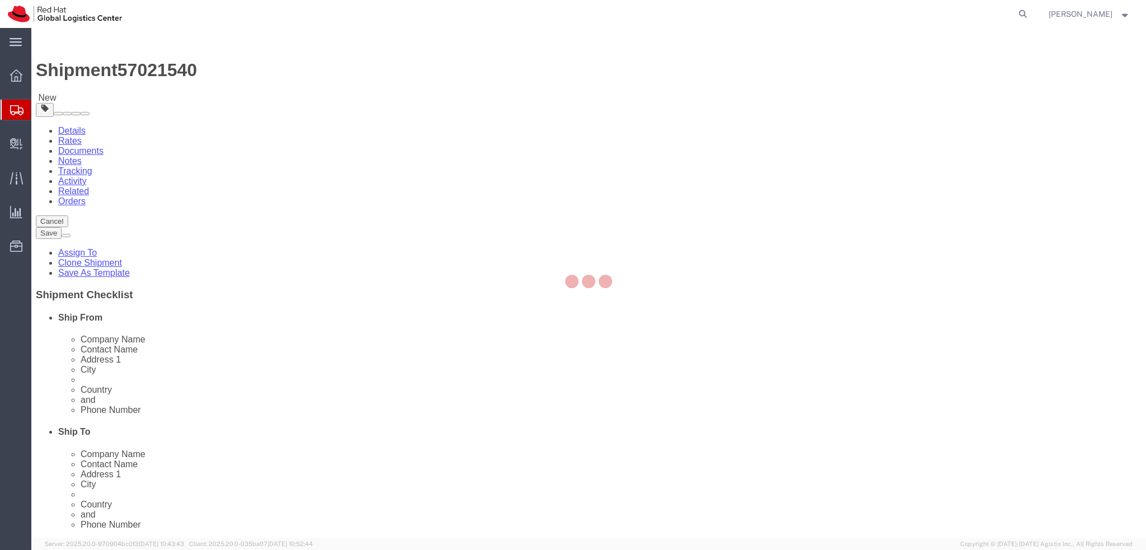
select select "38036"
select select
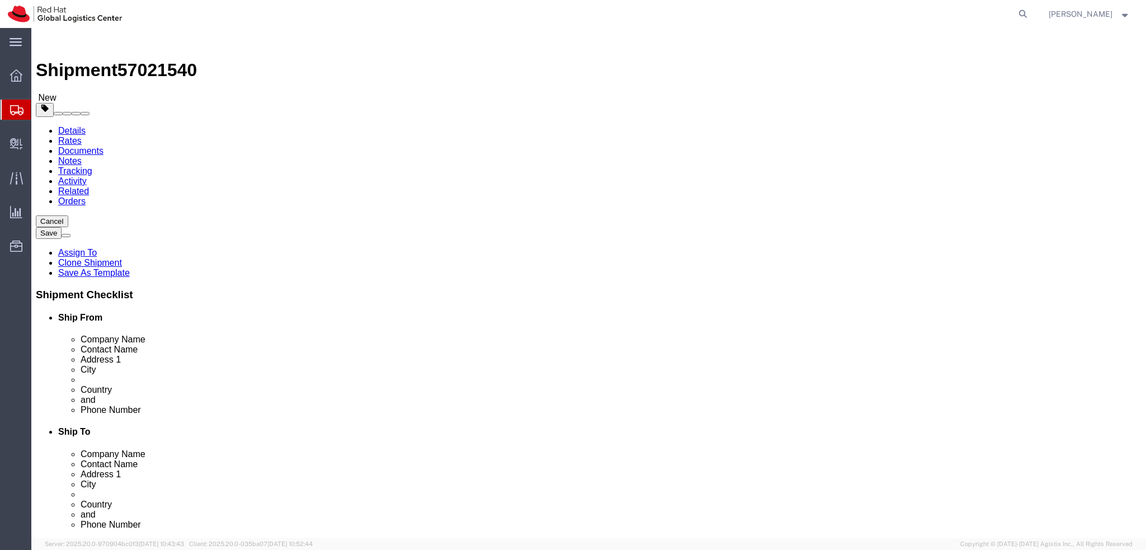
click input "[EMAIL_ADDRESS][DOMAIN_NAME]"
paste input ", [EMAIL_ADDRESS][DOMAIN_NAME]"
type input "[EMAIL_ADDRESS][DOMAIN_NAME], [EMAIL_ADDRESS][DOMAIN_NAME]"
click label "State/Province"
click icon
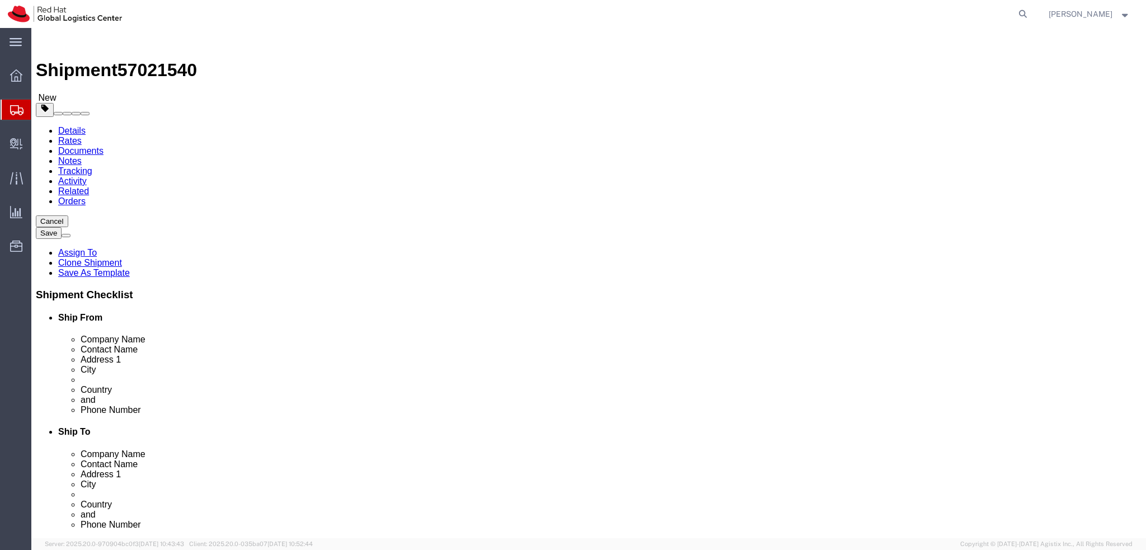
click dd "1323.26 EUR"
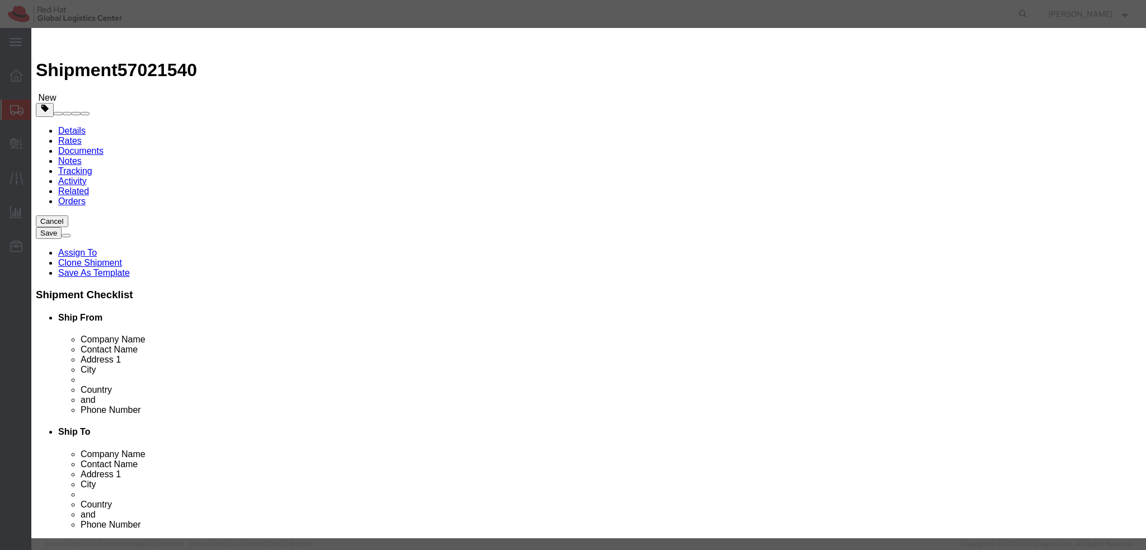
type input "8471.30"
click button
type input "8517.62"
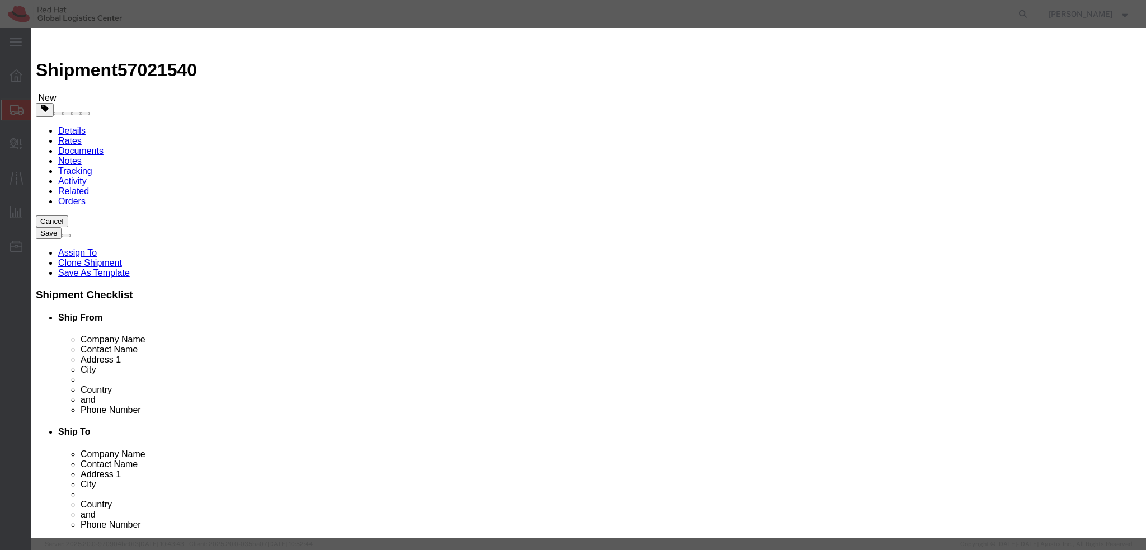
click button "Save & Close"
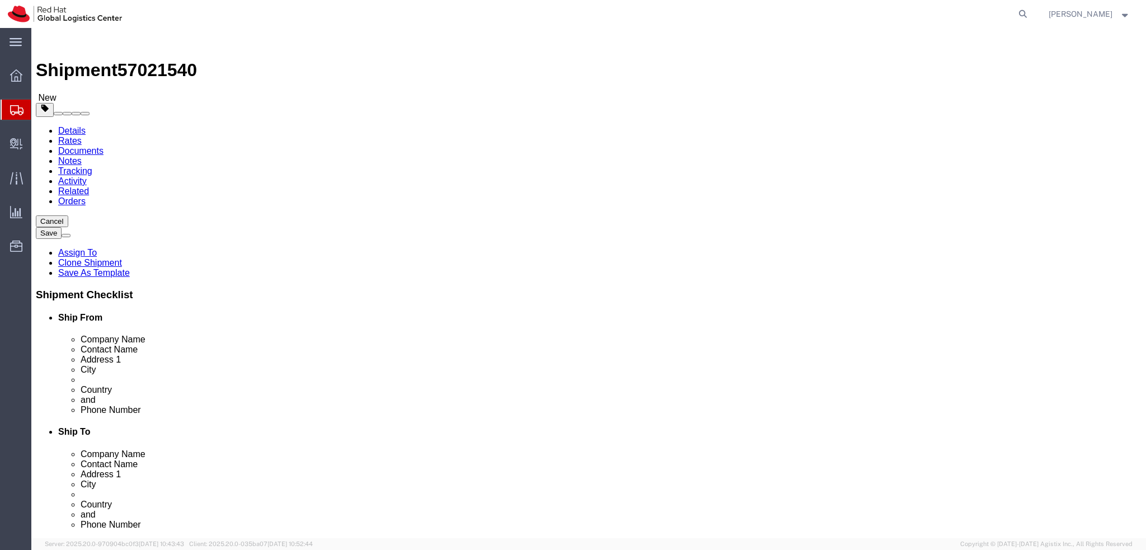
click icon
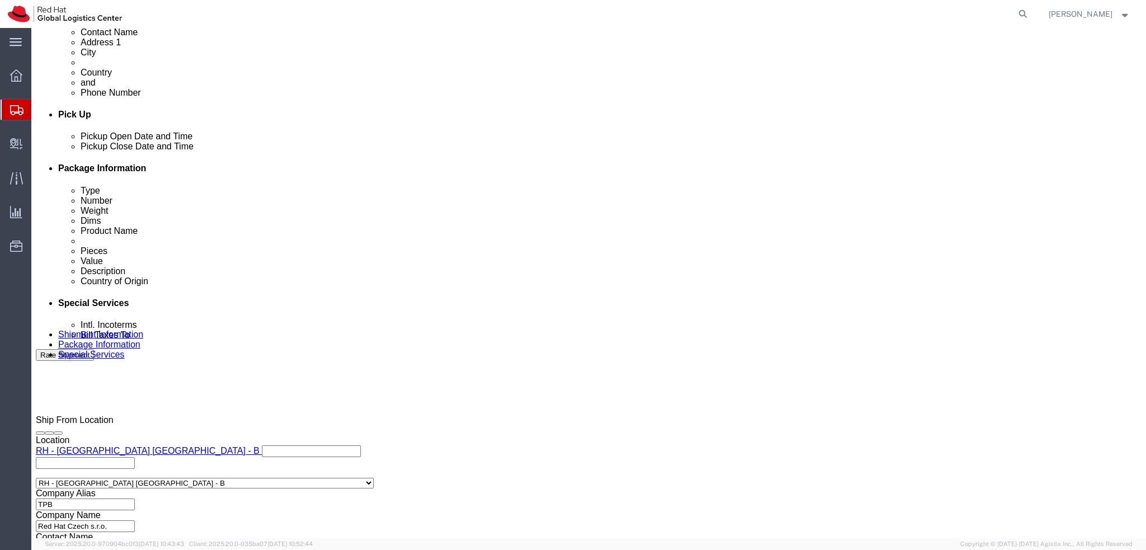
scroll to position [448, 0]
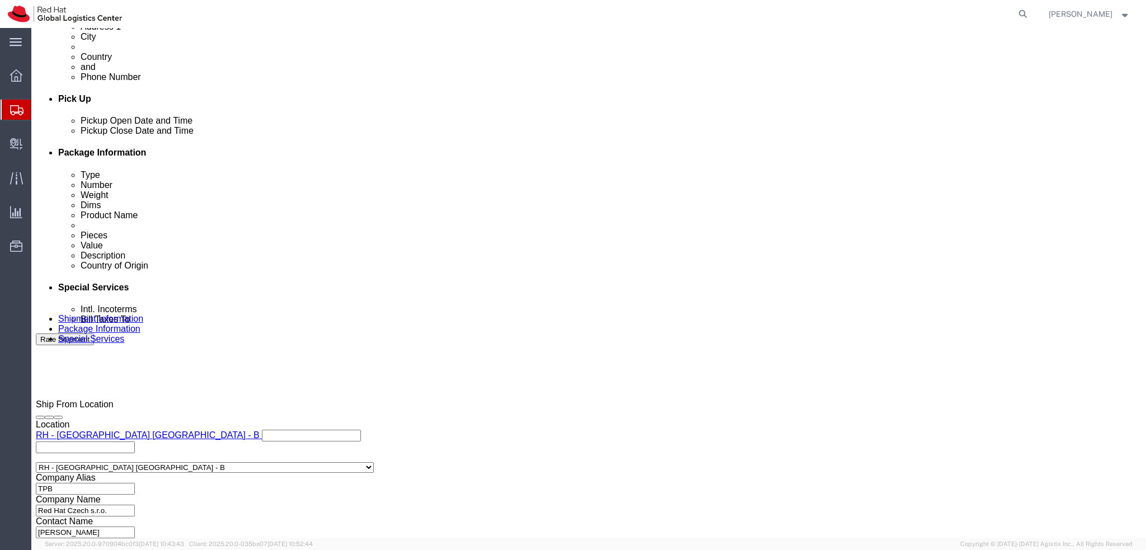
type input "[GEOGRAPHIC_DATA]"
click input "text"
type input "[EMAIL_ADDRESS][DOMAIN_NAME]"
click label "Phone Number"
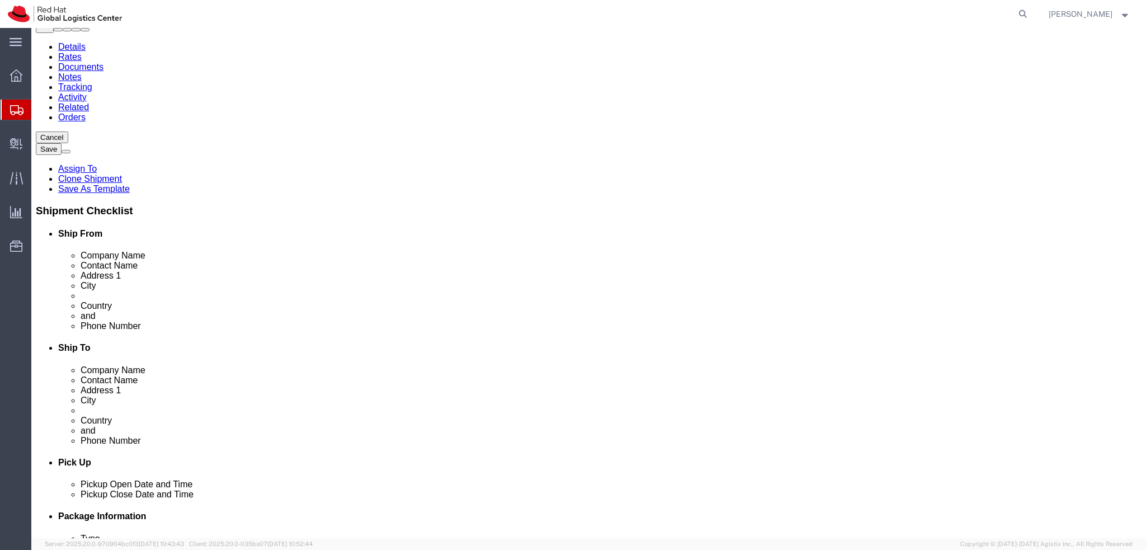
scroll to position [0, 0]
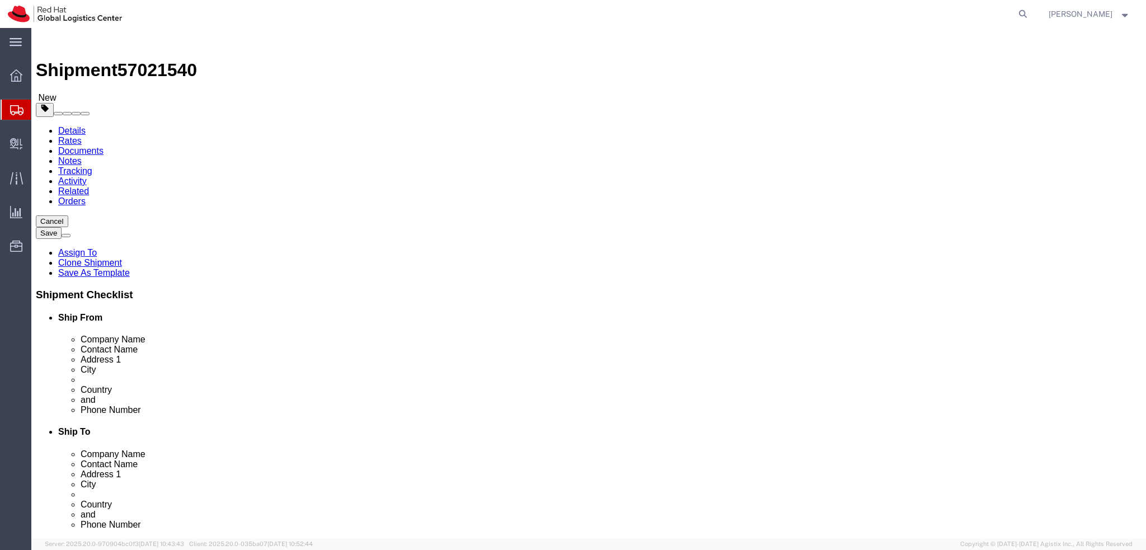
click span "57021540"
copy span "57021540"
click button "Rate Shipment"
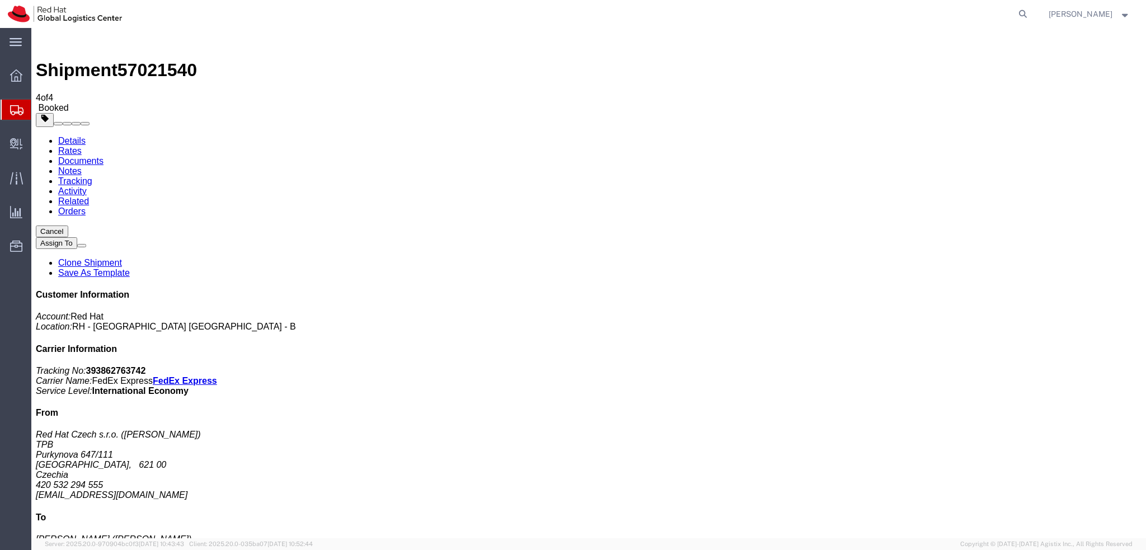
drag, startPoint x: 119, startPoint y: 198, endPoint x: 302, endPoint y: 300, distance: 209.7
click at [82, 146] on link "Rates" at bounding box center [70, 151] width 24 height 10
